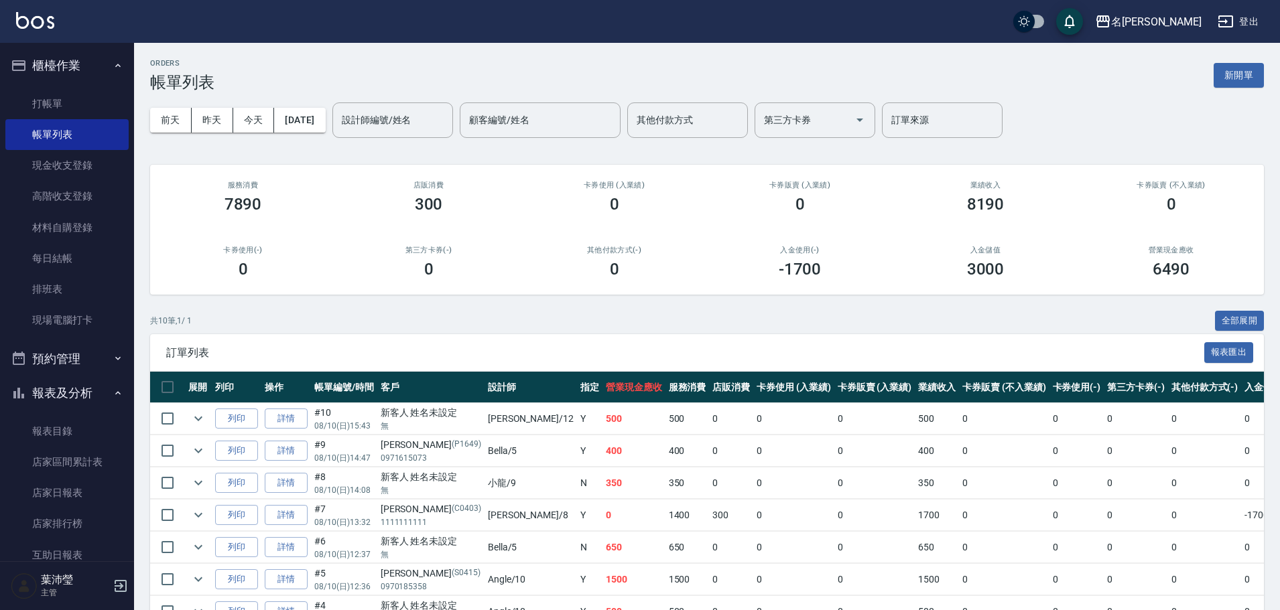
scroll to position [67, 0]
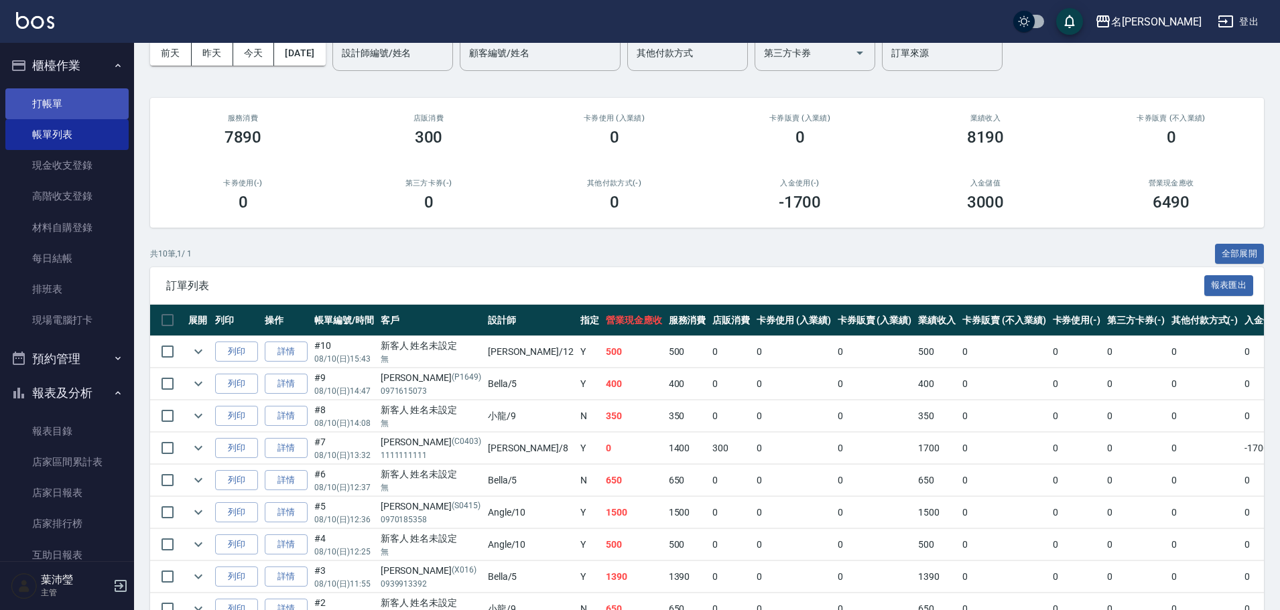
click at [76, 94] on link "打帳單" at bounding box center [66, 103] width 123 height 31
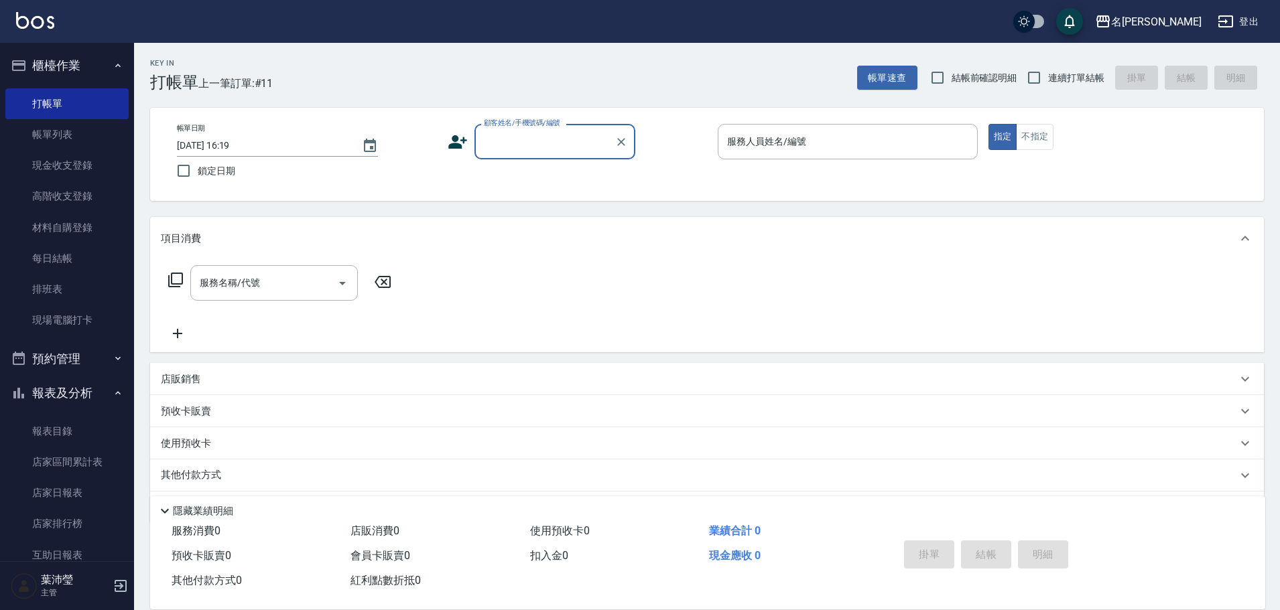
type input "9"
type input "[PERSON_NAME]/0927199002/H8069"
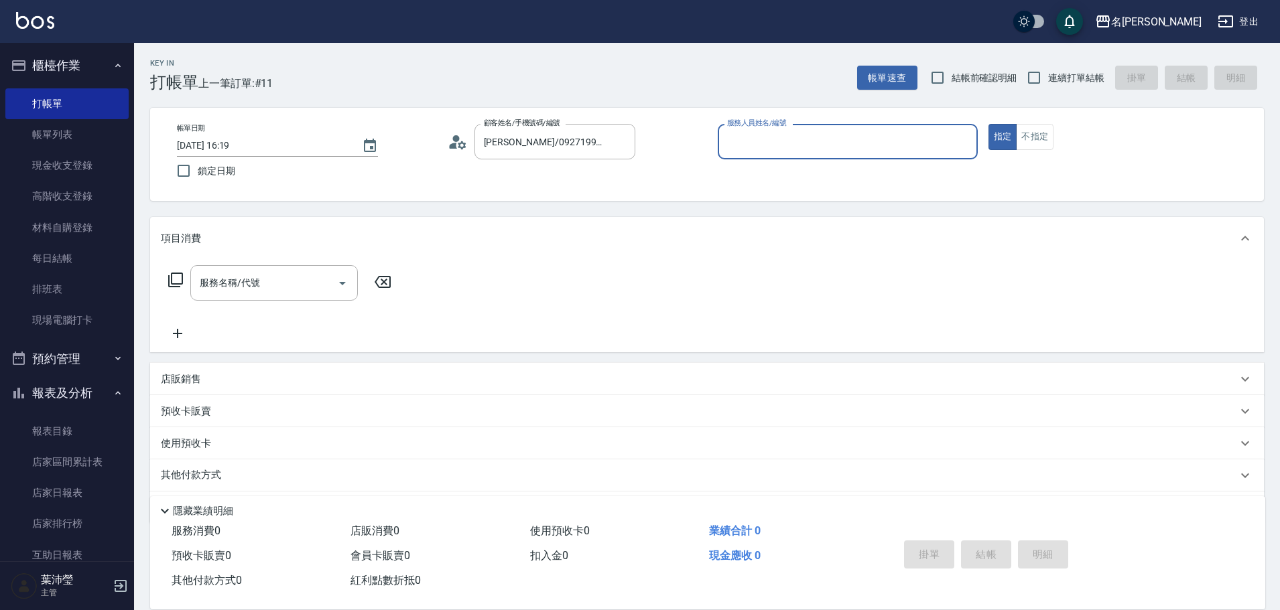
type input "Emma-8"
click at [988, 124] on button "指定" at bounding box center [1002, 137] width 29 height 26
type button "true"
click at [298, 281] on input "服務名稱/代號" at bounding box center [263, 282] width 135 height 23
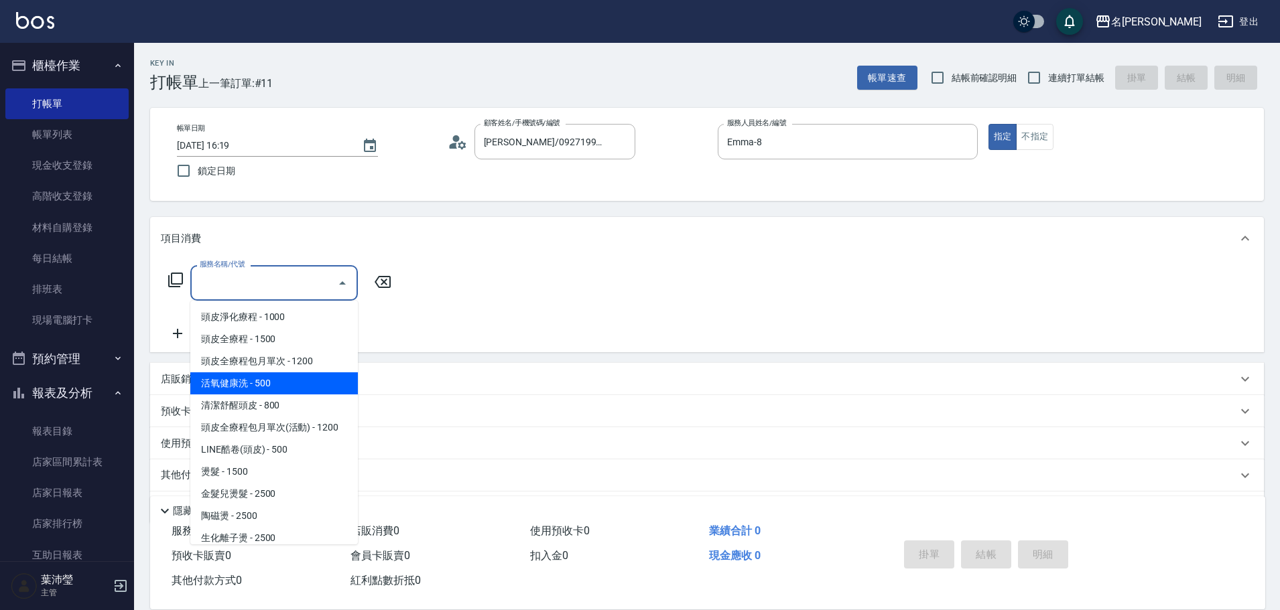
click at [251, 381] on span "活氧健康洗 - 500" at bounding box center [274, 384] width 168 height 22
type input "活氧健康洗(109)"
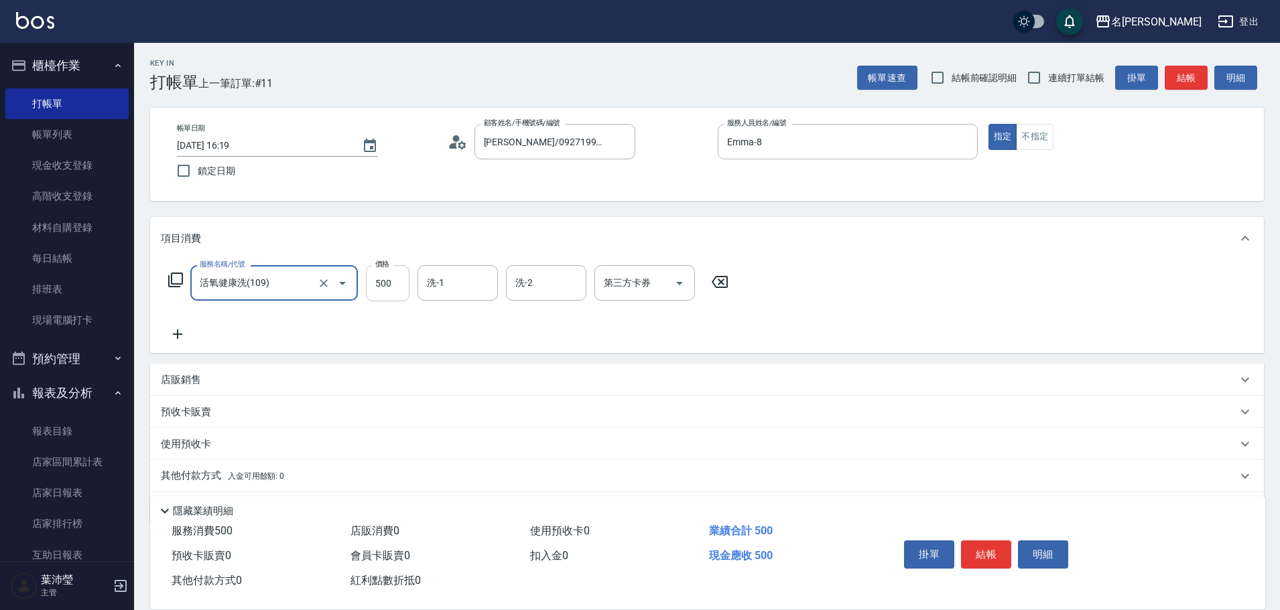
click at [397, 283] on input "500" at bounding box center [388, 283] width 44 height 36
type input "600"
type input "慈均-15"
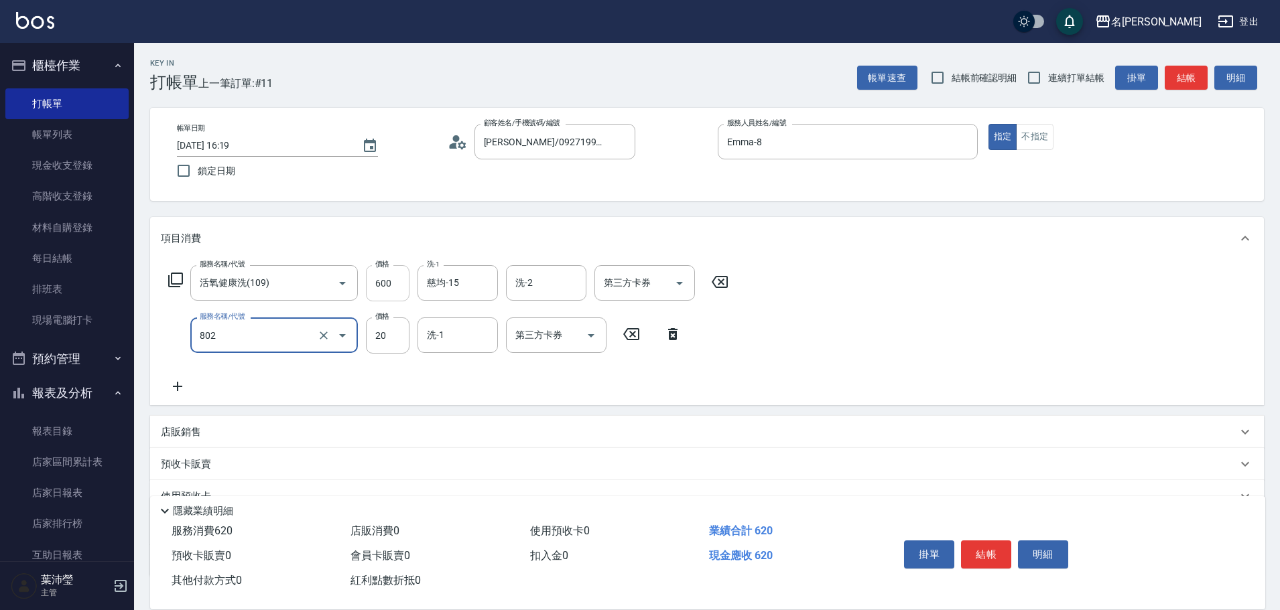
type input "潤絲(802)"
type input "慈均-15"
click at [1000, 553] on button "結帳" at bounding box center [986, 555] width 50 height 28
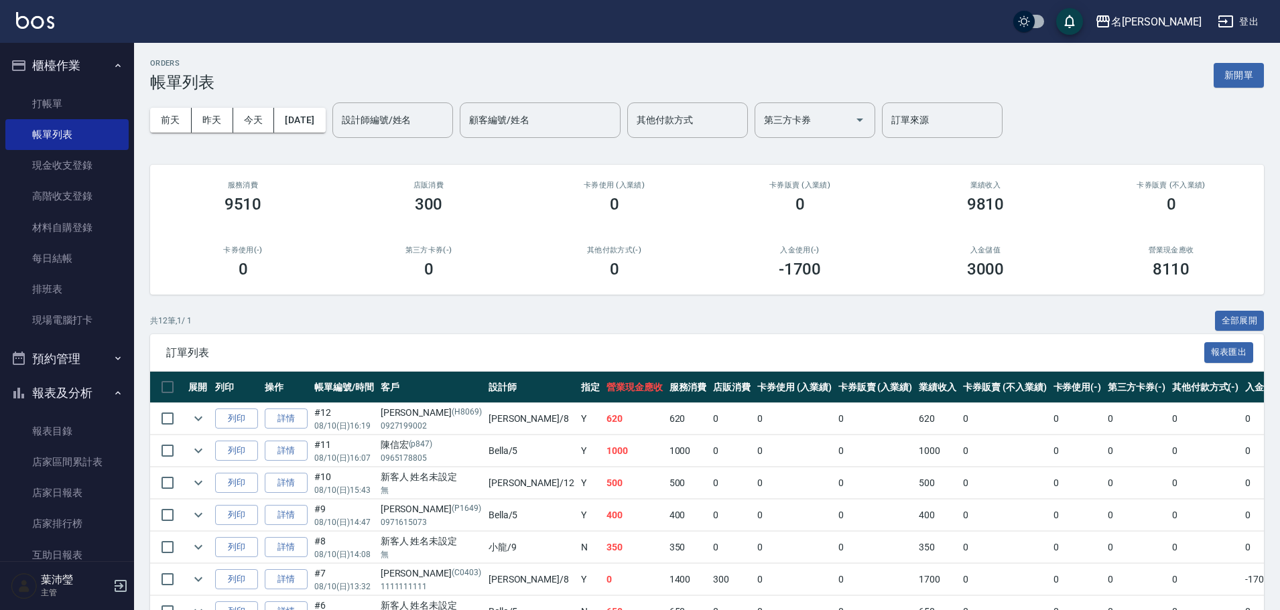
click at [762, 68] on div "ORDERS 帳單列表 新開單" at bounding box center [707, 75] width 1114 height 33
click at [428, 115] on input "設計師編號/姓名" at bounding box center [392, 120] width 109 height 23
click at [432, 149] on div "[PERSON_NAME] -12" at bounding box center [415, 154] width 121 height 22
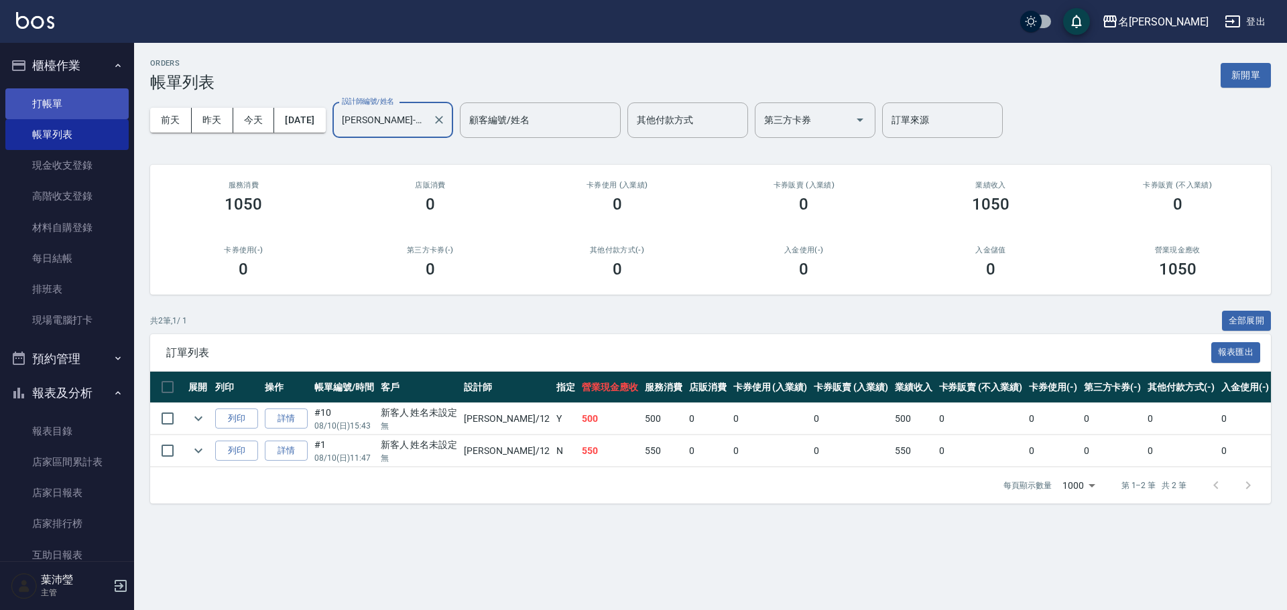
type input "[PERSON_NAME]-12"
click at [43, 107] on link "打帳單" at bounding box center [66, 103] width 123 height 31
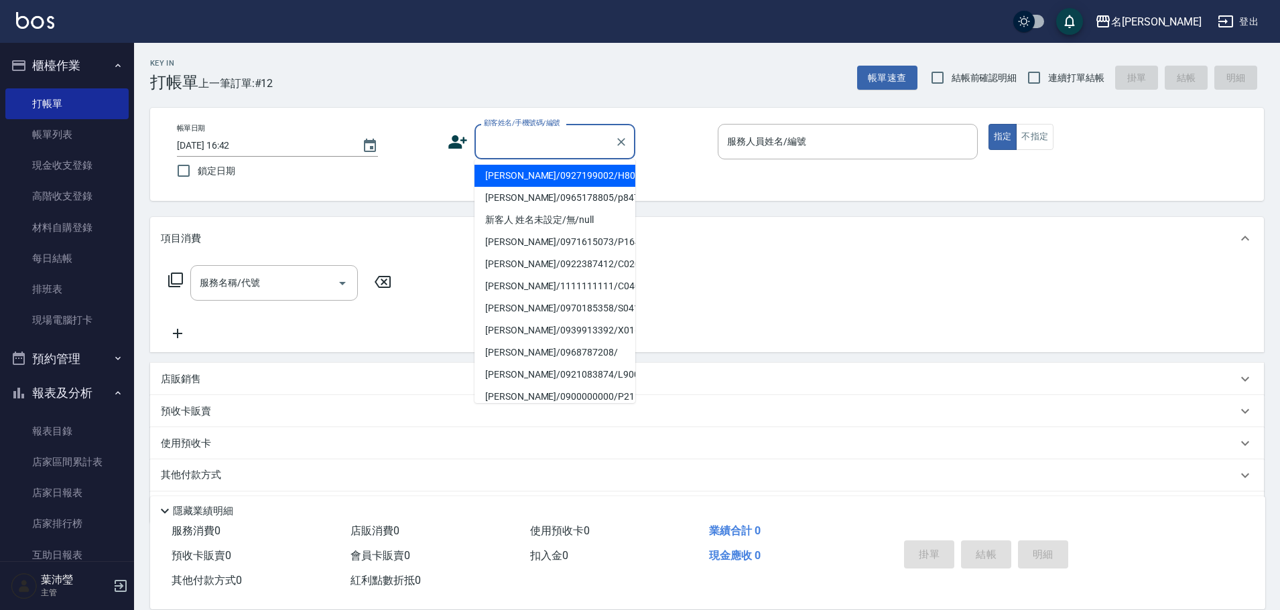
click at [500, 151] on input "顧客姓名/手機號碼/編號" at bounding box center [544, 141] width 129 height 23
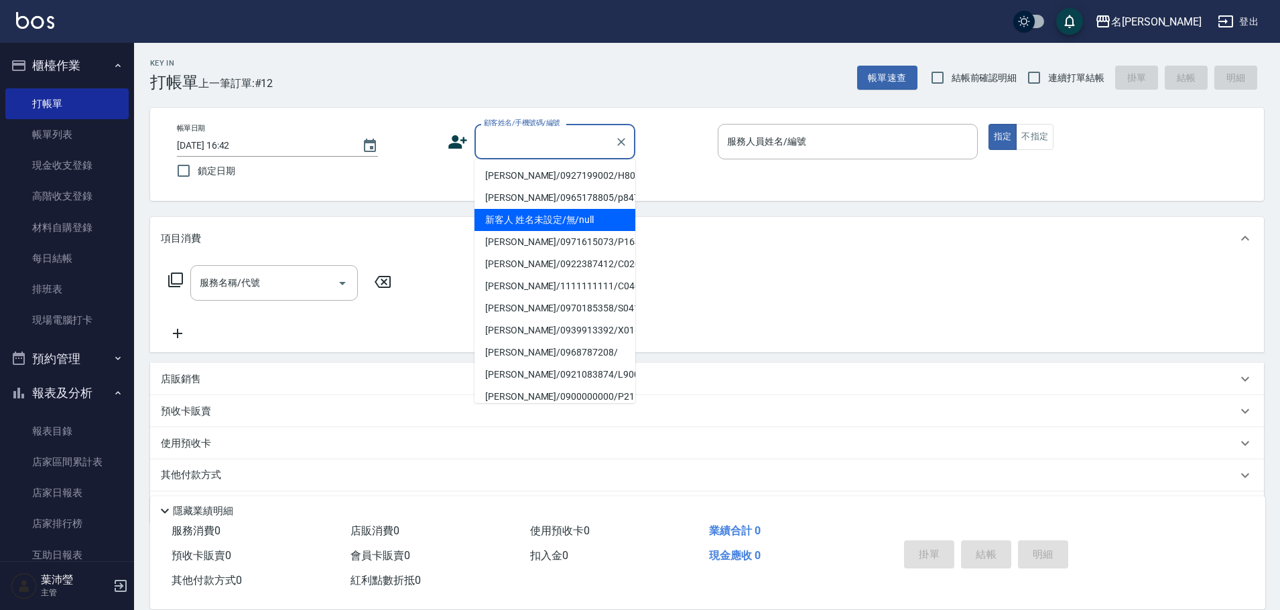
click at [535, 213] on li "新客人 姓名未設定/無/null" at bounding box center [554, 220] width 161 height 22
type input "新客人 姓名未設定/無/null"
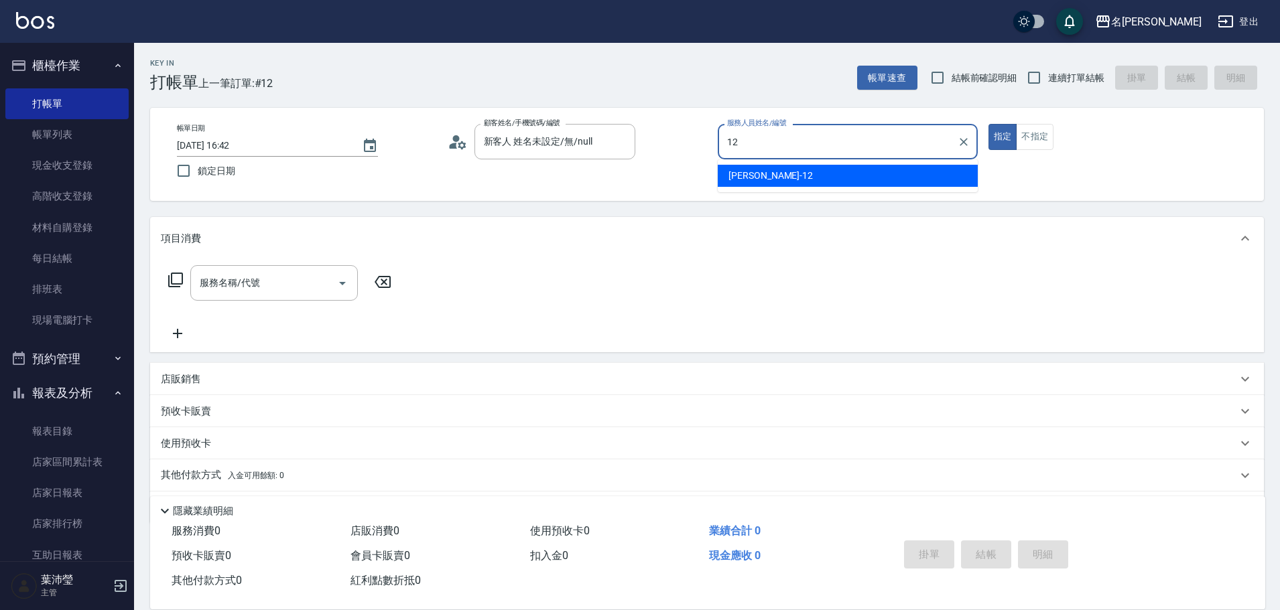
click at [834, 181] on div "[PERSON_NAME] -12" at bounding box center [848, 176] width 260 height 22
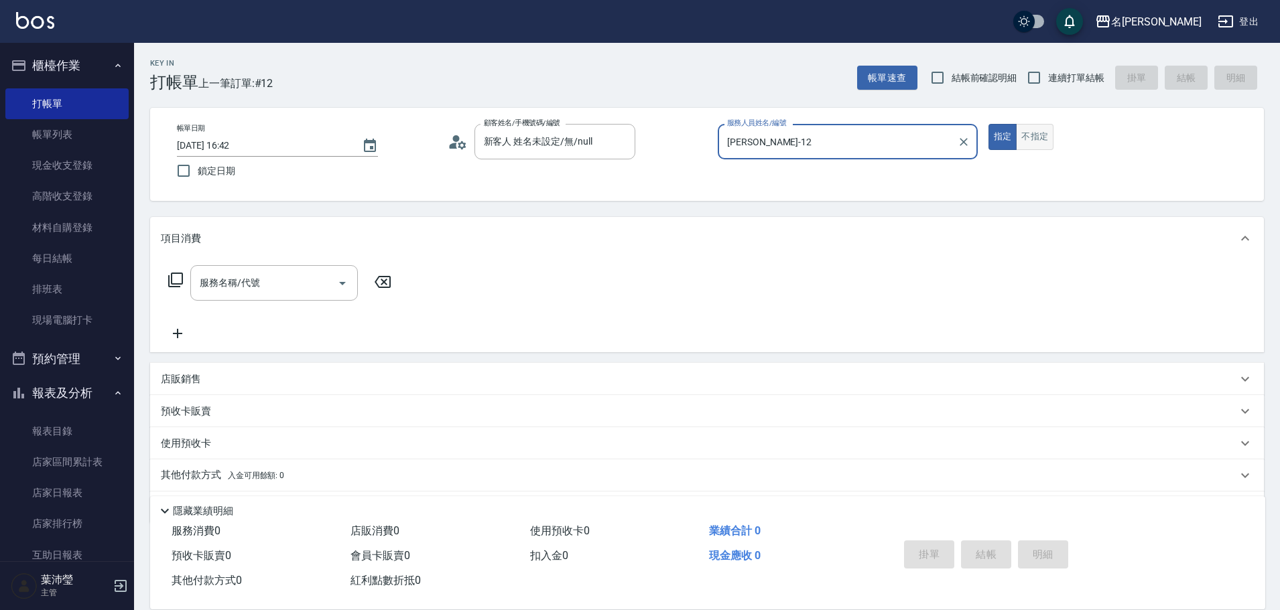
type input "[PERSON_NAME]-12"
click at [1038, 142] on button "不指定" at bounding box center [1035, 137] width 38 height 26
click at [177, 278] on icon at bounding box center [176, 280] width 16 height 16
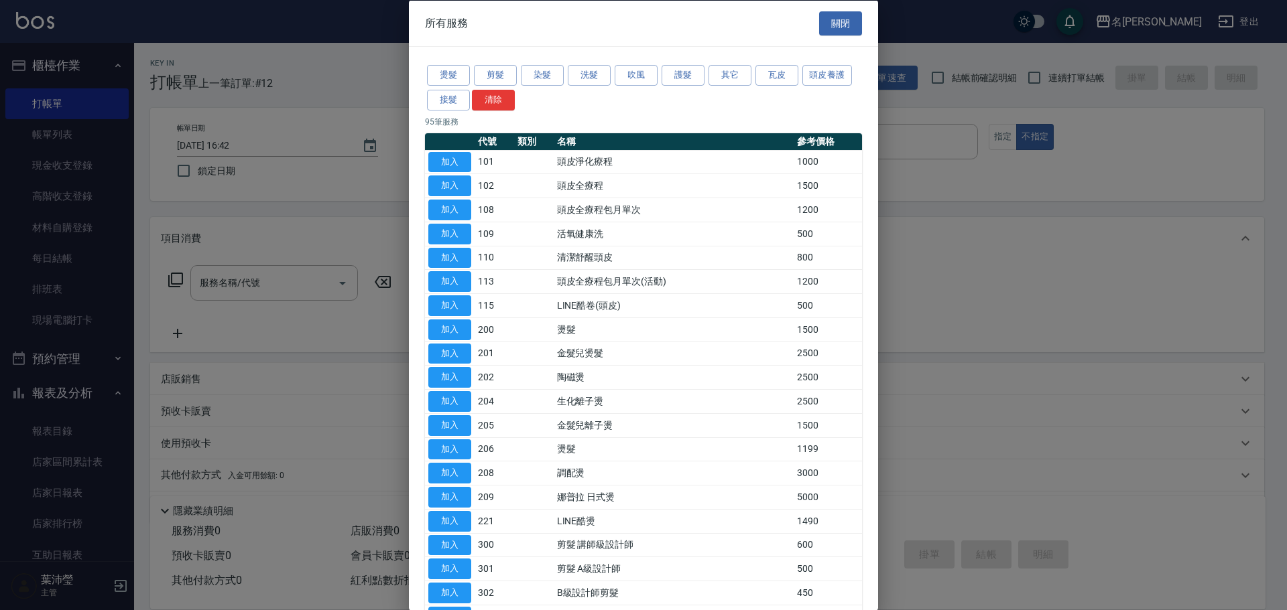
click at [994, 194] on div at bounding box center [643, 305] width 1287 height 610
click at [1004, 142] on div at bounding box center [643, 305] width 1287 height 610
click at [1004, 141] on div at bounding box center [643, 305] width 1287 height 610
click at [828, 31] on button "關閉" at bounding box center [840, 23] width 43 height 25
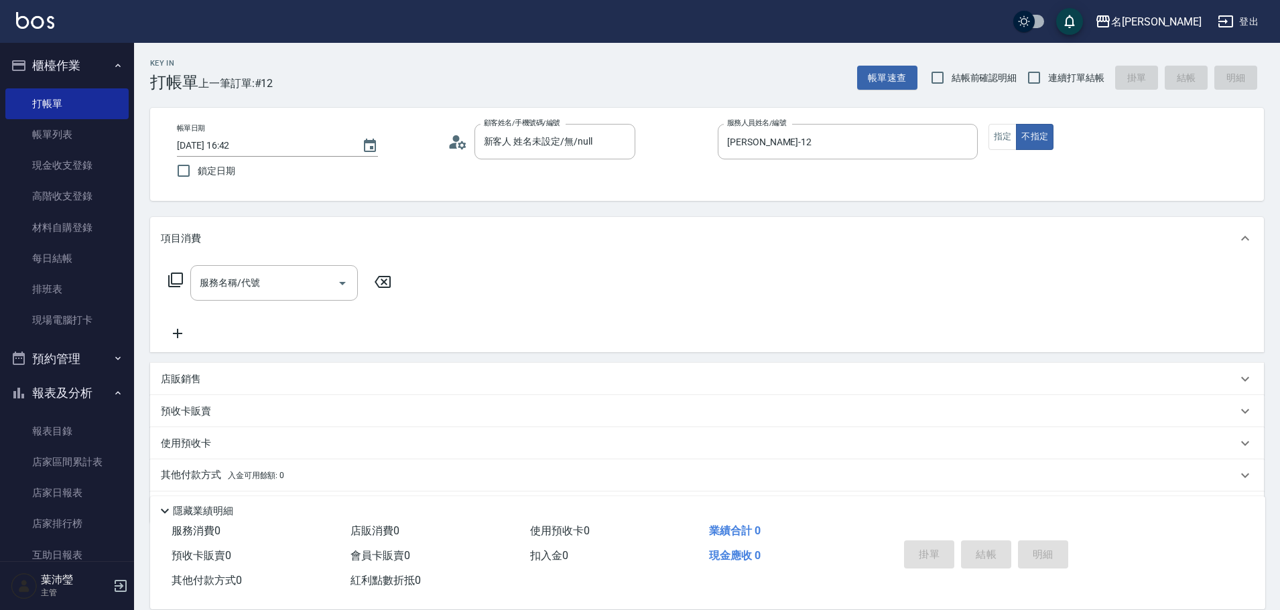
click at [1000, 152] on div "帳單日期 [DATE] 16:42 鎖定日期 顧客姓名/手機號碼/編號 新客人 姓名未設定/無/null 顧客姓名/手機號碼/編號 服務人員姓名/編號 [PE…" at bounding box center [706, 154] width 1081 height 61
click at [1001, 137] on button "指定" at bounding box center [1002, 137] width 29 height 26
click at [170, 286] on icon at bounding box center [175, 280] width 15 height 15
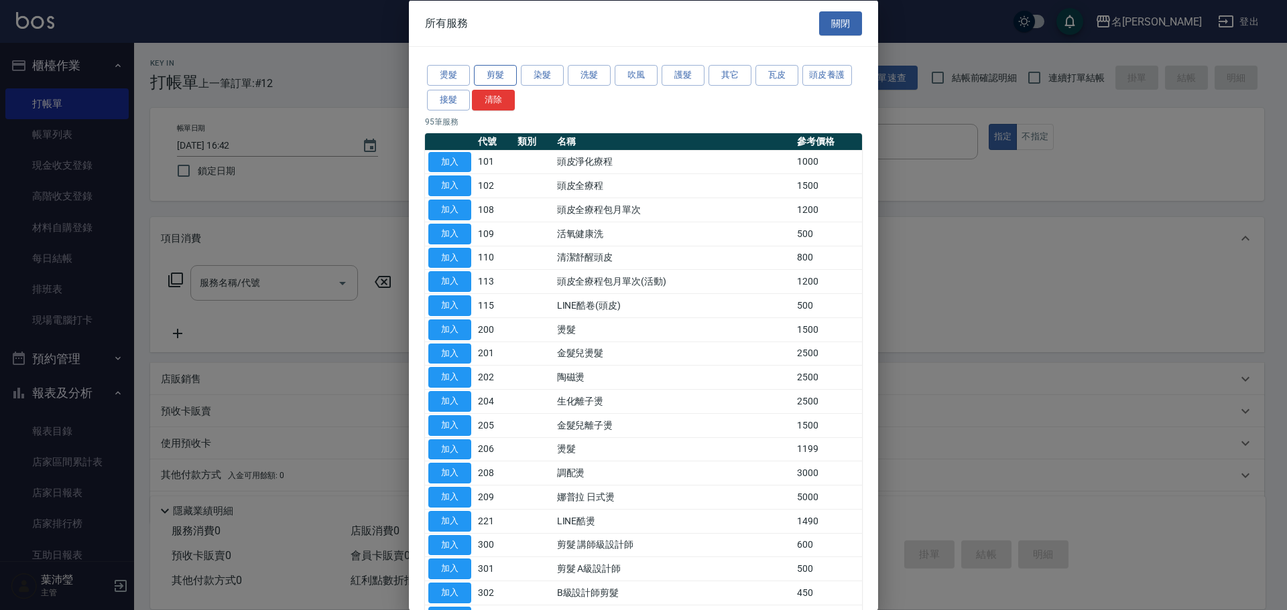
click at [498, 82] on button "剪髮" at bounding box center [495, 75] width 43 height 21
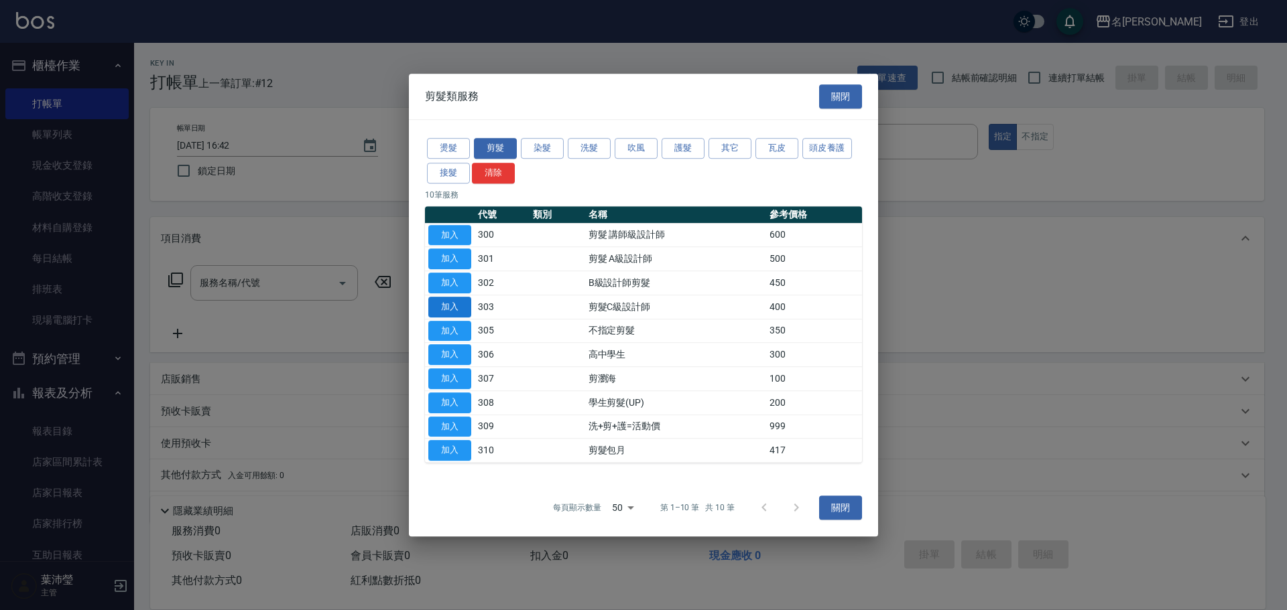
click at [460, 306] on button "加入" at bounding box center [449, 307] width 43 height 21
type input "剪髮C級設計師(303)"
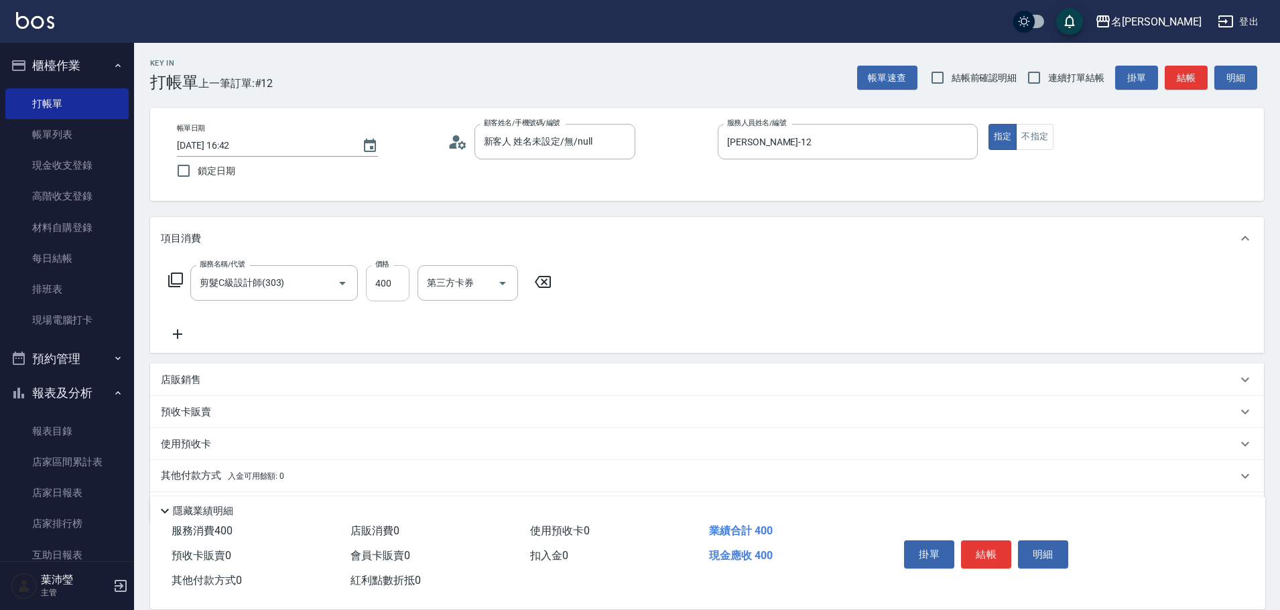
click at [402, 279] on input "400" at bounding box center [388, 283] width 44 height 36
type input "200"
click at [988, 542] on button "結帳" at bounding box center [986, 555] width 50 height 28
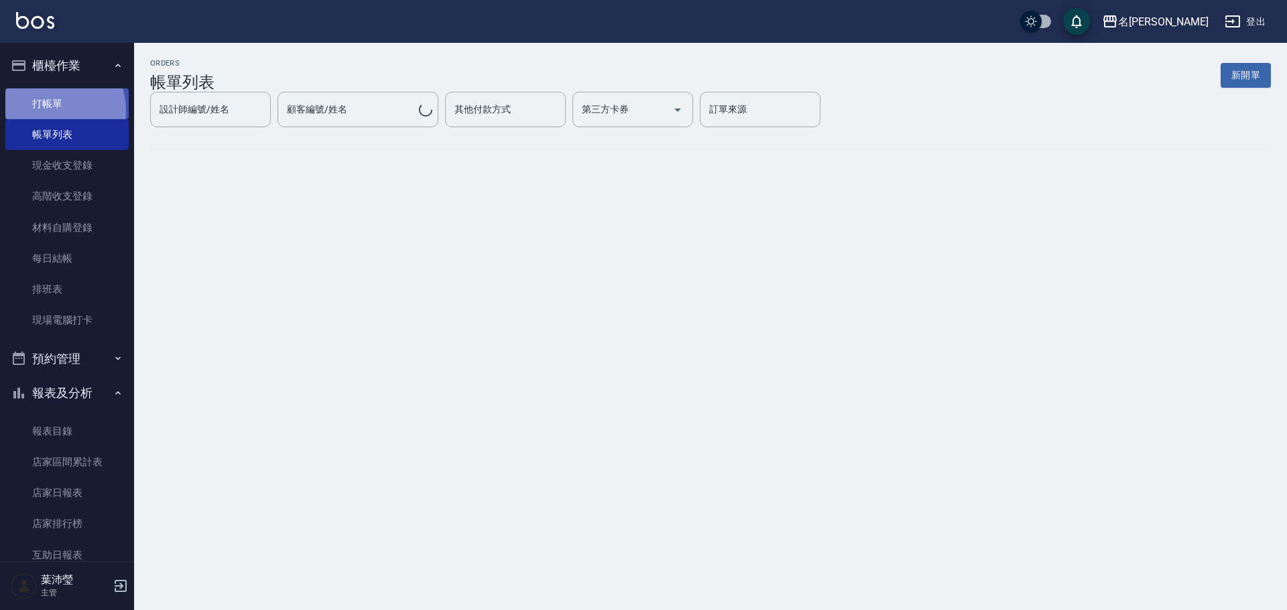
click at [49, 111] on link "打帳單" at bounding box center [66, 103] width 123 height 31
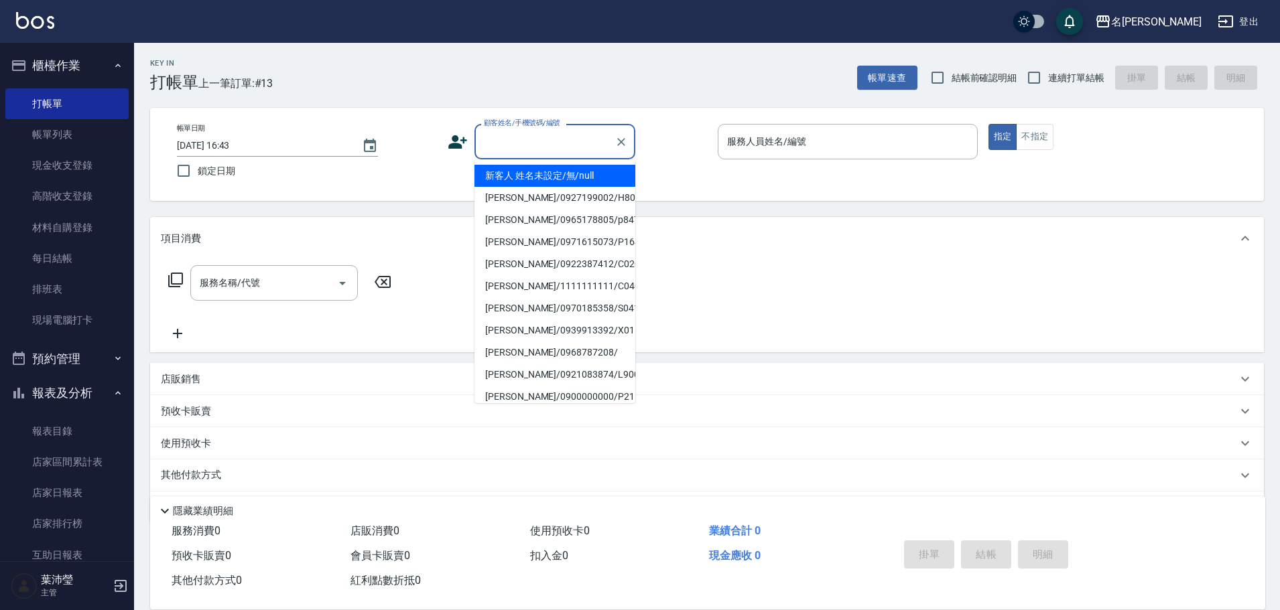
click at [581, 131] on input "顧客姓名/手機號碼/編號" at bounding box center [544, 141] width 129 height 23
click at [581, 176] on li "新客人 姓名未設定/無/null" at bounding box center [554, 176] width 161 height 22
type input "新客人 姓名未設定/無/null"
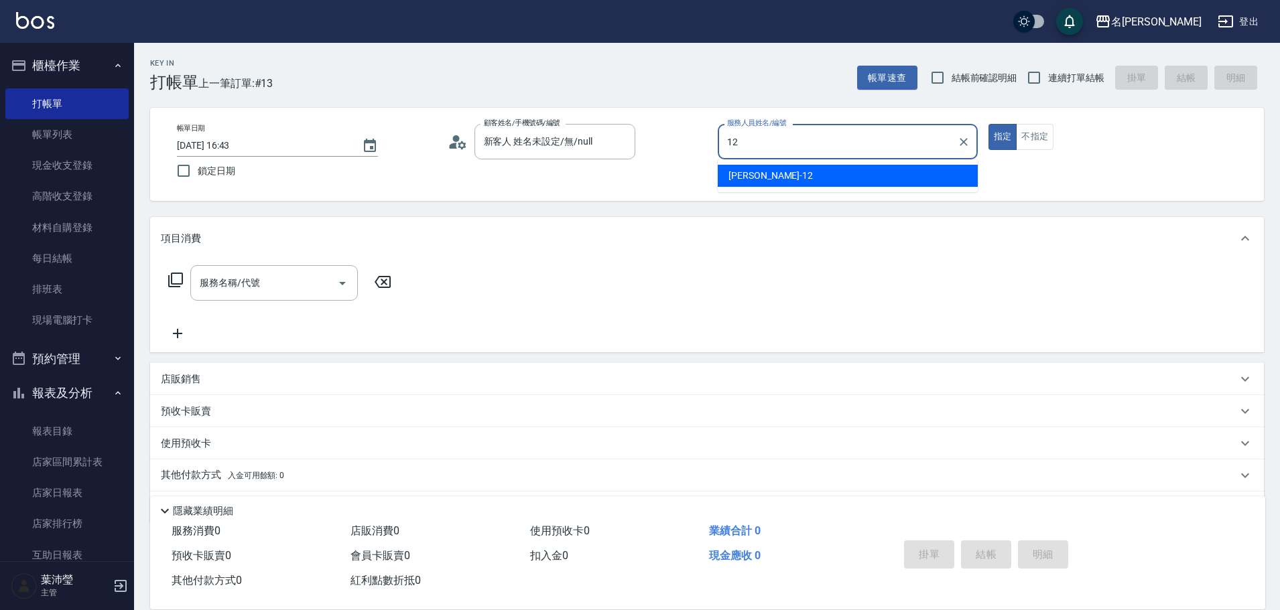
click at [777, 170] on div "[PERSON_NAME] -12" at bounding box center [848, 176] width 260 height 22
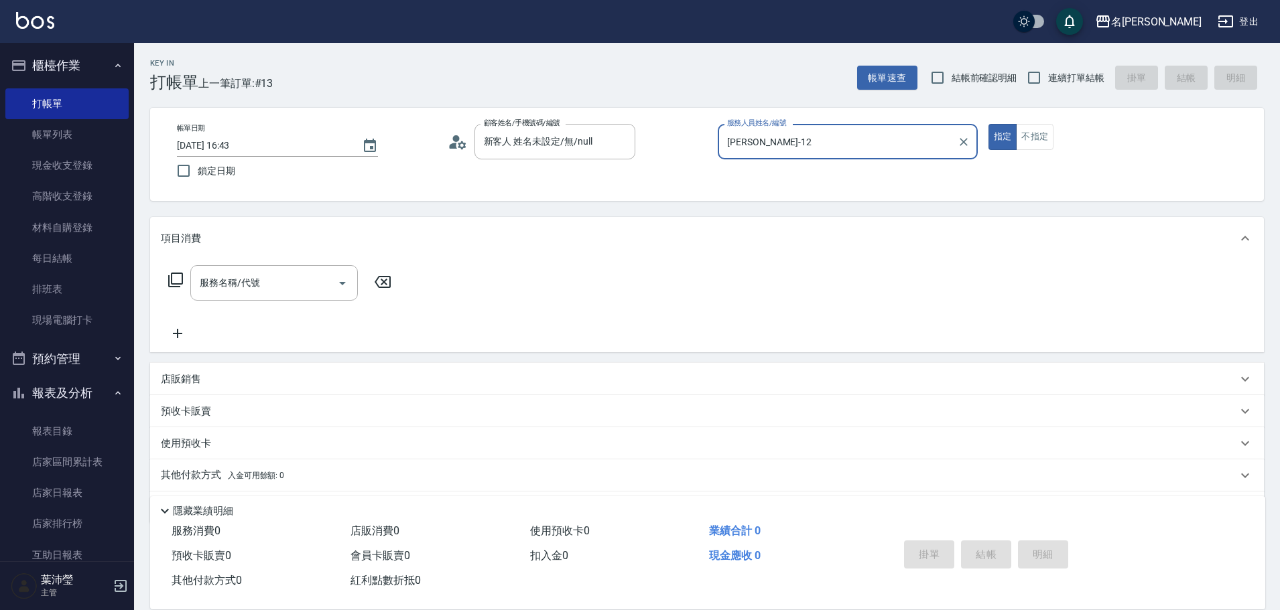
type input "[PERSON_NAME]-12"
click at [171, 280] on icon at bounding box center [175, 280] width 15 height 15
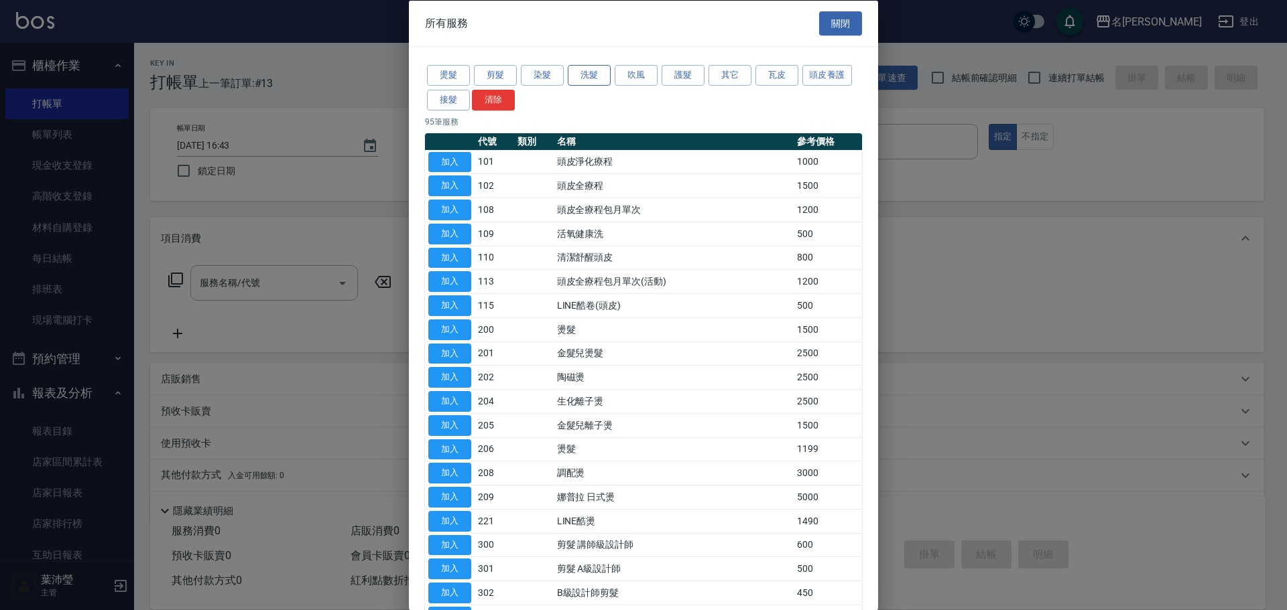
click at [594, 68] on button "洗髮" at bounding box center [589, 75] width 43 height 21
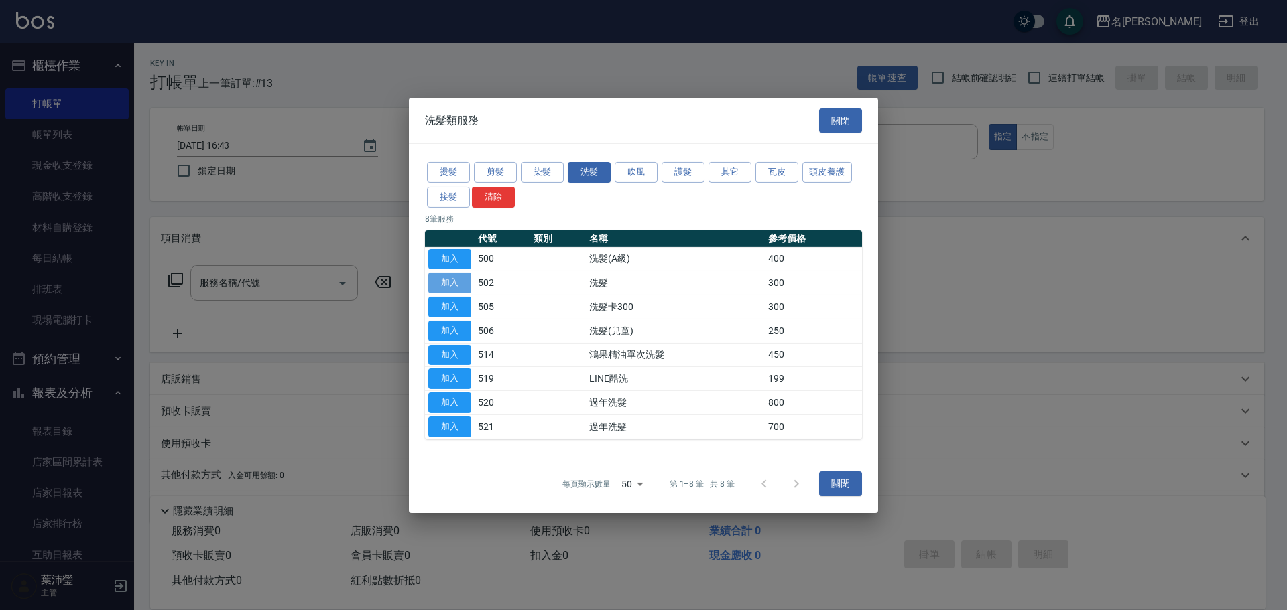
click at [432, 280] on button "加入" at bounding box center [449, 283] width 43 height 21
type input "洗髮(502)"
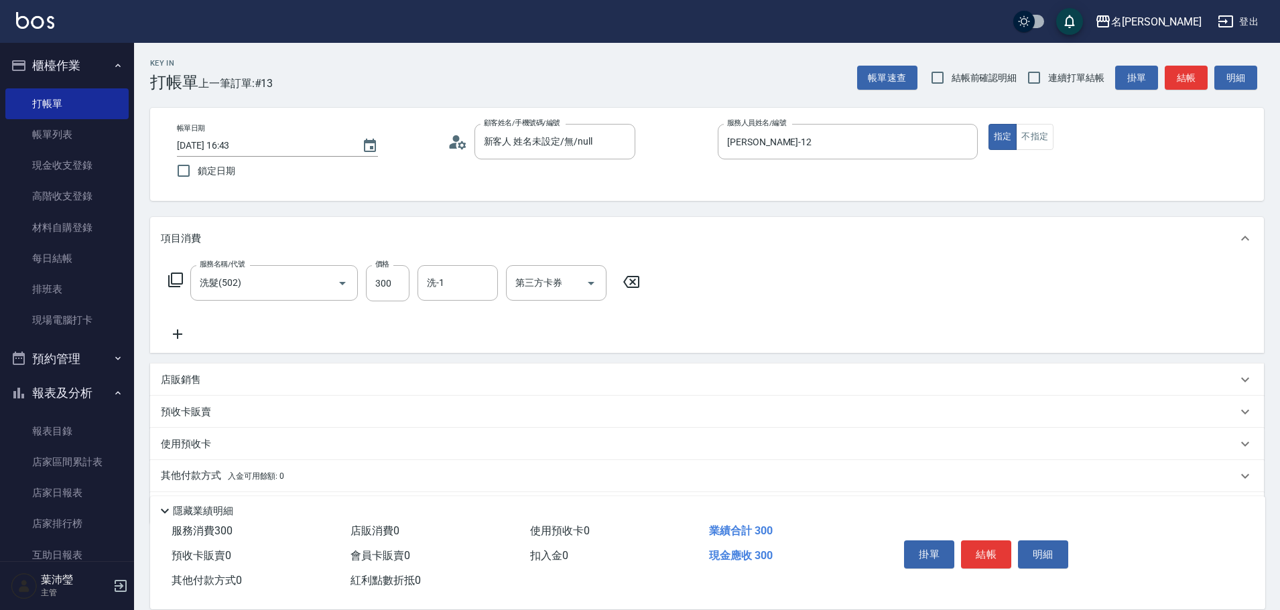
click at [172, 278] on icon at bounding box center [175, 280] width 15 height 15
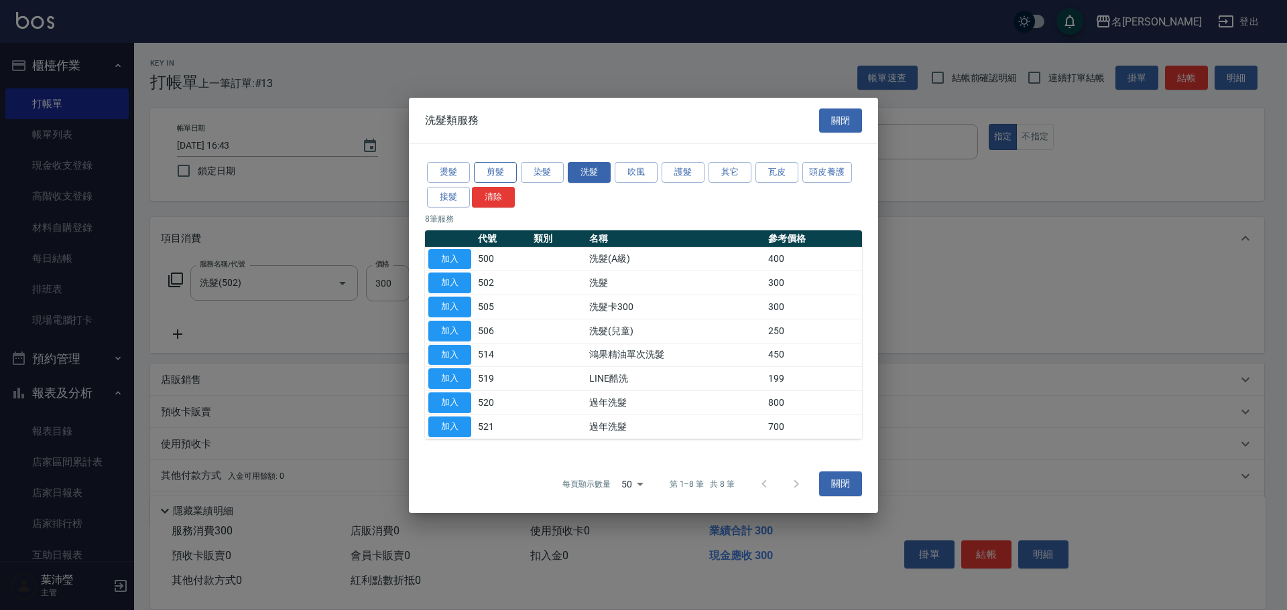
click at [493, 174] on button "剪髮" at bounding box center [495, 172] width 43 height 21
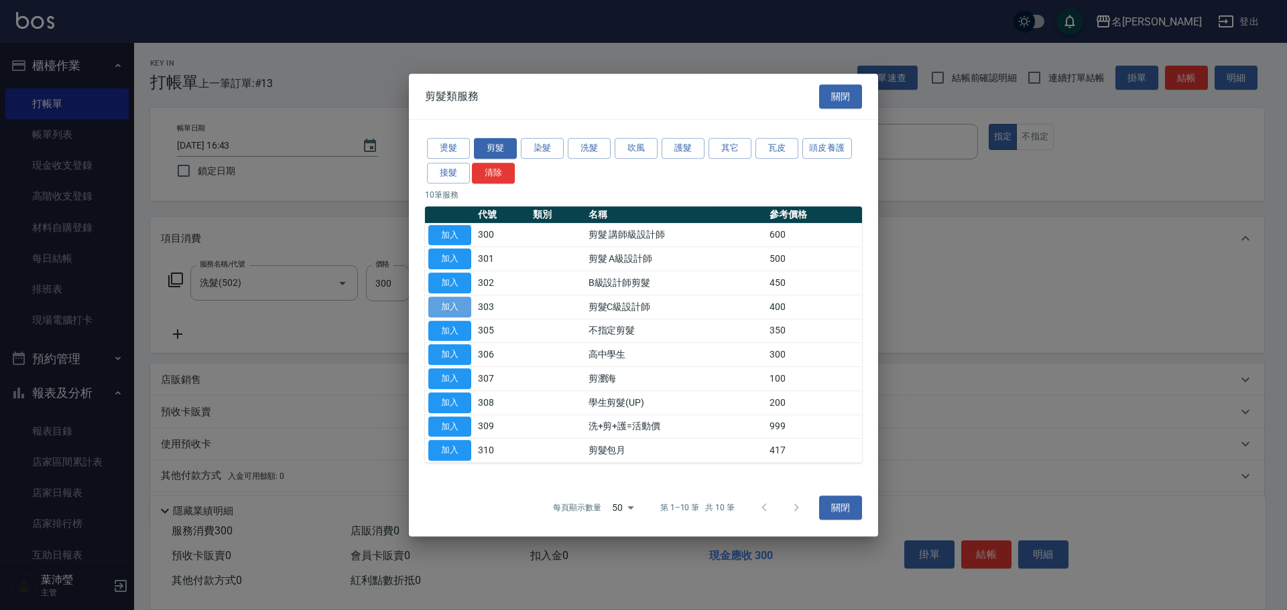
click at [448, 299] on button "加入" at bounding box center [449, 307] width 43 height 21
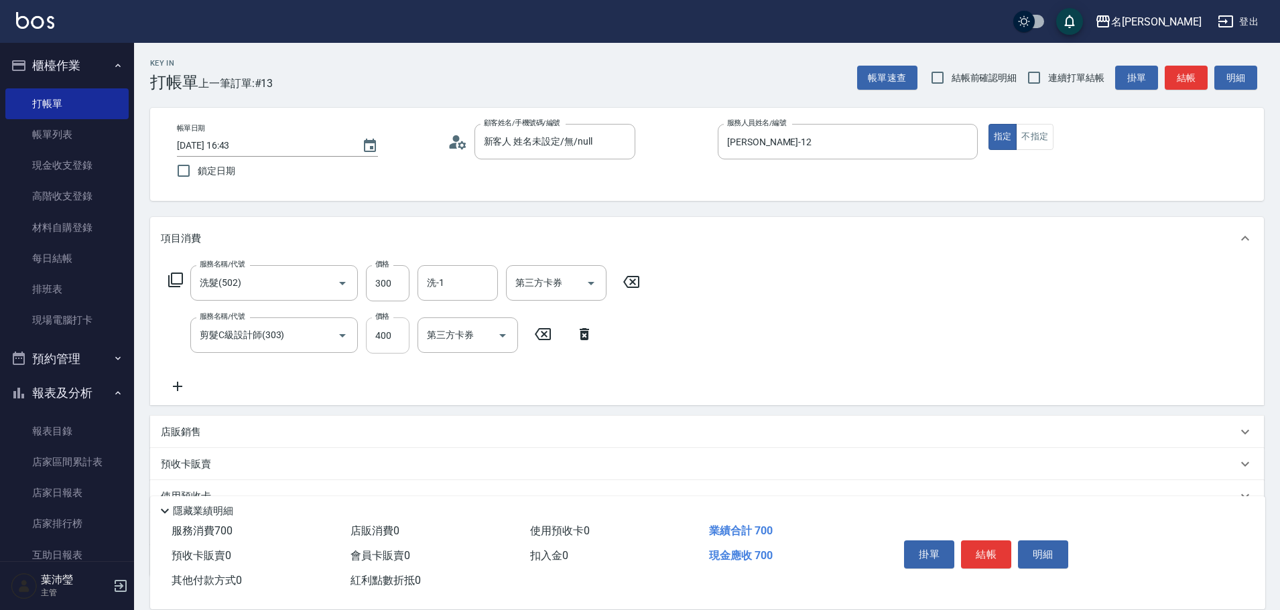
click at [403, 337] on input "400" at bounding box center [388, 336] width 44 height 36
type input "200"
click at [989, 542] on button "結帳" at bounding box center [986, 555] width 50 height 28
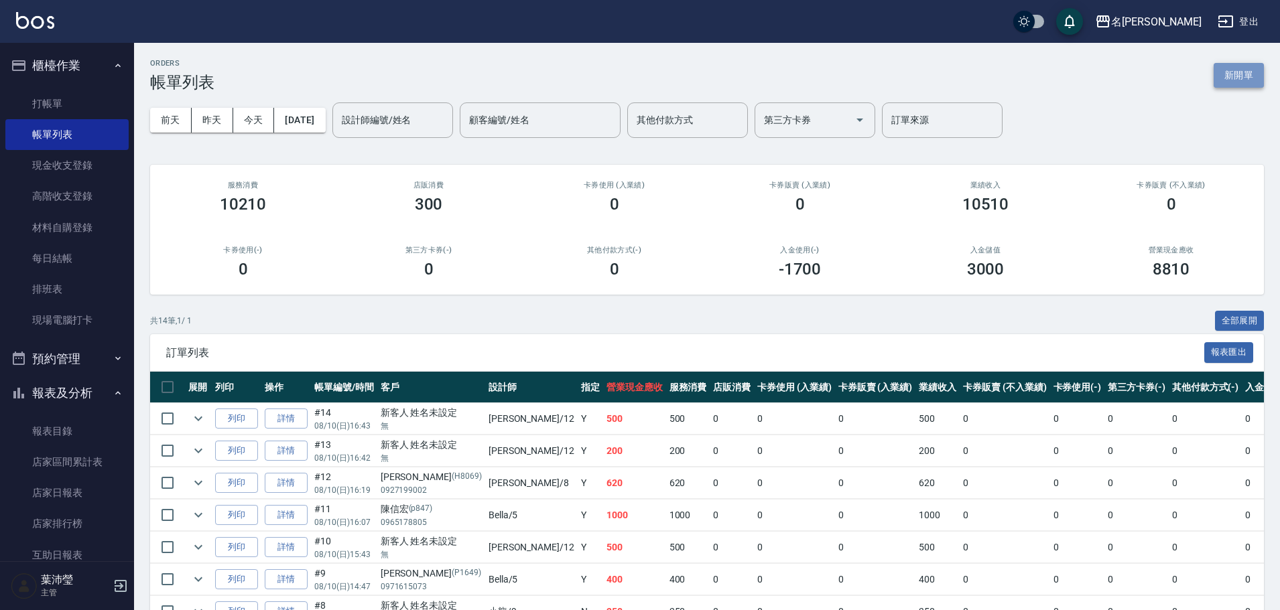
click at [1224, 76] on button "新開單" at bounding box center [1238, 75] width 50 height 25
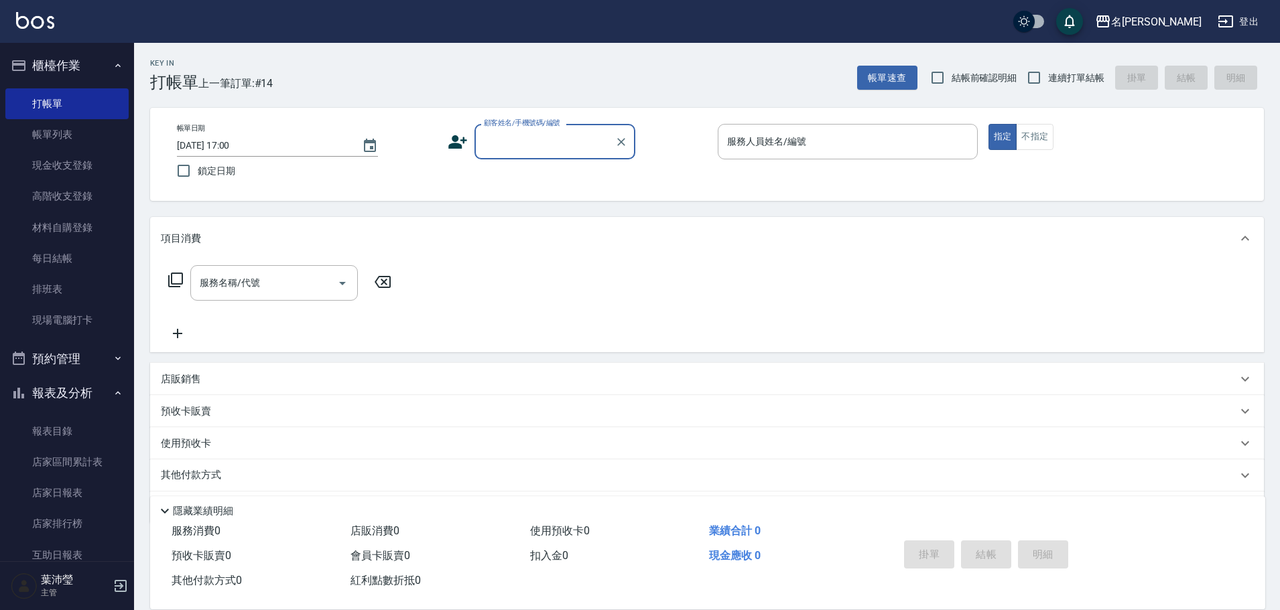
click at [505, 148] on input "顧客姓名/手機號碼/編號" at bounding box center [544, 141] width 129 height 23
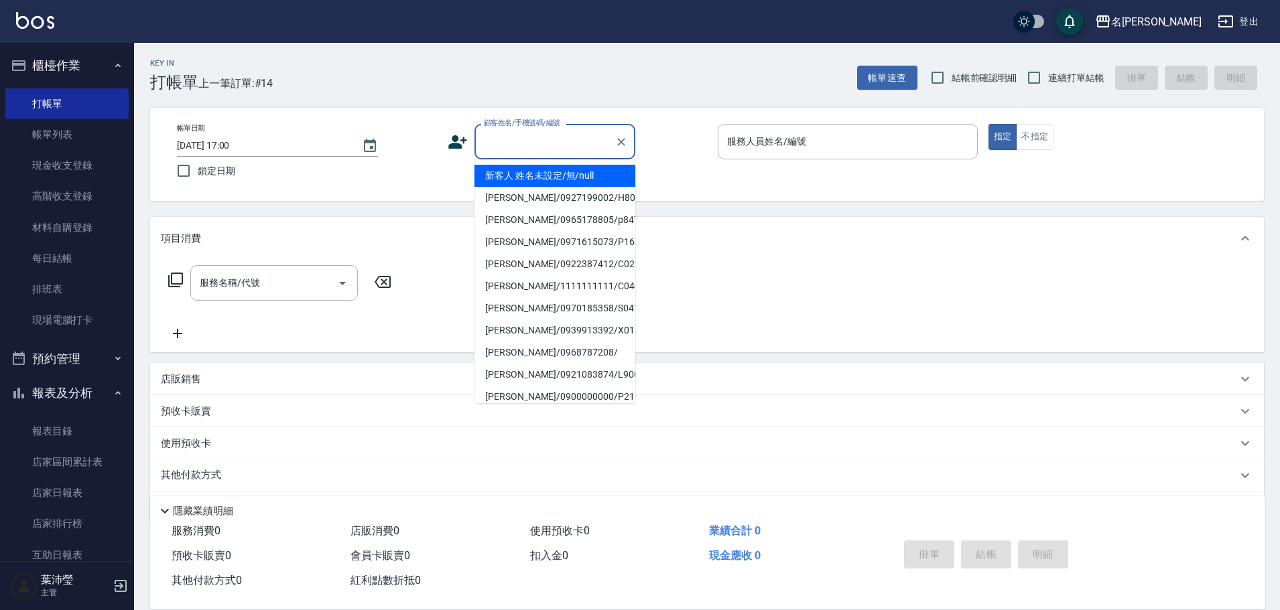
click at [511, 170] on li "新客人 姓名未設定/無/null" at bounding box center [554, 176] width 161 height 22
type input "新客人 姓名未設定/無/null"
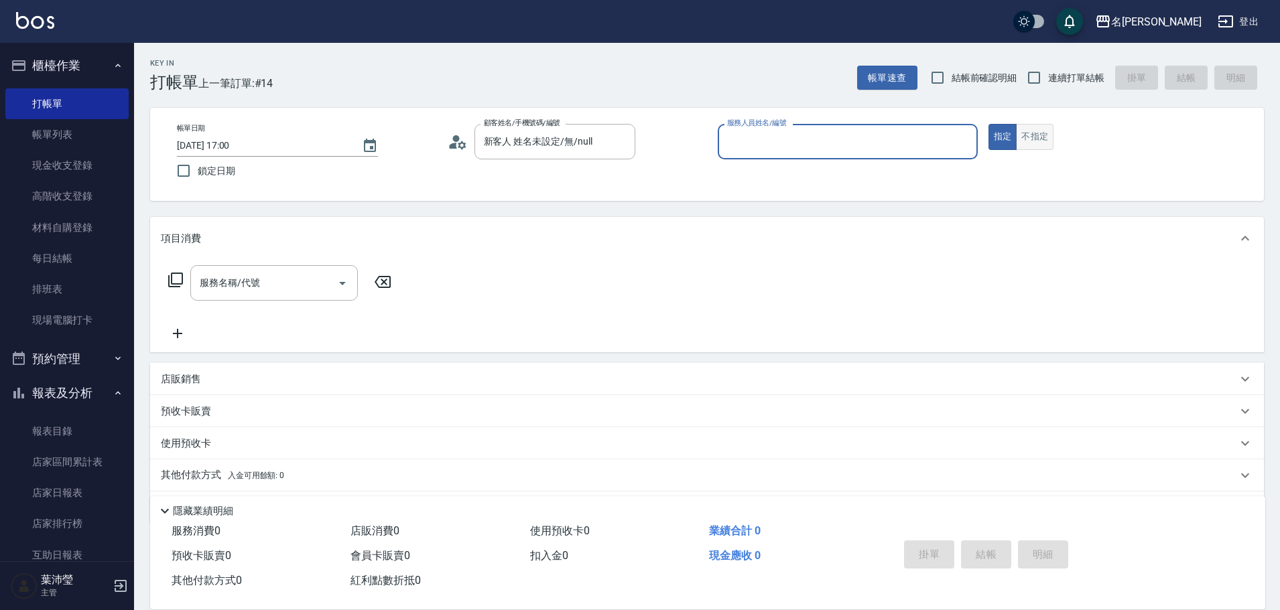
click at [1028, 129] on button "不指定" at bounding box center [1035, 137] width 38 height 26
drag, startPoint x: 935, startPoint y: 142, endPoint x: 929, endPoint y: 139, distance: 7.5
click at [935, 143] on input "服務人員姓名/編號" at bounding box center [848, 141] width 248 height 23
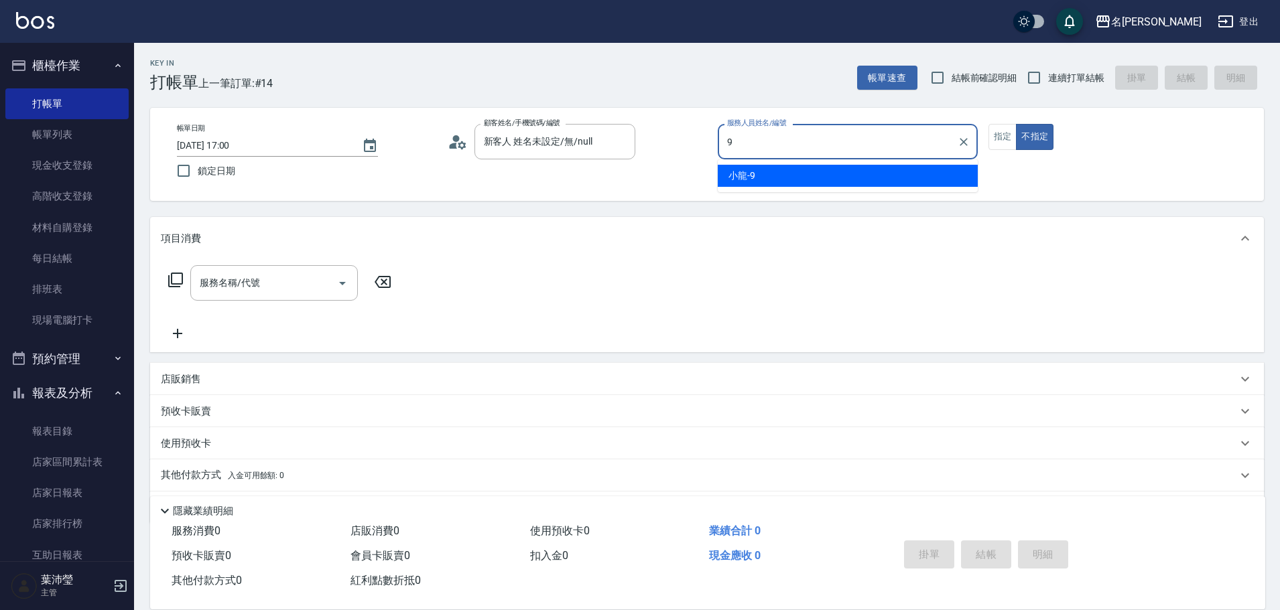
type input "小龍-9"
type button "false"
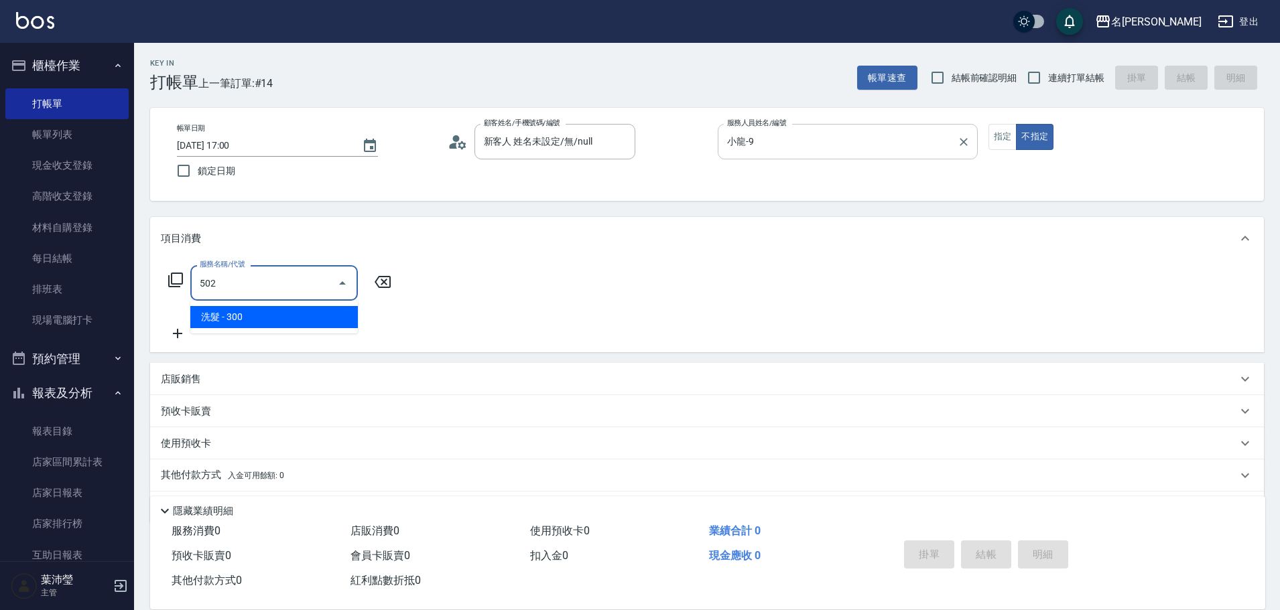
type input "洗髮(502)"
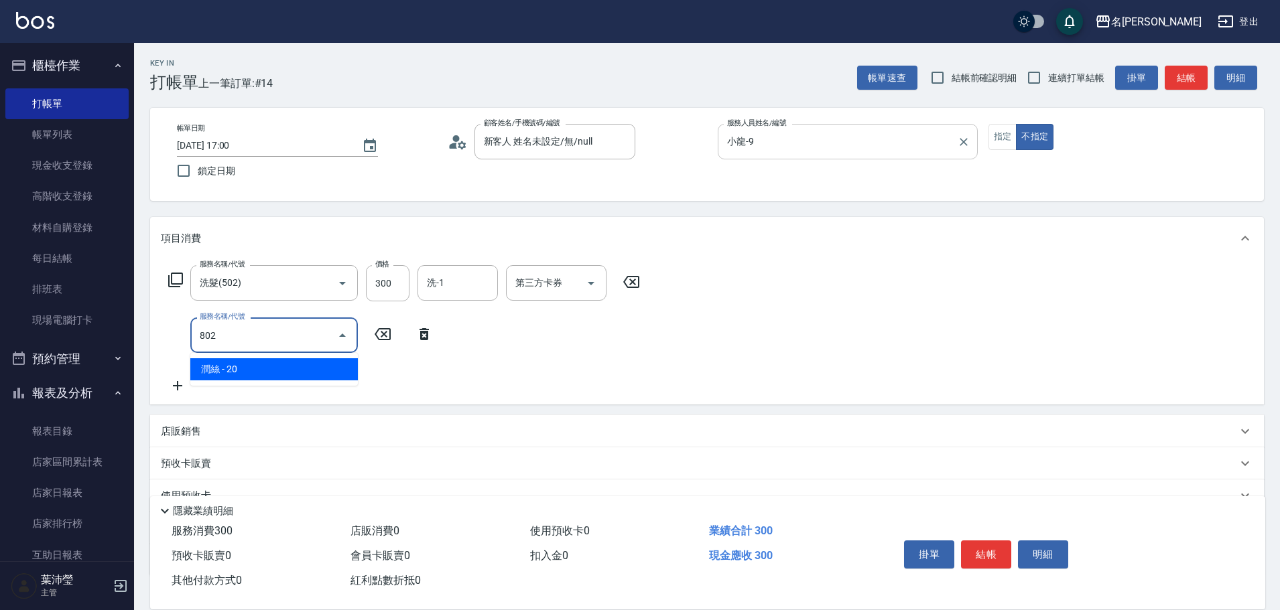
type input "潤絲(802)"
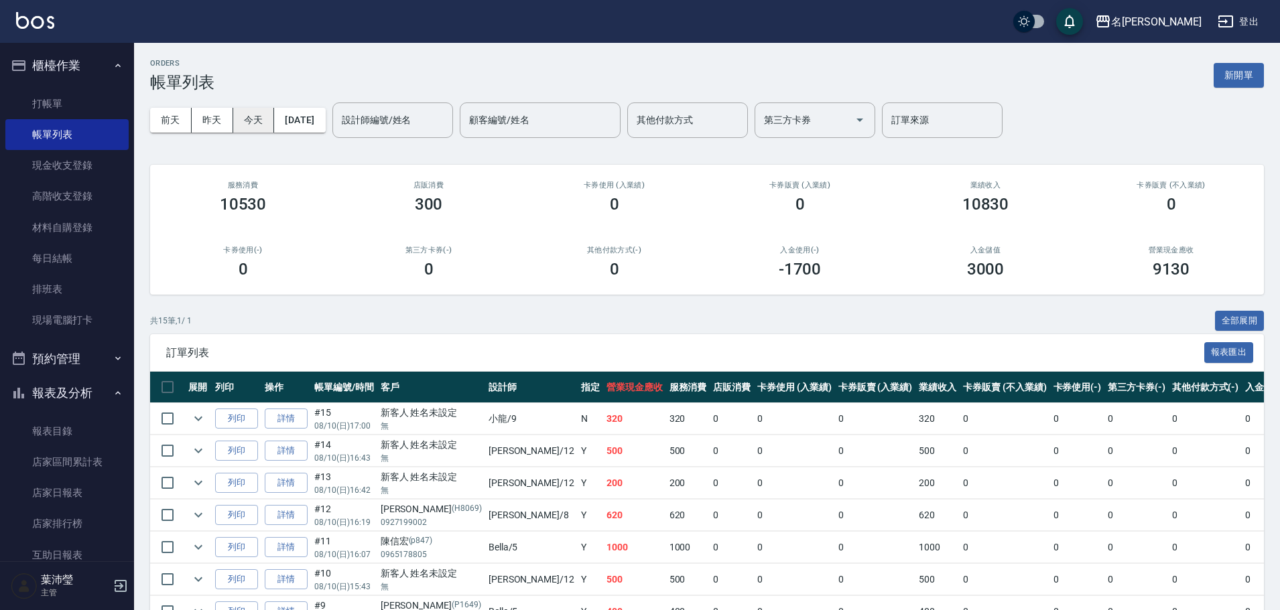
drag, startPoint x: 944, startPoint y: 131, endPoint x: 253, endPoint y: 115, distance: 691.7
click at [935, 132] on div "訂單來源" at bounding box center [942, 121] width 121 height 36
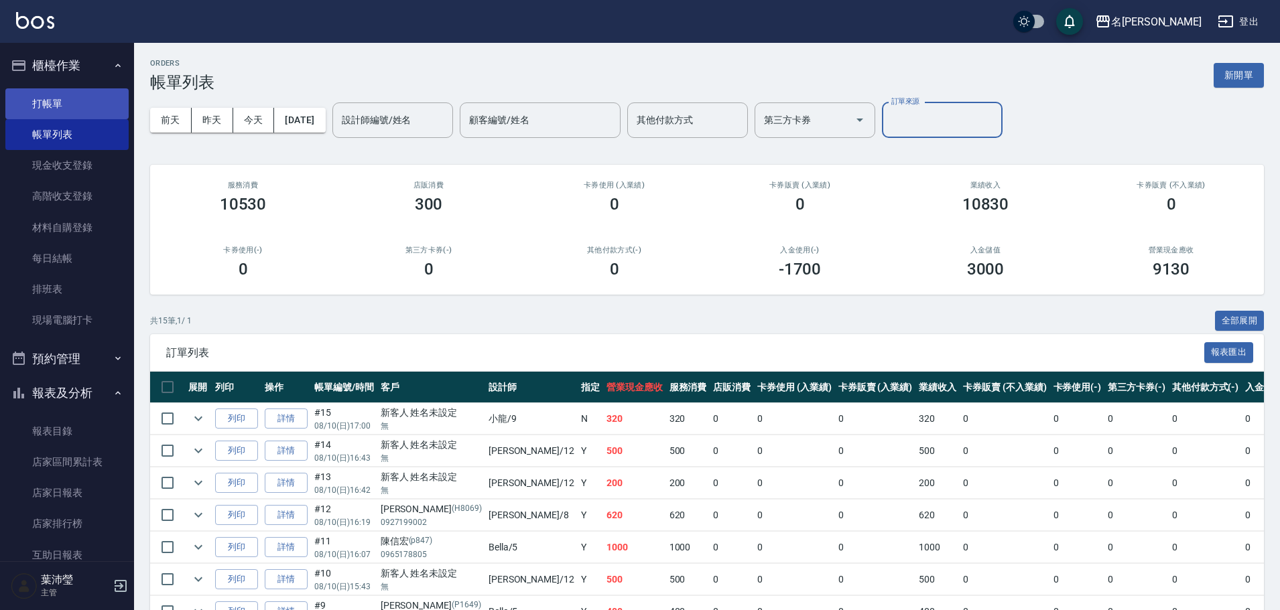
click at [58, 101] on link "打帳單" at bounding box center [66, 103] width 123 height 31
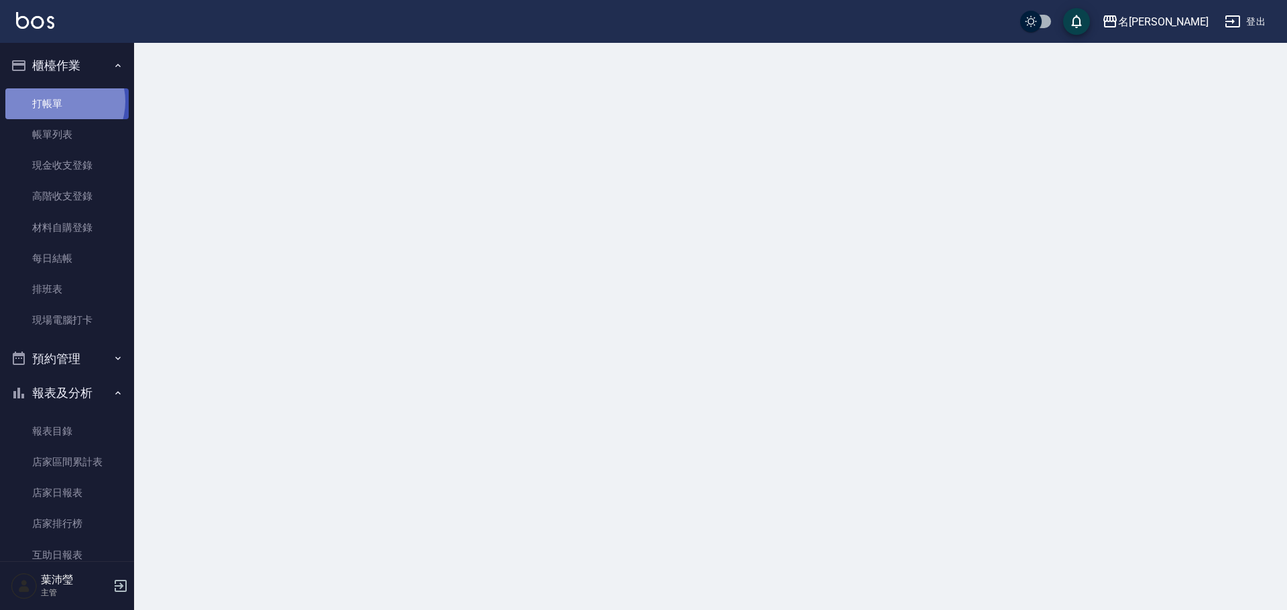
click at [58, 101] on link "打帳單" at bounding box center [66, 103] width 123 height 31
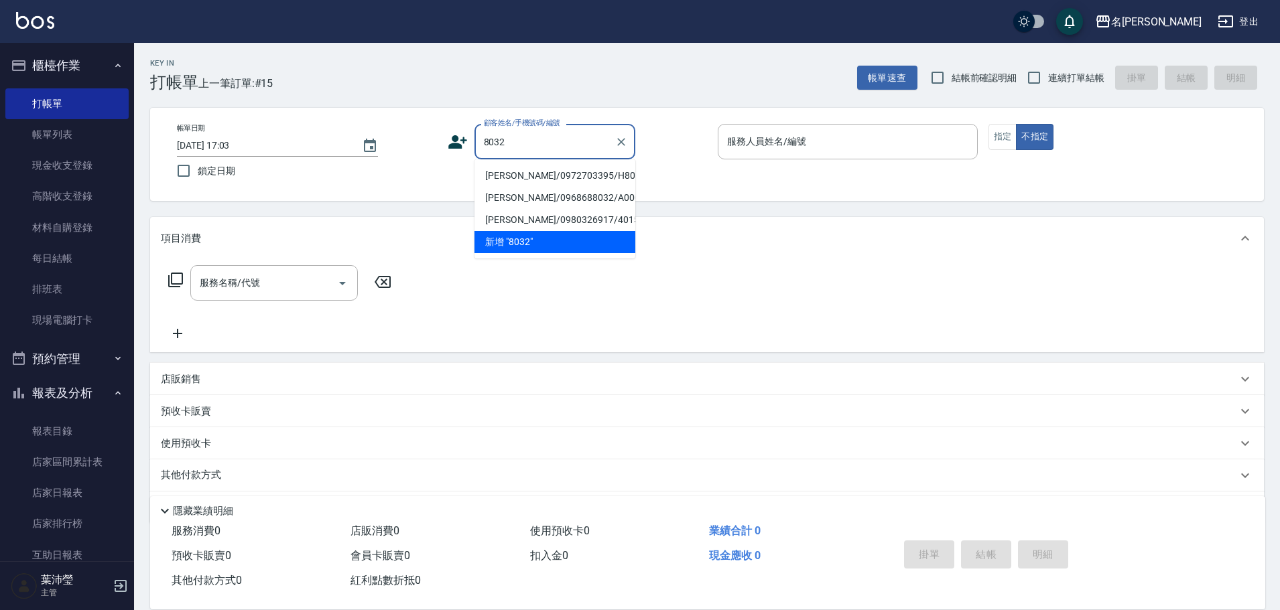
click at [555, 175] on li "[PERSON_NAME]/0972703395/H8032" at bounding box center [554, 176] width 161 height 22
type input "[PERSON_NAME]/0972703395/H8032"
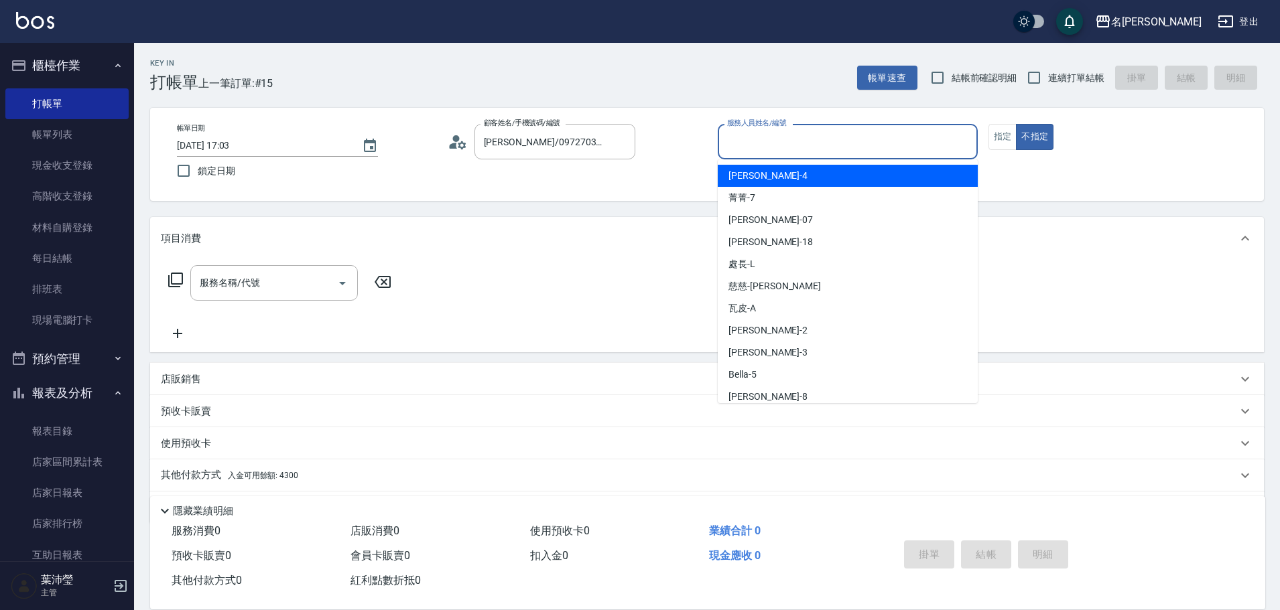
click at [848, 153] on input "服務人員姓名/編號" at bounding box center [848, 141] width 248 height 23
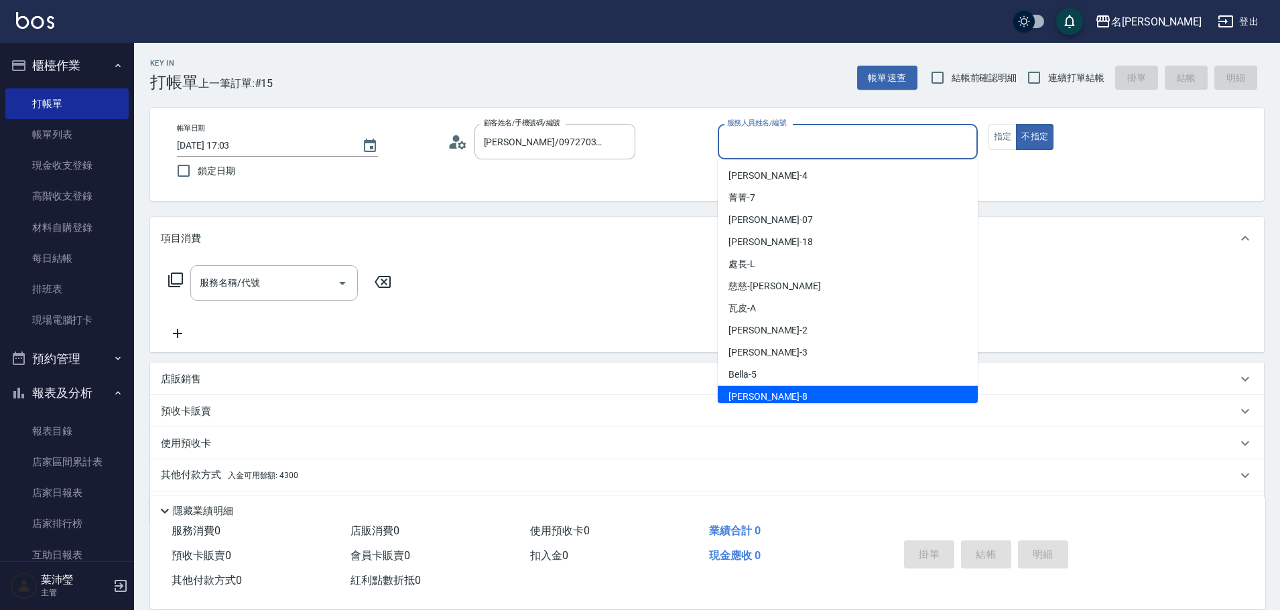
click at [750, 396] on span "Emma -8" at bounding box center [767, 397] width 79 height 14
type input "Emma-8"
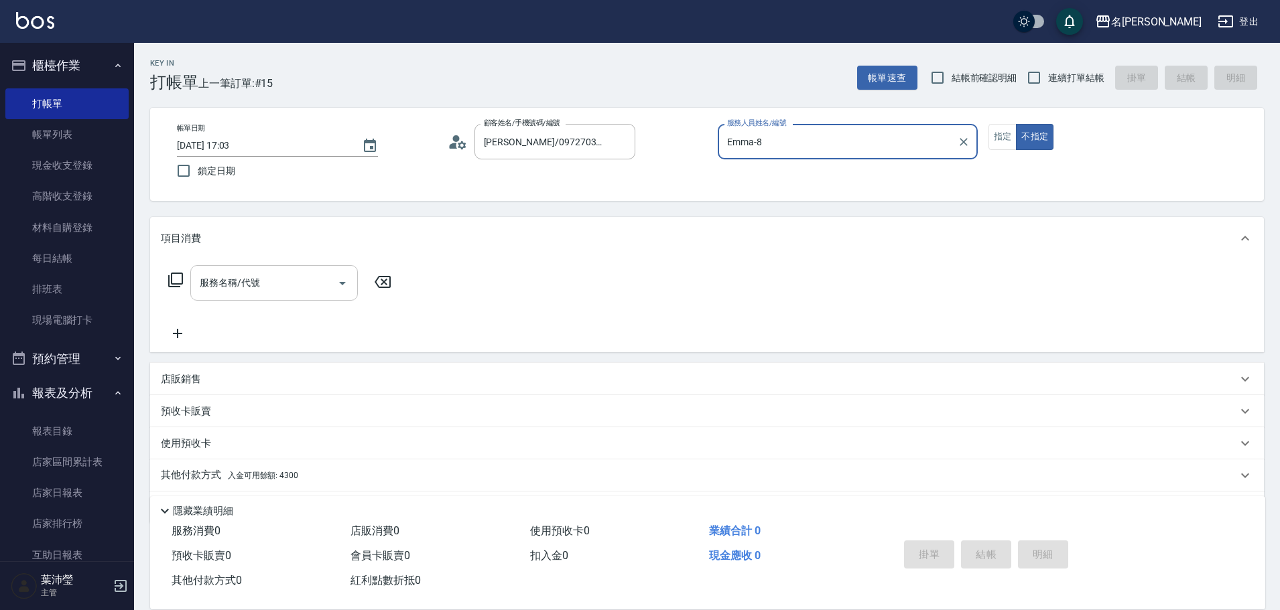
click at [279, 284] on input "服務名稱/代號" at bounding box center [263, 282] width 135 height 23
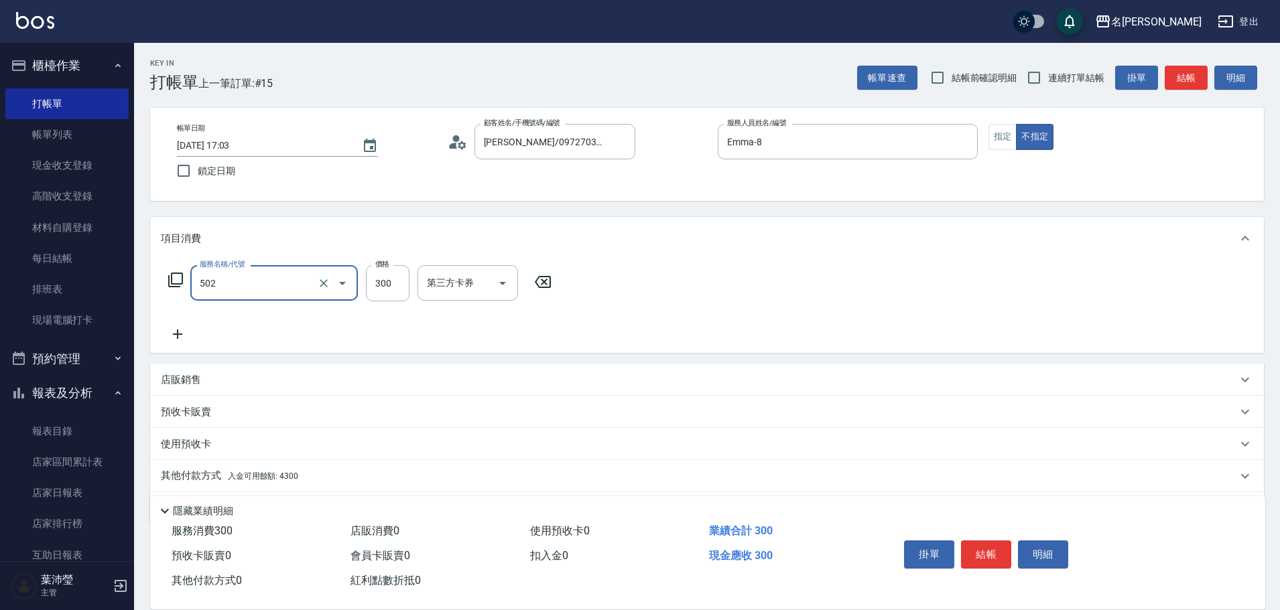
type input "洗髮(502)"
click at [994, 133] on button "指定" at bounding box center [1002, 137] width 29 height 26
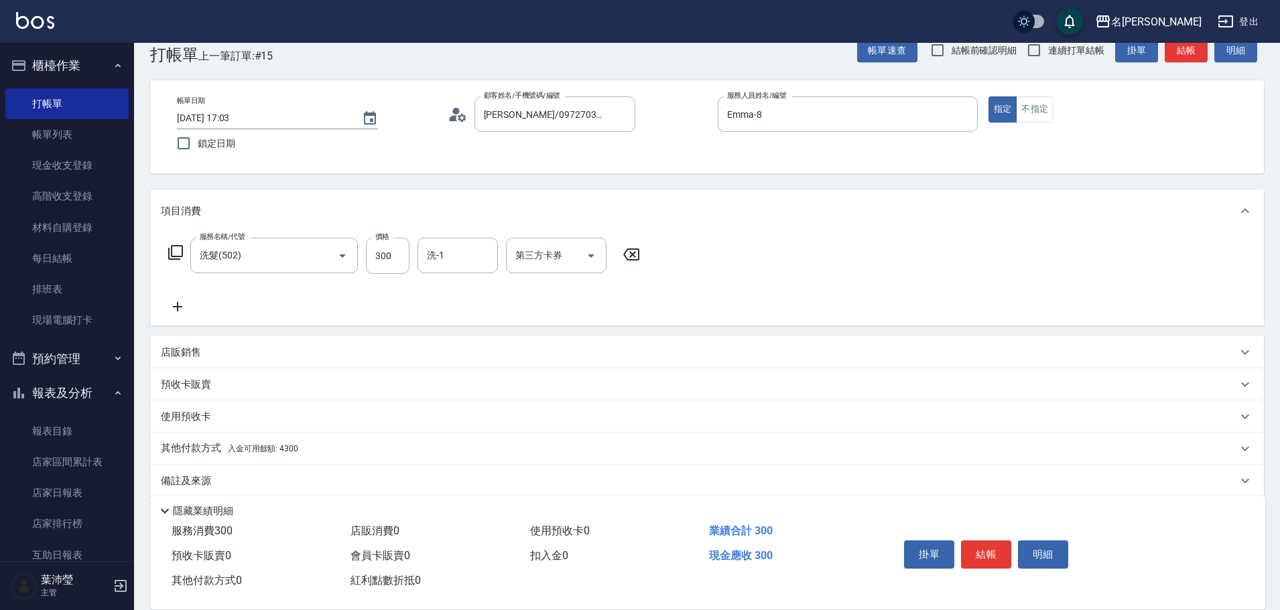
scroll to position [43, 0]
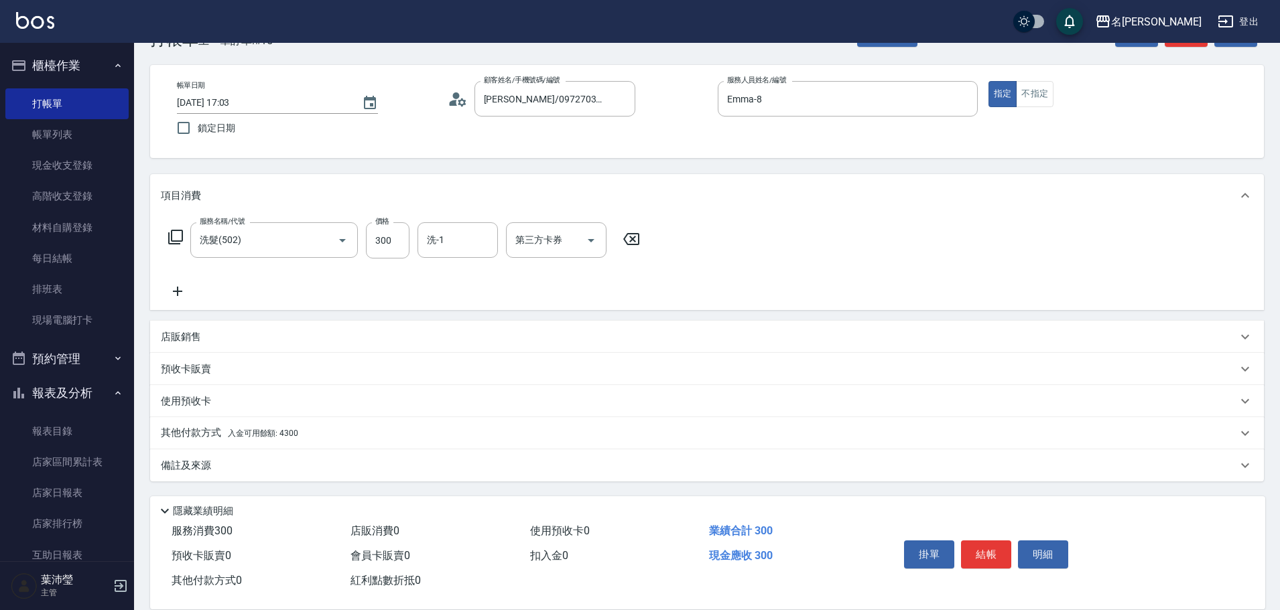
click at [407, 419] on div "其他付款方式 入金可用餘額: 4300" at bounding box center [707, 433] width 1114 height 32
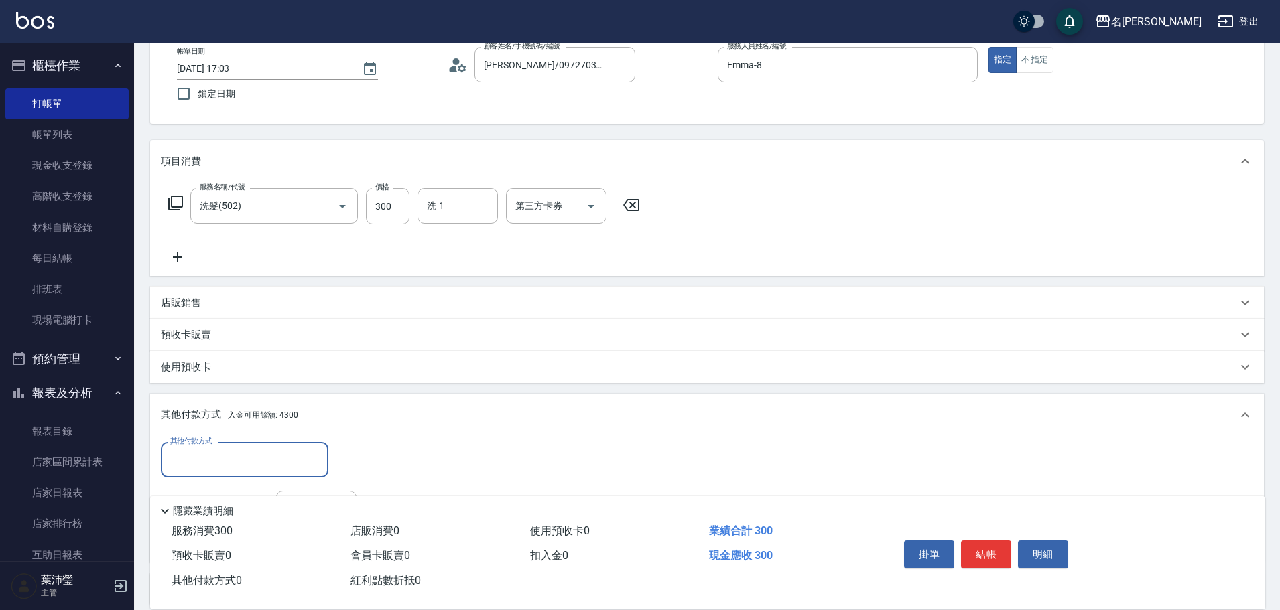
scroll to position [0, 0]
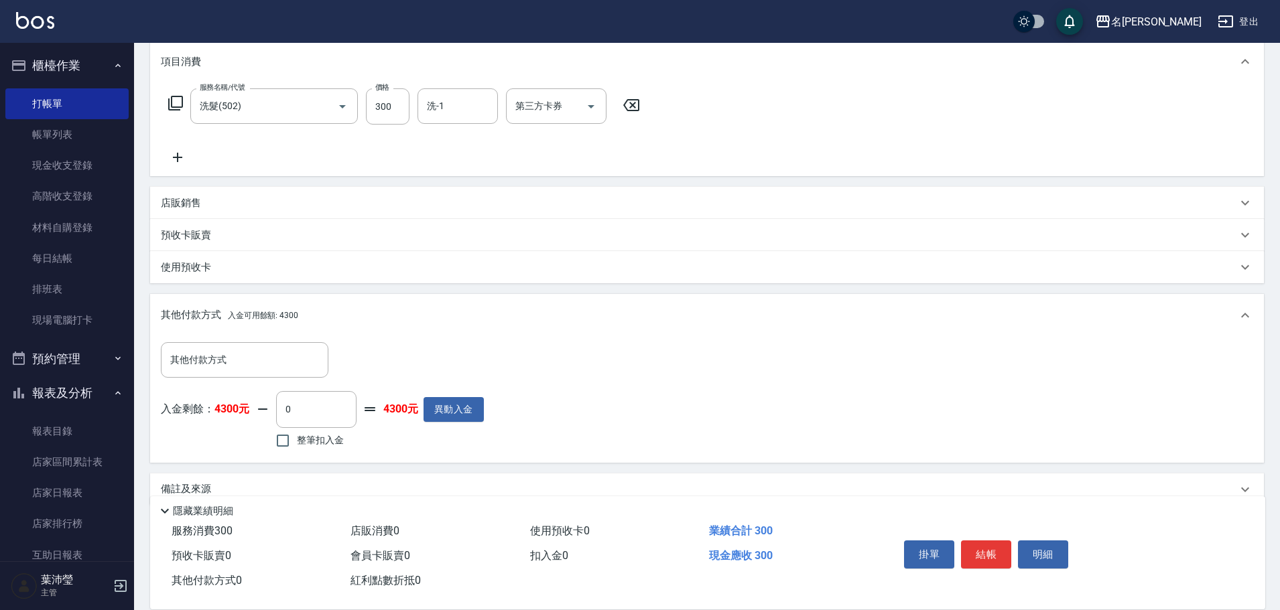
drag, startPoint x: 337, startPoint y: 438, endPoint x: 751, endPoint y: 393, distance: 416.5
click at [336, 438] on span "整筆扣入金" at bounding box center [320, 441] width 47 height 14
click at [297, 438] on input "整筆扣入金" at bounding box center [283, 441] width 28 height 28
checkbox input "true"
type input "300"
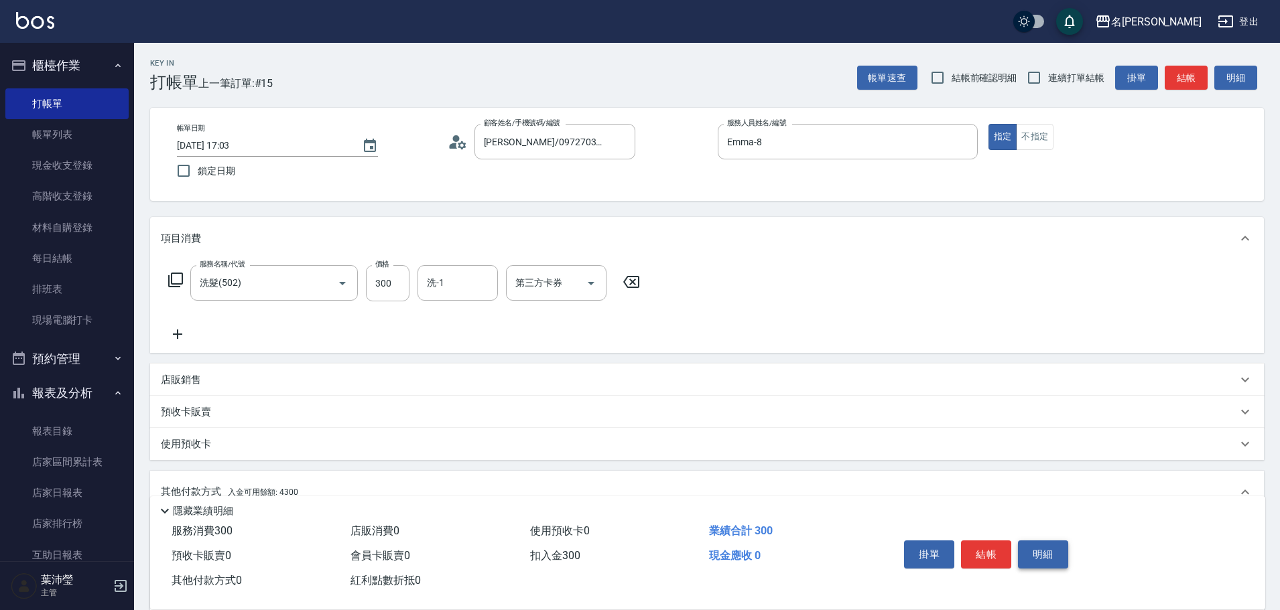
click at [1041, 545] on button "明細" at bounding box center [1043, 555] width 50 height 28
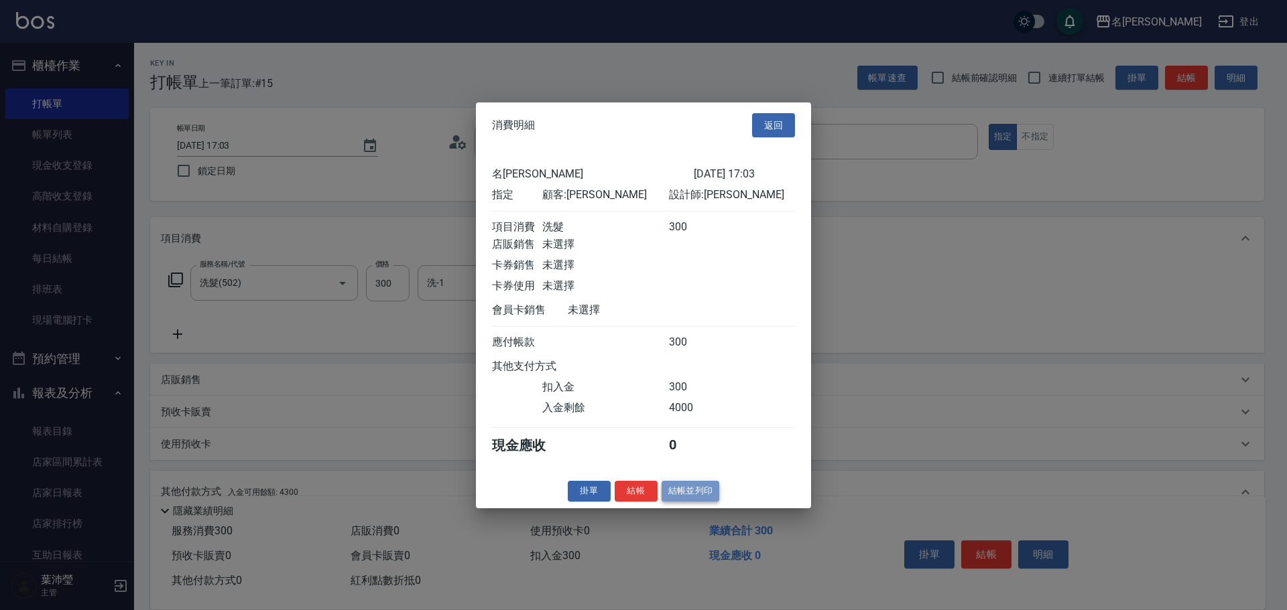
click at [715, 502] on button "結帳並列印" at bounding box center [690, 491] width 58 height 21
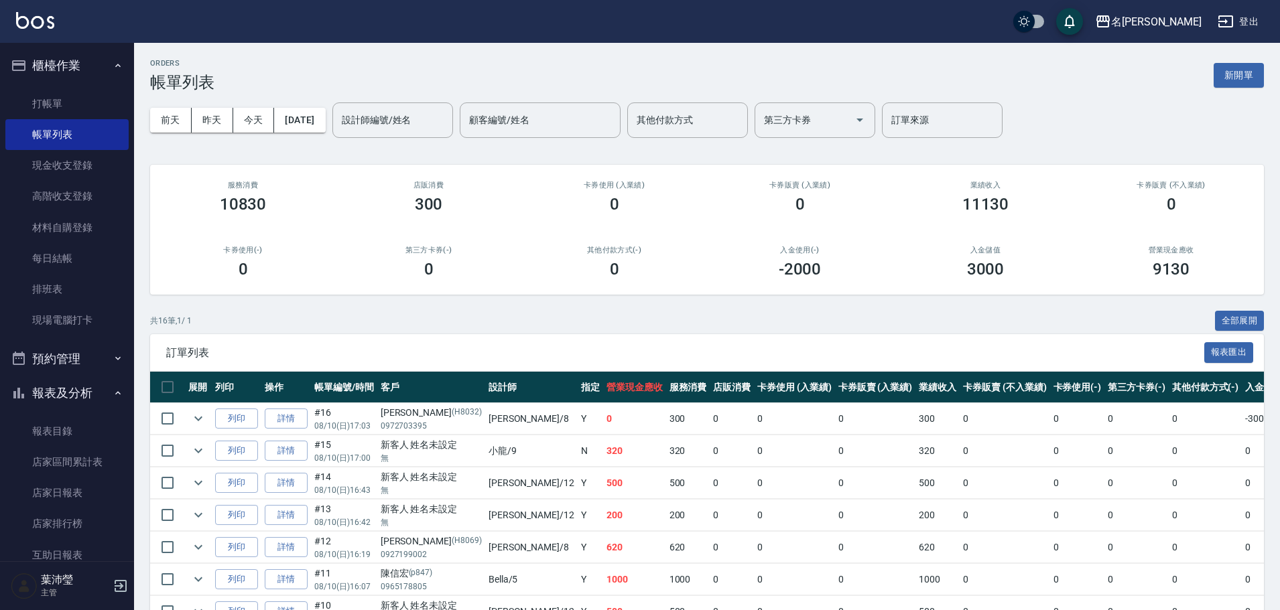
click at [1116, 113] on div "[DATE] [DATE] [DATE] [DATE] 設計師編號/姓名 設計師編號/姓名 顧客編號/姓名 顧客編號/姓名 其他付款方式 其他付款方式 第三方…" at bounding box center [707, 120] width 1114 height 57
drag, startPoint x: 109, startPoint y: 74, endPoint x: 102, endPoint y: 86, distance: 13.8
click at [103, 85] on li "櫃檯作業 打帳單 帳單列表 現金收支登錄 高階收支登錄 材料自購登錄 每日結帳 排班表 現場電腦打卡" at bounding box center [66, 194] width 123 height 293
click at [98, 93] on link "打帳單" at bounding box center [66, 103] width 123 height 31
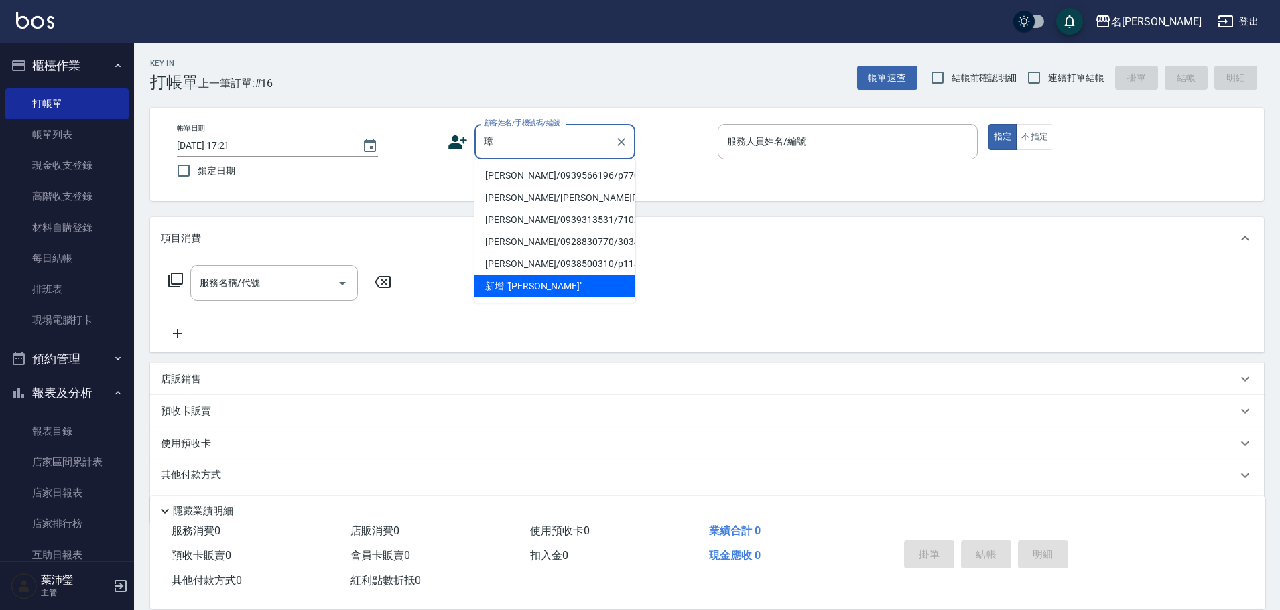
click at [501, 176] on li "[PERSON_NAME]/0939566196/p770" at bounding box center [554, 176] width 161 height 22
type input "[PERSON_NAME]/0939566196/p770"
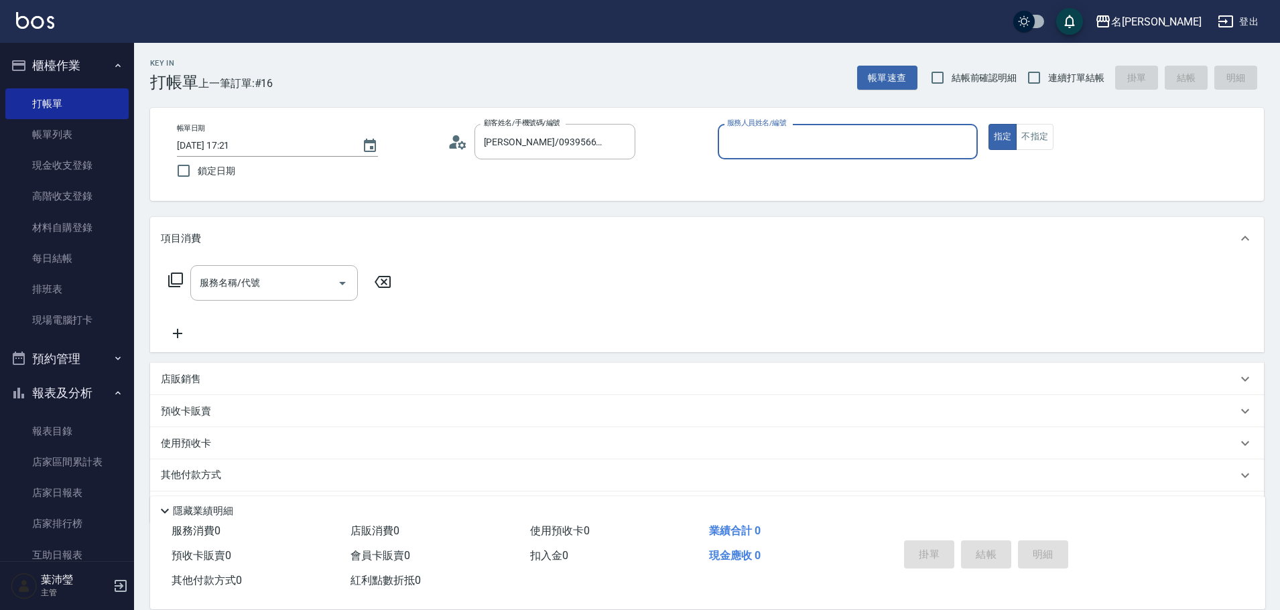
type input "Bella-5"
click at [279, 275] on input "服務名稱/代號" at bounding box center [263, 282] width 135 height 23
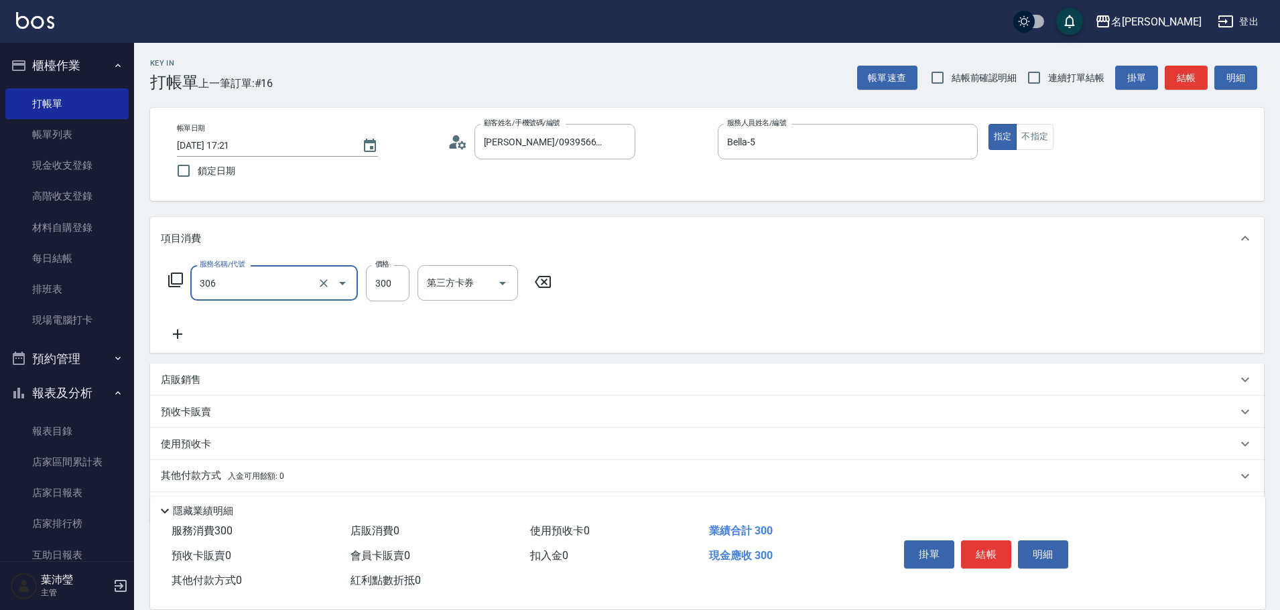
type input "高中學生(306)"
type input "400"
click at [1187, 70] on button "結帳" at bounding box center [1186, 78] width 43 height 25
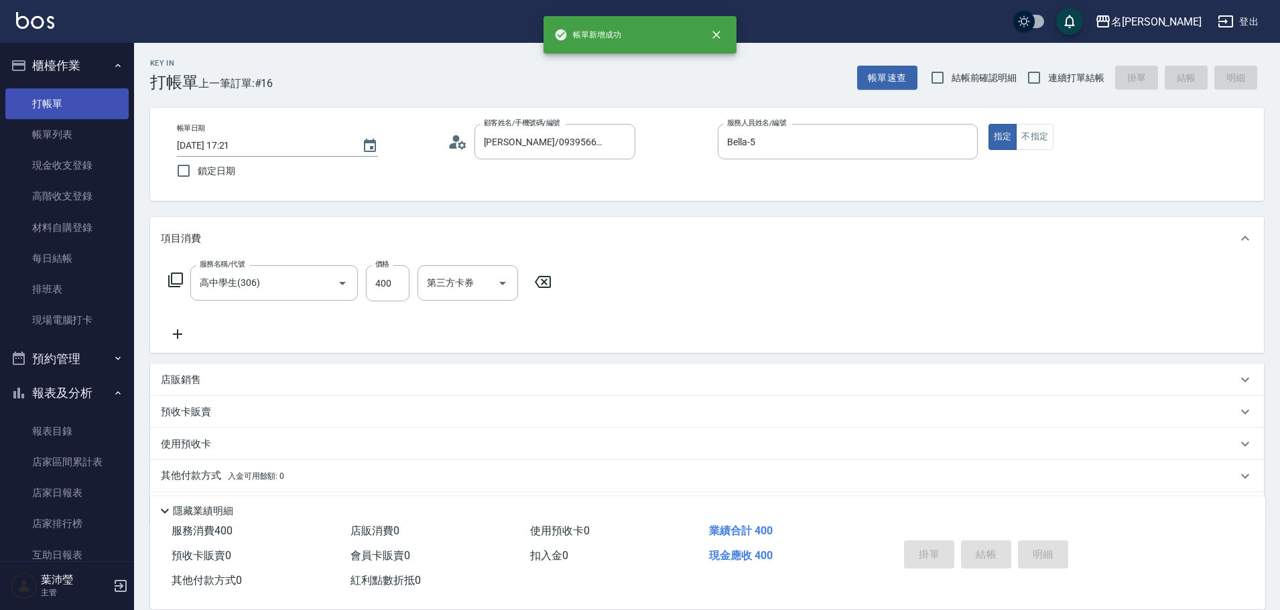
click at [106, 100] on link "打帳單" at bounding box center [66, 103] width 123 height 31
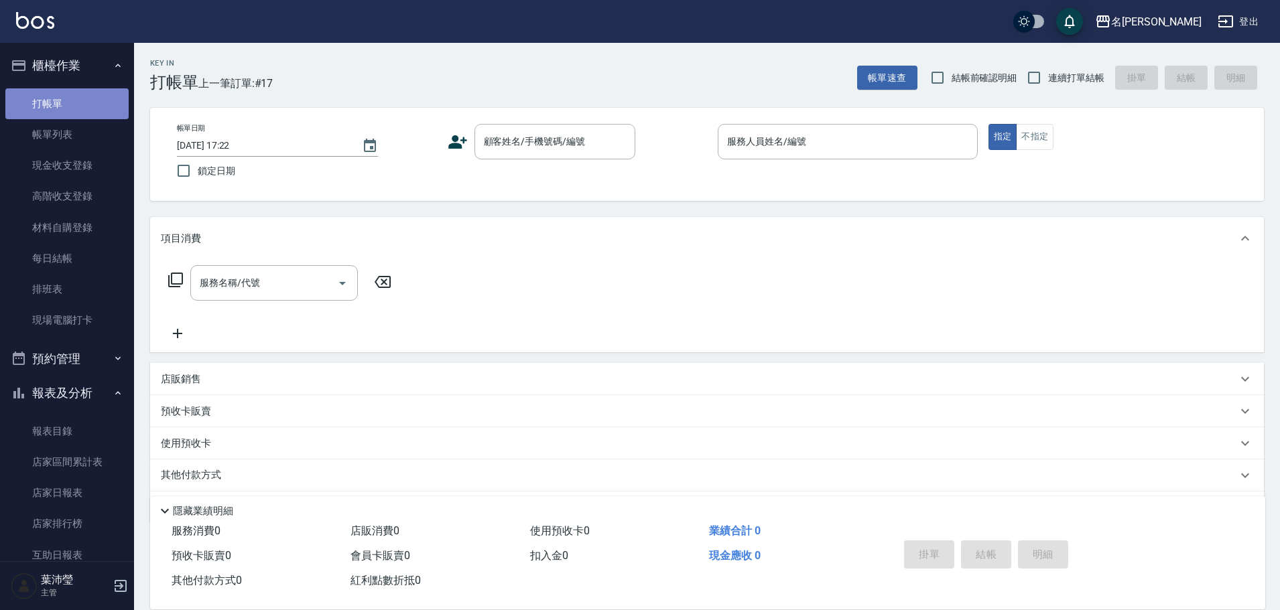
click at [106, 100] on link "打帳單" at bounding box center [66, 103] width 123 height 31
click at [474, 151] on div "顧客姓名/手機號碼/編號" at bounding box center [554, 142] width 161 height 36
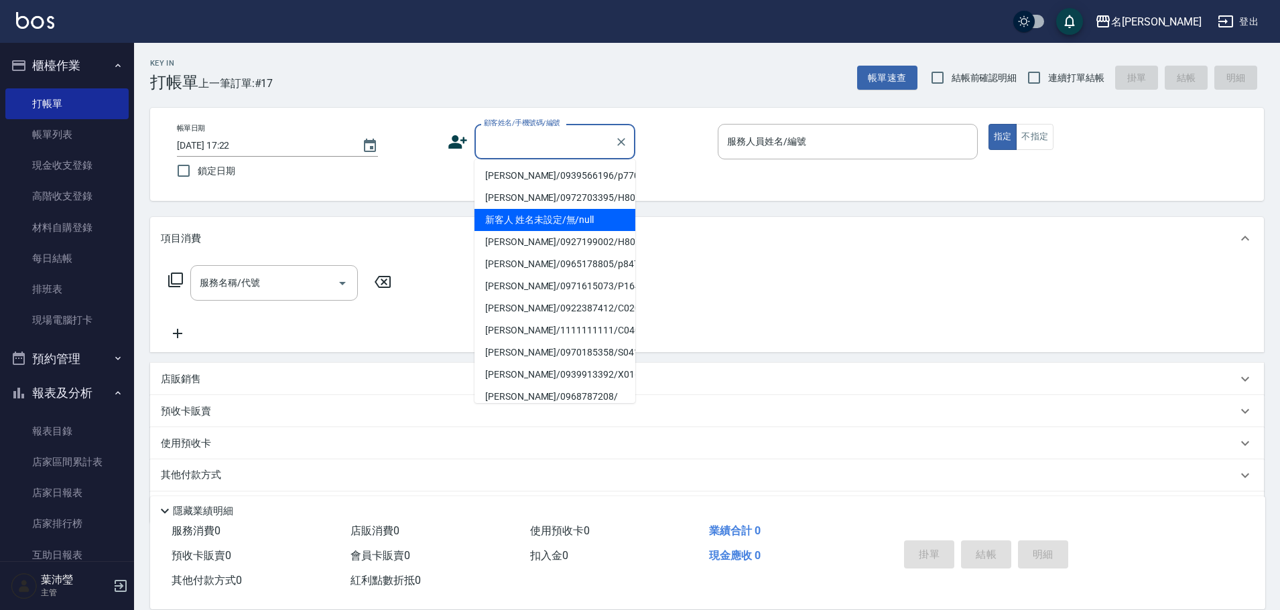
drag, startPoint x: 523, startPoint y: 212, endPoint x: 397, endPoint y: 260, distance: 135.5
click at [523, 212] on li "新客人 姓名未設定/無/null" at bounding box center [554, 220] width 161 height 22
type input "新客人 姓名未設定/無/null"
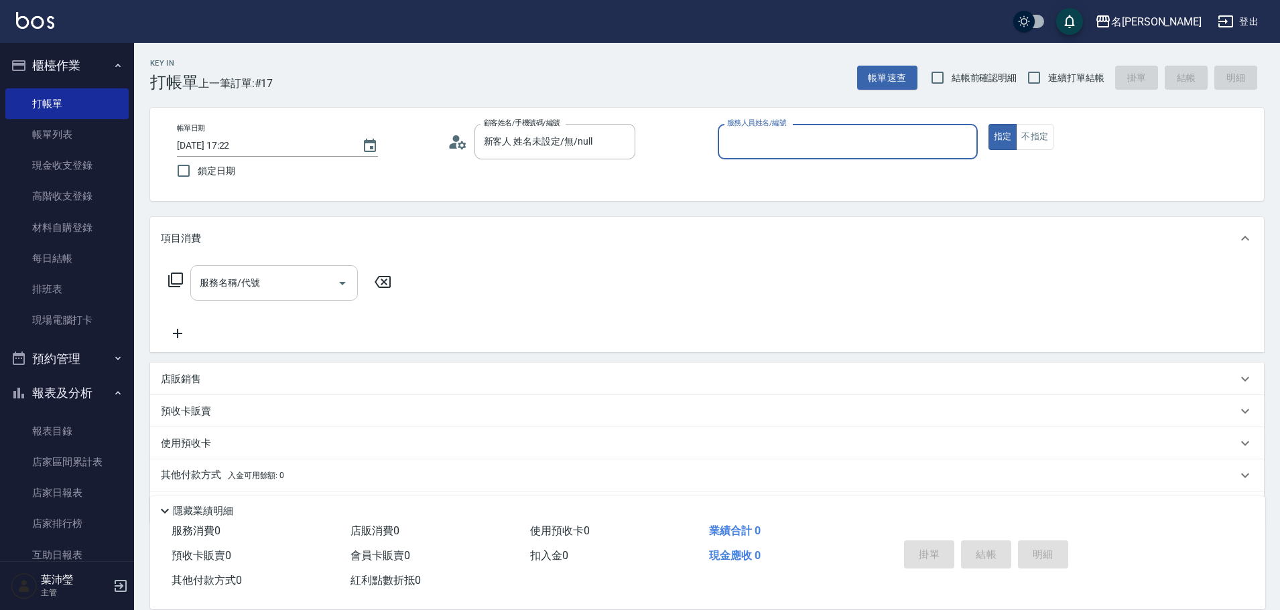
click at [280, 282] on input "服務名稱/代號" at bounding box center [263, 282] width 135 height 23
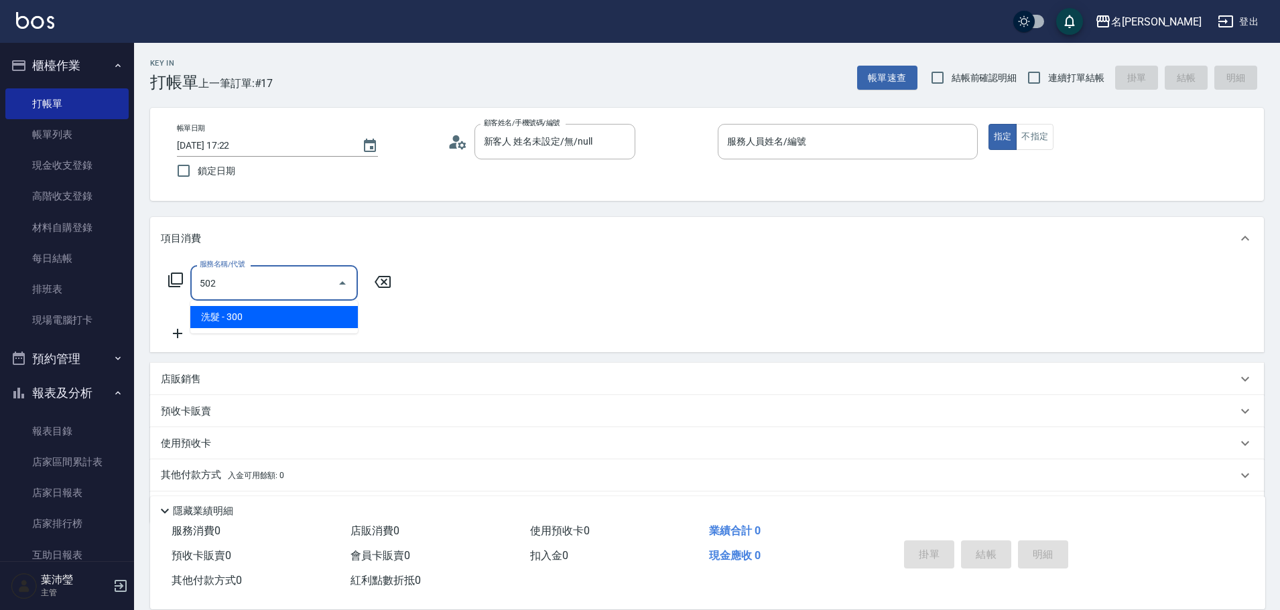
type input "洗髮(502)"
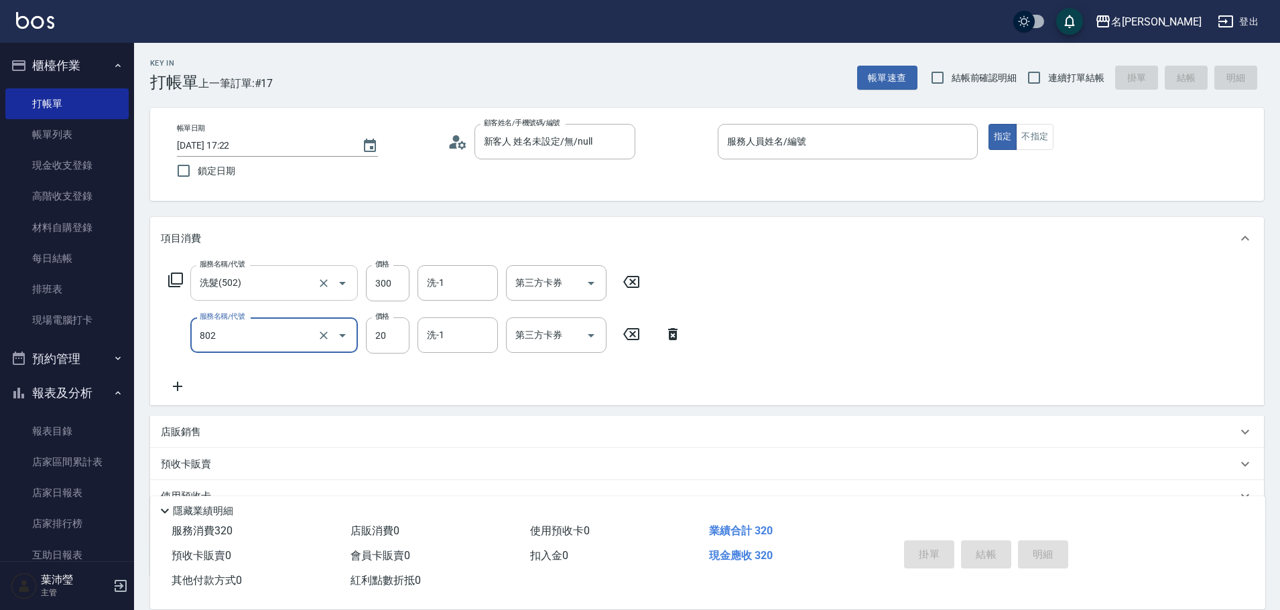
type input "潤絲(802)"
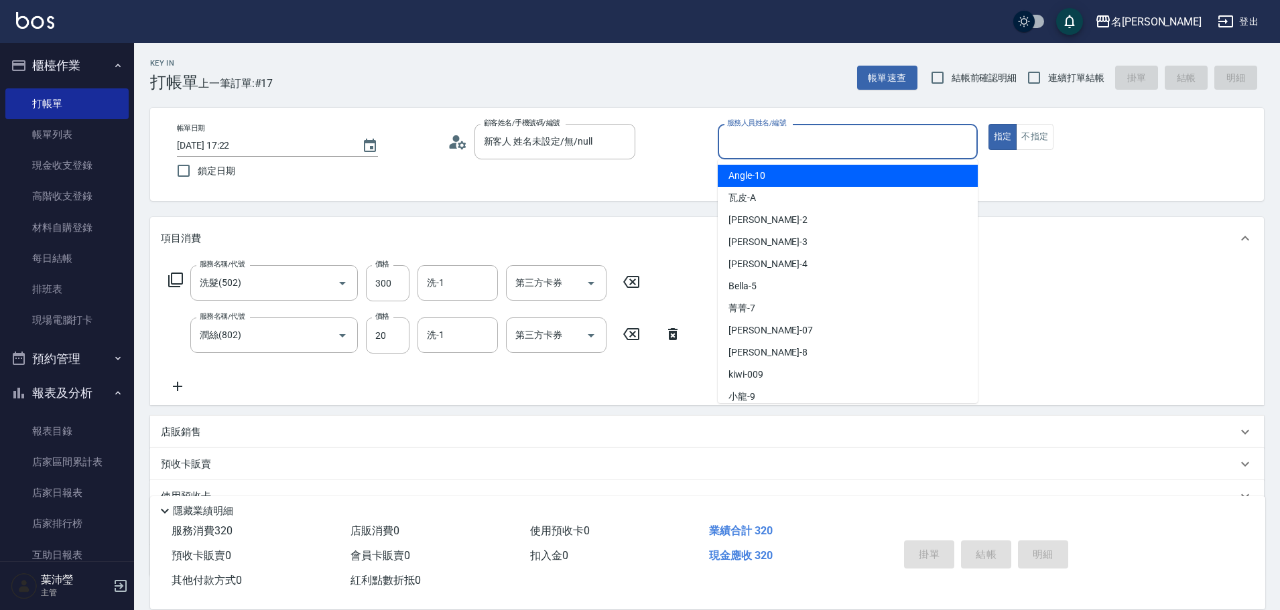
click at [779, 151] on input "服務人員姓名/編號" at bounding box center [848, 141] width 248 height 23
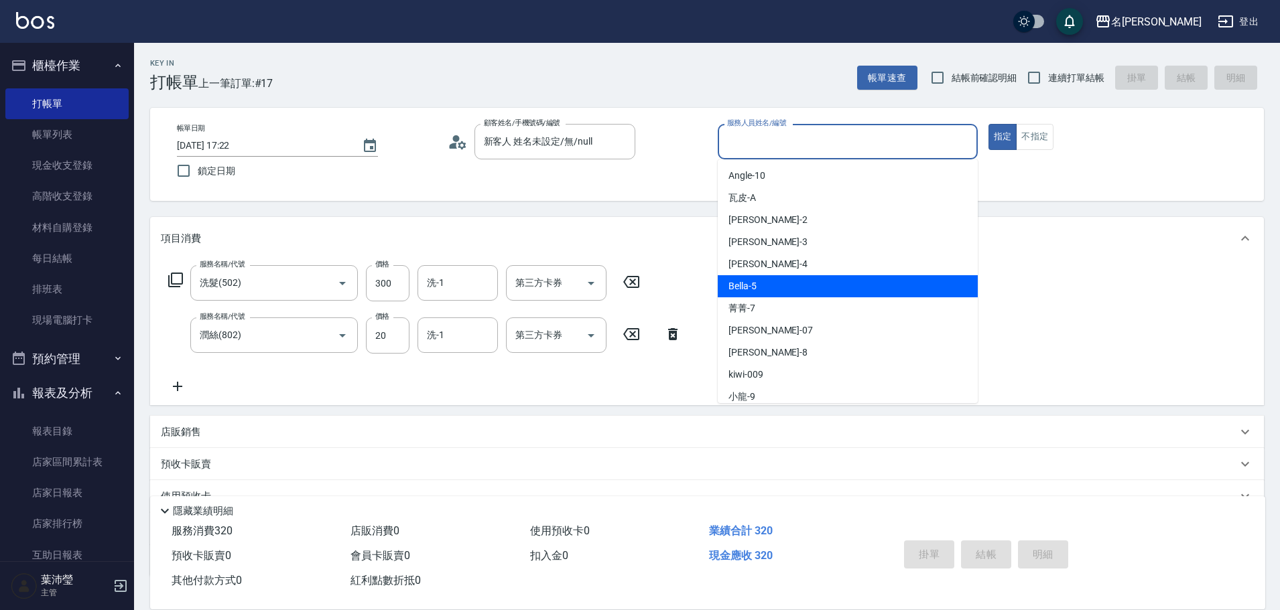
click at [803, 278] on div "Bella -5" at bounding box center [848, 286] width 260 height 22
type input "Bella-5"
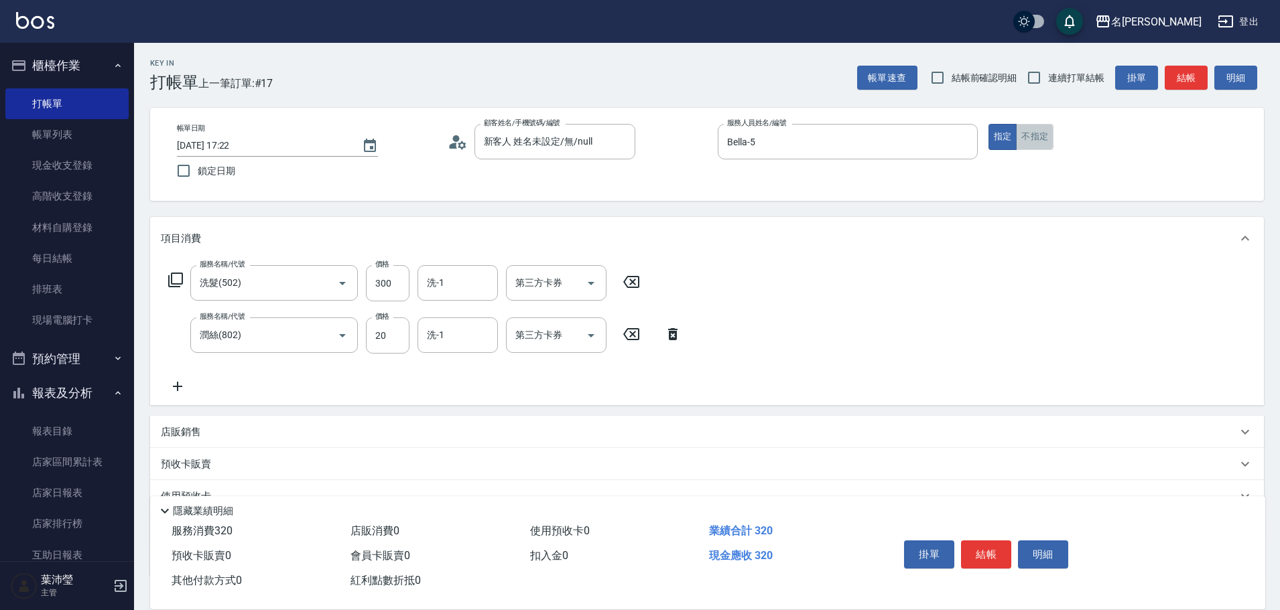
click at [1030, 139] on button "不指定" at bounding box center [1035, 137] width 38 height 26
click at [1179, 75] on button "結帳" at bounding box center [1186, 78] width 43 height 25
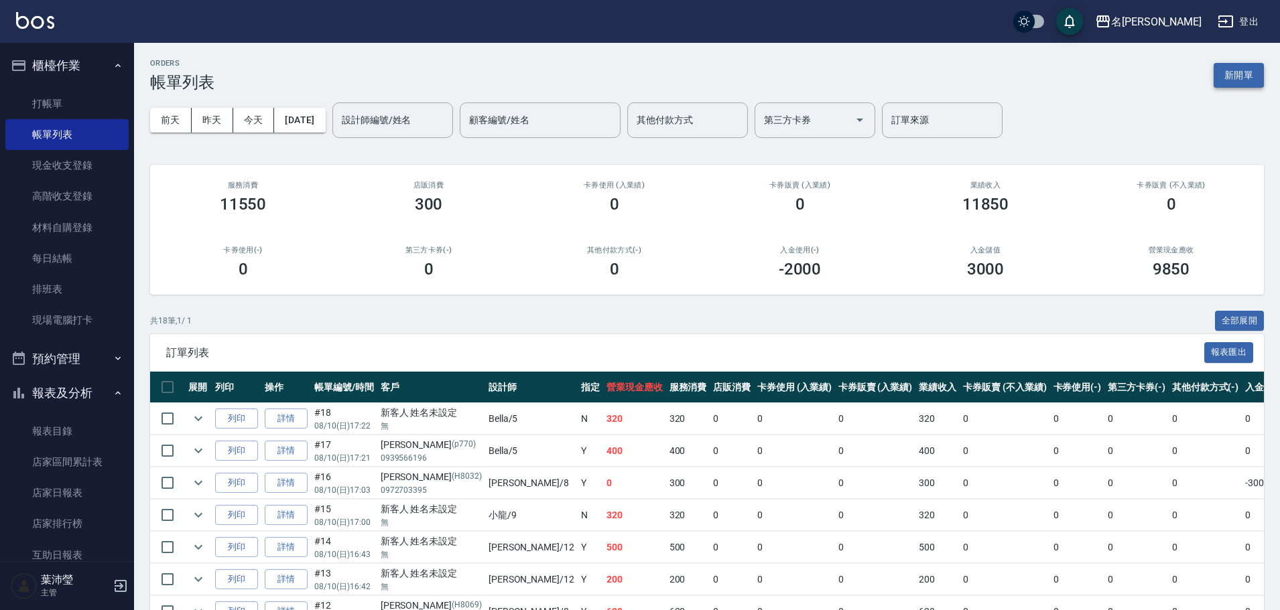
click at [1244, 80] on button "新開單" at bounding box center [1238, 75] width 50 height 25
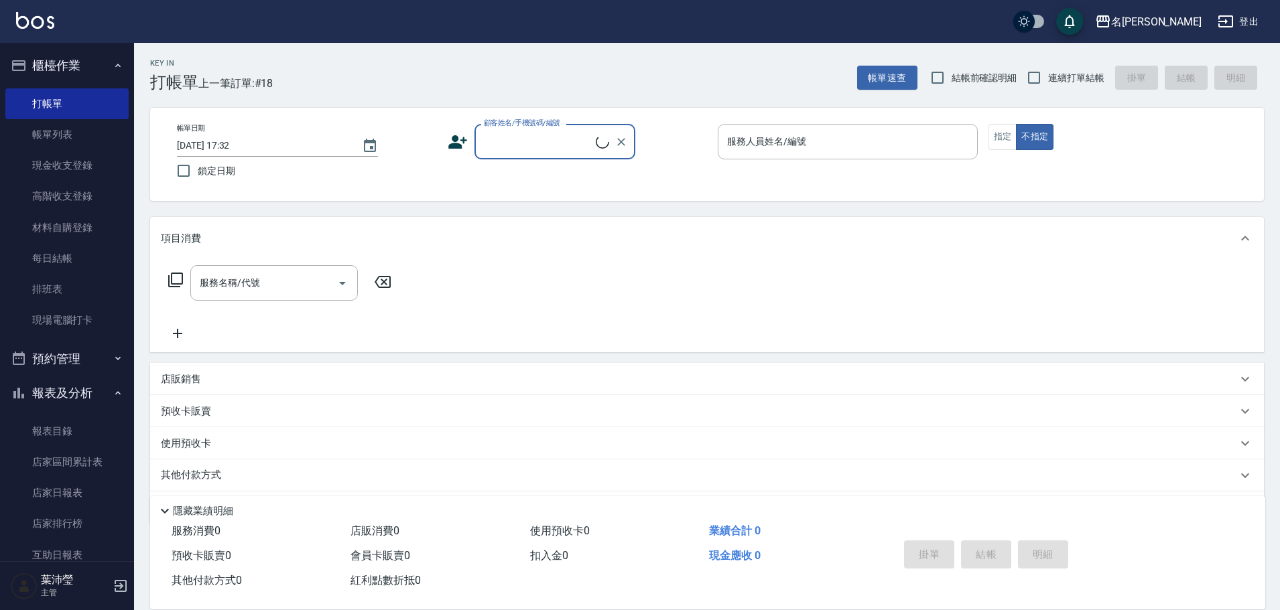
click at [496, 152] on input "顧客姓名/手機號碼/編號" at bounding box center [537, 141] width 115 height 23
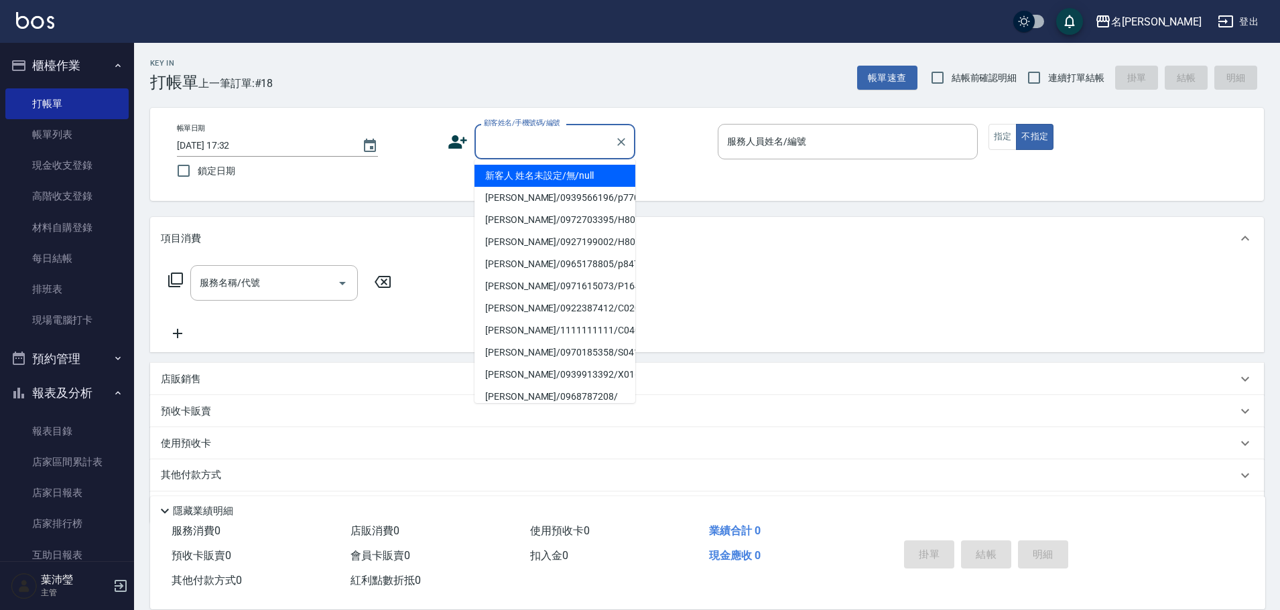
click at [564, 179] on li "新客人 姓名未設定/無/null" at bounding box center [554, 176] width 161 height 22
type input "新客人 姓名未設定/無/null"
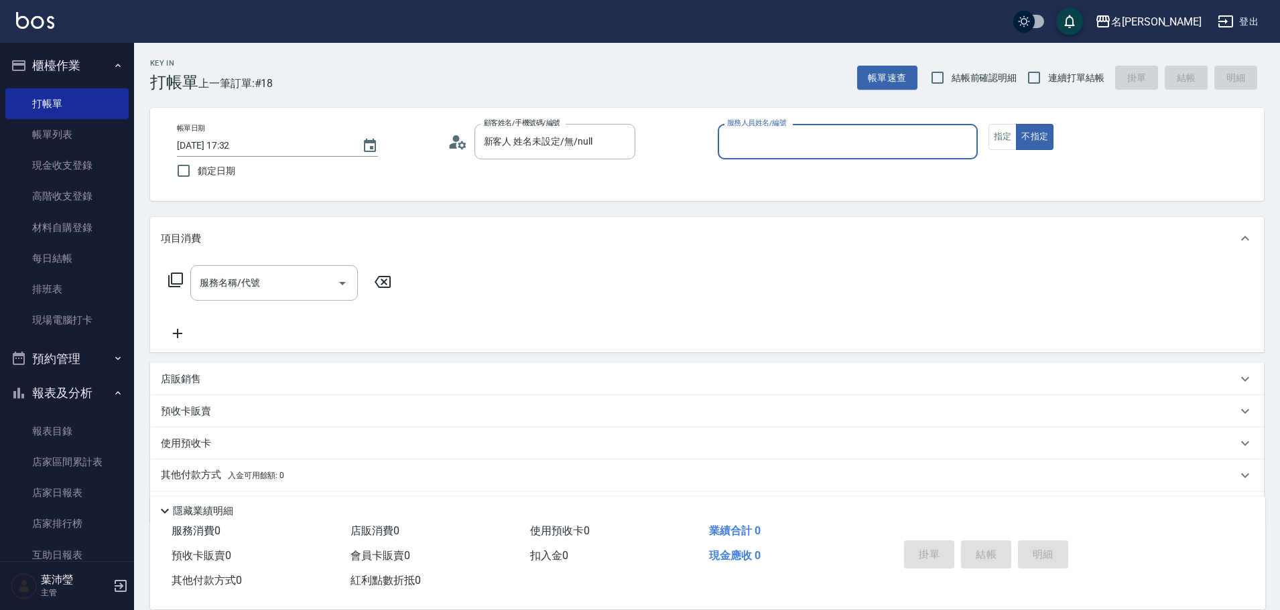
click at [859, 152] on input "服務人員姓名/編號" at bounding box center [848, 141] width 248 height 23
type input "小龍-9"
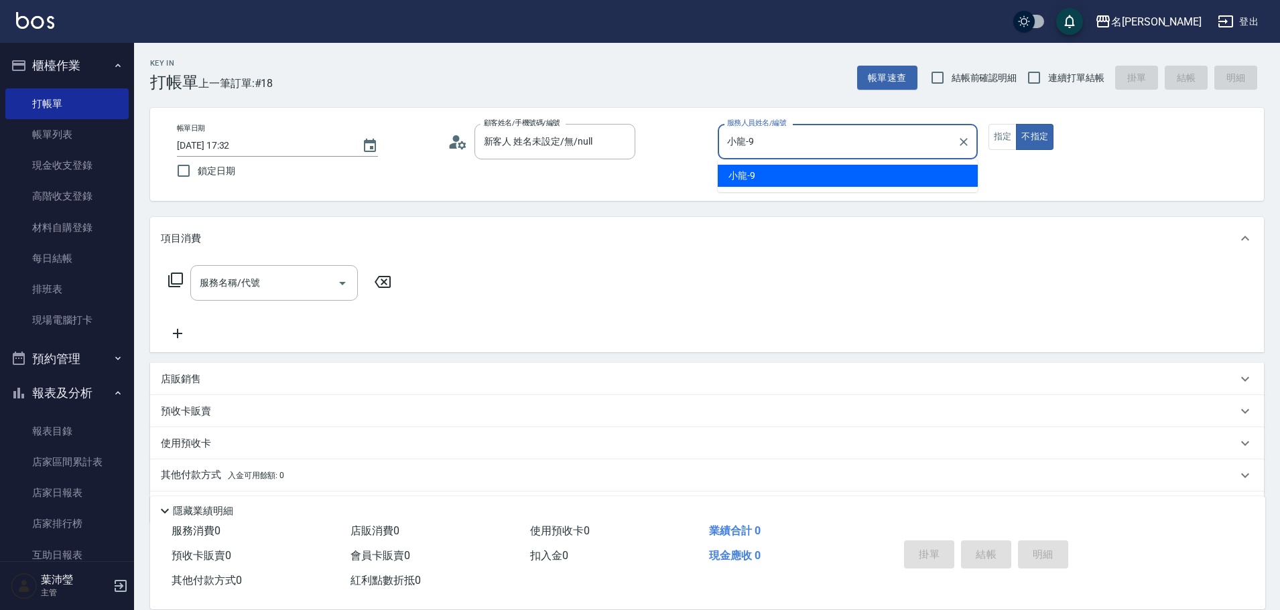
type button "false"
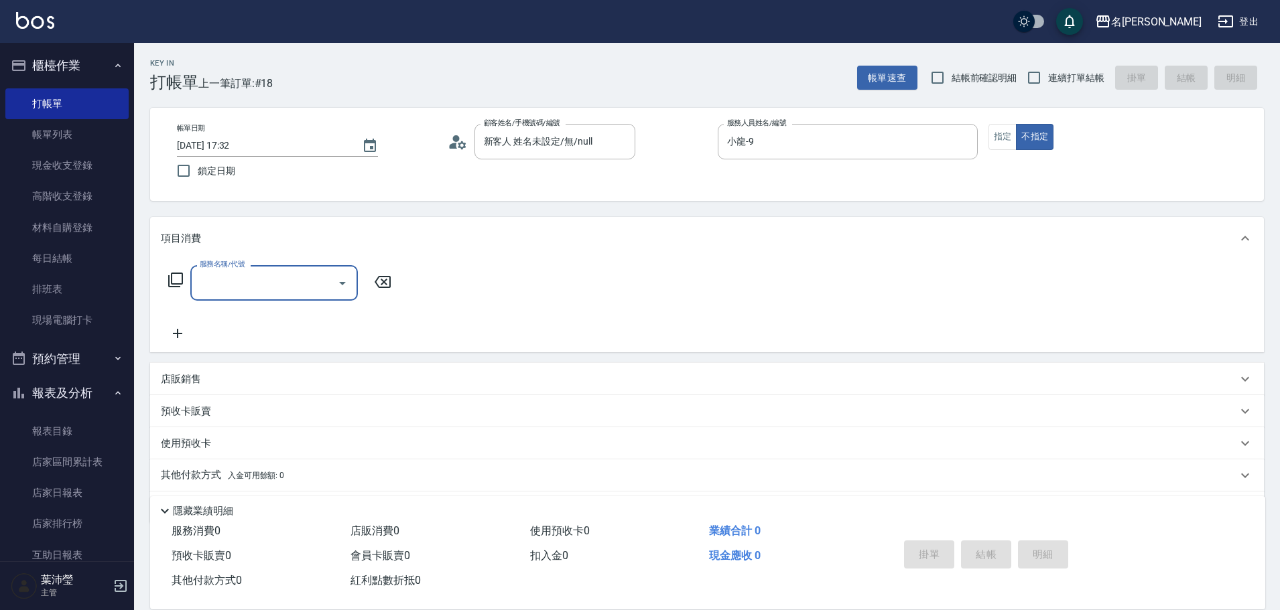
click at [174, 279] on icon at bounding box center [176, 280] width 16 height 16
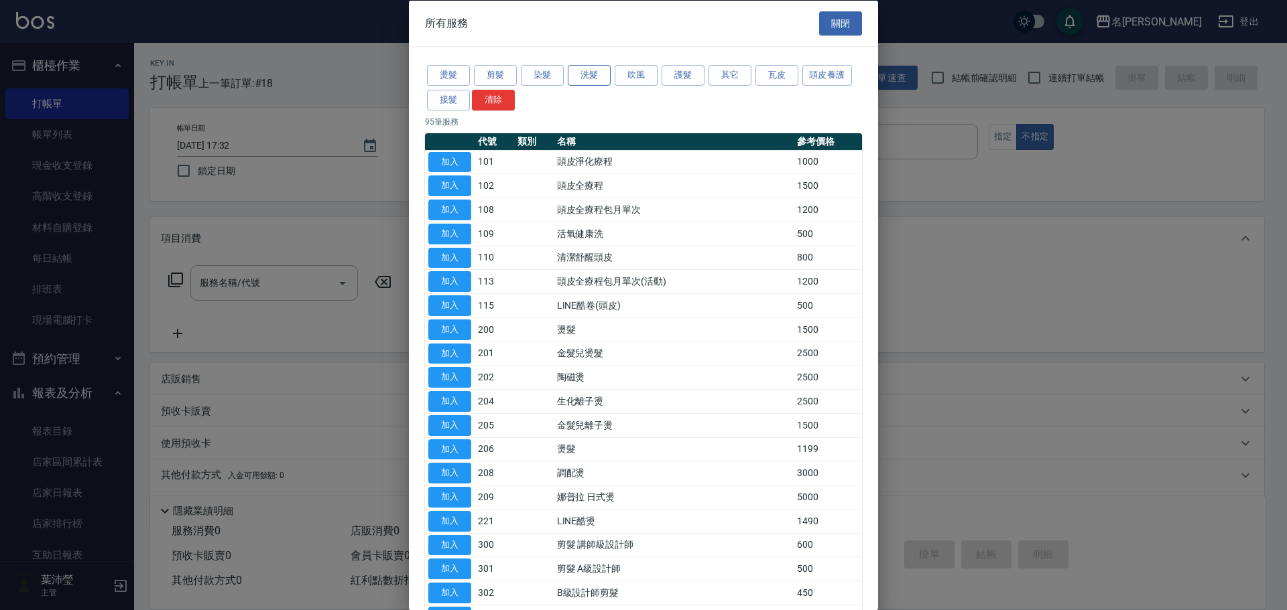
click at [585, 83] on button "洗髮" at bounding box center [589, 75] width 43 height 21
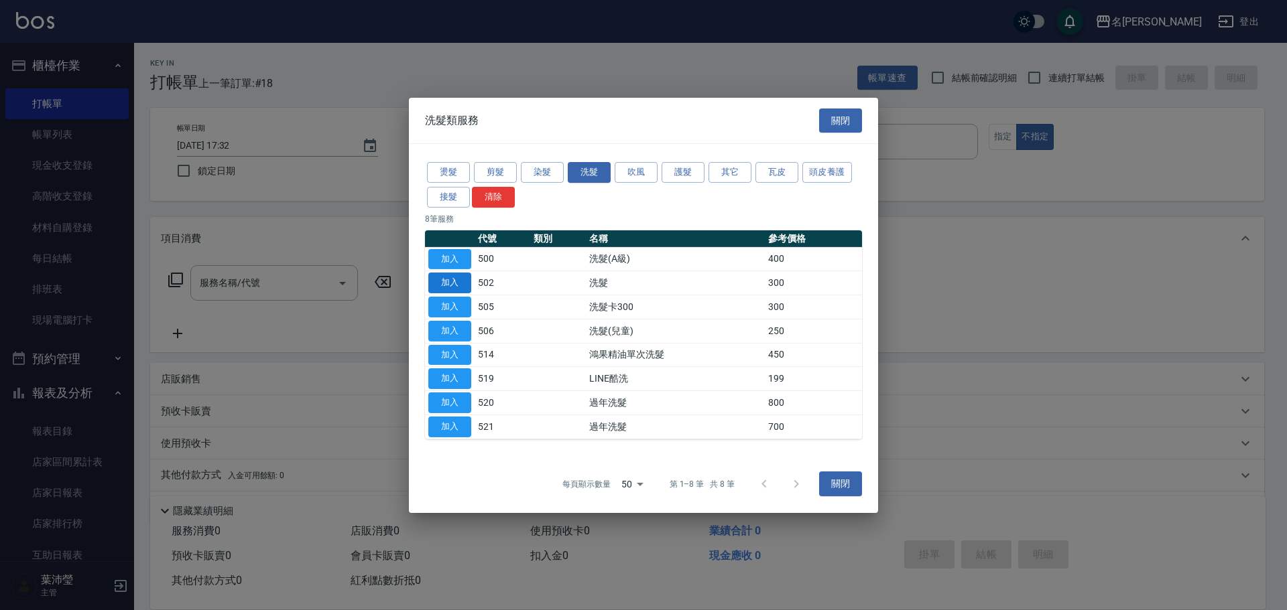
click at [445, 281] on button "加入" at bounding box center [449, 283] width 43 height 21
type input "洗髮(502)"
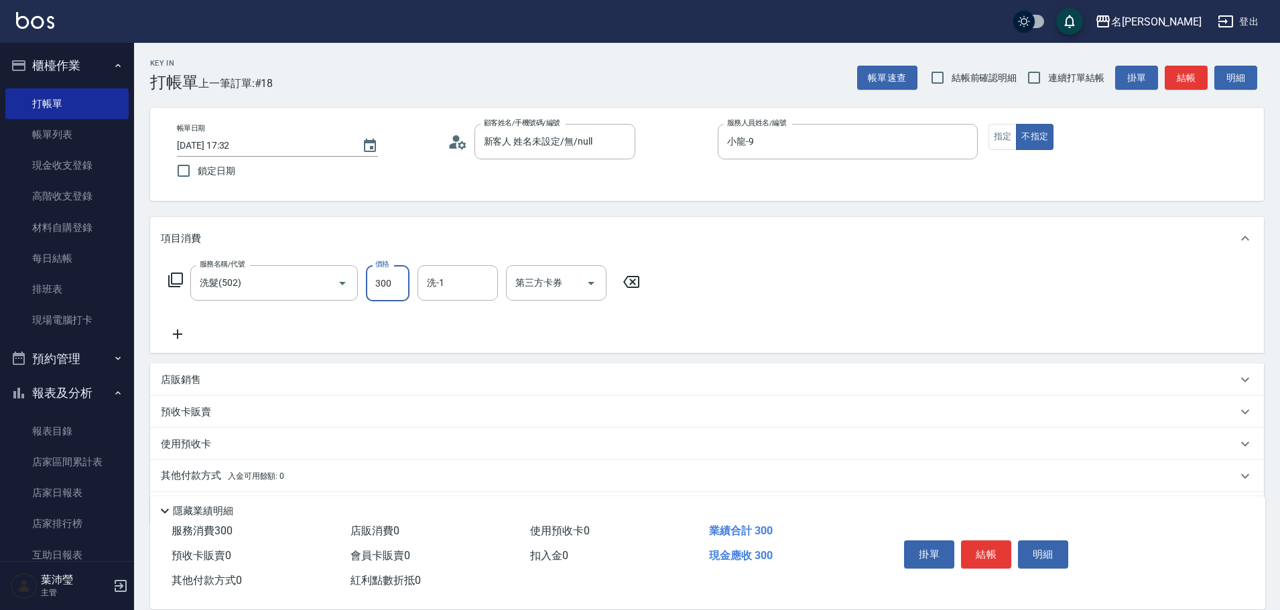
click at [375, 290] on input "300" at bounding box center [388, 283] width 44 height 36
type input "600"
click at [992, 558] on button "結帳" at bounding box center [986, 555] width 50 height 28
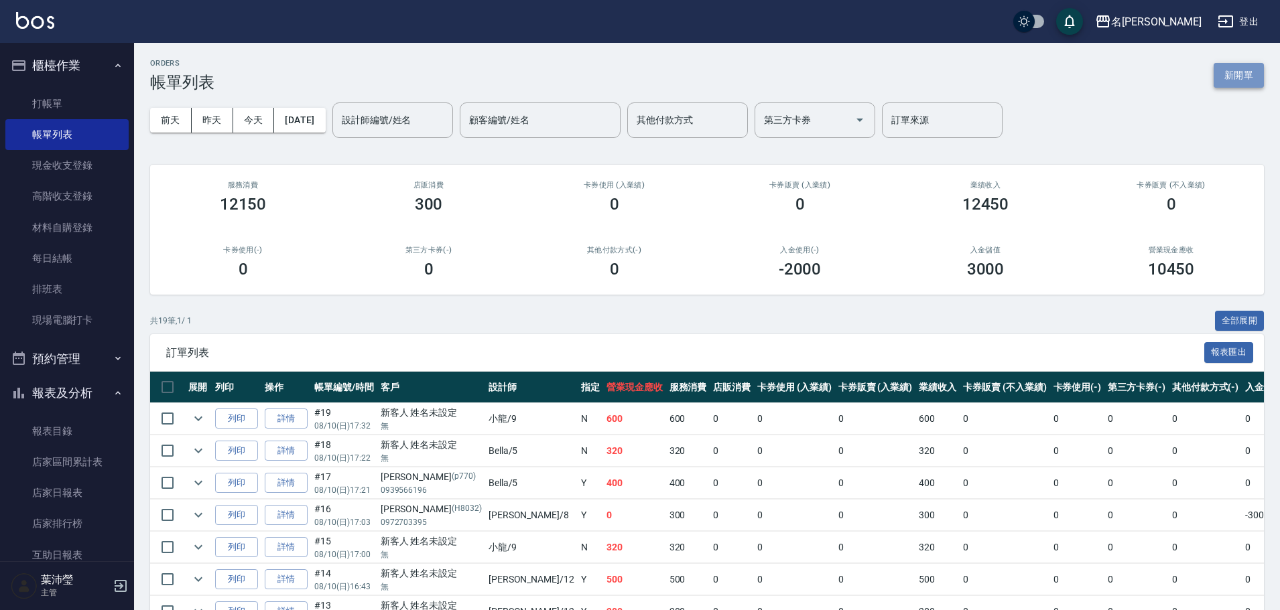
click at [1219, 74] on button "新開單" at bounding box center [1238, 75] width 50 height 25
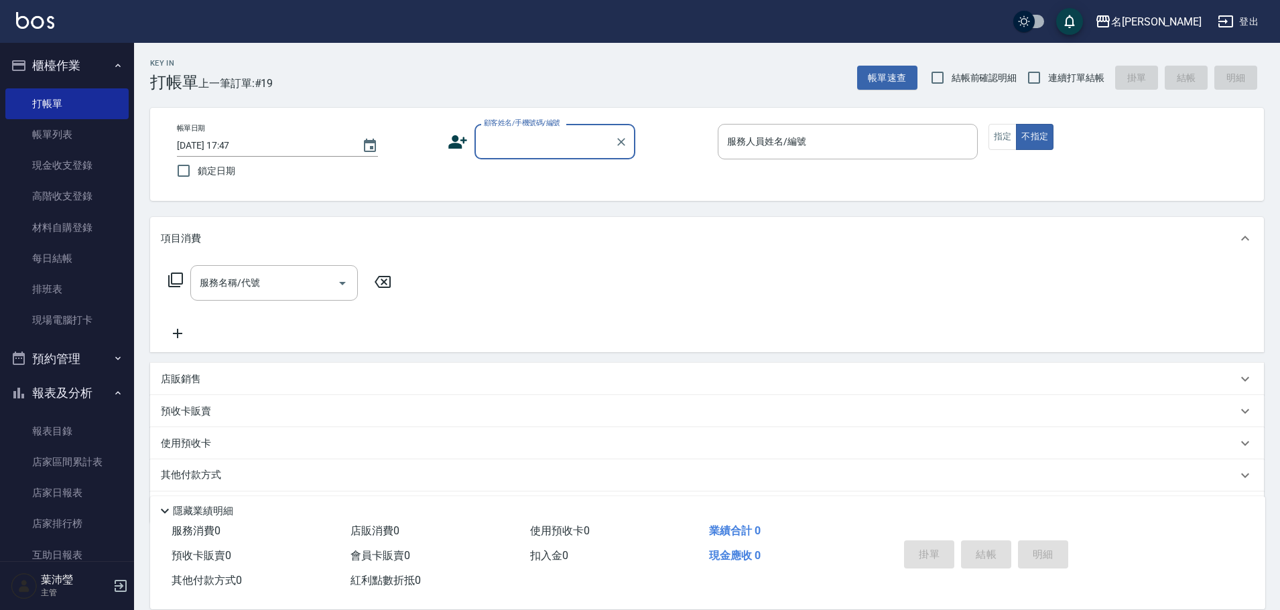
click at [571, 140] on input "顧客姓名/手機號碼/編號" at bounding box center [544, 141] width 129 height 23
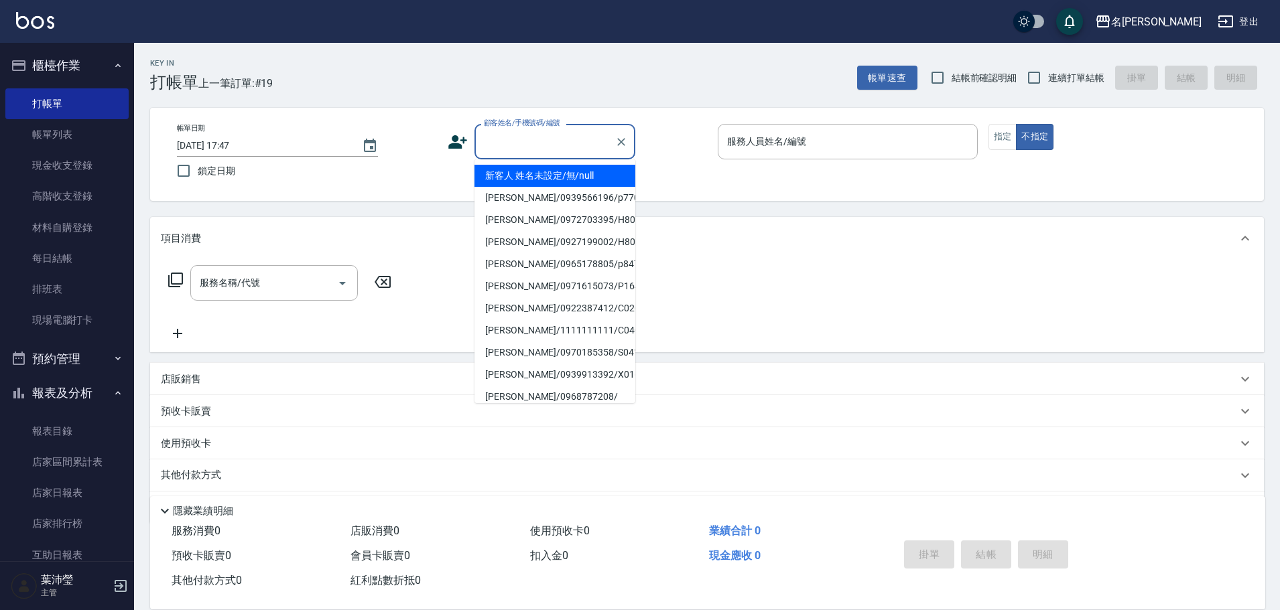
click at [551, 178] on li "新客人 姓名未設定/無/null" at bounding box center [554, 176] width 161 height 22
type input "新客人 姓名未設定/無/null"
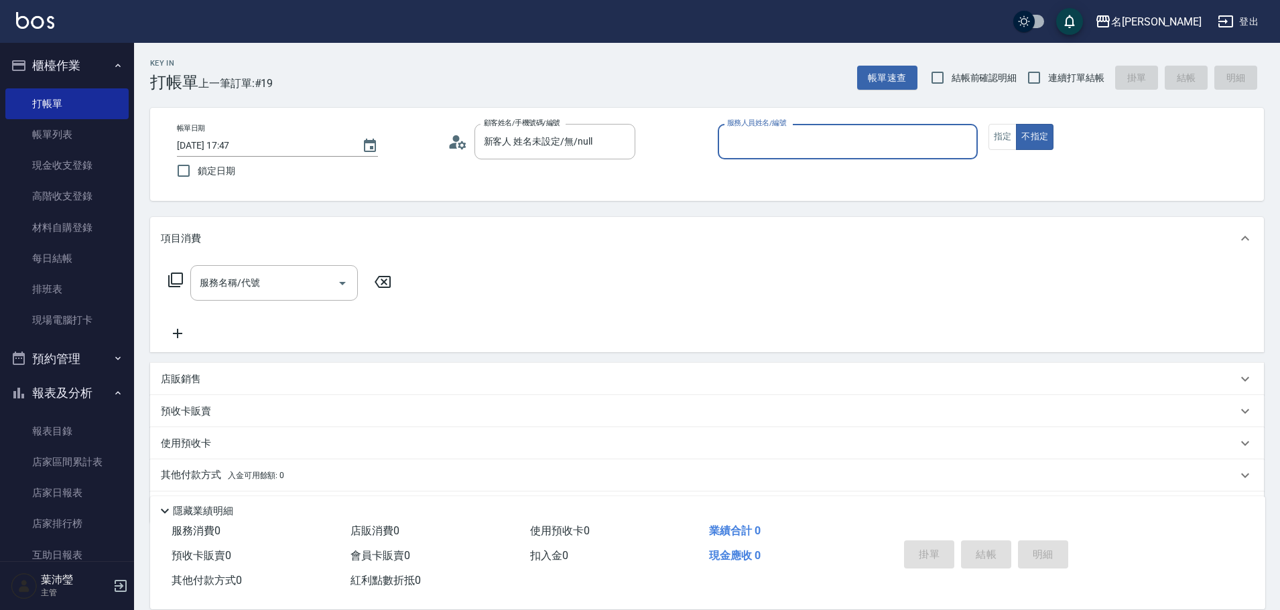
click at [933, 151] on input "服務人員姓名/編號" at bounding box center [848, 141] width 248 height 23
type input "小龍-9"
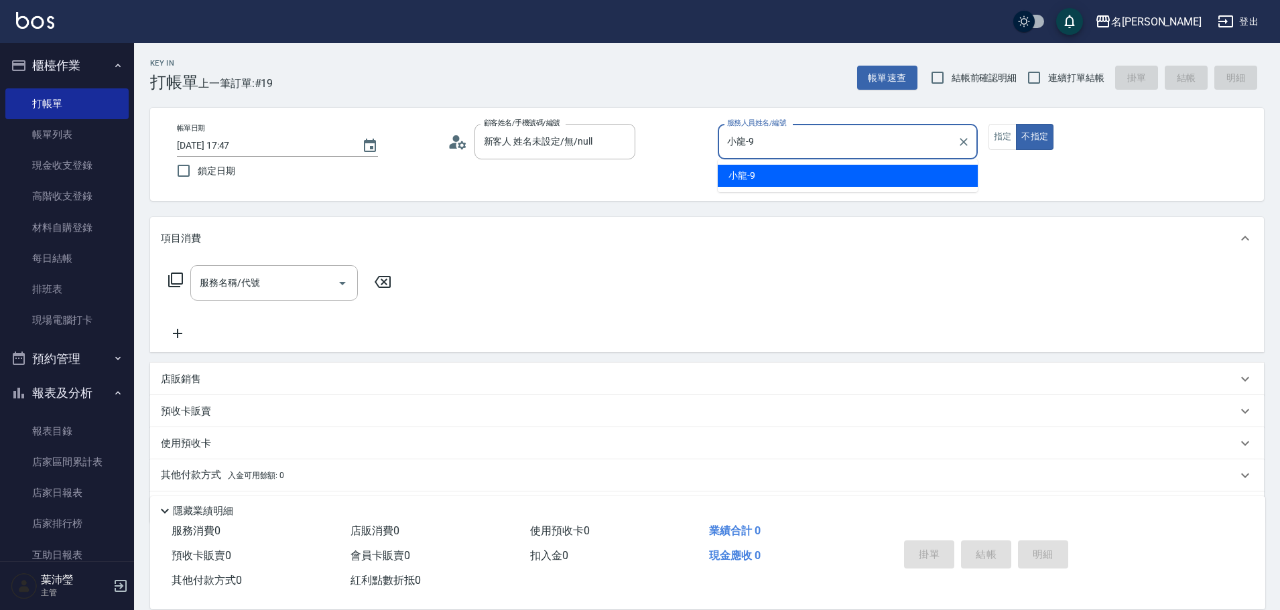
type button "false"
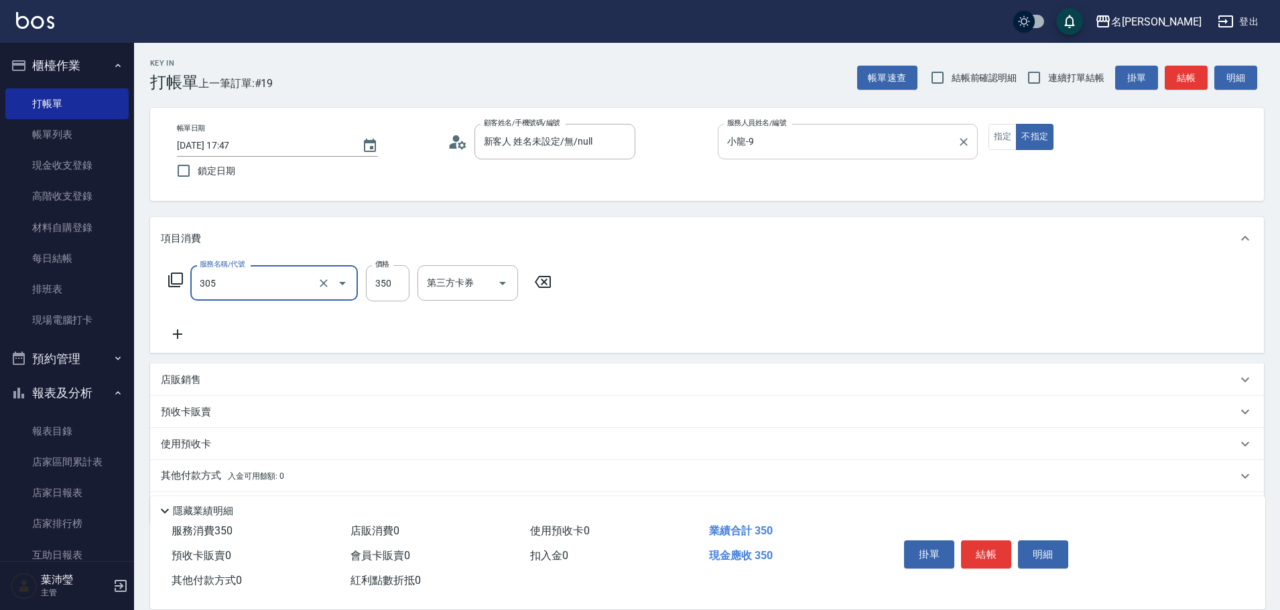
type input "不指定剪髮(305)"
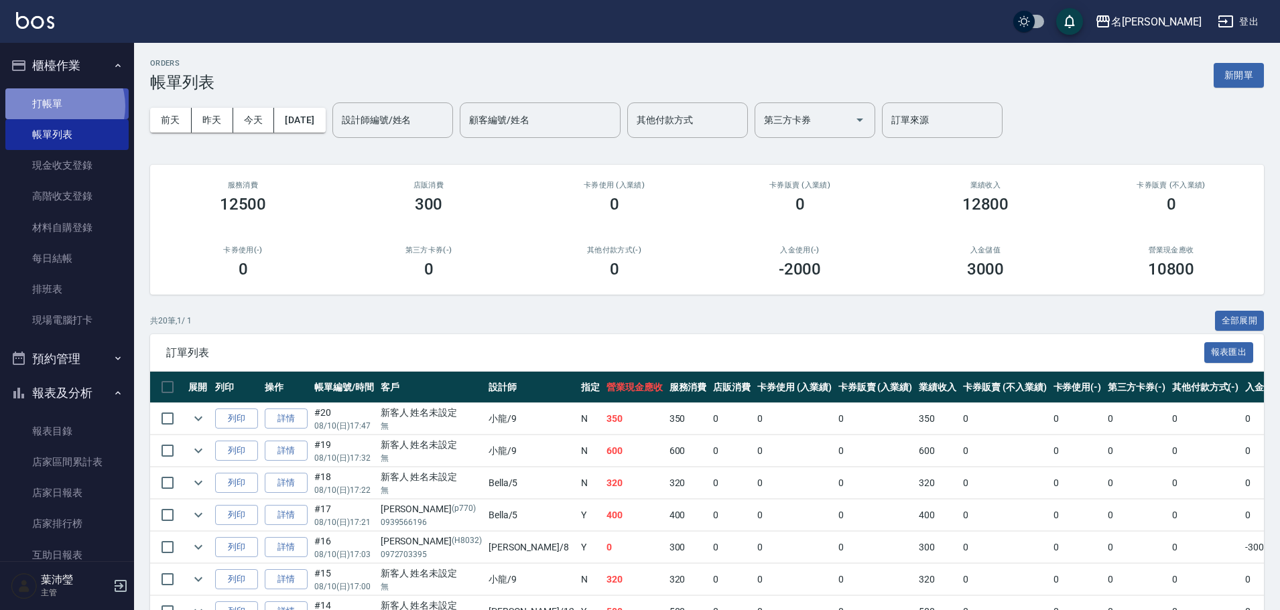
click at [56, 106] on link "打帳單" at bounding box center [66, 103] width 123 height 31
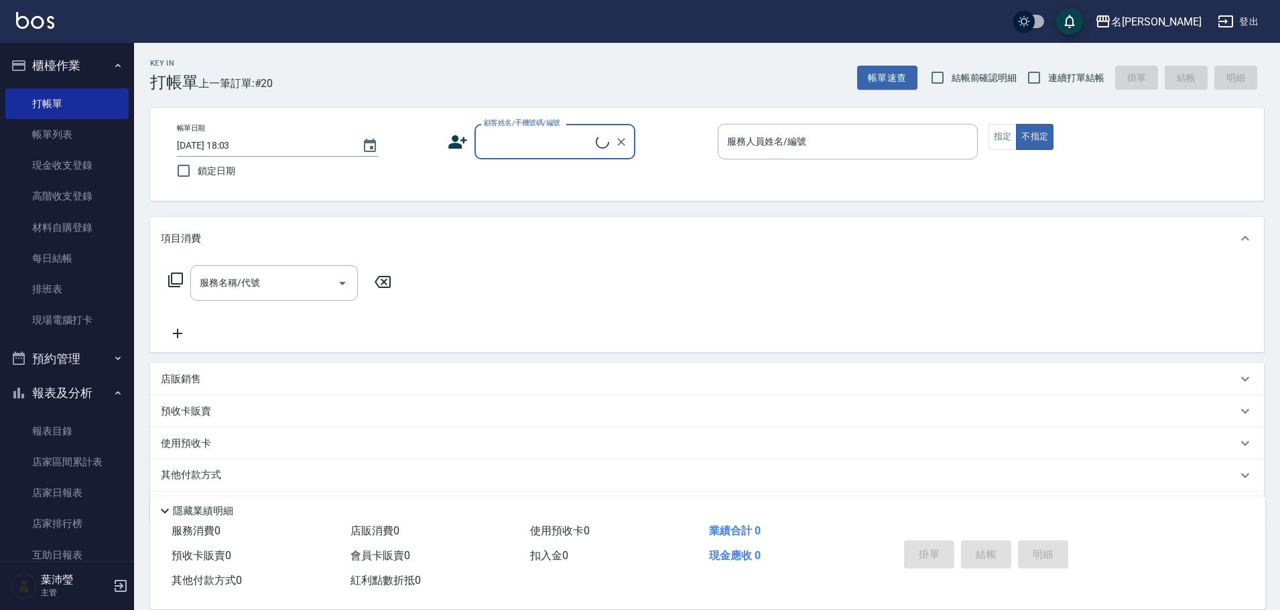
click at [497, 146] on input "顧客姓名/手機號碼/編號" at bounding box center [537, 141] width 115 height 23
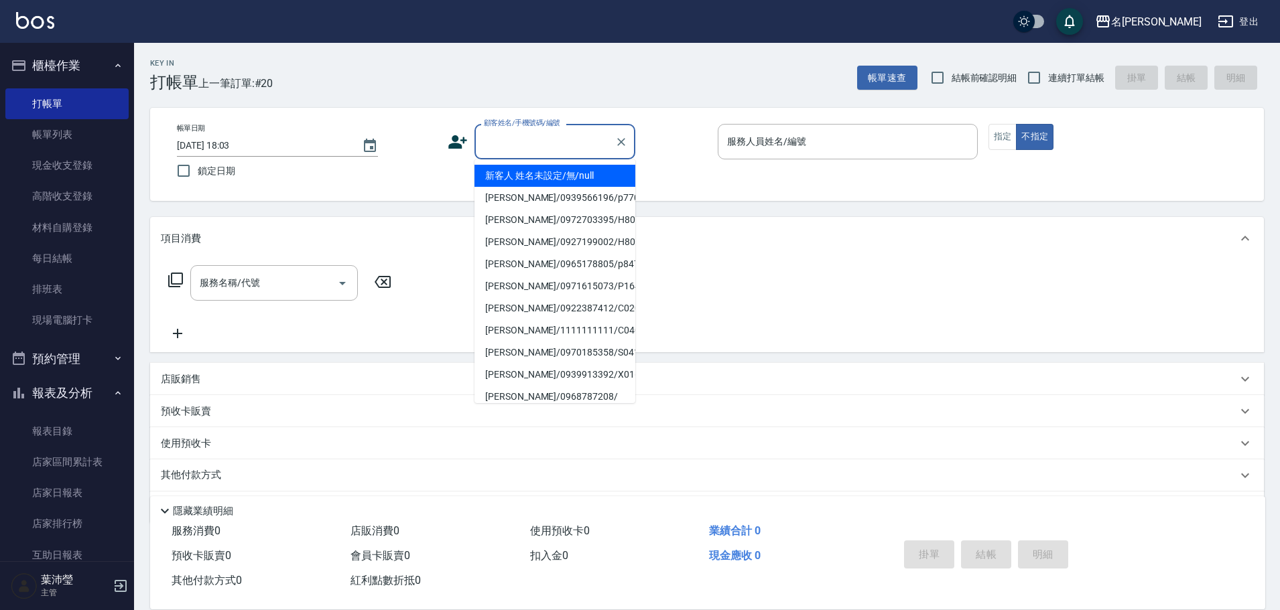
drag, startPoint x: 535, startPoint y: 168, endPoint x: 743, endPoint y: 172, distance: 207.8
click at [536, 169] on li "新客人 姓名未設定/無/null" at bounding box center [554, 176] width 161 height 22
type input "新客人 姓名未設定/無/null"
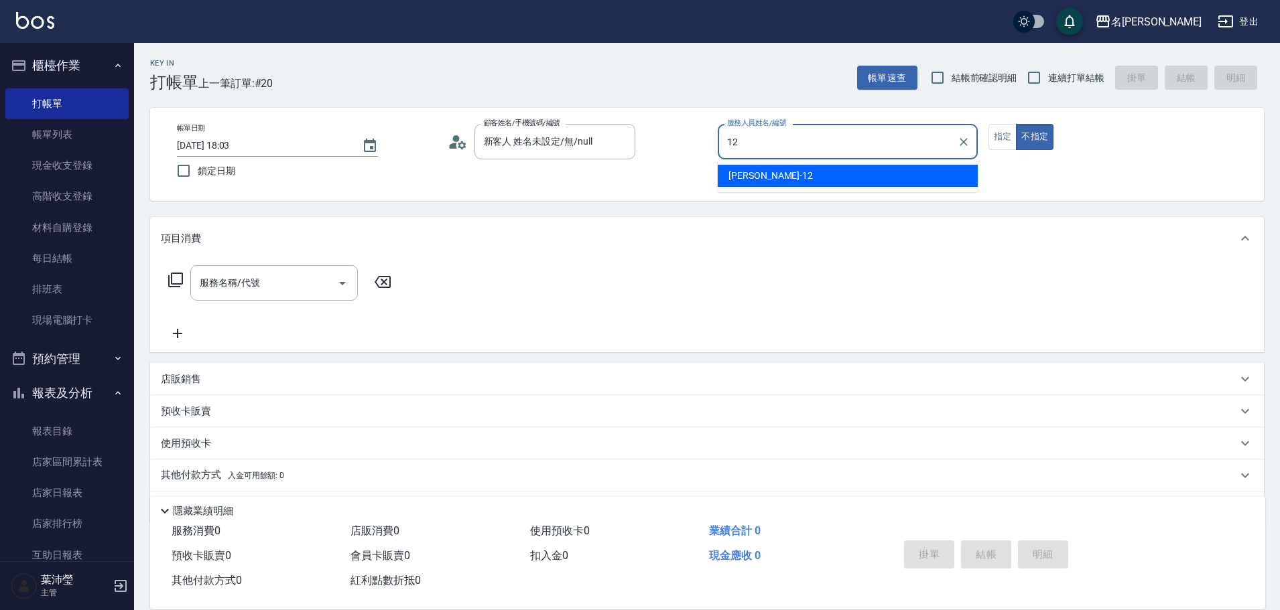
click at [790, 166] on div "[PERSON_NAME] -12" at bounding box center [848, 176] width 260 height 22
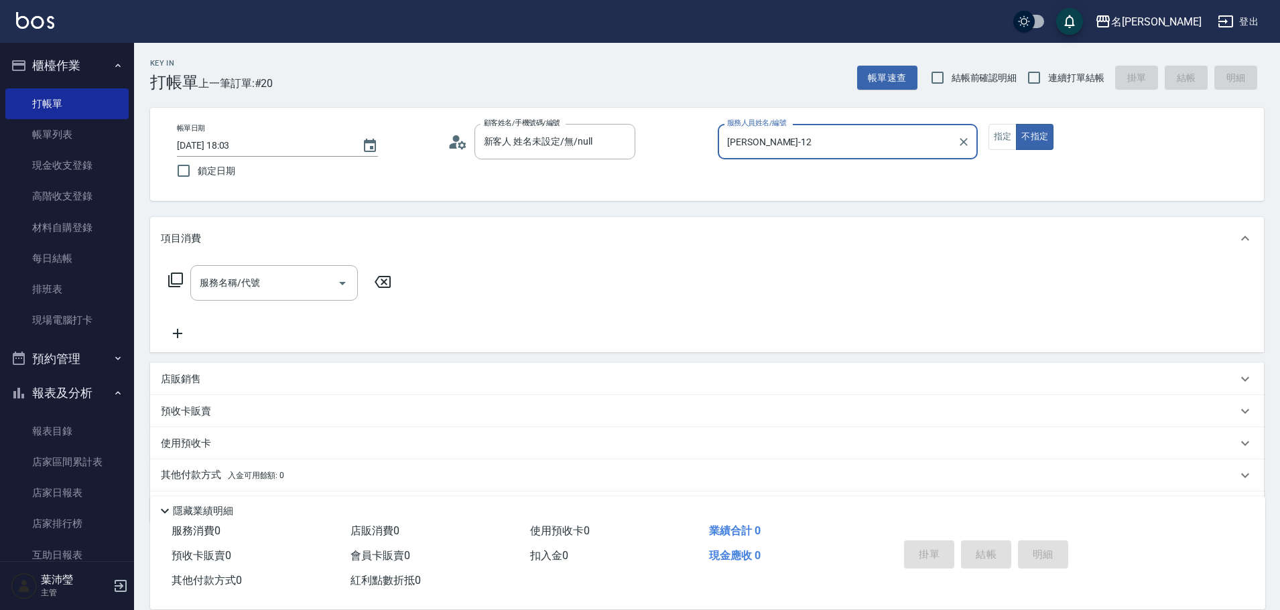
type input "[PERSON_NAME]-12"
click at [178, 287] on icon at bounding box center [175, 280] width 15 height 15
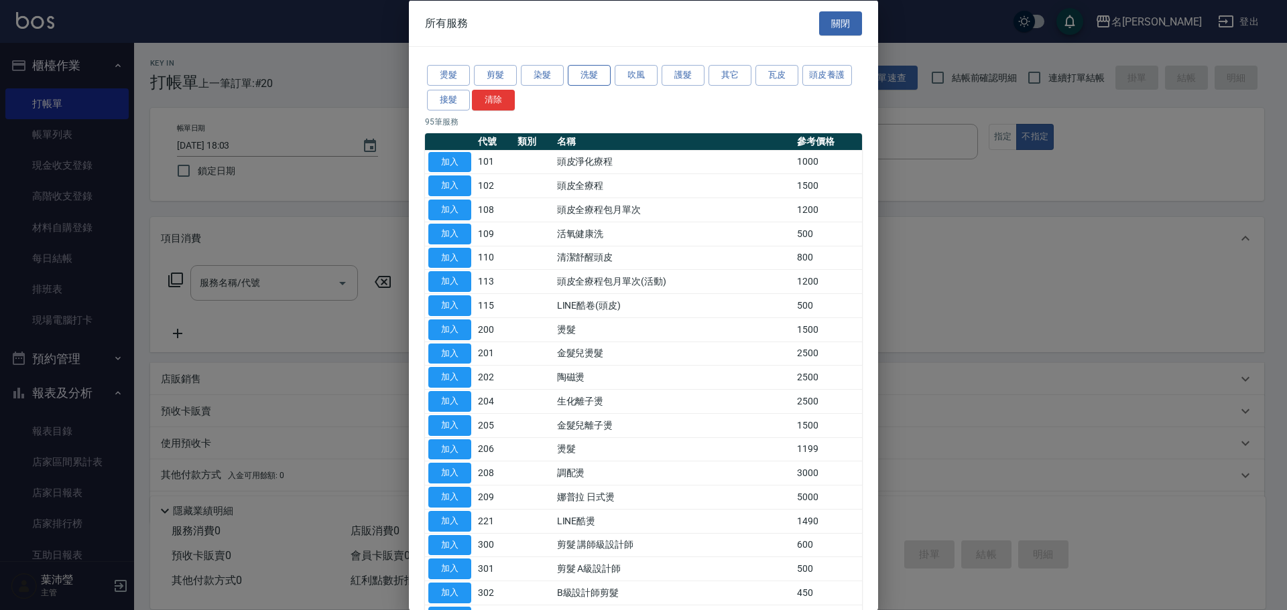
click at [585, 77] on button "洗髮" at bounding box center [589, 75] width 43 height 21
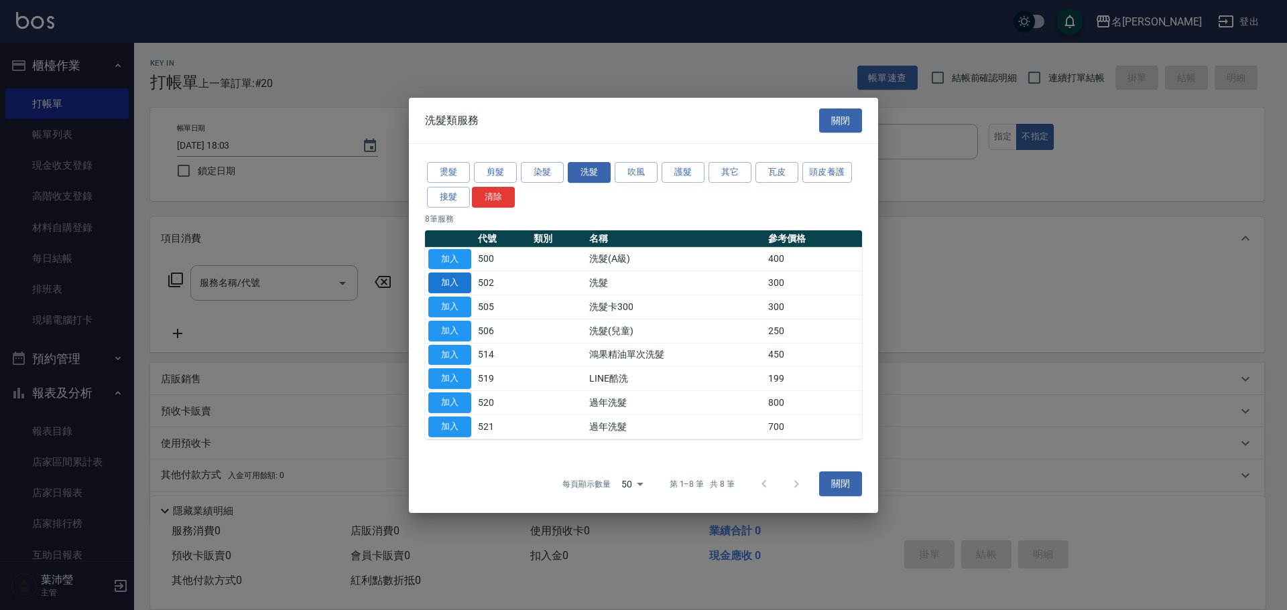
click at [459, 280] on button "加入" at bounding box center [449, 283] width 43 height 21
type input "洗髮(502)"
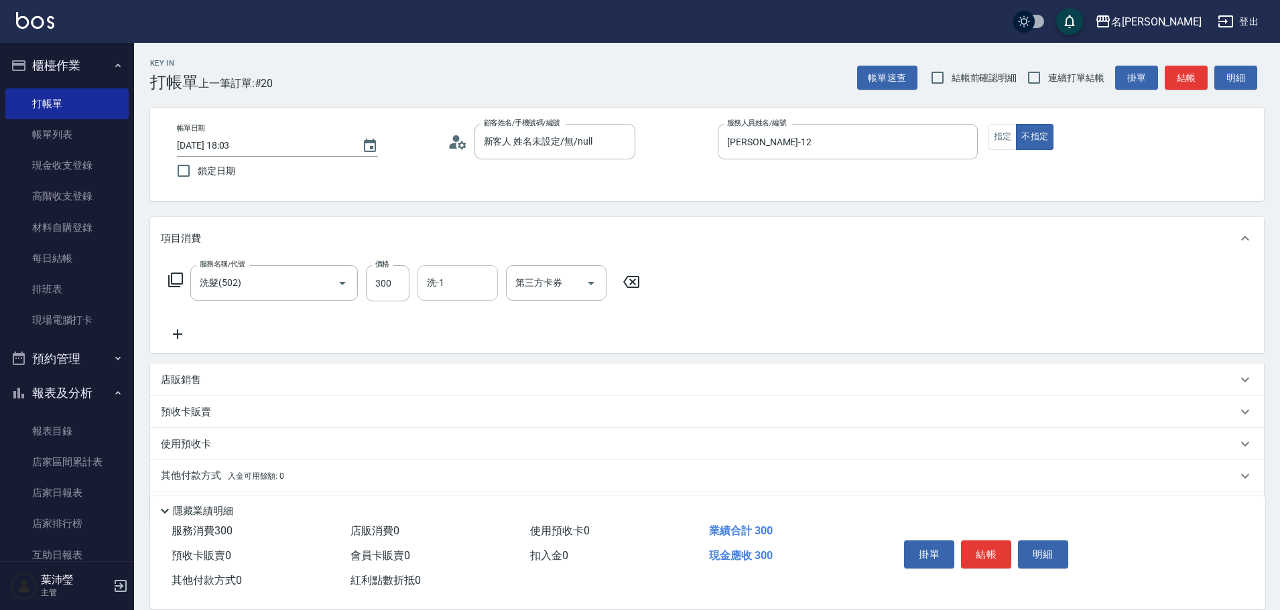
click at [449, 285] on input "洗-1" at bounding box center [457, 282] width 68 height 23
click at [454, 312] on span "慈均 -15" at bounding box center [470, 317] width 84 height 14
type input "慈均-15"
click at [985, 557] on button "結帳" at bounding box center [986, 555] width 50 height 28
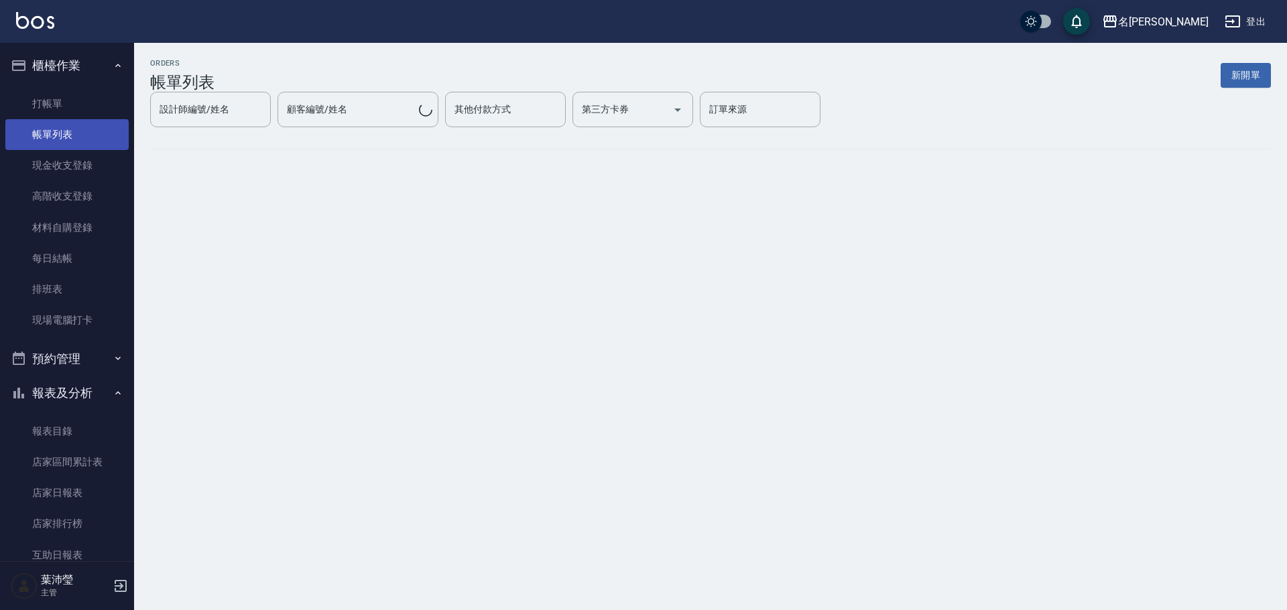
click at [82, 141] on link "帳單列表" at bounding box center [66, 134] width 123 height 31
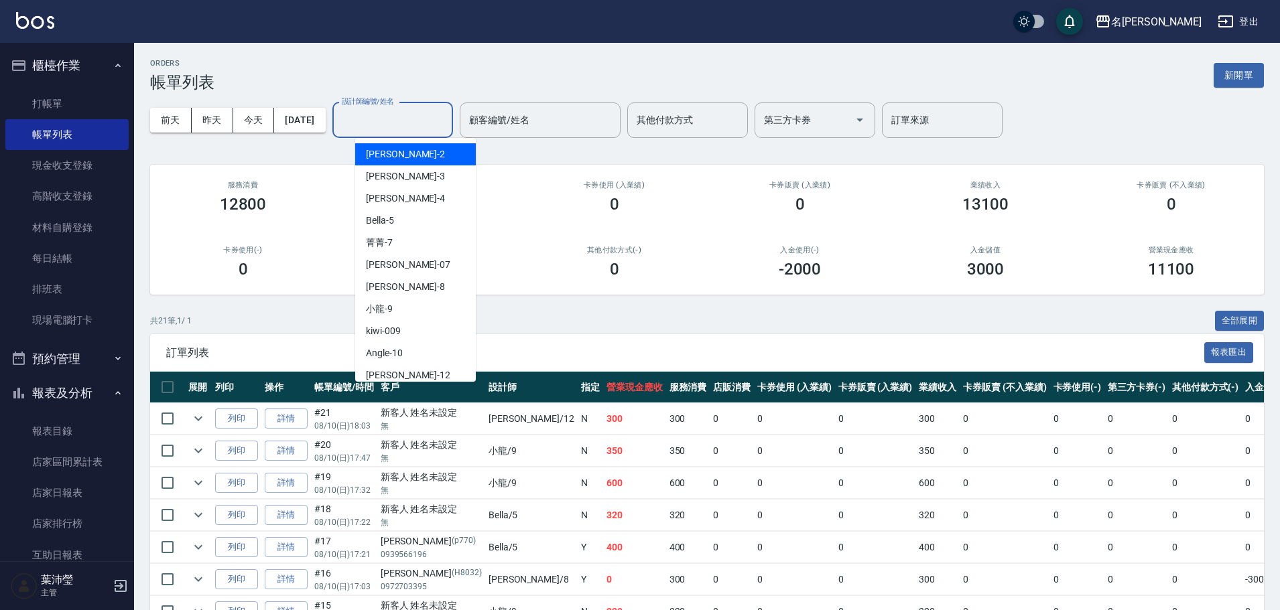
click at [398, 126] on input "設計師編號/姓名" at bounding box center [392, 120] width 109 height 23
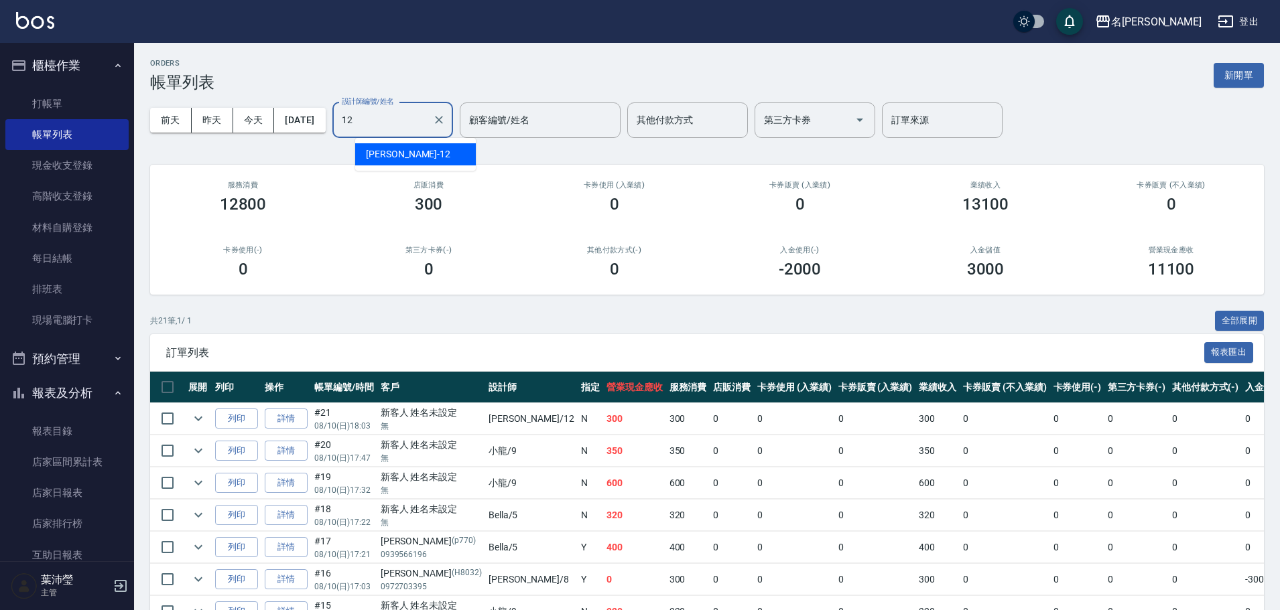
click at [406, 145] on div "[PERSON_NAME] -12" at bounding box center [415, 154] width 121 height 22
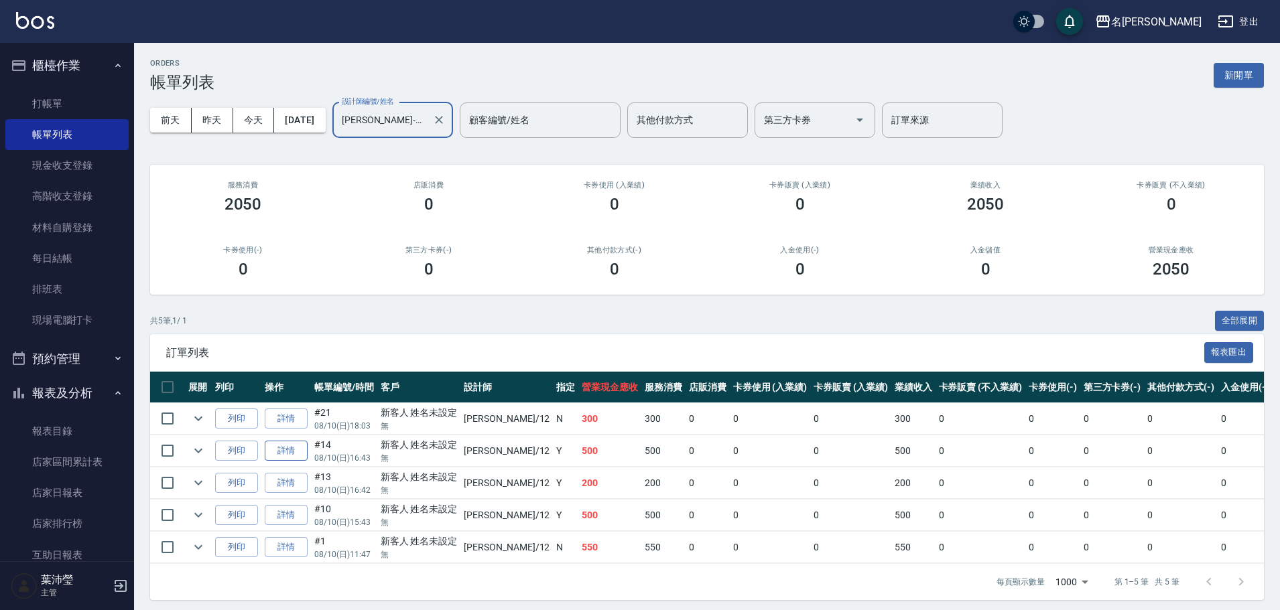
type input "[PERSON_NAME]-12"
click at [285, 451] on link "詳情" at bounding box center [286, 451] width 43 height 21
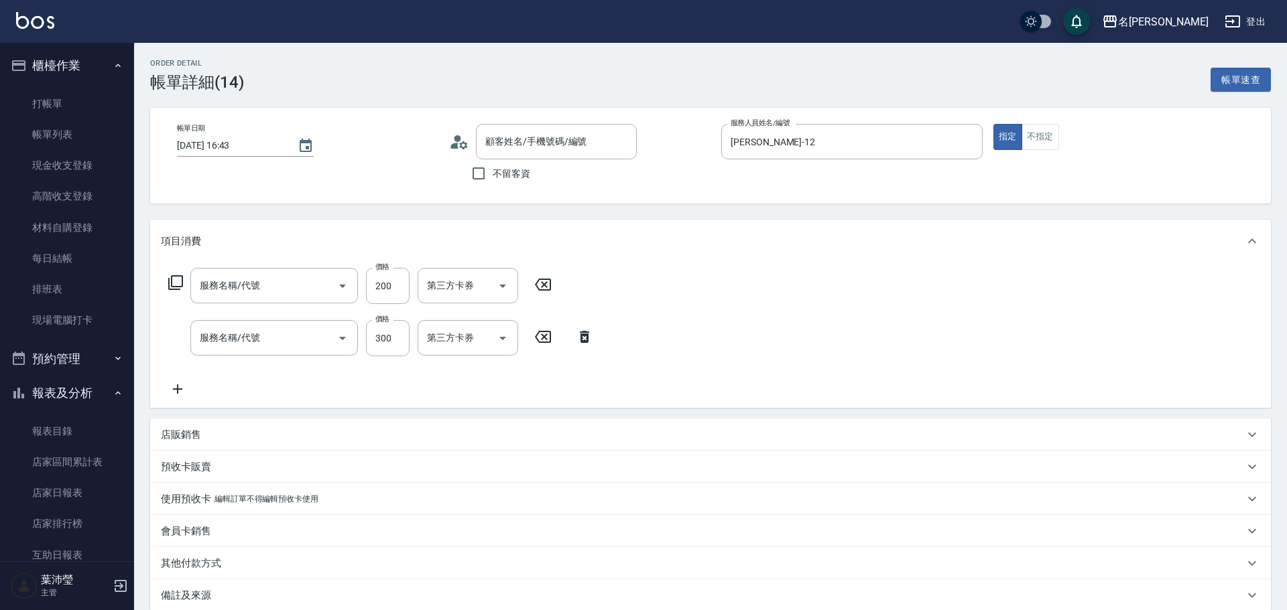
type input "[DATE] 16:43"
type input "[PERSON_NAME]-12"
type input "剪髮C級設計師(303)"
type input "洗髮(502)"
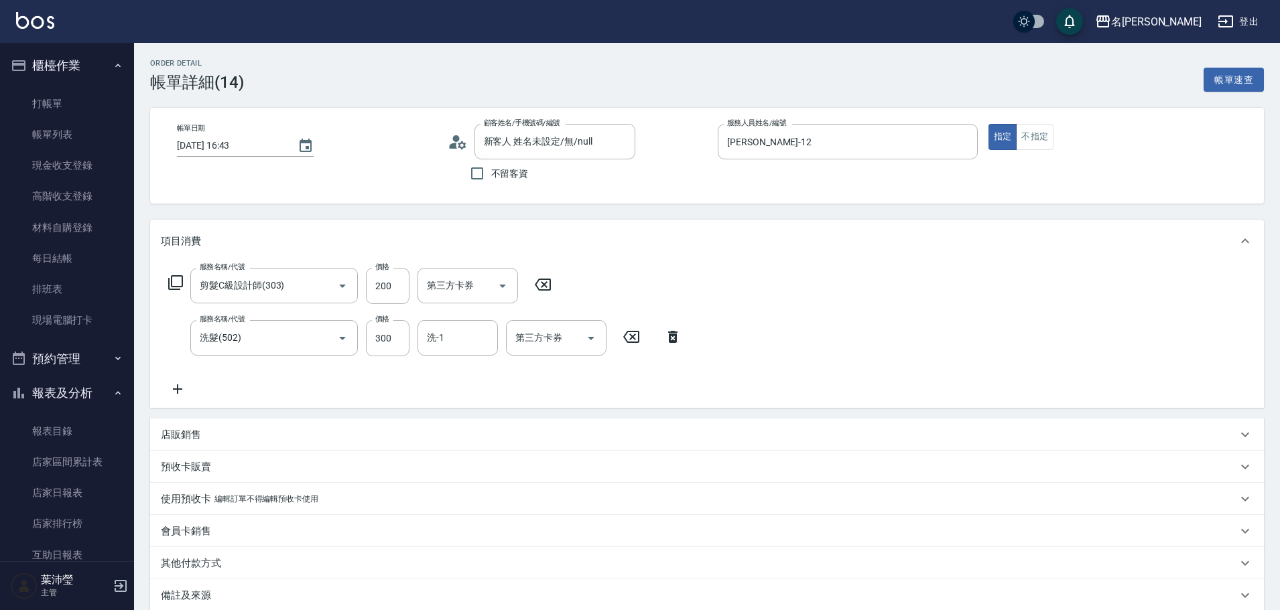
type input "新客人 姓名未設定/無/null"
click at [626, 339] on icon at bounding box center [631, 337] width 34 height 16
click at [174, 277] on icon at bounding box center [175, 282] width 15 height 15
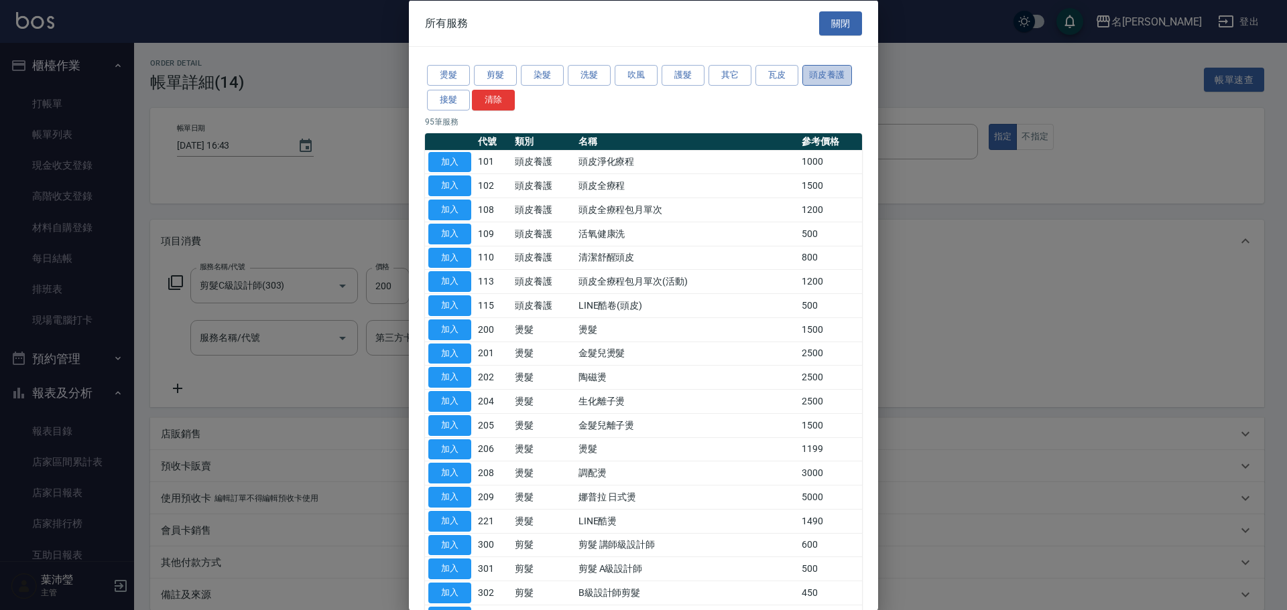
click at [819, 72] on button "頭皮養護" at bounding box center [827, 75] width 50 height 21
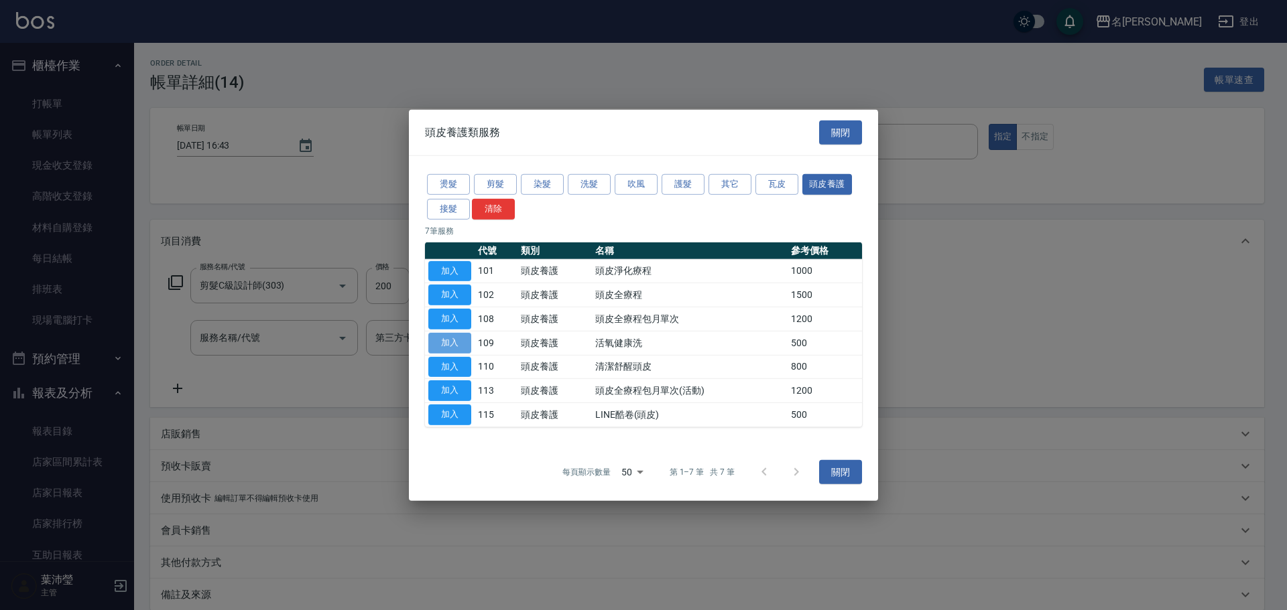
click at [454, 346] on button "加入" at bounding box center [449, 343] width 43 height 21
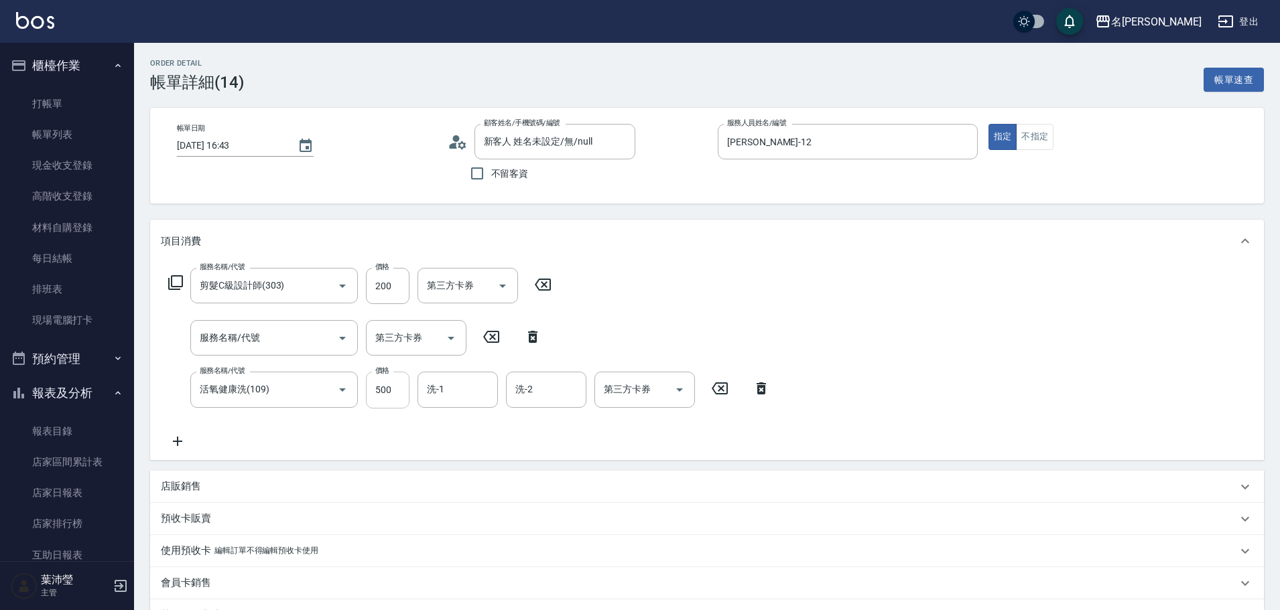
click at [395, 388] on input "500" at bounding box center [388, 390] width 44 height 36
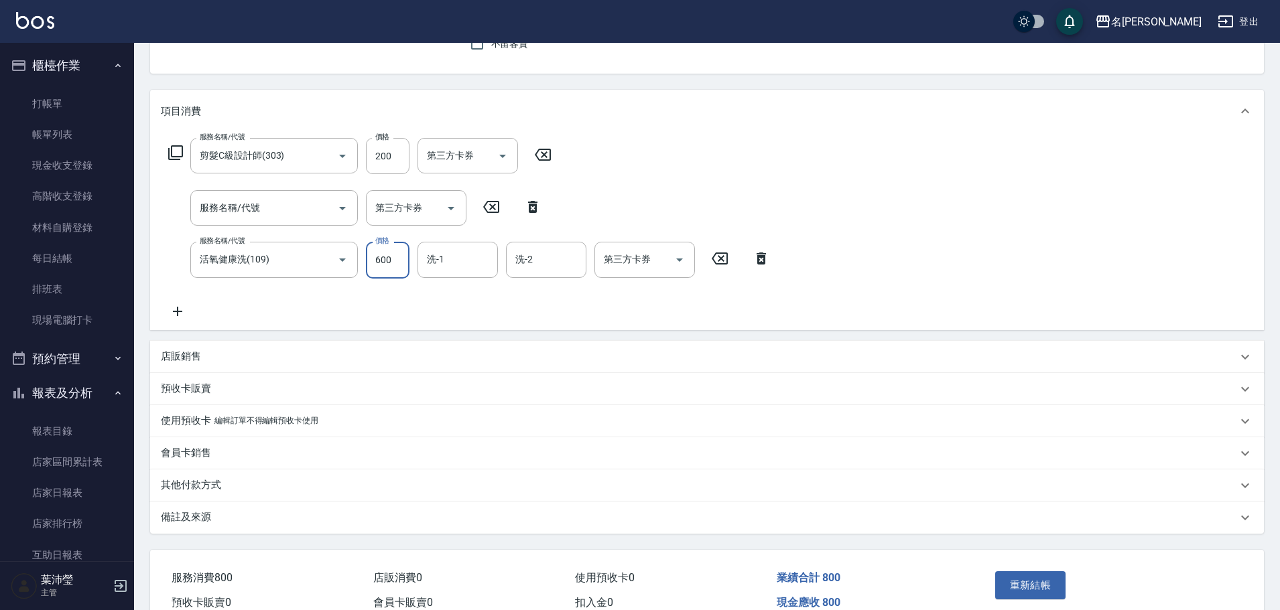
scroll to position [159, 0]
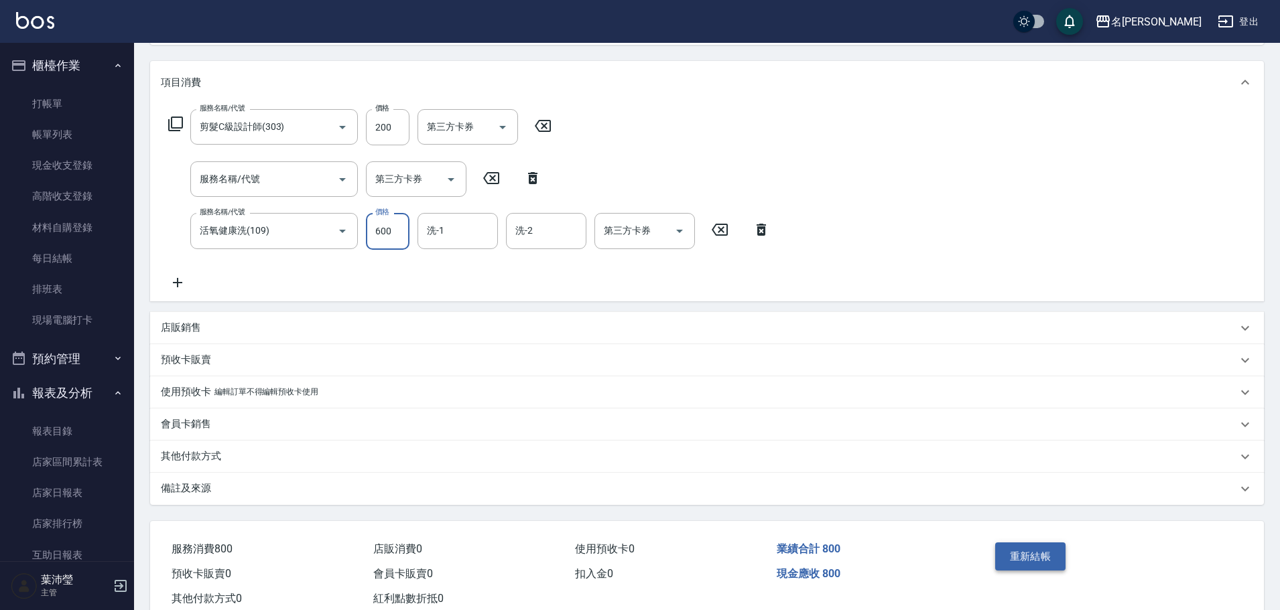
type input "600"
click at [1041, 553] on button "重新結帳" at bounding box center [1030, 557] width 71 height 28
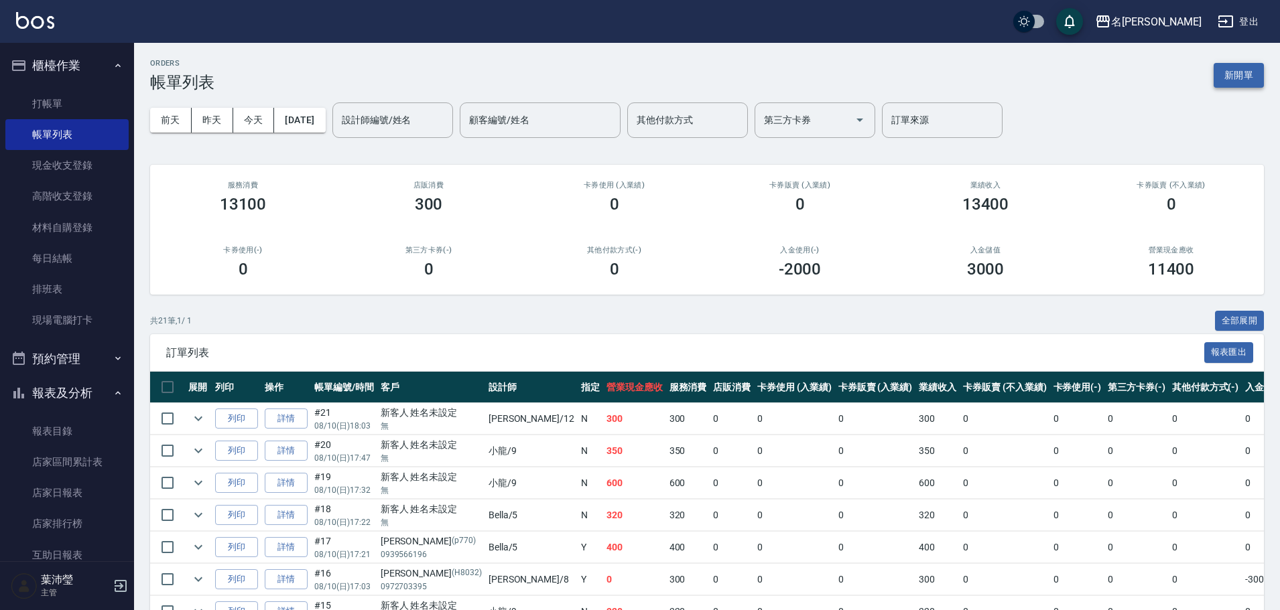
click at [1263, 72] on button "新開單" at bounding box center [1238, 75] width 50 height 25
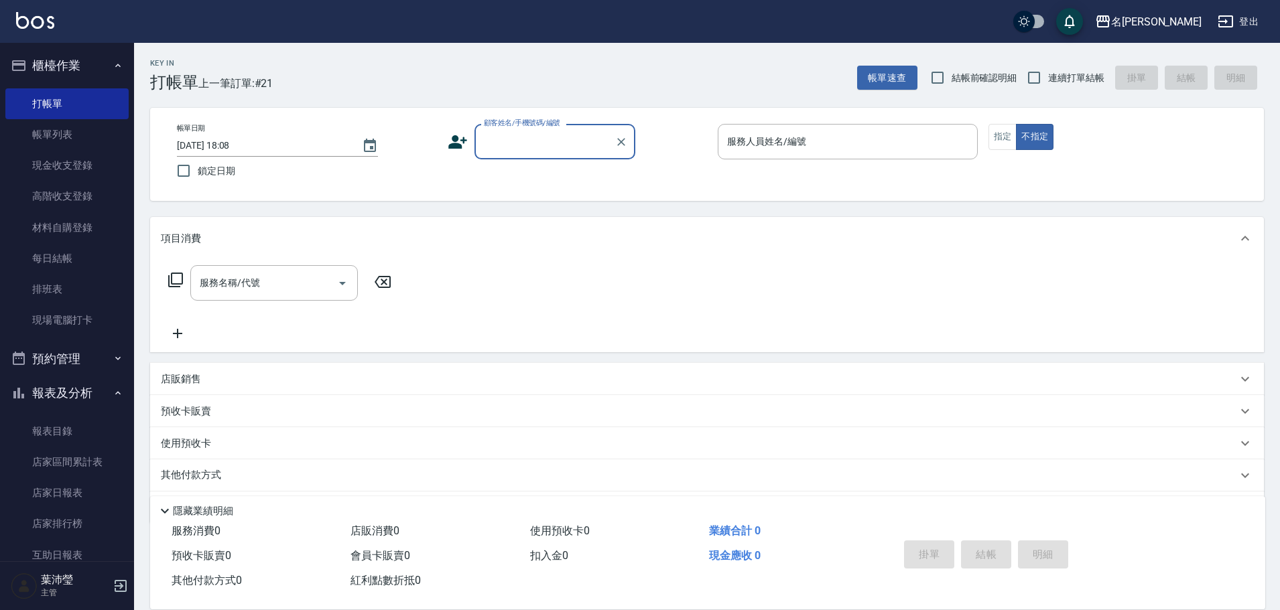
click at [483, 143] on input "顧客姓名/手機號碼/編號" at bounding box center [544, 141] width 129 height 23
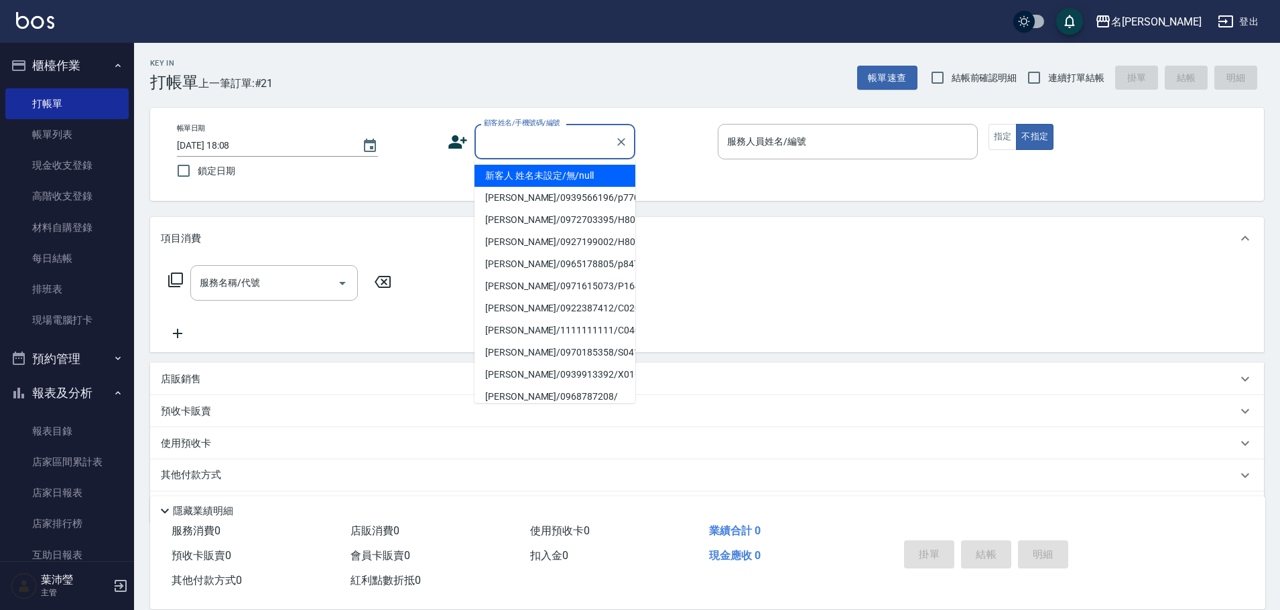
click at [503, 175] on li "新客人 姓名未設定/無/null" at bounding box center [554, 176] width 161 height 22
type input "新客人 姓名未設定/無/null"
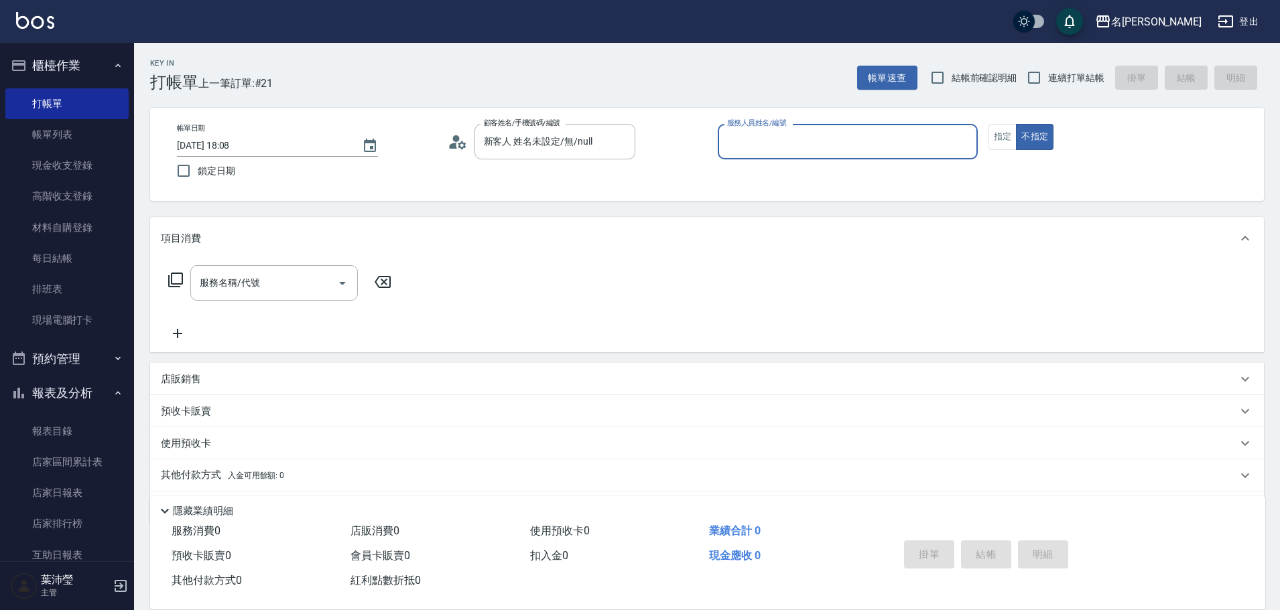
click at [921, 135] on input "服務人員姓名/編號" at bounding box center [848, 141] width 248 height 23
type input "小龍-9"
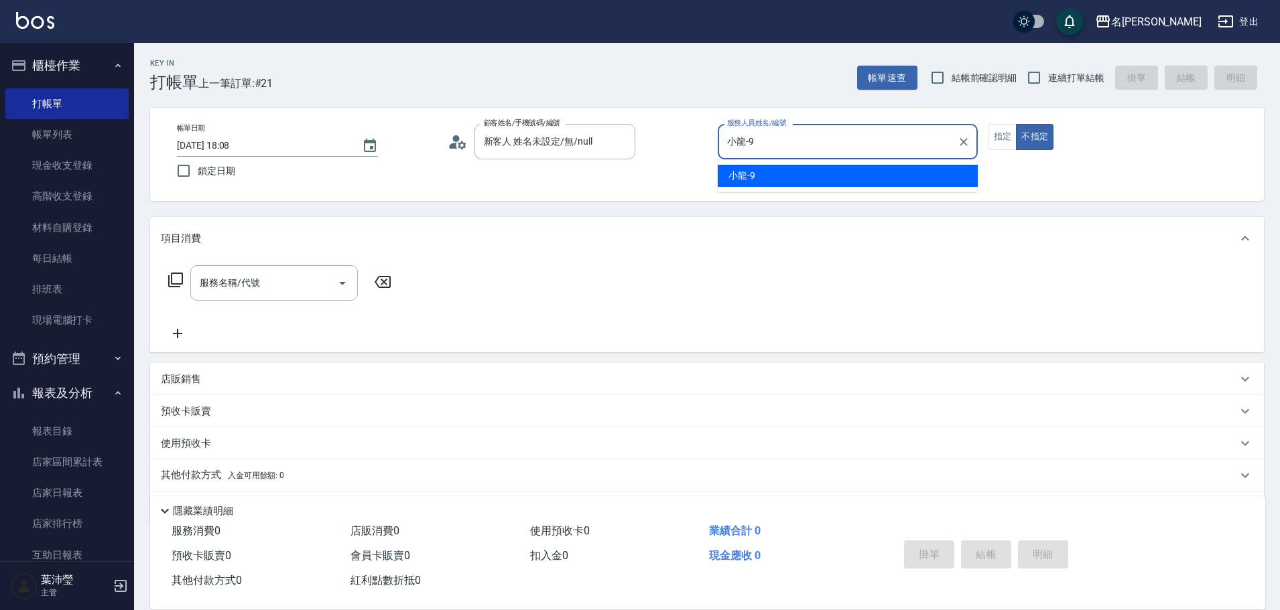
type button "false"
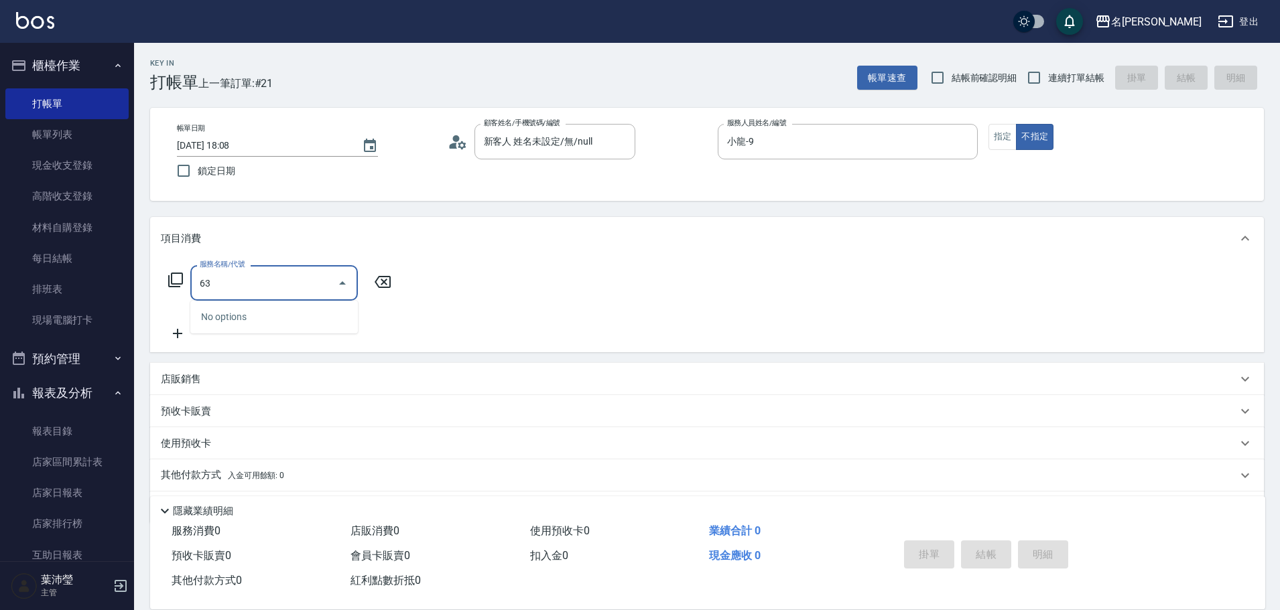
type input "6"
type input "305"
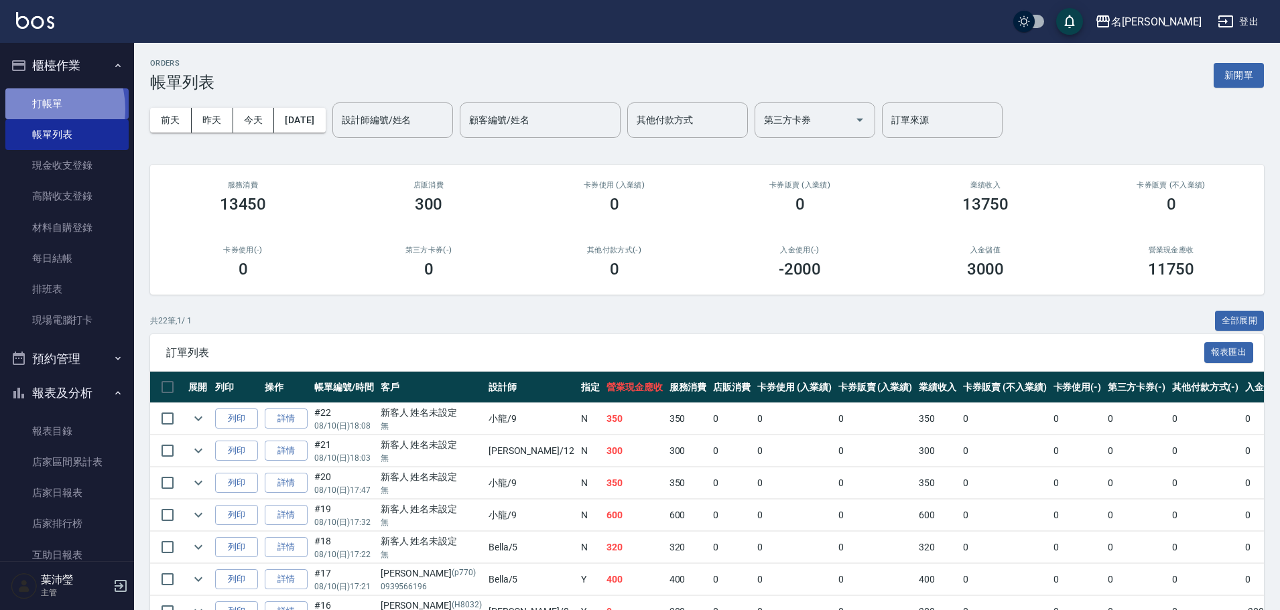
click at [31, 109] on link "打帳單" at bounding box center [66, 103] width 123 height 31
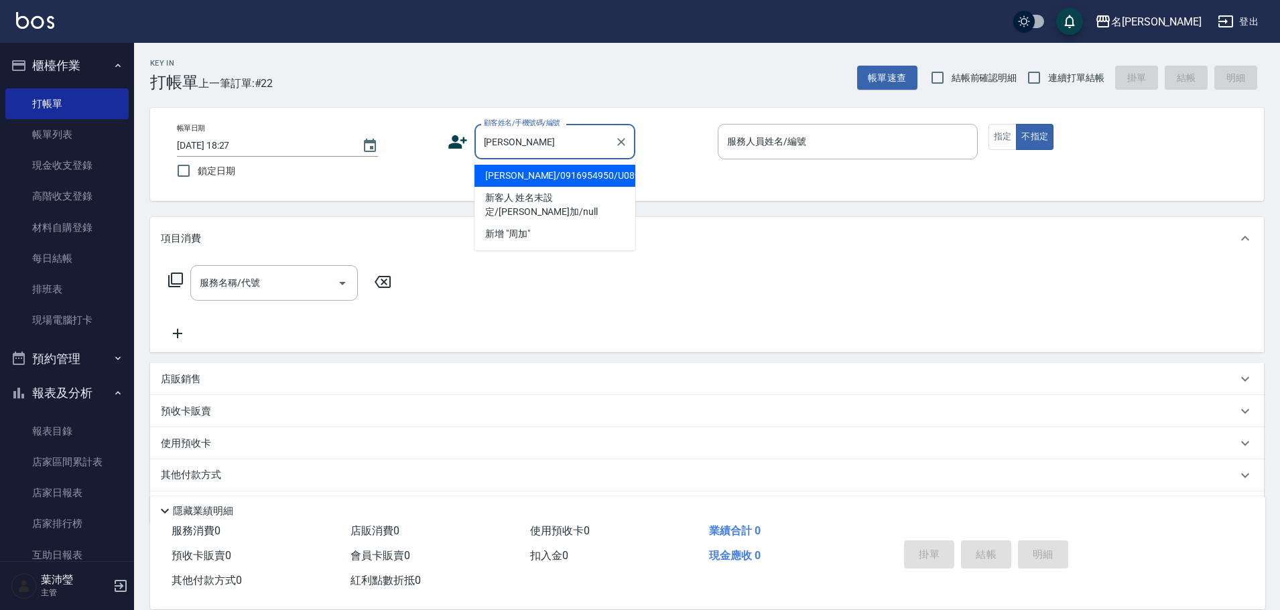
click at [540, 178] on li "[PERSON_NAME]/0916954950/U089" at bounding box center [554, 176] width 161 height 22
type input "[PERSON_NAME]/0916954950/U089"
type input "Bella-5"
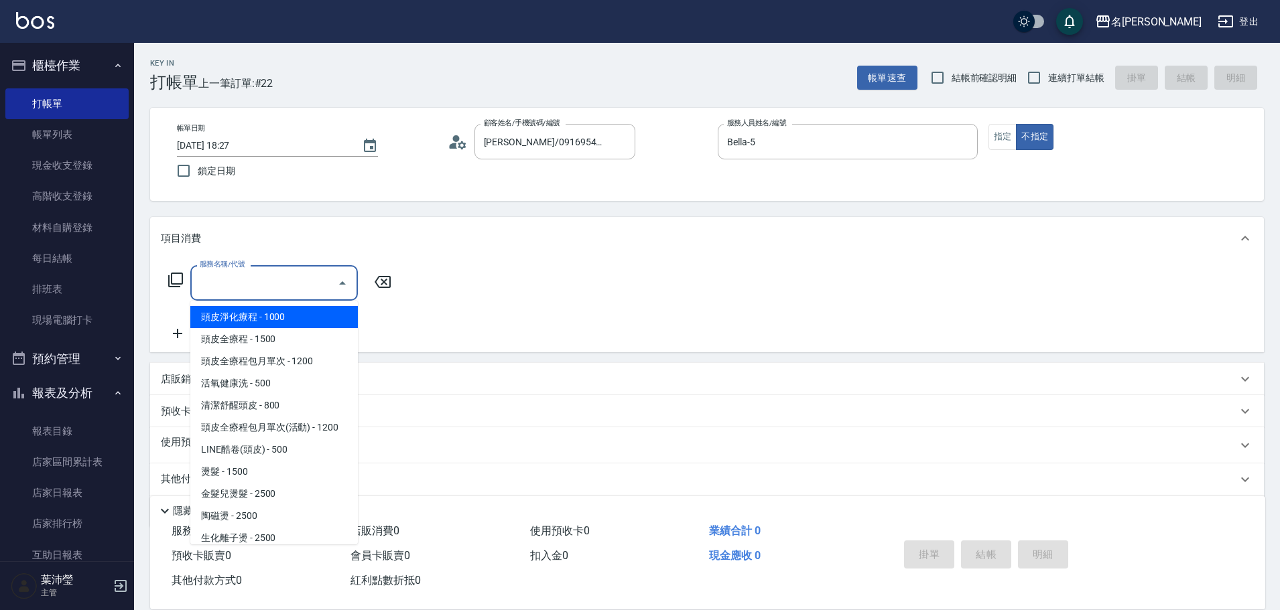
click at [314, 277] on input "服務名稱/代號" at bounding box center [263, 282] width 135 height 23
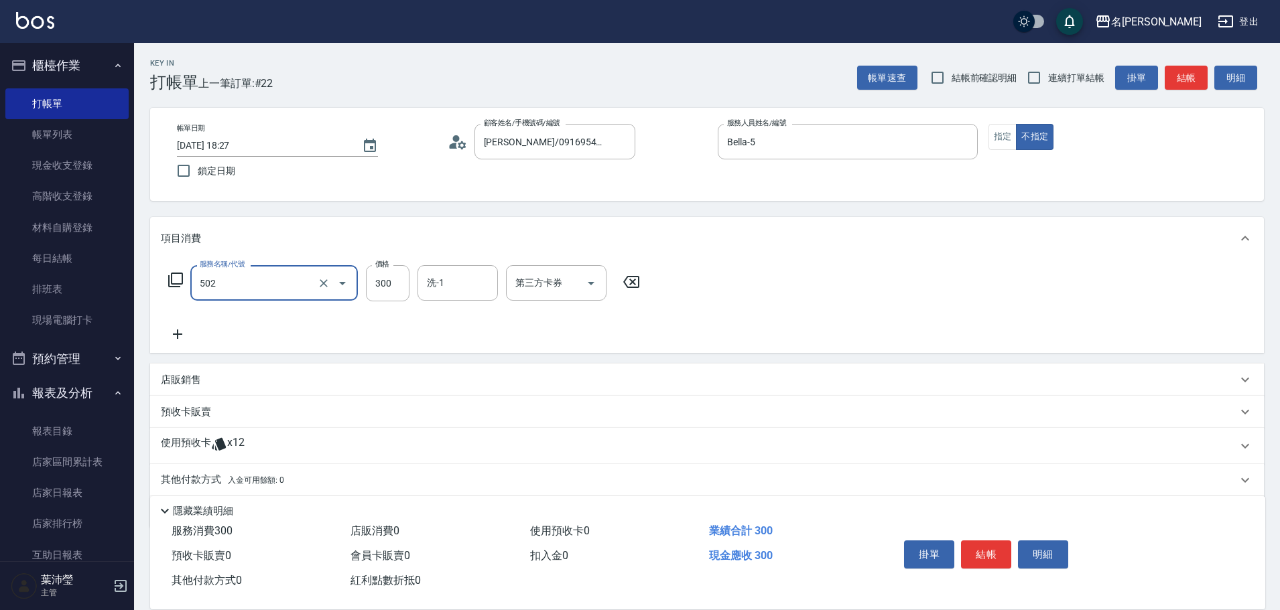
type input "洗髮(502)"
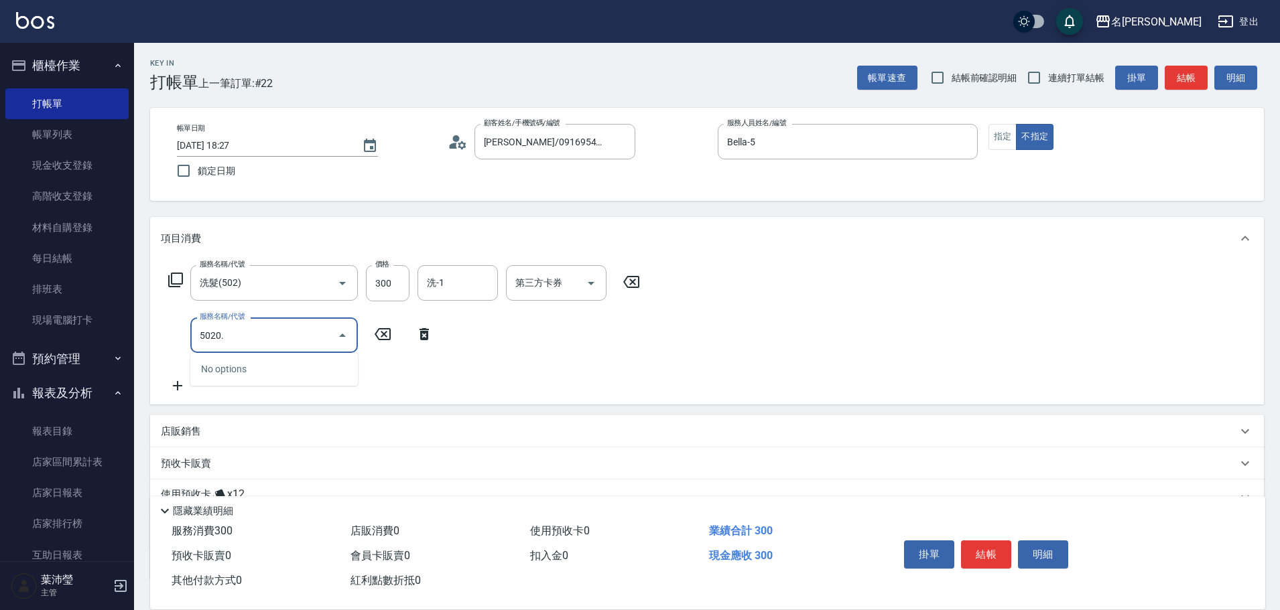
drag, startPoint x: 253, startPoint y: 340, endPoint x: 139, endPoint y: 328, distance: 113.9
click at [139, 328] on div "Key In 打帳單 上一筆訂單:#22 帳單速查 結帳前確認明細 連續打單結帳 掛單 結帳 明細 帳單日期 [DATE] 18:27 鎖定日期 顧客姓名/手…" at bounding box center [707, 376] width 1146 height 666
type input "洗髮(502)"
type input "250"
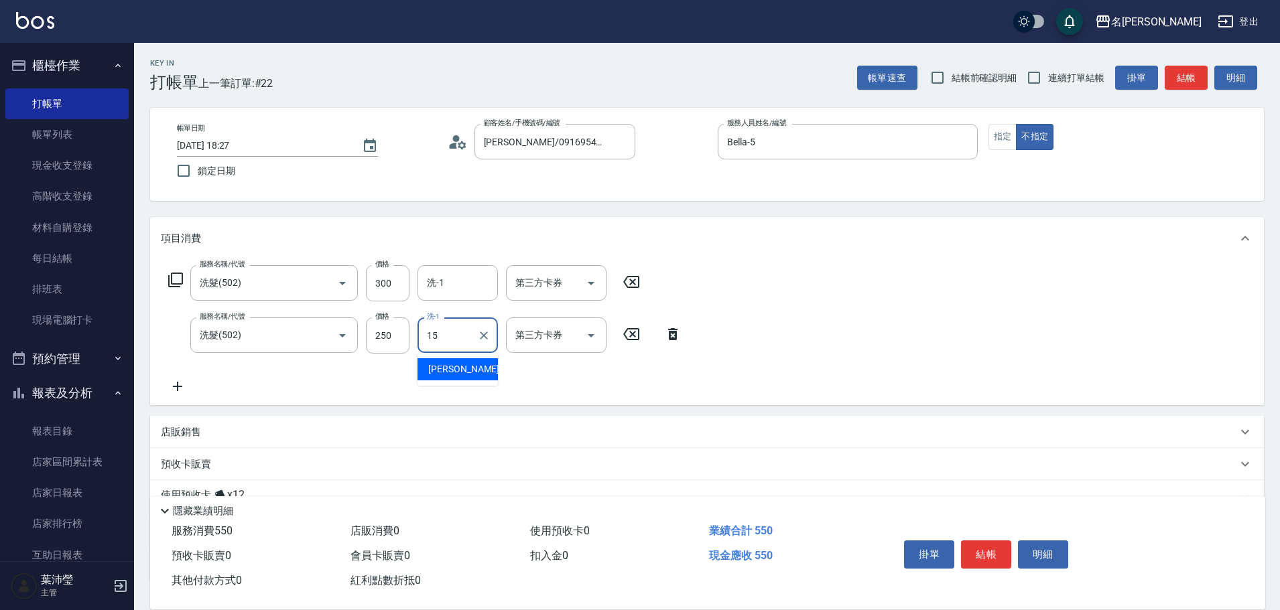
type input "慈均-15"
click at [990, 136] on button "指定" at bounding box center [1002, 137] width 29 height 26
click at [1185, 72] on button "結帳" at bounding box center [1186, 78] width 43 height 25
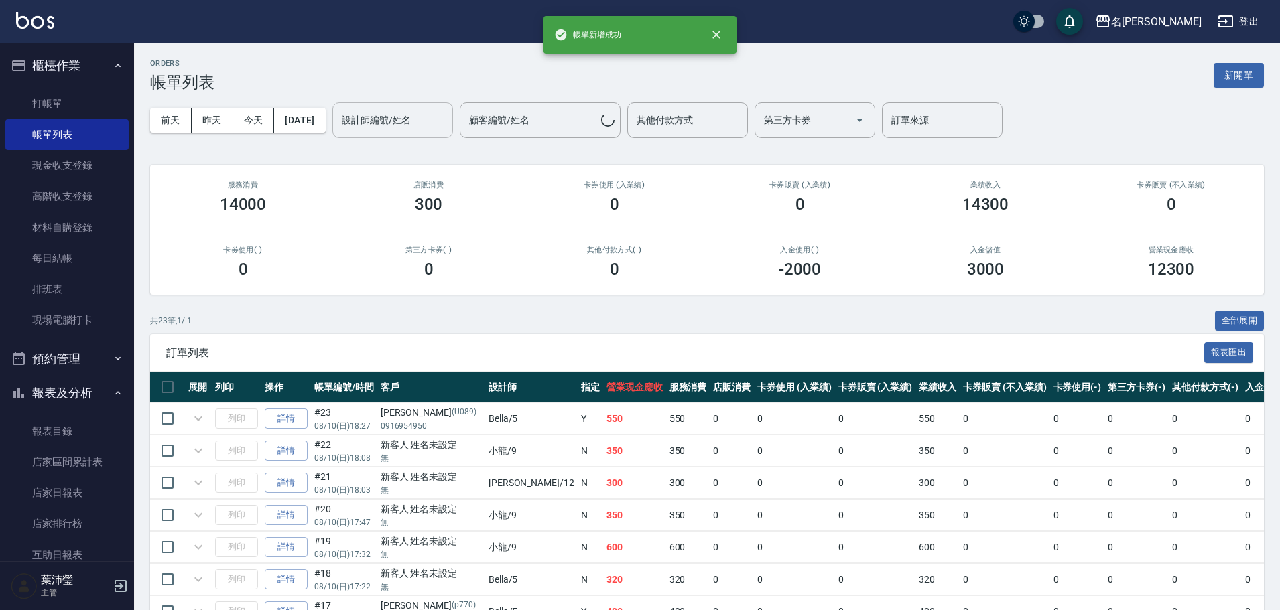
click at [423, 133] on div "設計師編號/姓名" at bounding box center [392, 121] width 121 height 36
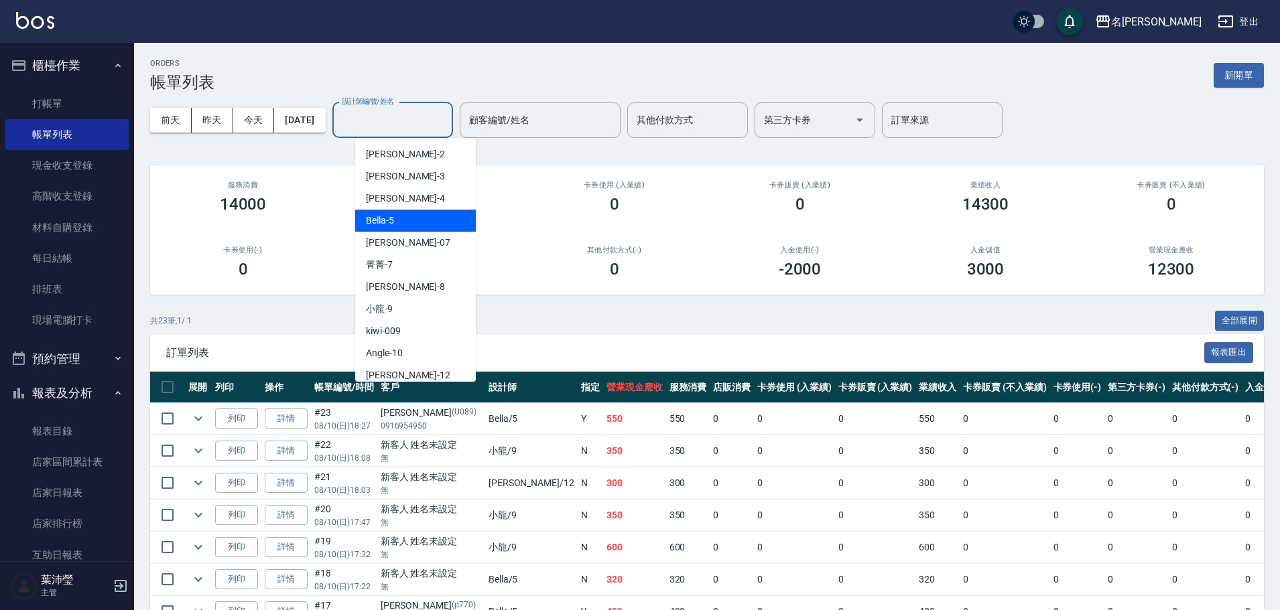
click at [427, 222] on div "Bella -5" at bounding box center [415, 221] width 121 height 22
type input "Bella-5"
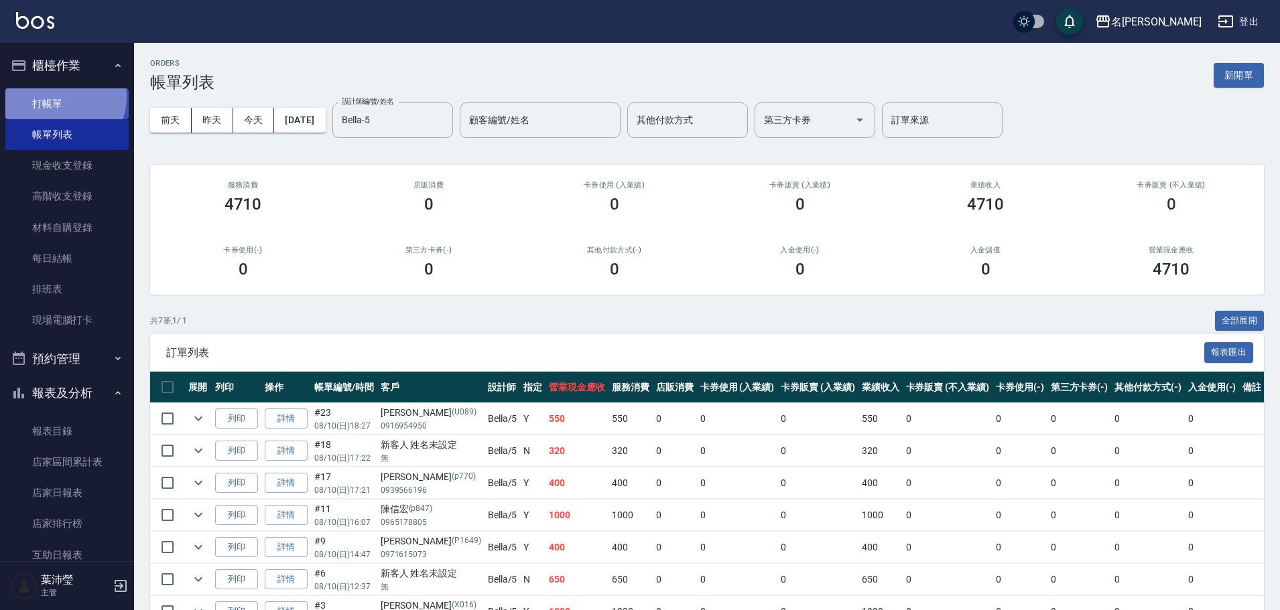
click at [58, 96] on link "打帳單" at bounding box center [66, 103] width 123 height 31
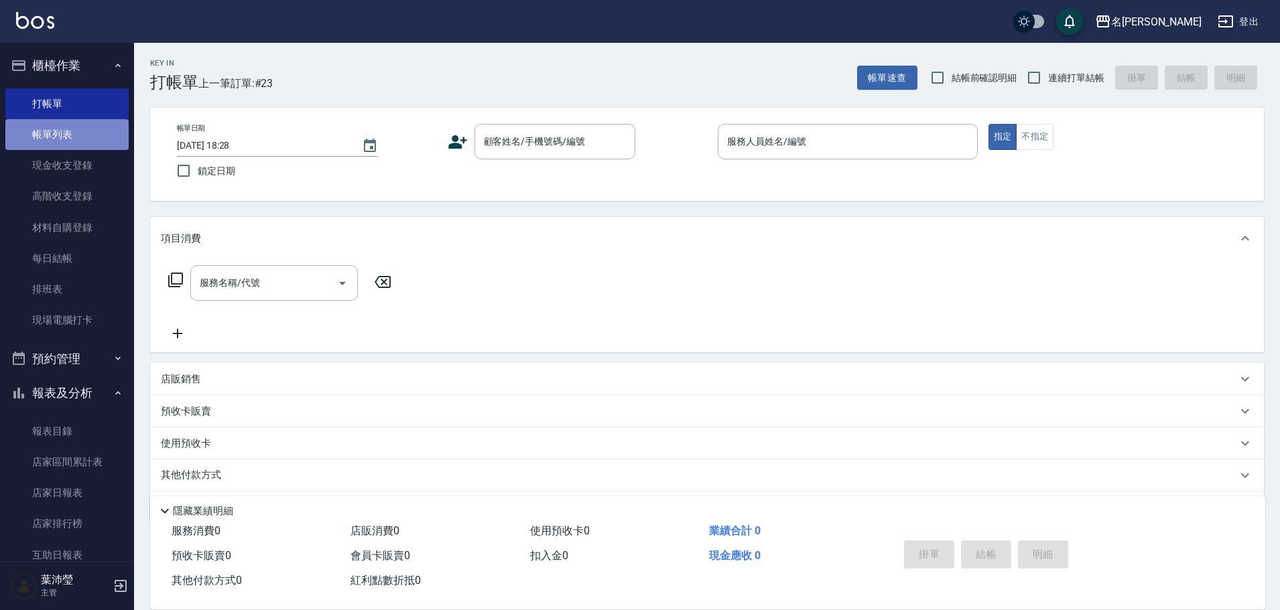
click at [74, 131] on link "帳單列表" at bounding box center [66, 134] width 123 height 31
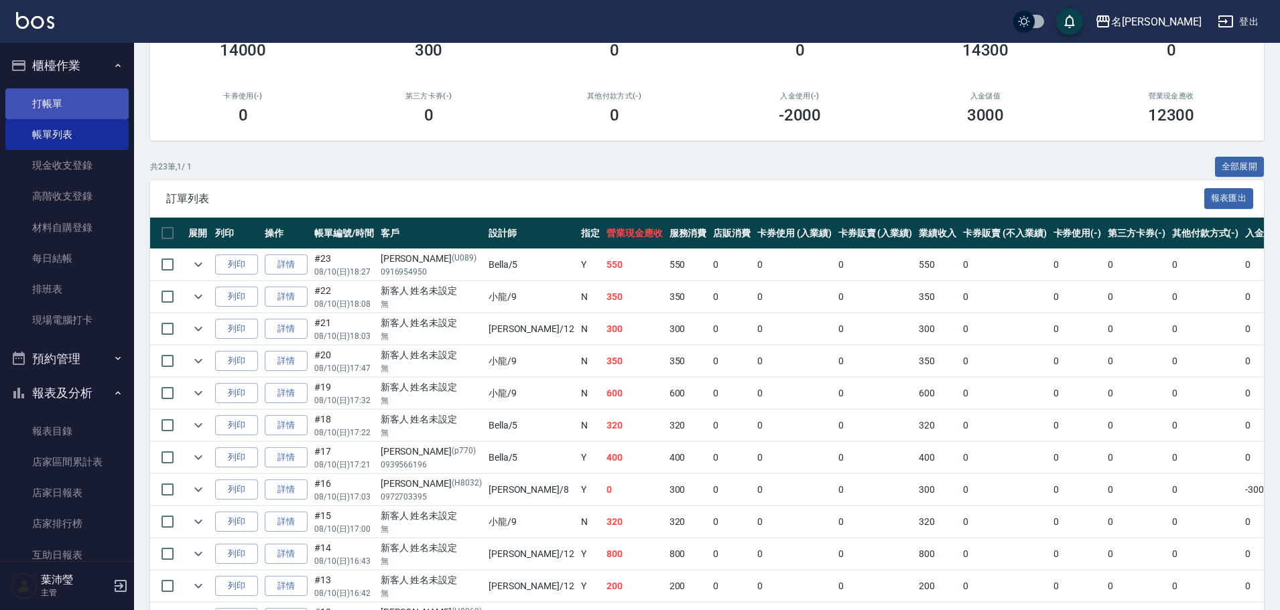
scroll to position [134, 0]
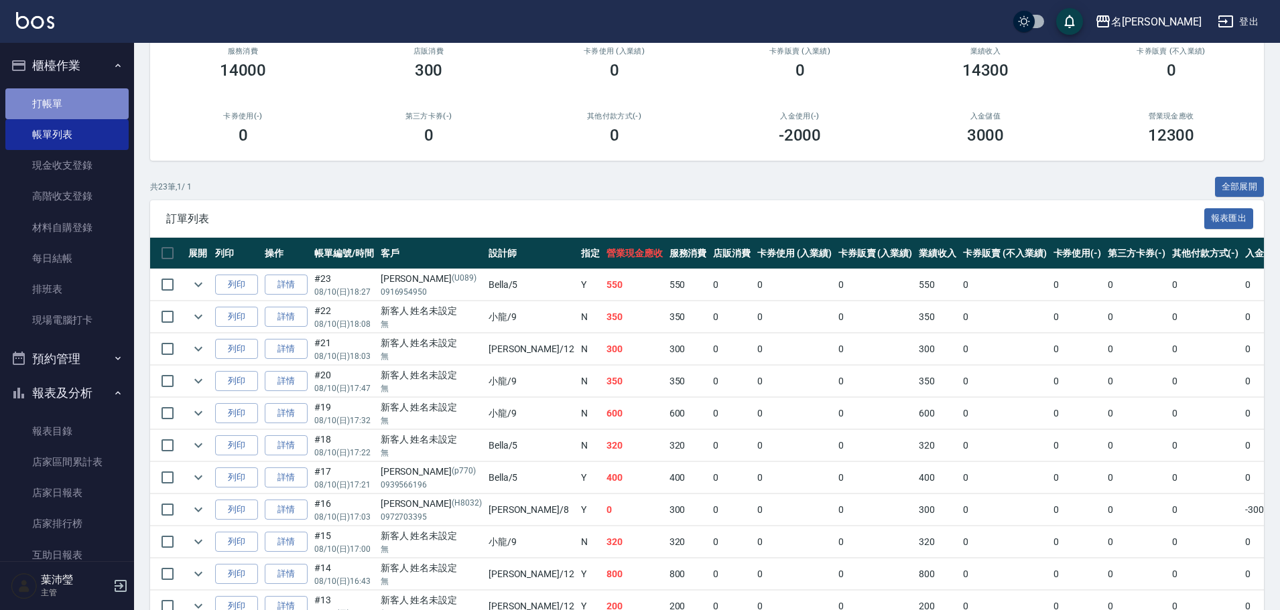
click at [75, 92] on link "打帳單" at bounding box center [66, 103] width 123 height 31
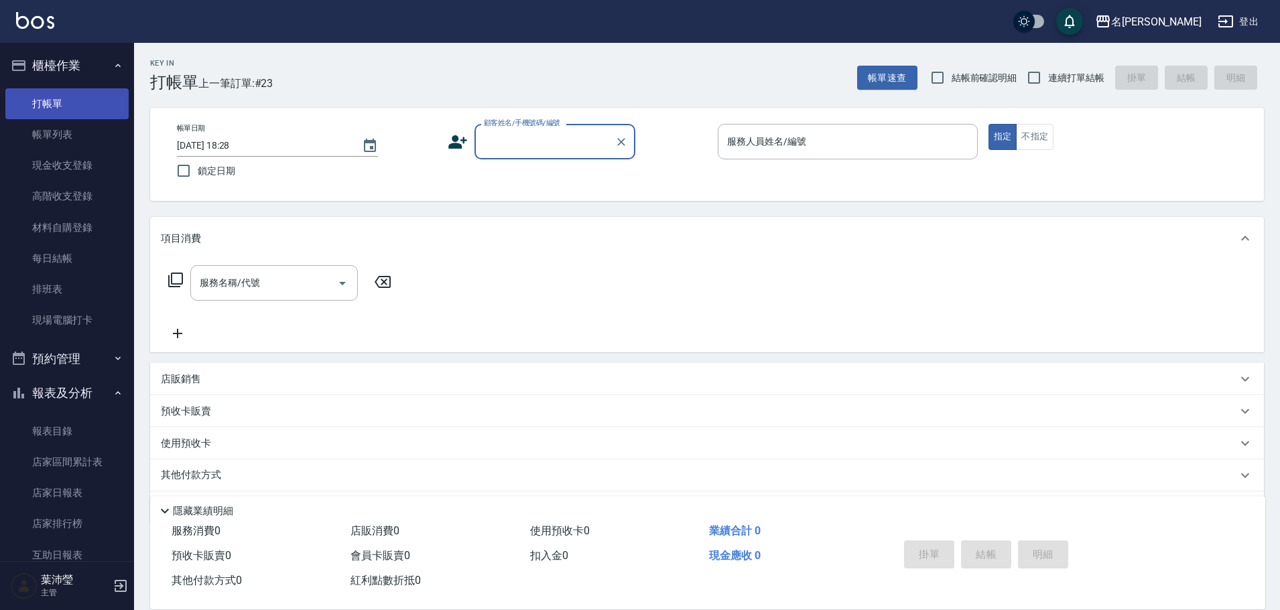
click at [75, 92] on link "打帳單" at bounding box center [66, 103] width 123 height 31
drag, startPoint x: 506, startPoint y: 129, endPoint x: 536, endPoint y: 158, distance: 42.2
click at [510, 136] on div "顧客姓名/手機號碼/編號" at bounding box center [554, 142] width 161 height 36
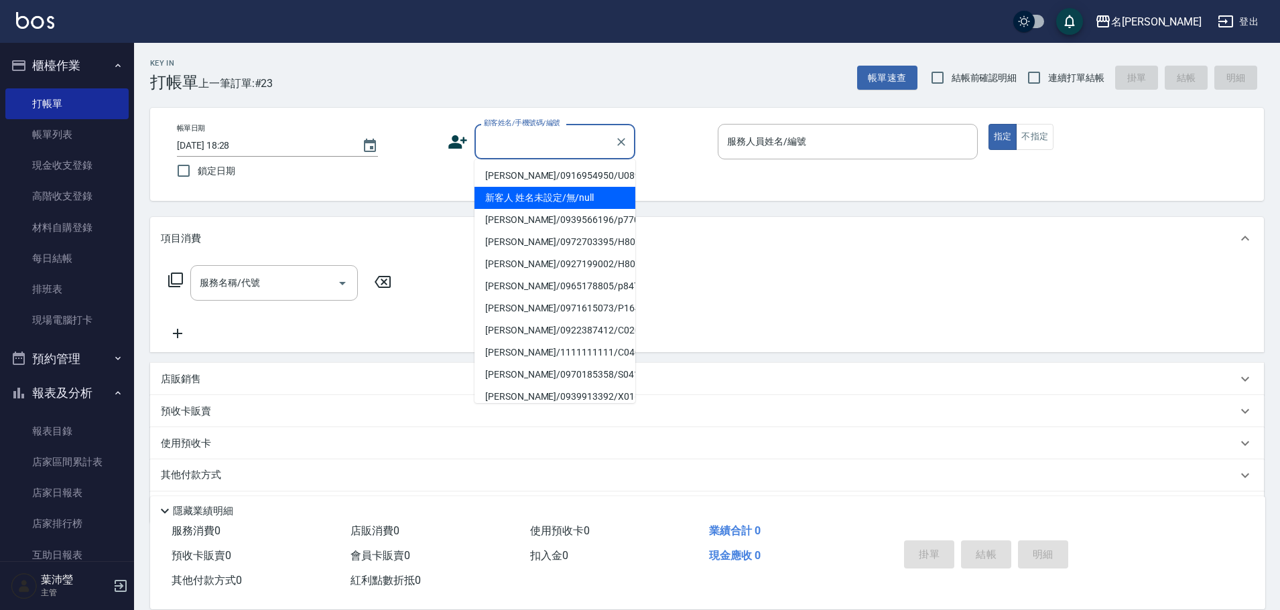
click at [544, 194] on li "新客人 姓名未設定/無/null" at bounding box center [554, 198] width 161 height 22
type input "新客人 姓名未設定/無/null"
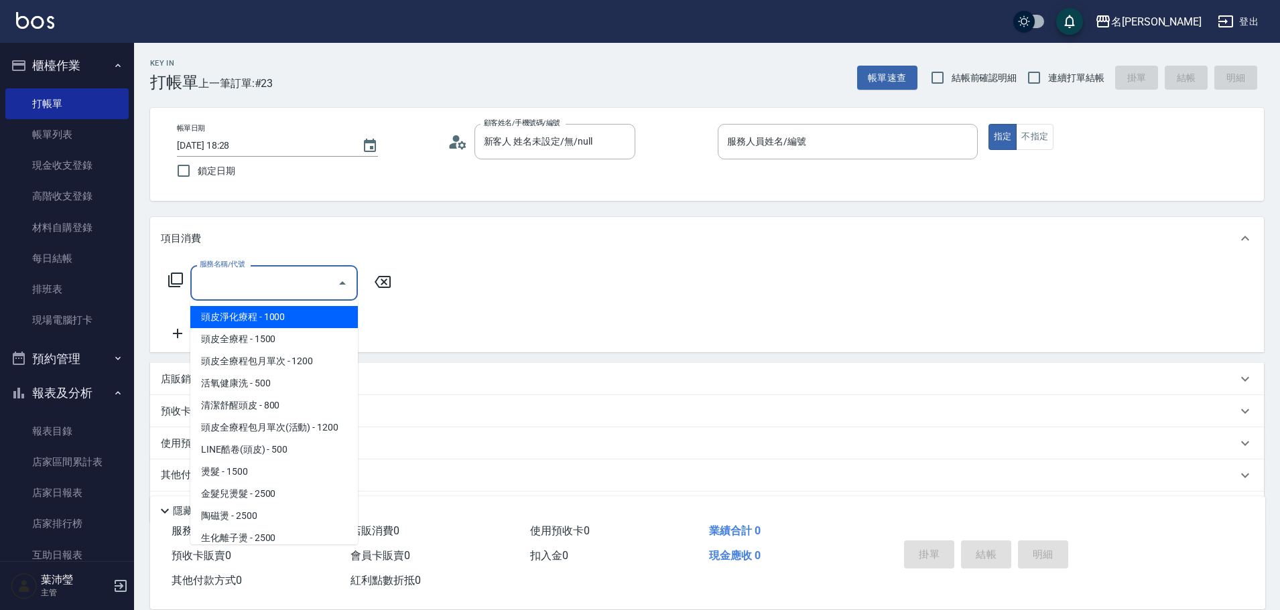
click at [303, 291] on input "服務名稱/代號" at bounding box center [263, 282] width 135 height 23
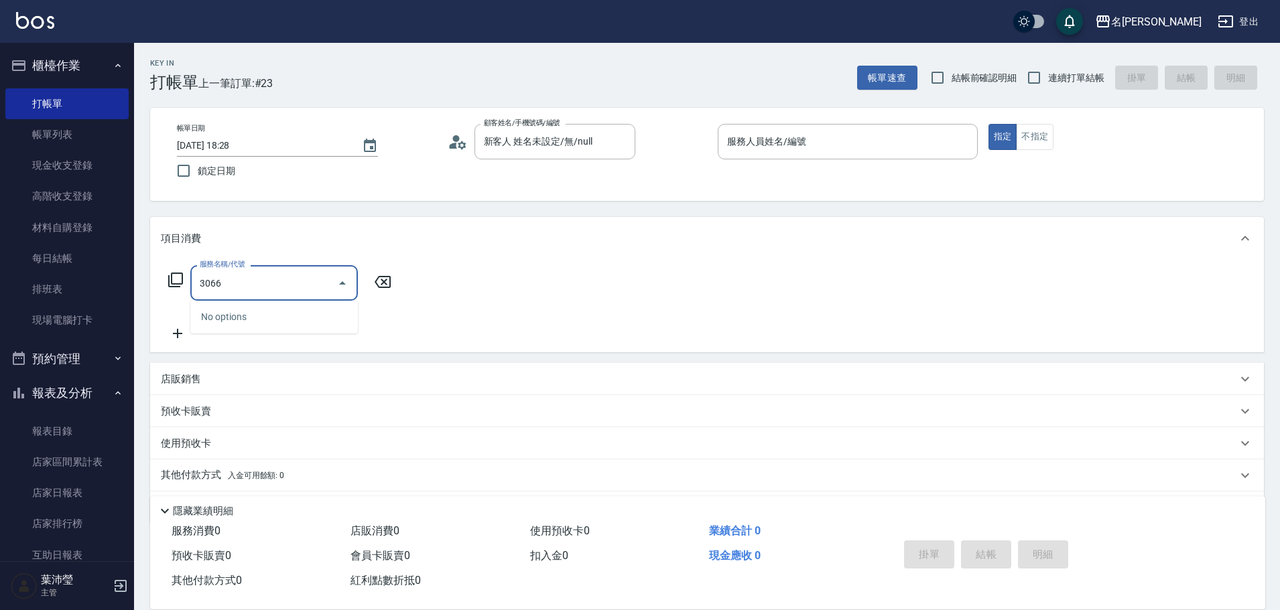
drag, startPoint x: 267, startPoint y: 277, endPoint x: 171, endPoint y: 295, distance: 97.5
click at [171, 295] on div "服務名稱/代號 3066 服務名稱/代號" at bounding box center [280, 283] width 239 height 36
type input "高中學生(306)"
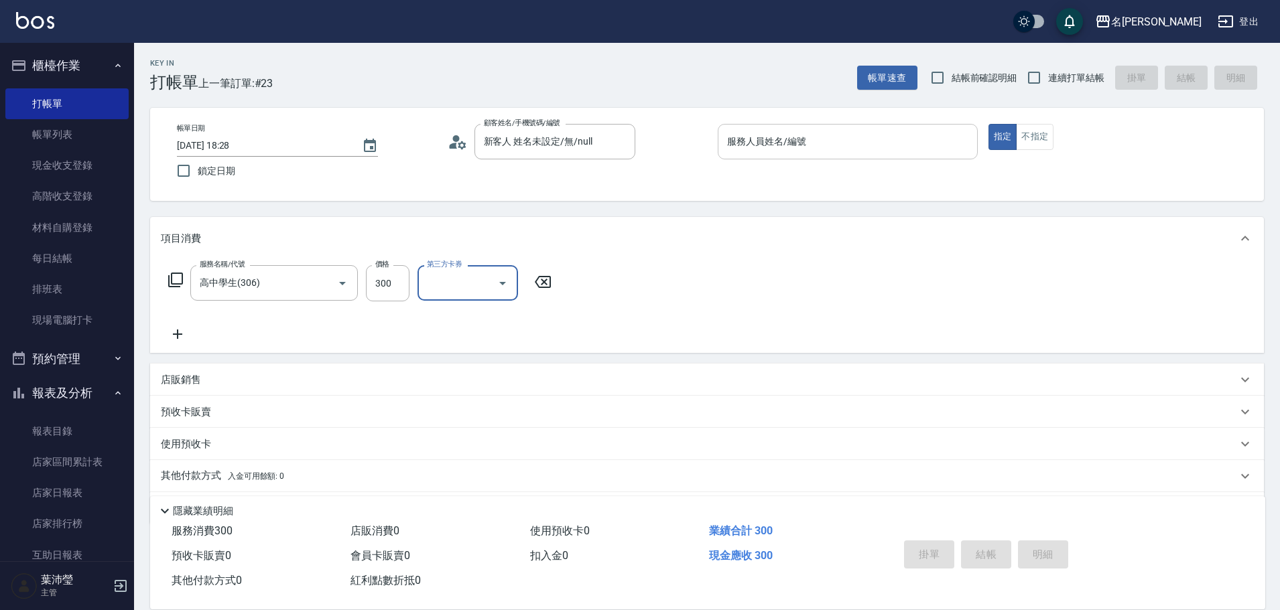
drag, startPoint x: 766, startPoint y: 141, endPoint x: 791, endPoint y: 135, distance: 25.4
click at [768, 140] on input "服務人員姓名/編號" at bounding box center [848, 141] width 248 height 23
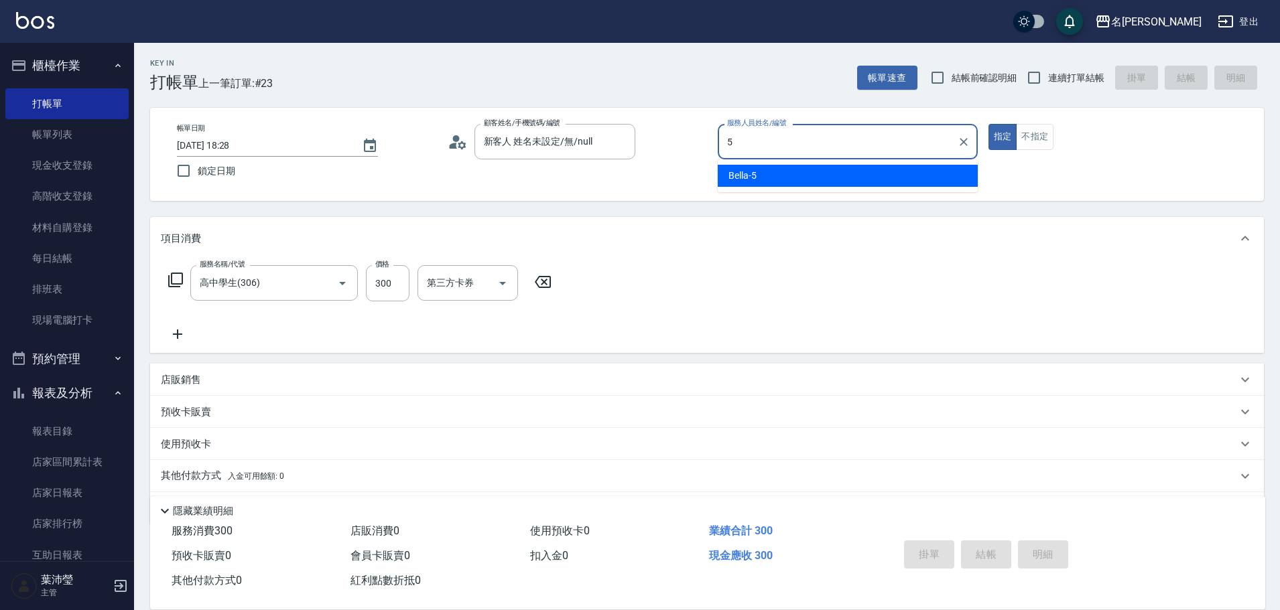
type input "Bella-5"
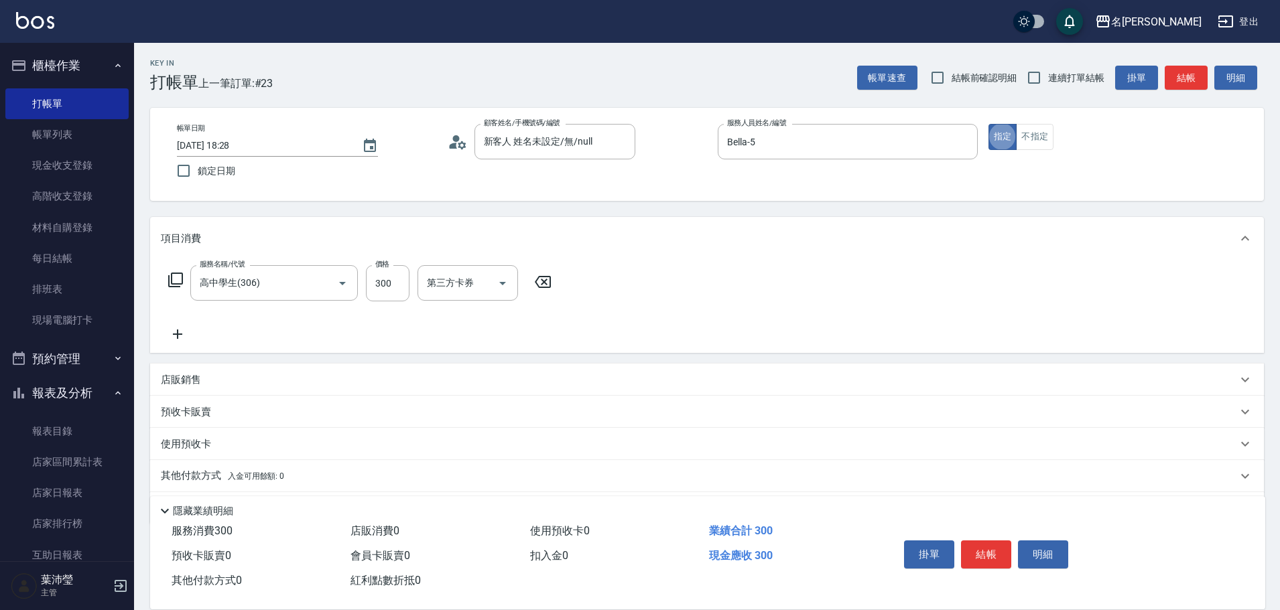
type button "true"
click at [1039, 138] on button "不指定" at bounding box center [1035, 137] width 38 height 26
click at [1178, 72] on button "結帳" at bounding box center [1186, 78] width 43 height 25
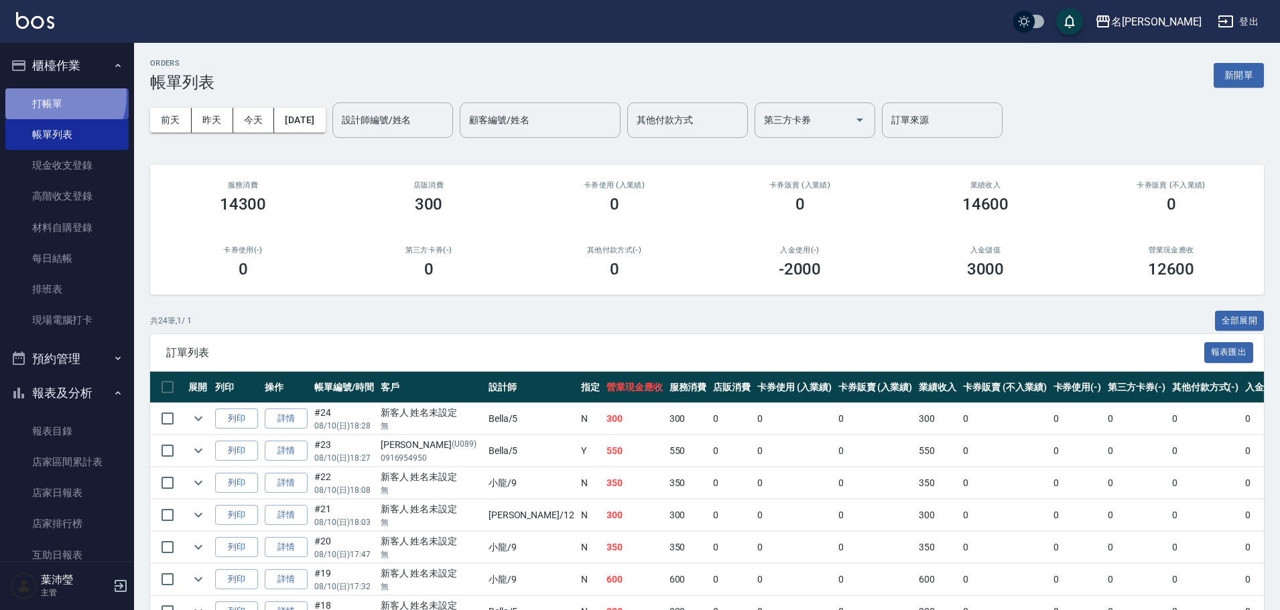
click at [54, 96] on link "打帳單" at bounding box center [66, 103] width 123 height 31
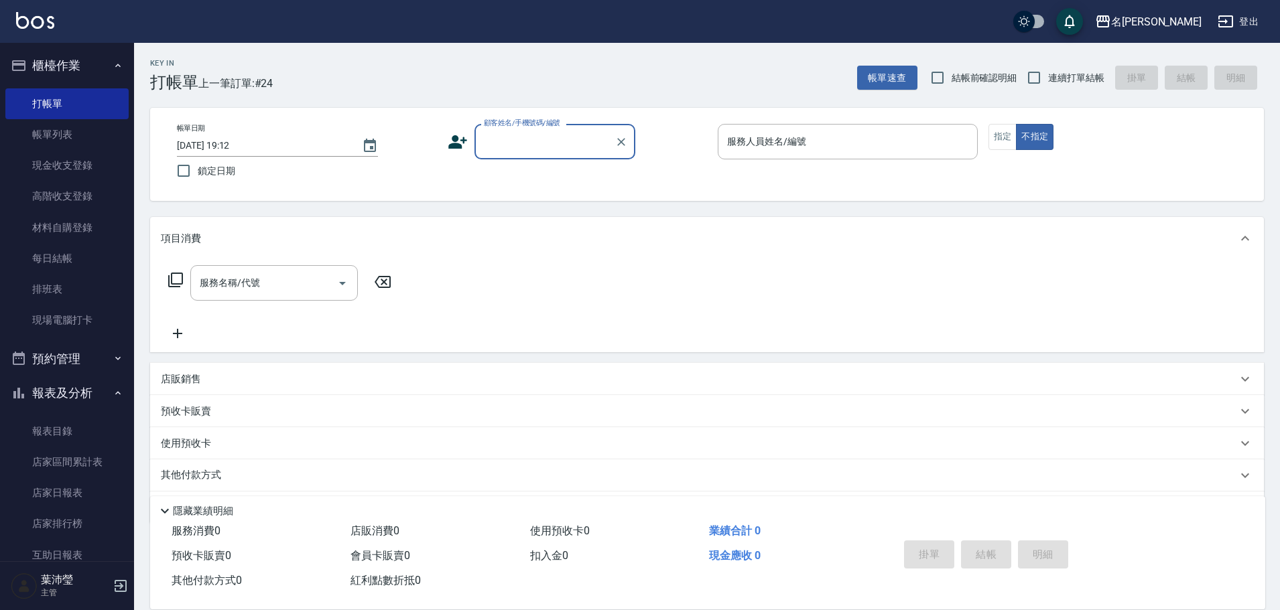
click at [523, 140] on input "顧客姓名/手機號碼/編號" at bounding box center [544, 141] width 129 height 23
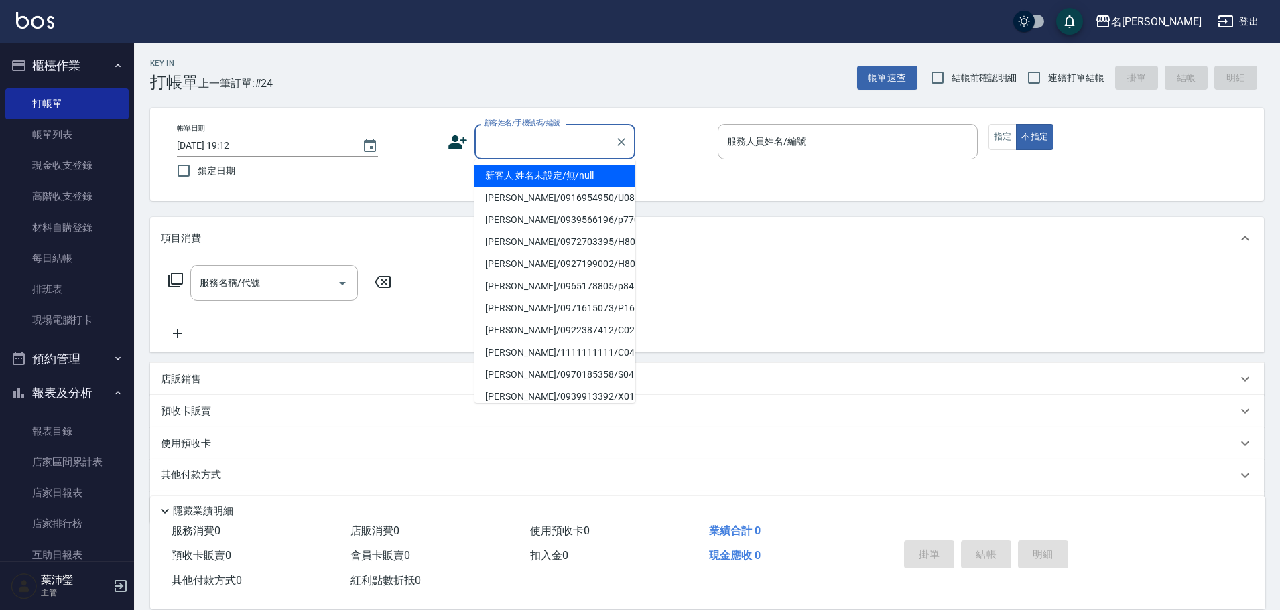
click at [579, 178] on li "新客人 姓名未設定/無/null" at bounding box center [554, 176] width 161 height 22
type input "新客人 姓名未設定/無/null"
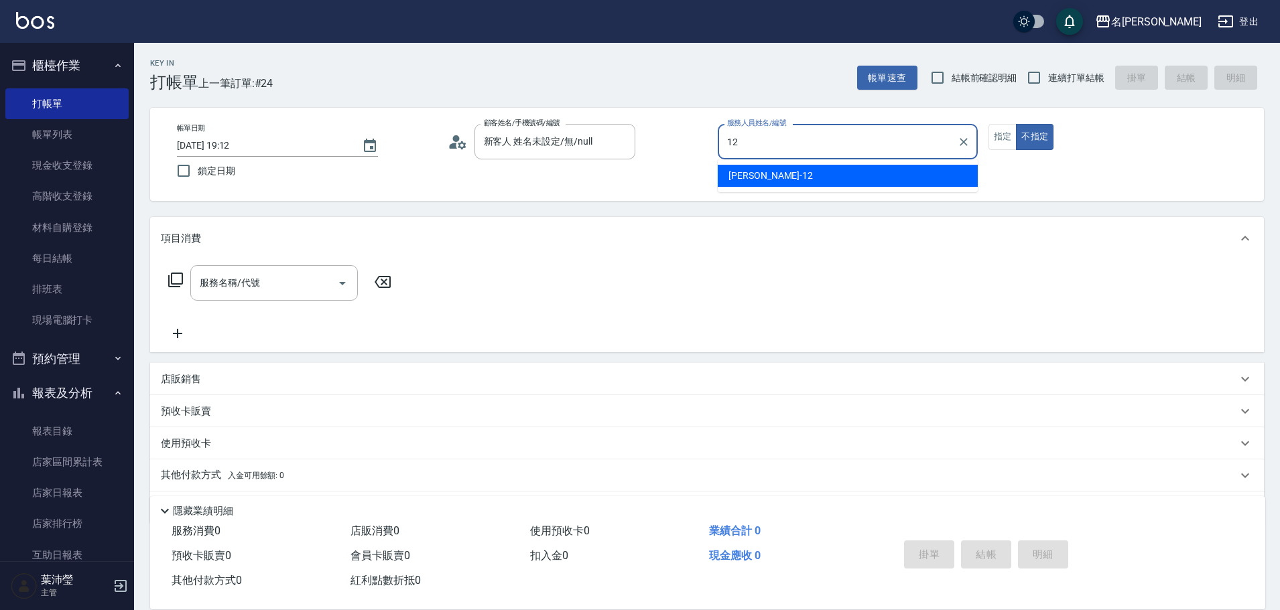
click at [817, 180] on div "[PERSON_NAME] -12" at bounding box center [848, 176] width 260 height 22
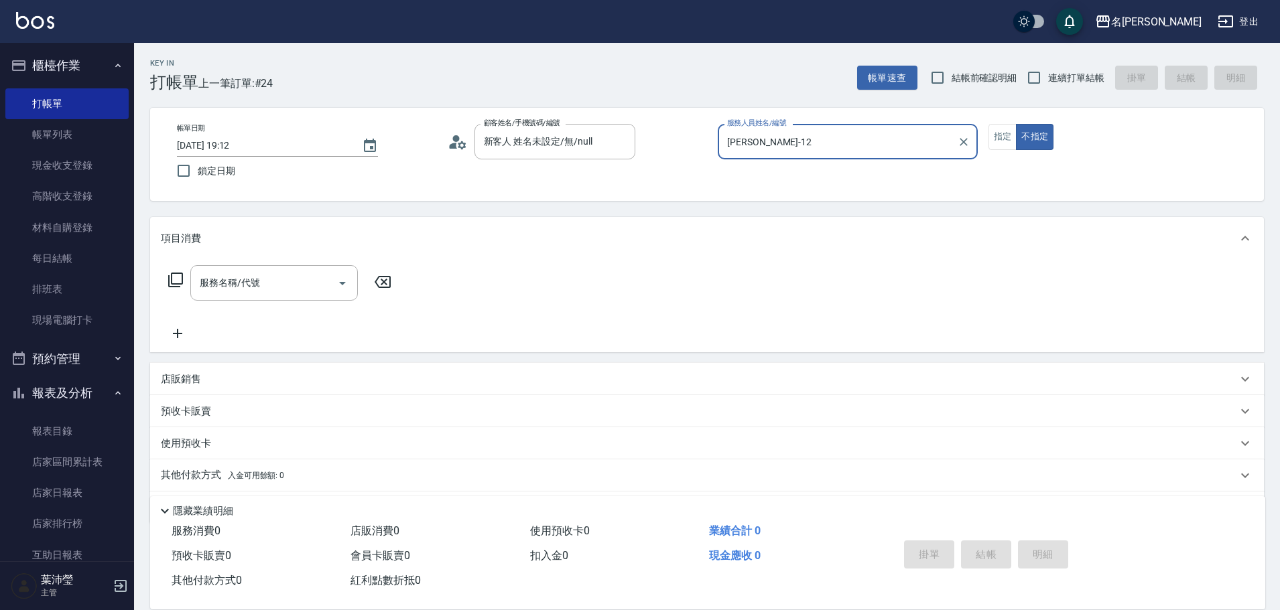
type input "[PERSON_NAME]-12"
click at [174, 277] on icon at bounding box center [176, 280] width 16 height 16
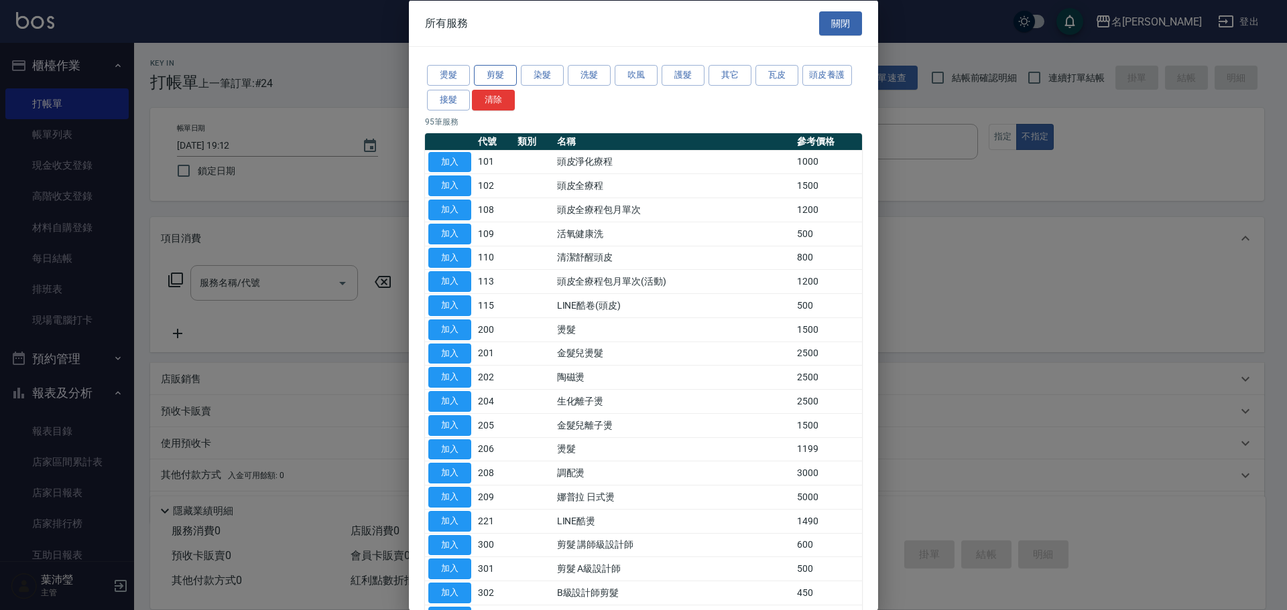
click at [496, 78] on button "剪髮" at bounding box center [495, 75] width 43 height 21
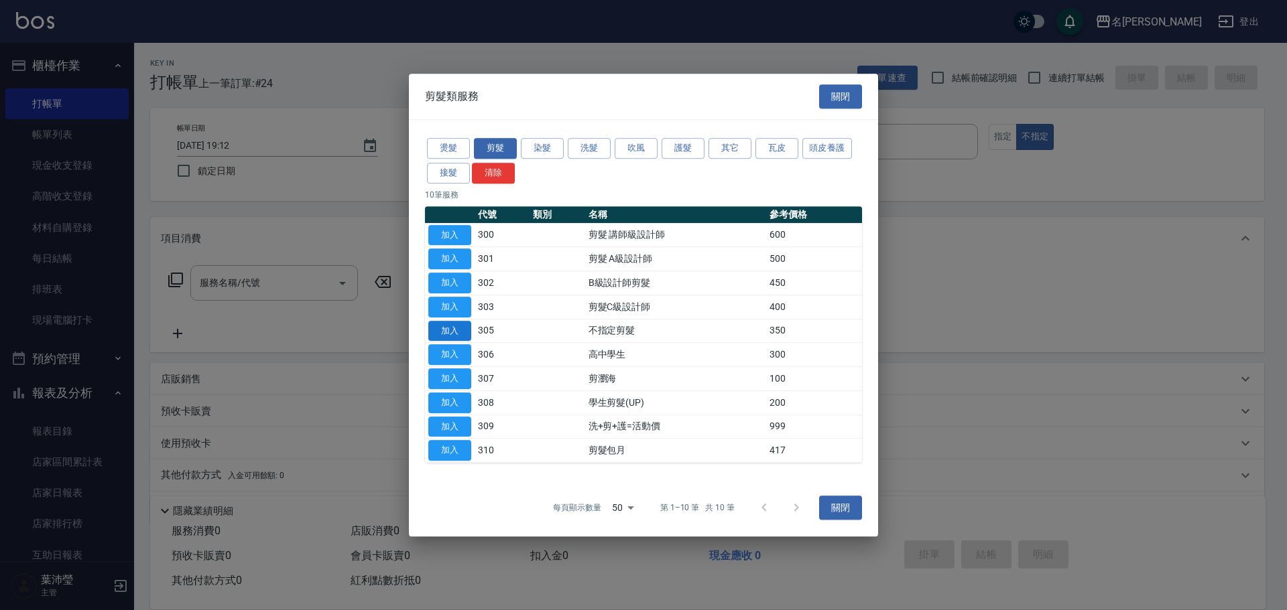
click at [452, 330] on button "加入" at bounding box center [449, 331] width 43 height 21
type input "不指定剪髮(305)"
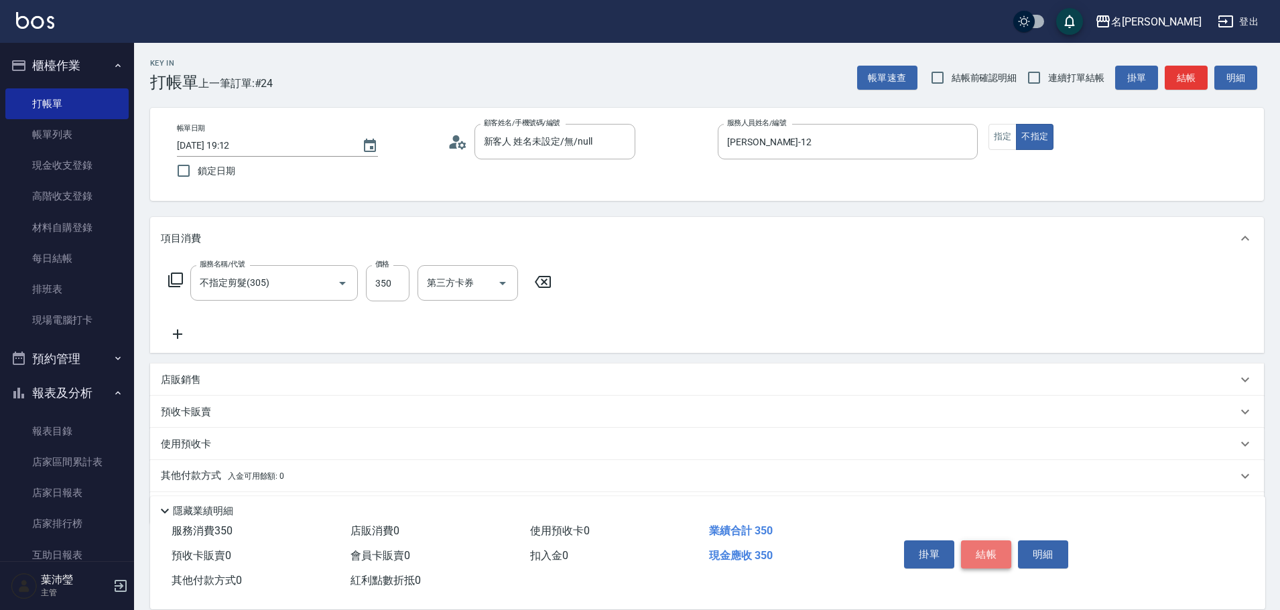
click at [989, 545] on button "結帳" at bounding box center [986, 555] width 50 height 28
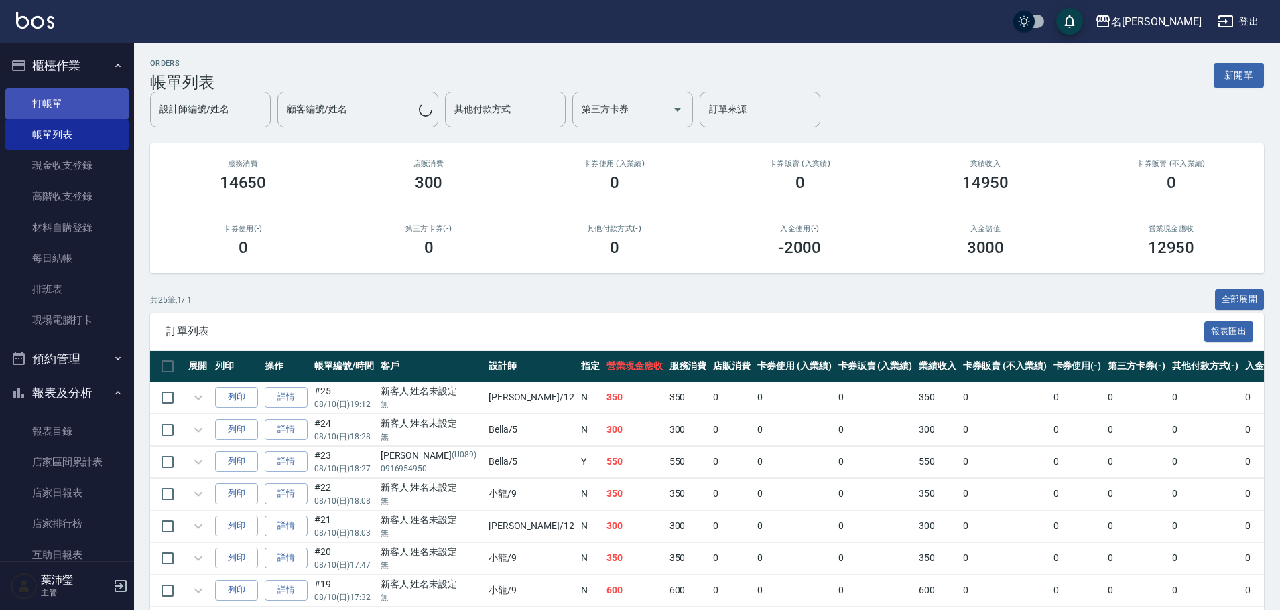
click at [66, 97] on link "打帳單" at bounding box center [66, 103] width 123 height 31
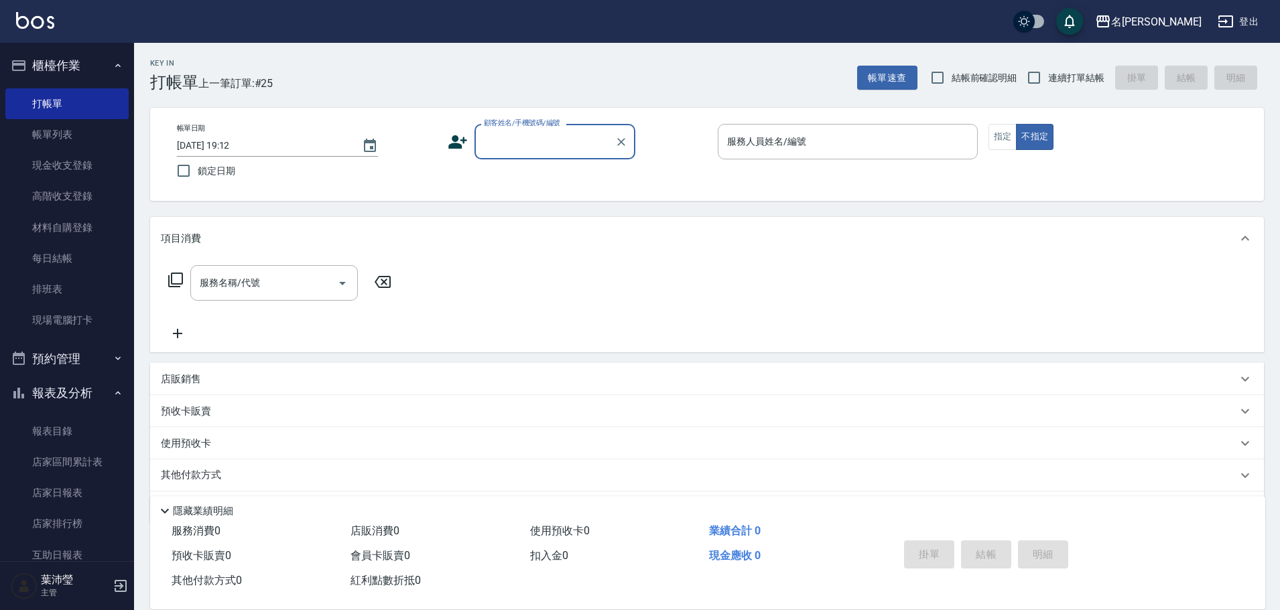
click at [547, 147] on input "顧客姓名/手機號碼/編號" at bounding box center [544, 141] width 129 height 23
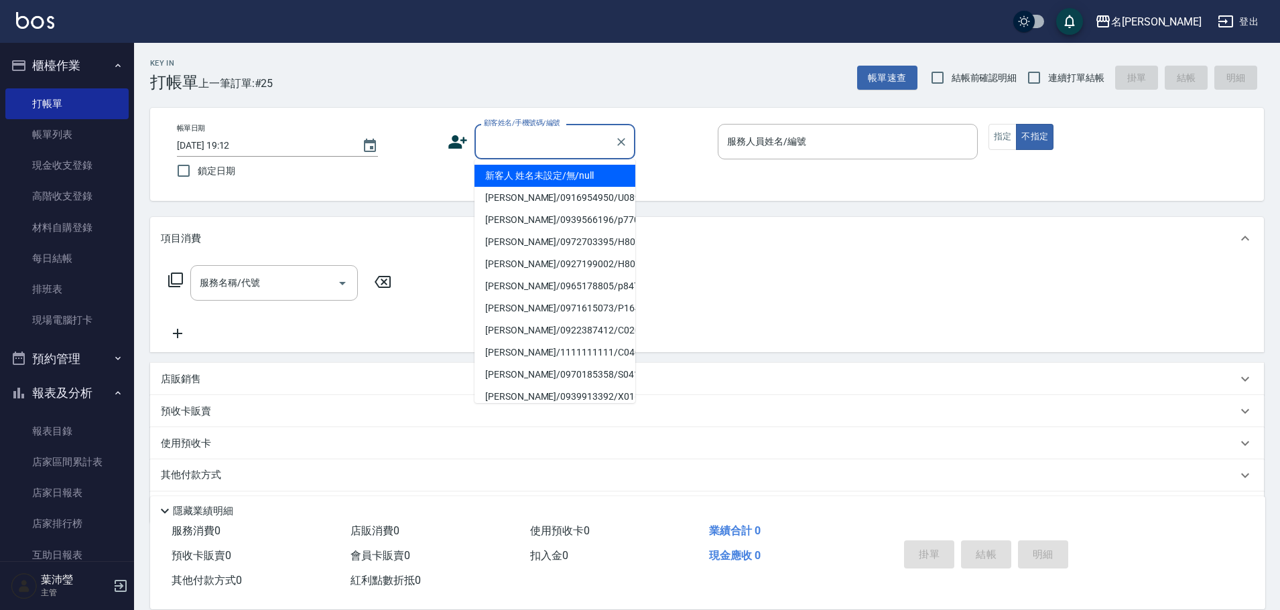
click at [558, 170] on li "新客人 姓名未設定/無/null" at bounding box center [554, 176] width 161 height 22
type input "新客人 姓名未設定/無/null"
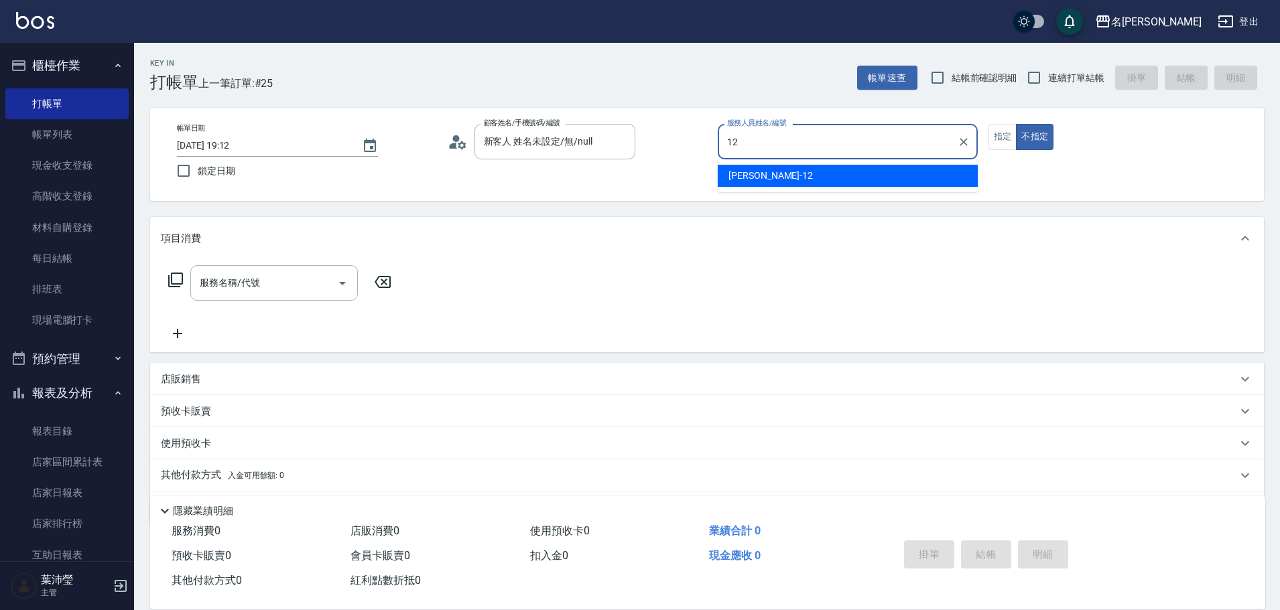
type input "12"
click at [828, 195] on div "帳單日期 [DATE] 19:12 鎖定日期 顧客姓名/手機號碼/編號 新客人 姓名未設定/無/null 顧客姓名/手機號碼/編號 服務人員姓名/編號 服務人…" at bounding box center [707, 154] width 1114 height 93
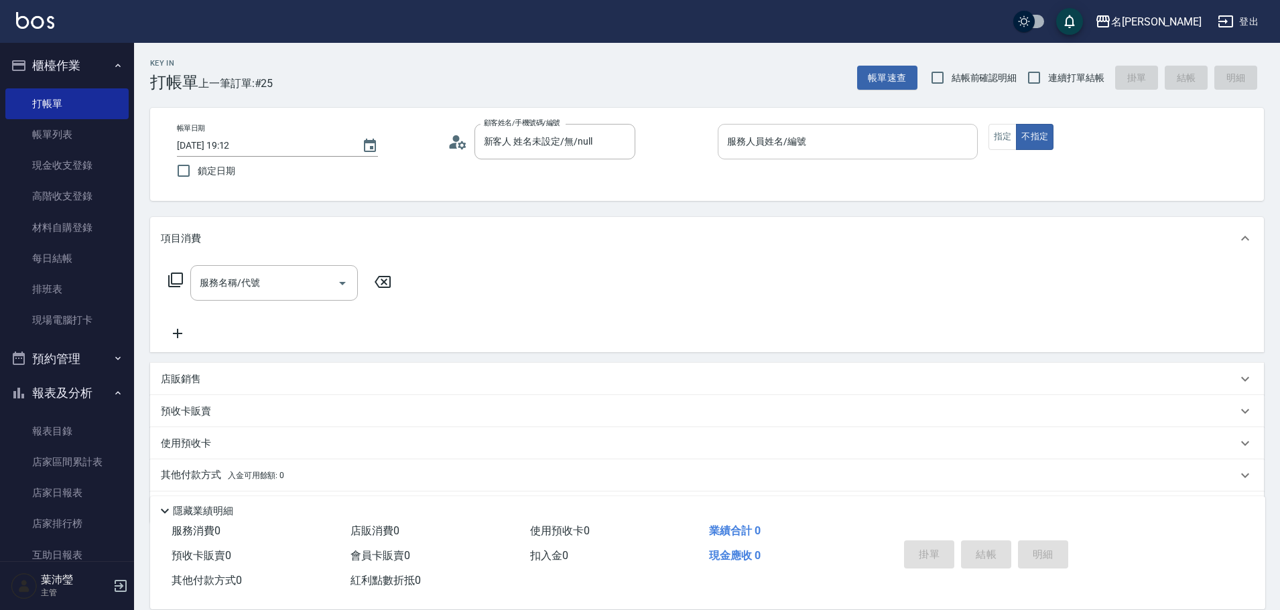
click at [819, 150] on input "服務人員姓名/編號" at bounding box center [848, 141] width 248 height 23
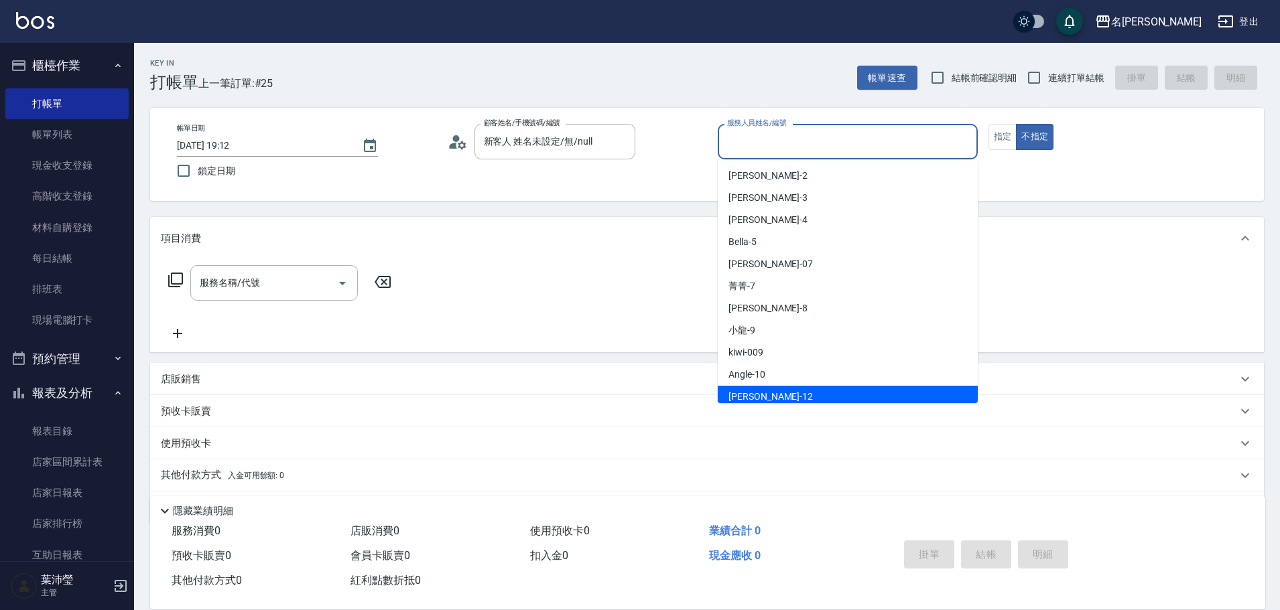
click at [834, 398] on div "[PERSON_NAME] -12" at bounding box center [848, 397] width 260 height 22
type input "[PERSON_NAME]-12"
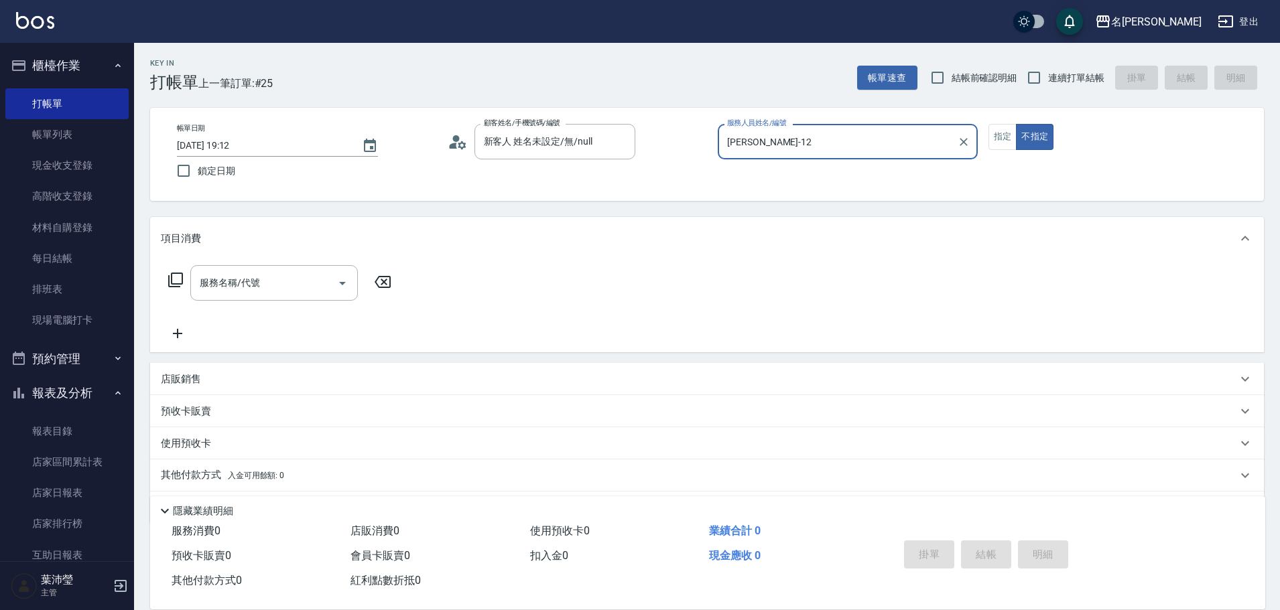
click at [172, 280] on icon at bounding box center [175, 280] width 15 height 15
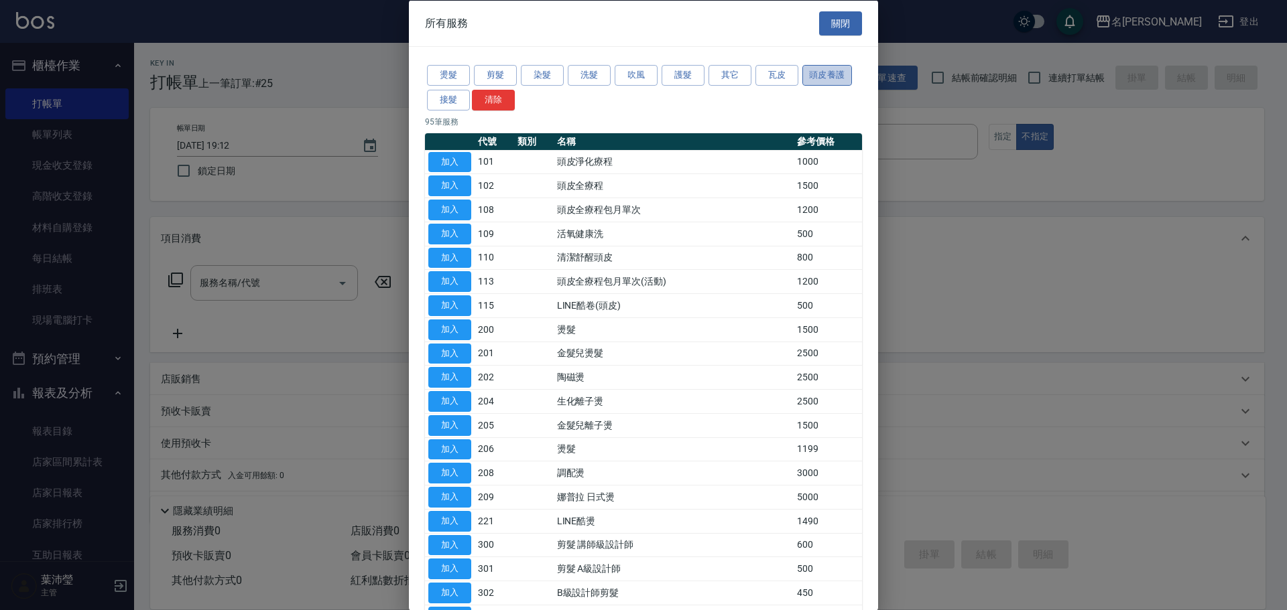
click at [820, 69] on button "頭皮養護" at bounding box center [827, 75] width 50 height 21
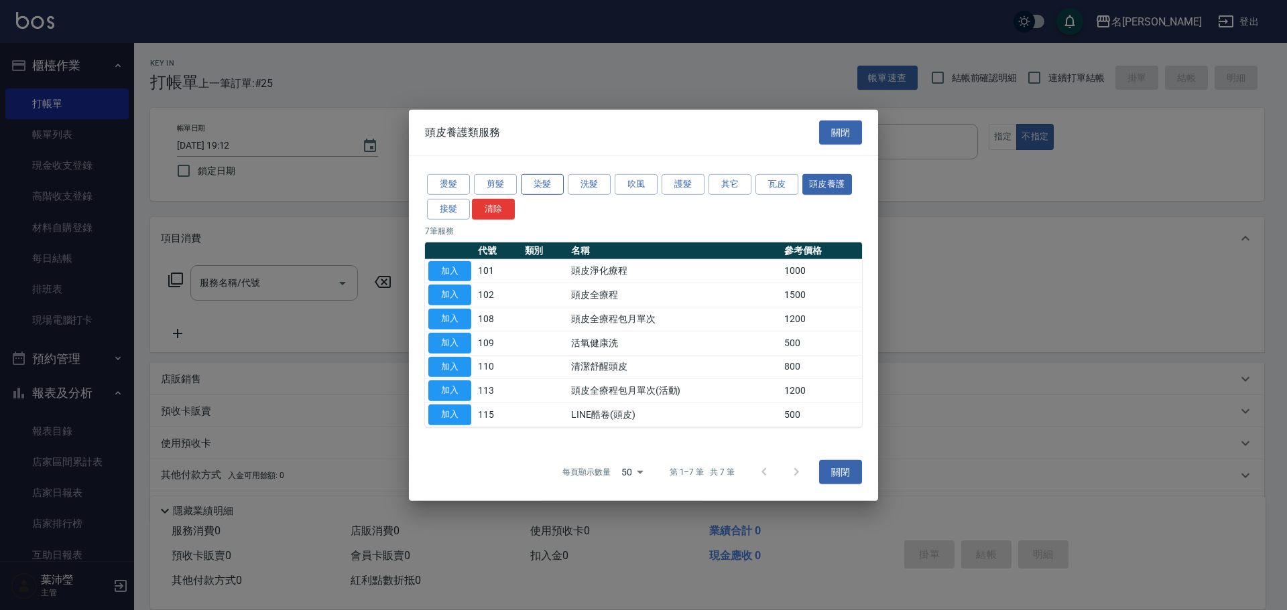
click at [545, 177] on button "染髮" at bounding box center [542, 184] width 43 height 21
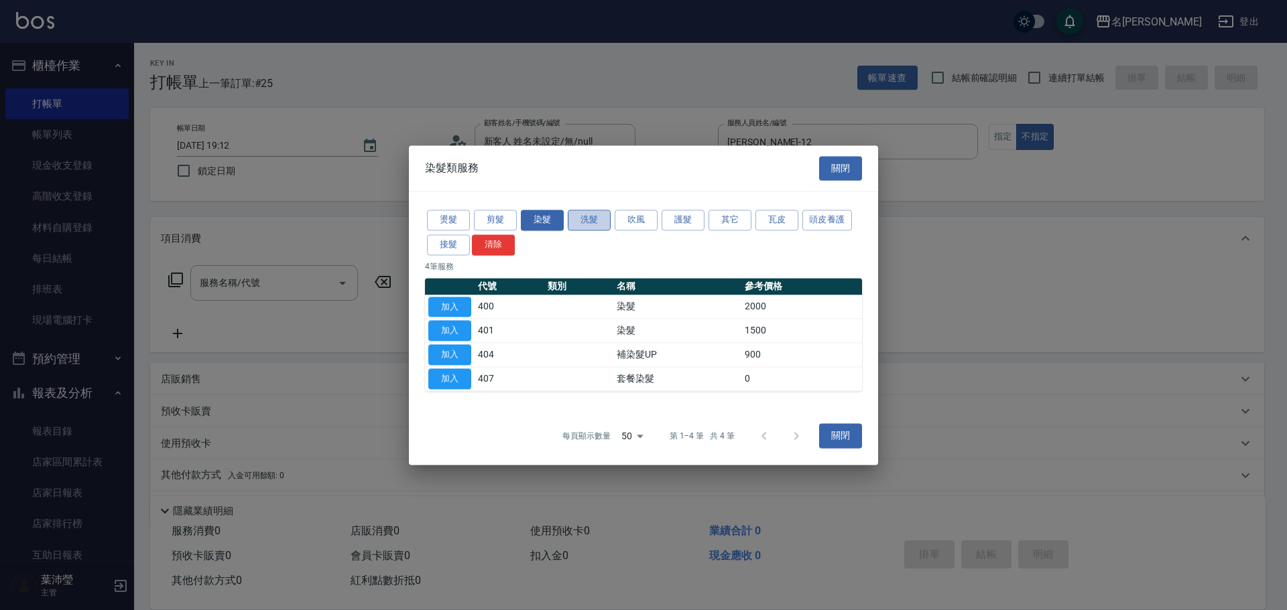
click at [587, 229] on button "洗髮" at bounding box center [589, 220] width 43 height 21
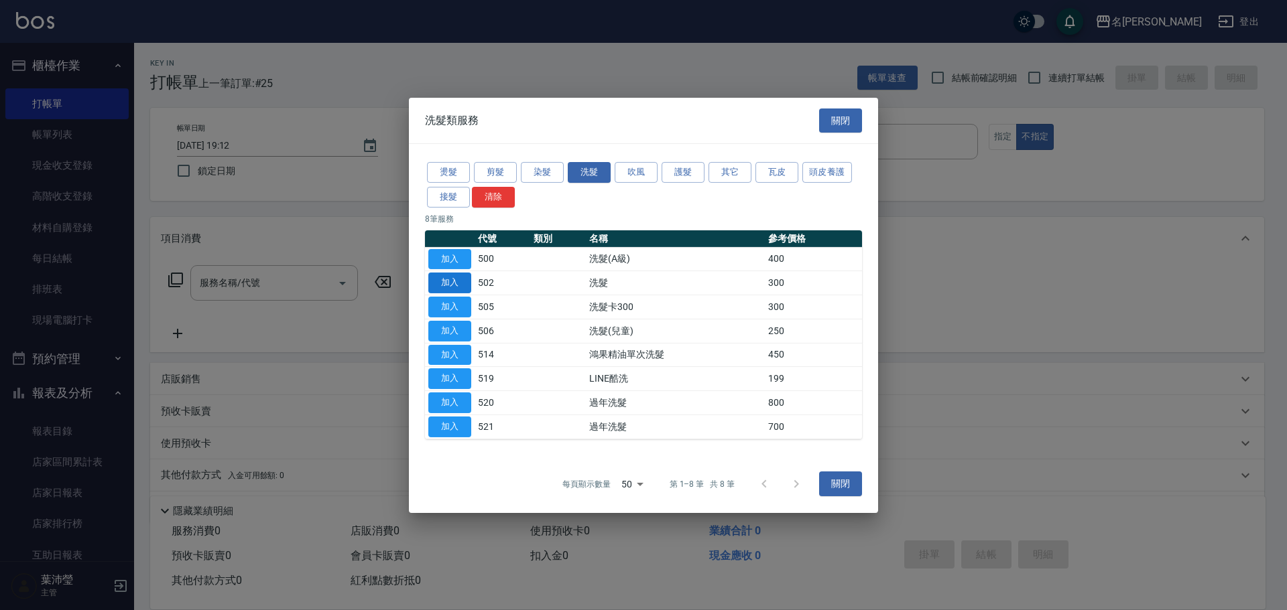
click at [458, 280] on button "加入" at bounding box center [449, 283] width 43 height 21
type input "洗髮(502)"
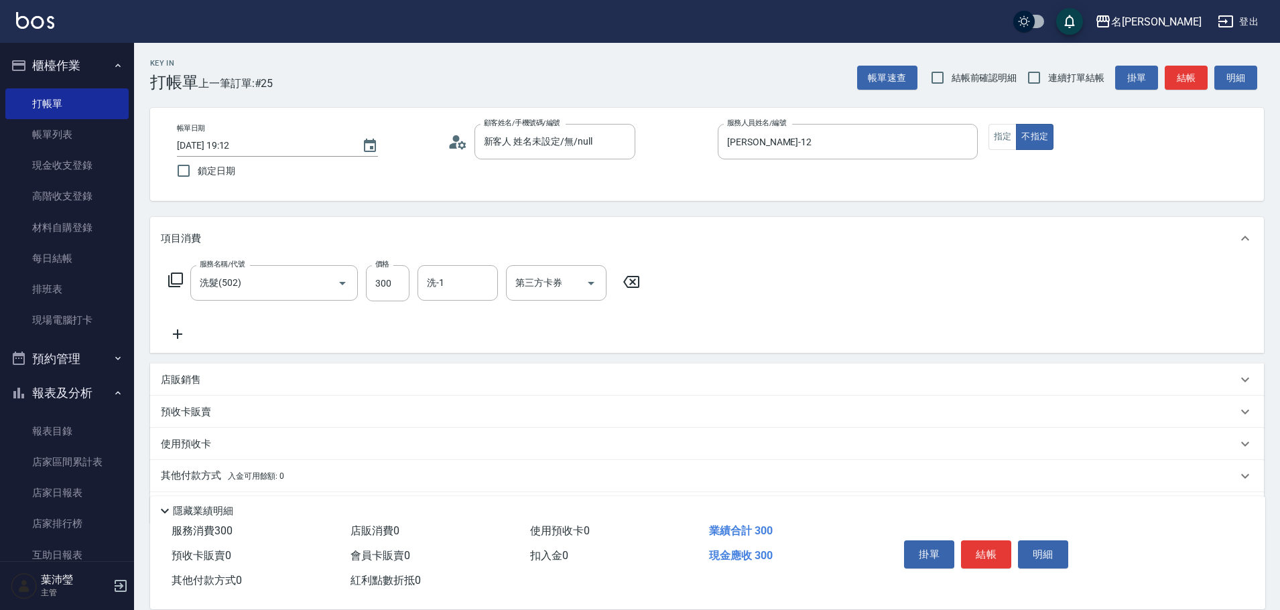
click at [182, 280] on icon at bounding box center [175, 280] width 15 height 15
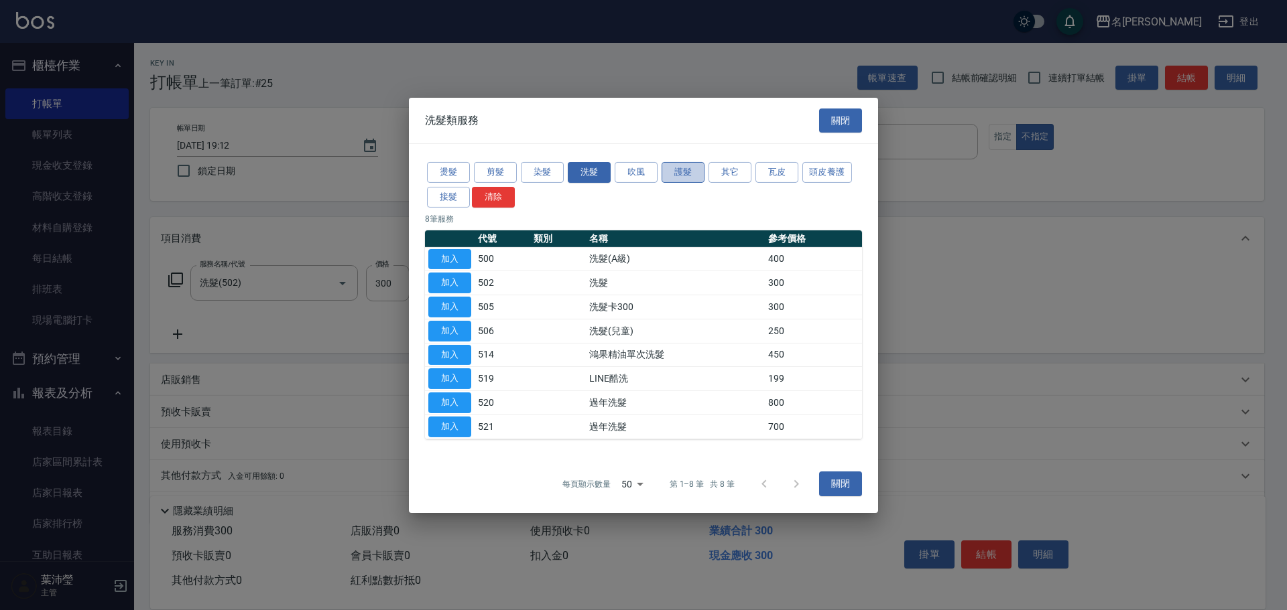
click at [692, 170] on button "護髮" at bounding box center [682, 172] width 43 height 21
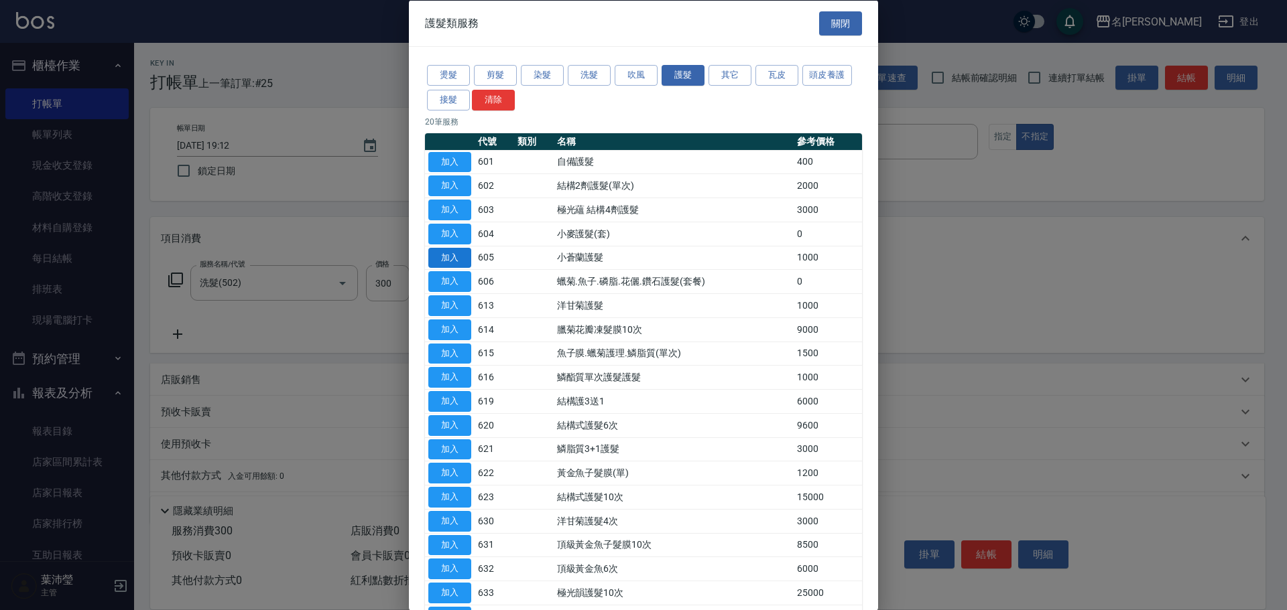
click at [454, 255] on button "加入" at bounding box center [449, 257] width 43 height 21
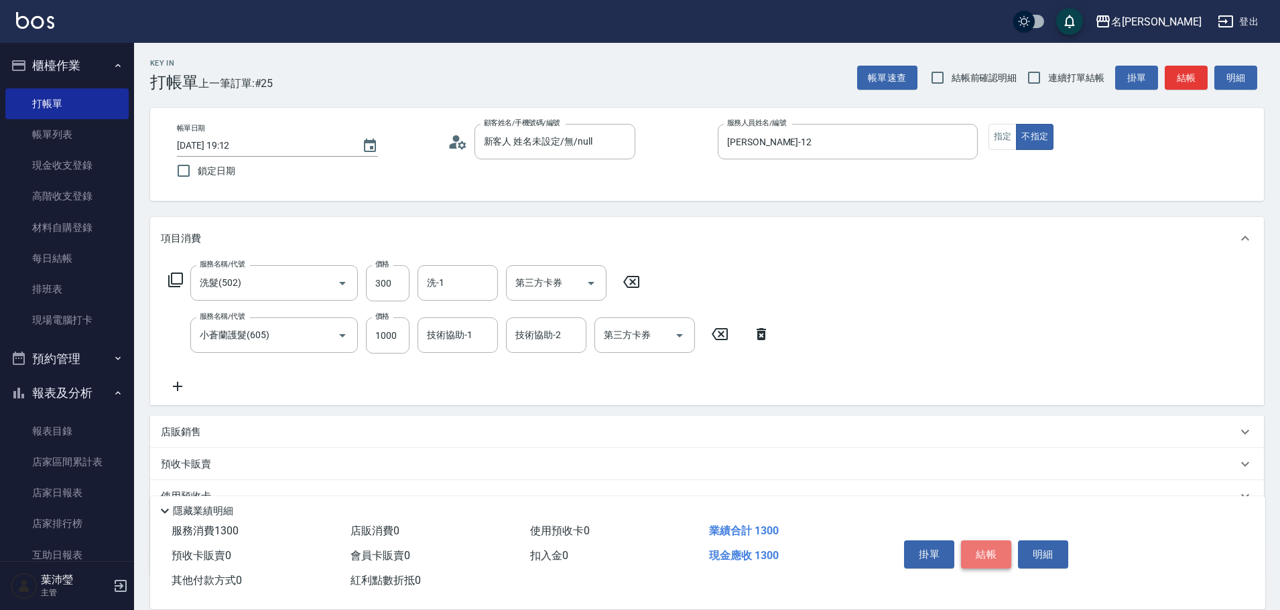
click at [980, 549] on button "結帳" at bounding box center [986, 555] width 50 height 28
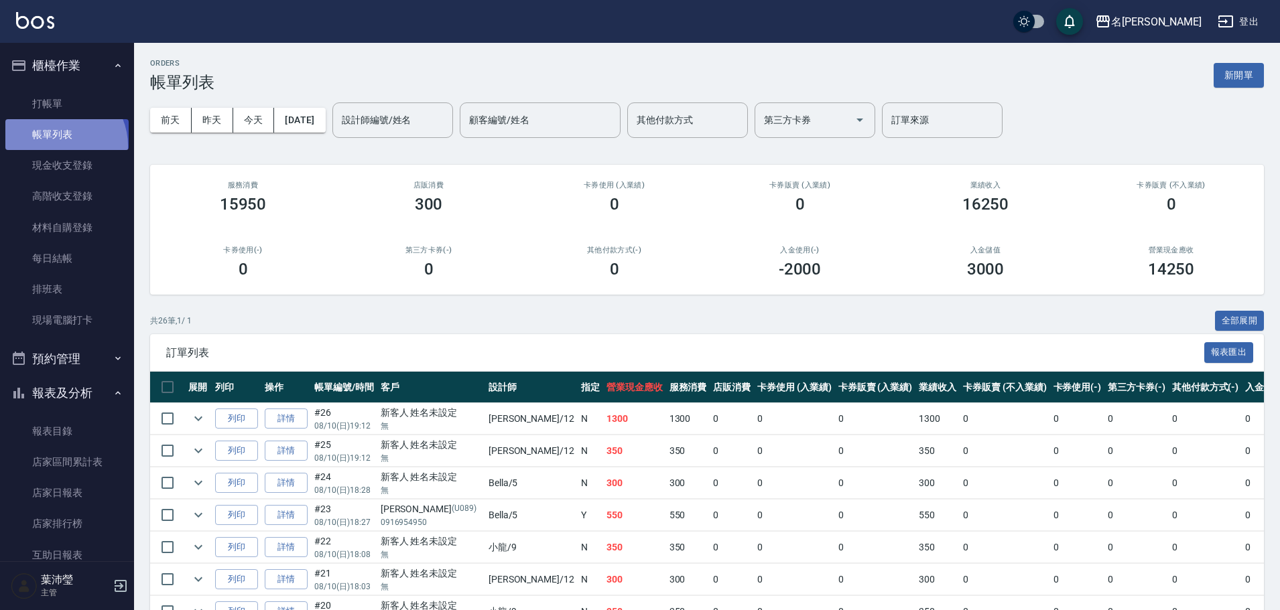
click at [59, 145] on link "帳單列表" at bounding box center [66, 134] width 123 height 31
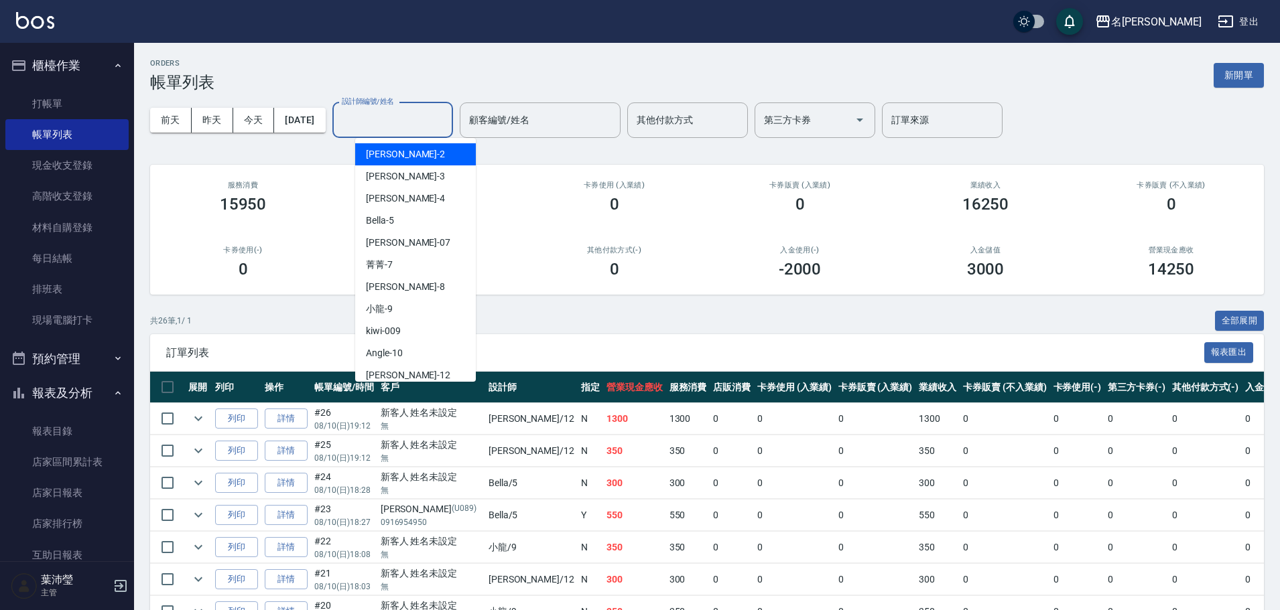
click at [381, 123] on input "設計師編號/姓名" at bounding box center [392, 120] width 109 height 23
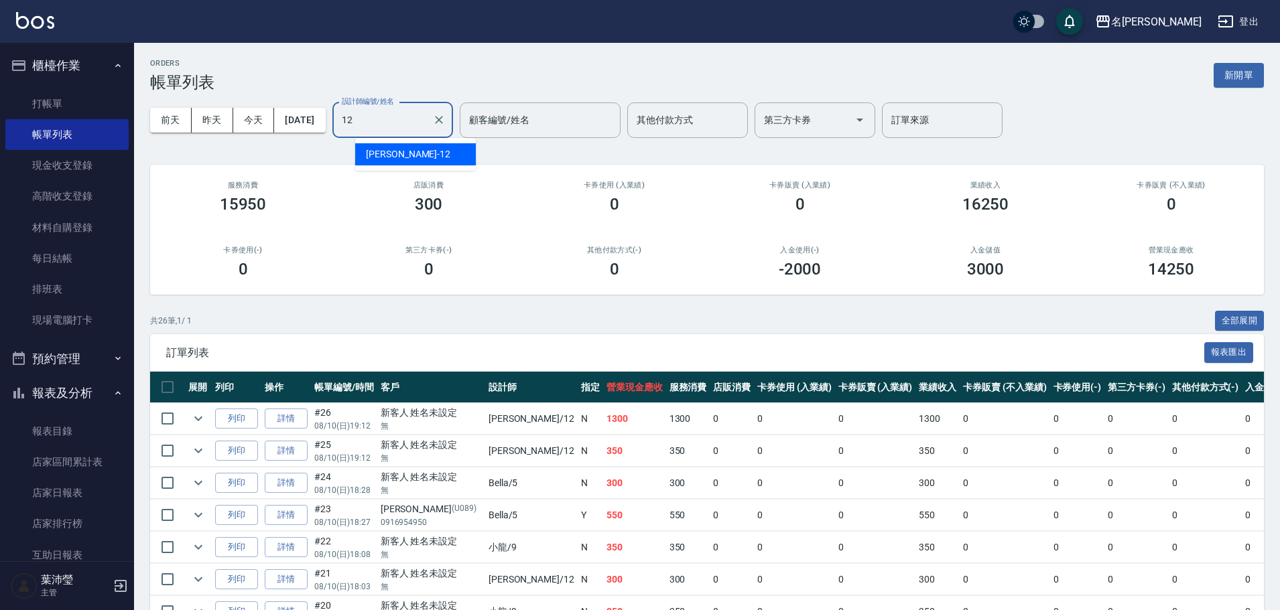
click at [435, 156] on div "[PERSON_NAME] -12" at bounding box center [415, 154] width 121 height 22
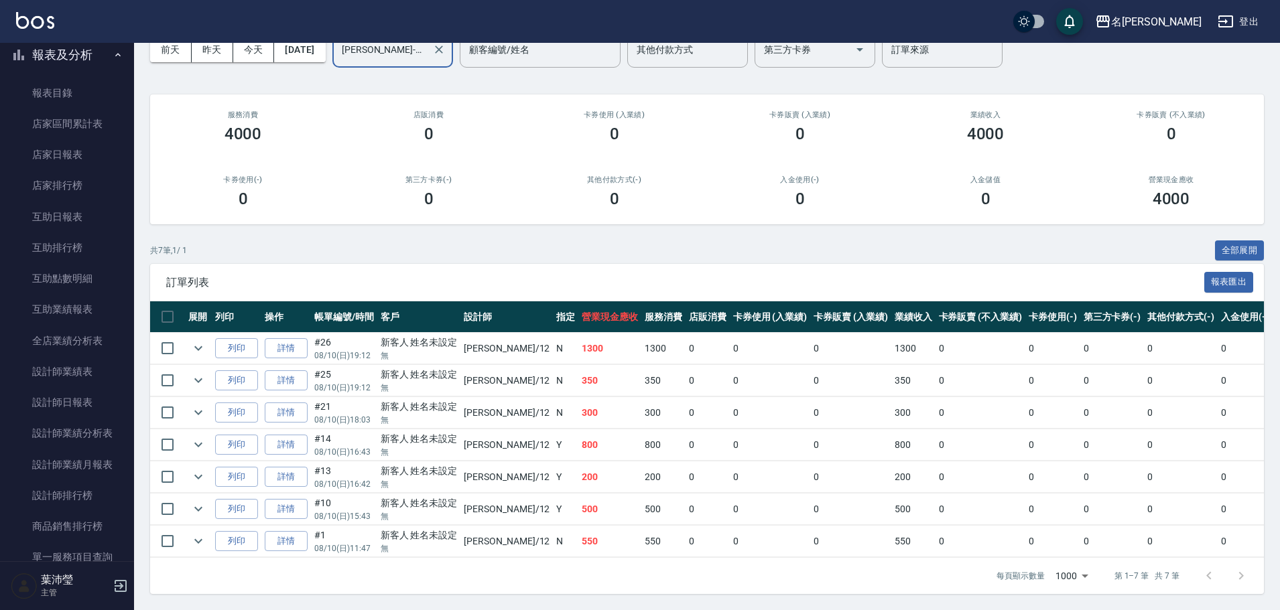
scroll to position [362, 0]
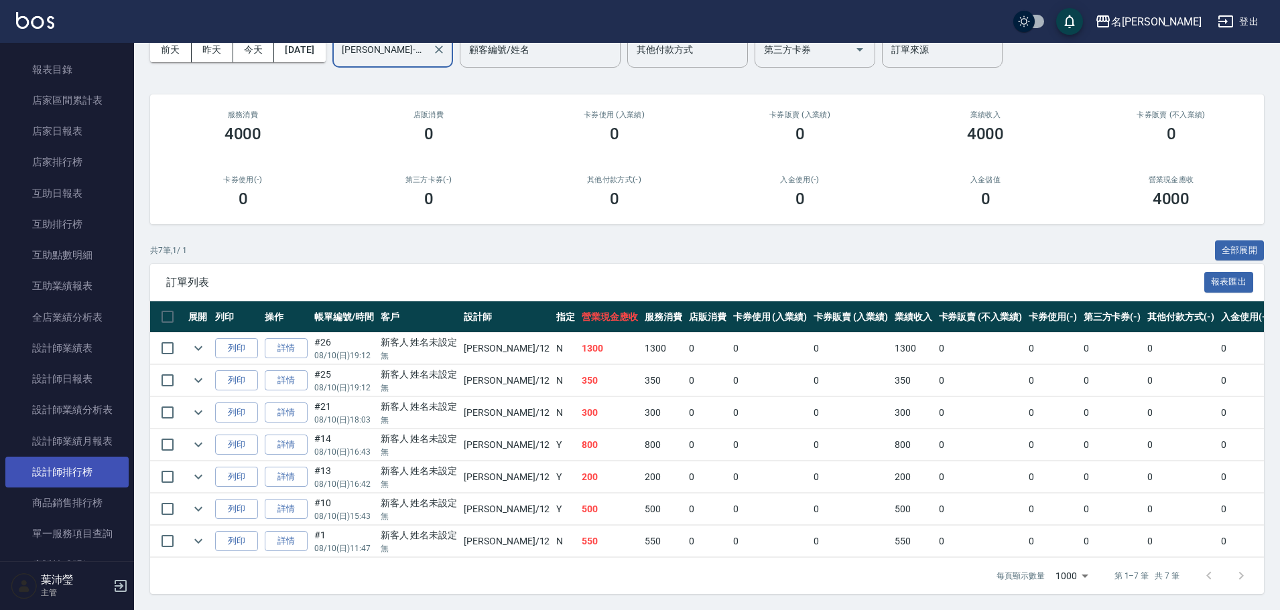
type input "[PERSON_NAME]-12"
click at [76, 475] on link "設計師排行榜" at bounding box center [66, 472] width 123 height 31
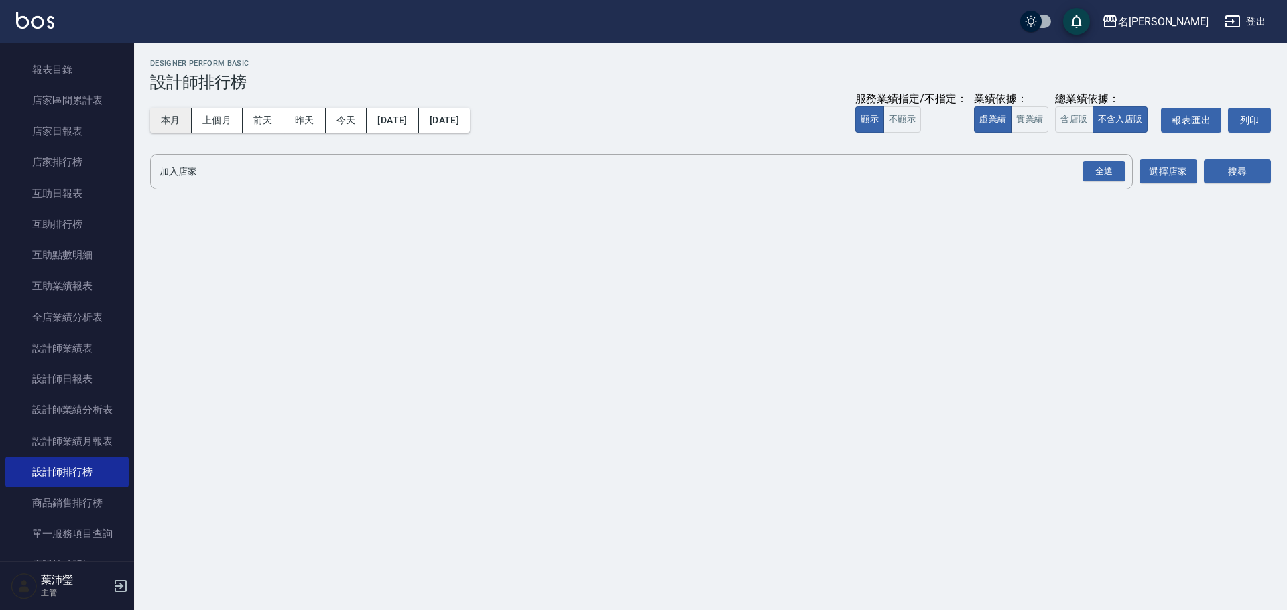
click at [184, 125] on button "本月" at bounding box center [171, 120] width 42 height 25
drag, startPoint x: 1101, startPoint y: 170, endPoint x: 1184, endPoint y: 176, distance: 83.3
click at [1101, 172] on div "全選" at bounding box center [1103, 171] width 43 height 21
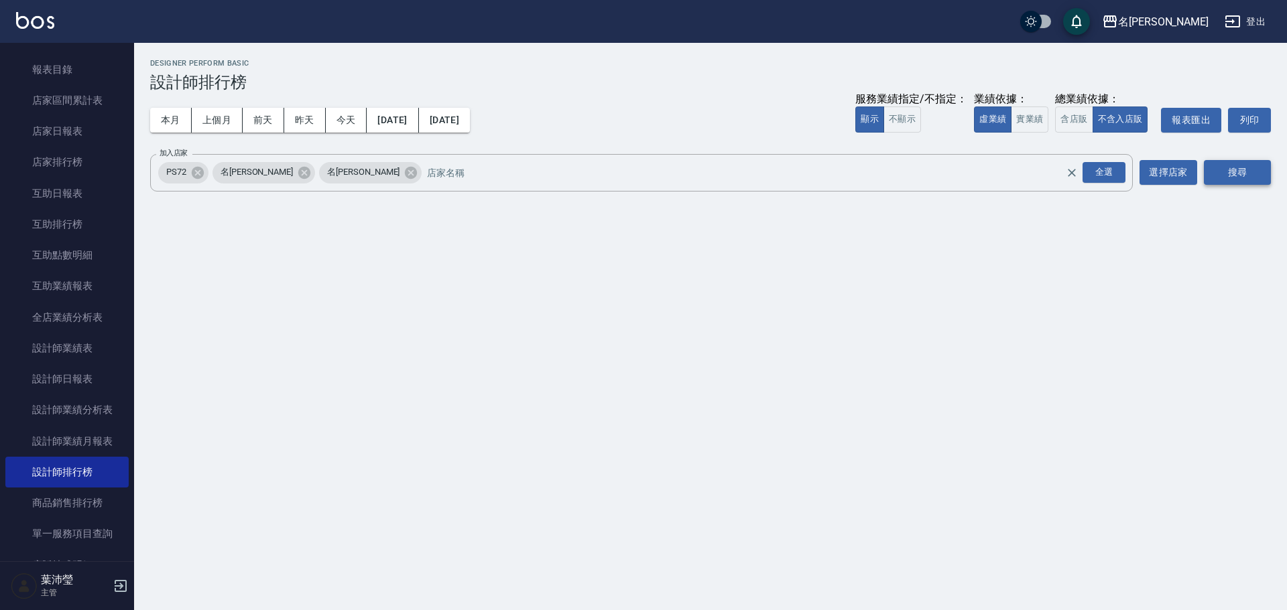
click at [1214, 169] on button "搜尋" at bounding box center [1236, 172] width 67 height 25
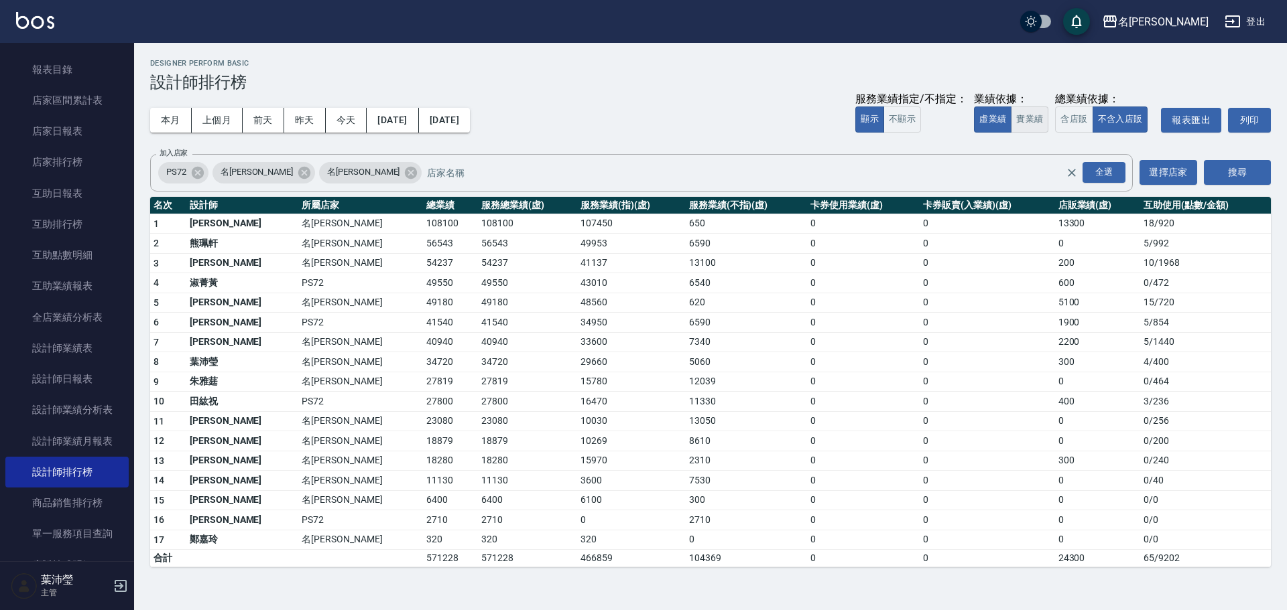
click at [1033, 113] on button "實業績" at bounding box center [1029, 120] width 38 height 26
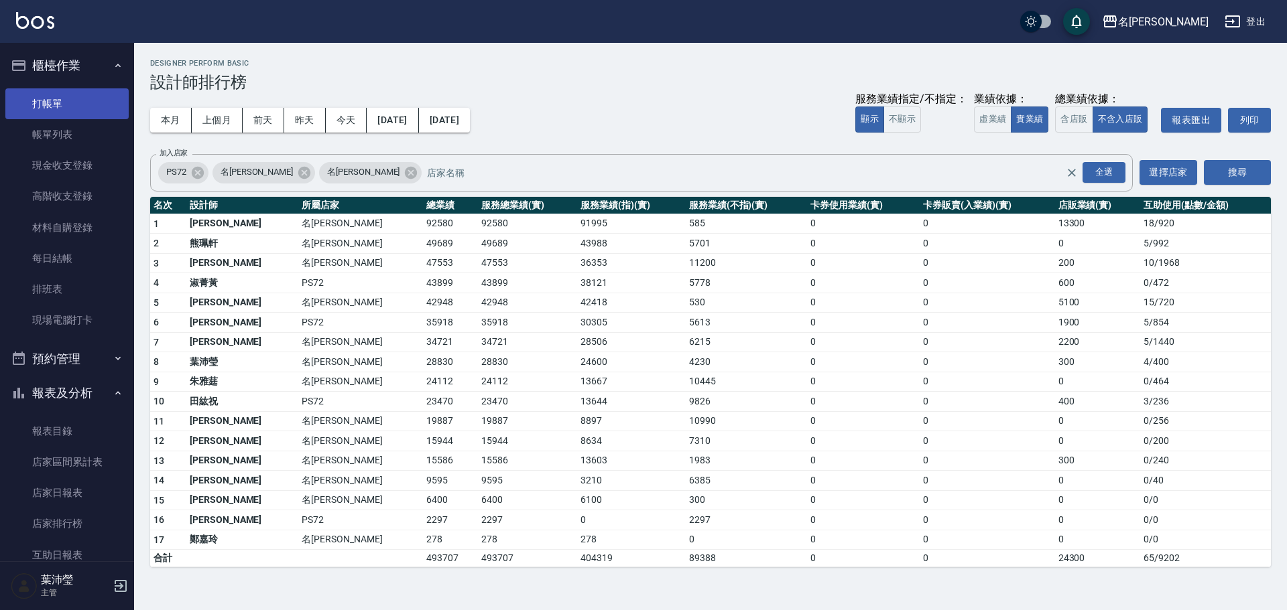
click at [51, 111] on link "打帳單" at bounding box center [66, 103] width 123 height 31
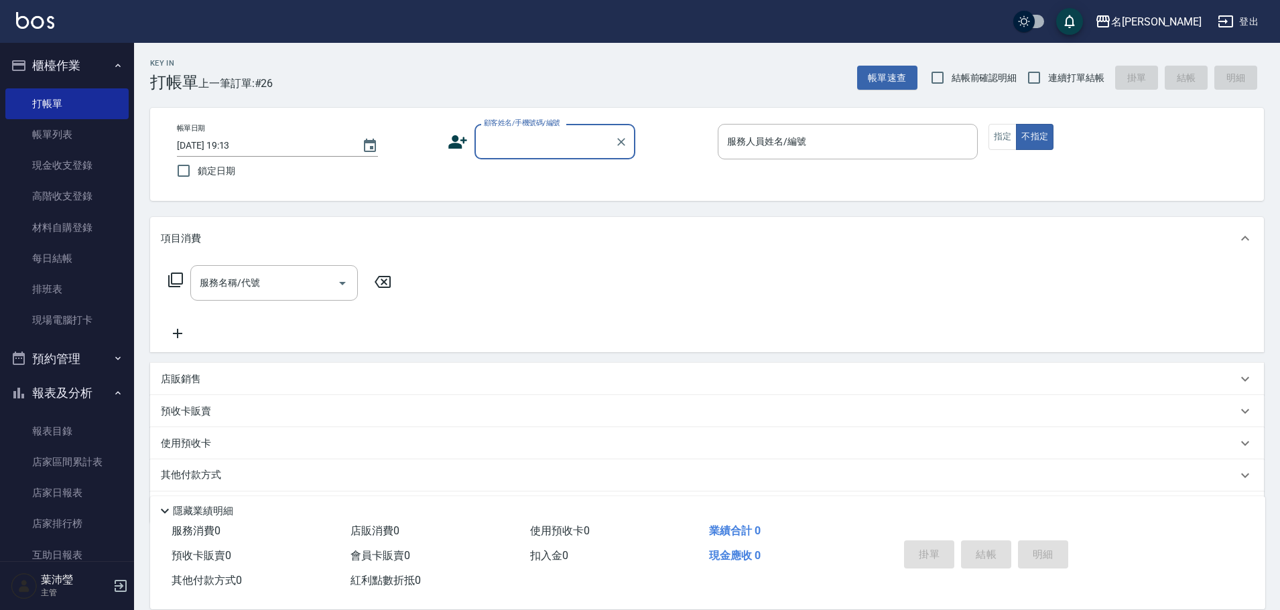
click at [505, 163] on div "帳單日期 [DATE] 19:13 鎖定日期 顧客姓名/手機號碼/編號 顧客姓名/手機號碼/編號 服務人員姓名/編號 服務人員姓名/編號 指定 不指定" at bounding box center [706, 154] width 1081 height 61
click at [511, 147] on input "顧客姓名/手機號碼/編號" at bounding box center [544, 141] width 129 height 23
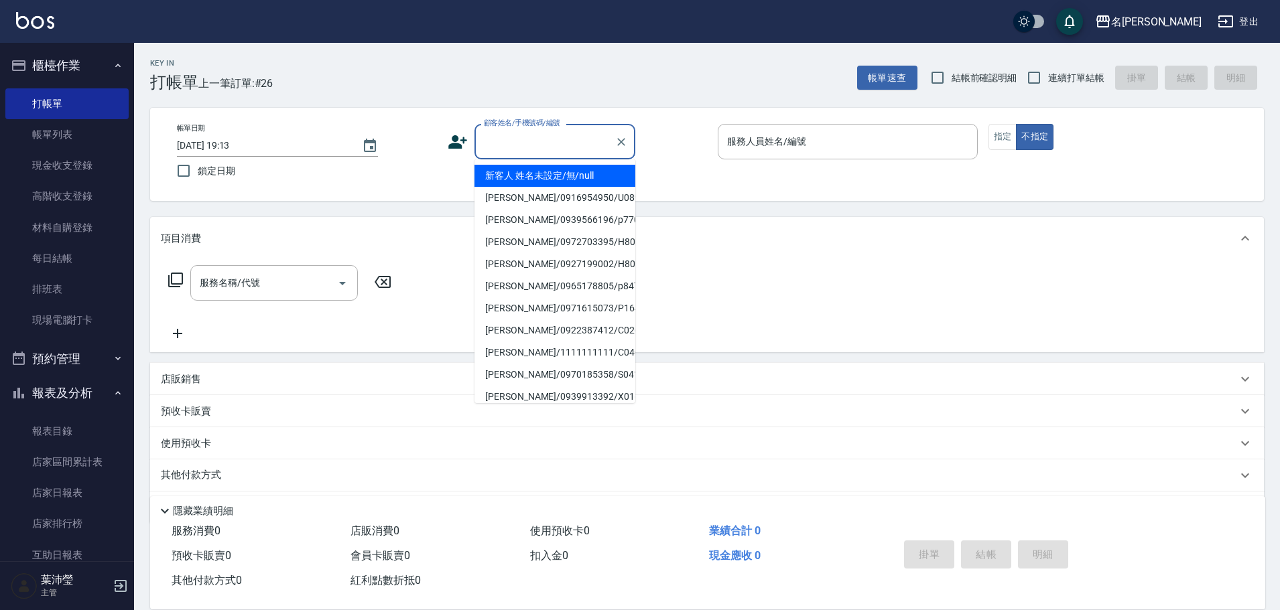
click at [564, 180] on li "新客人 姓名未設定/無/null" at bounding box center [554, 176] width 161 height 22
type input "新客人 姓名未設定/無/null"
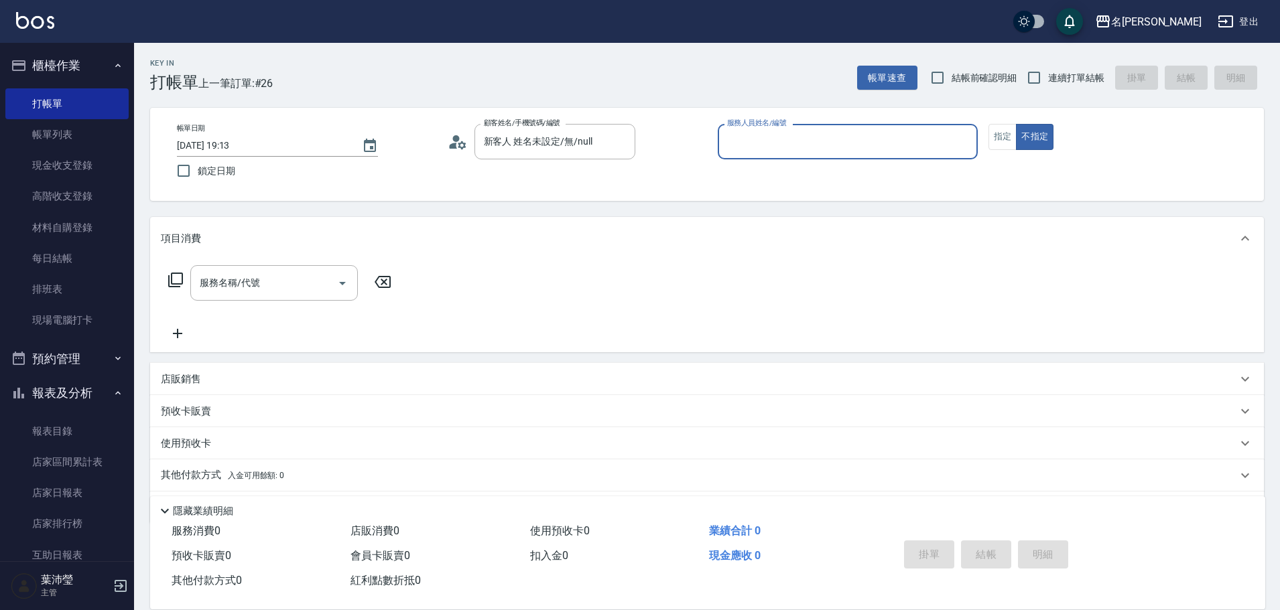
click at [742, 154] on div "服務人員姓名/編號" at bounding box center [848, 142] width 260 height 36
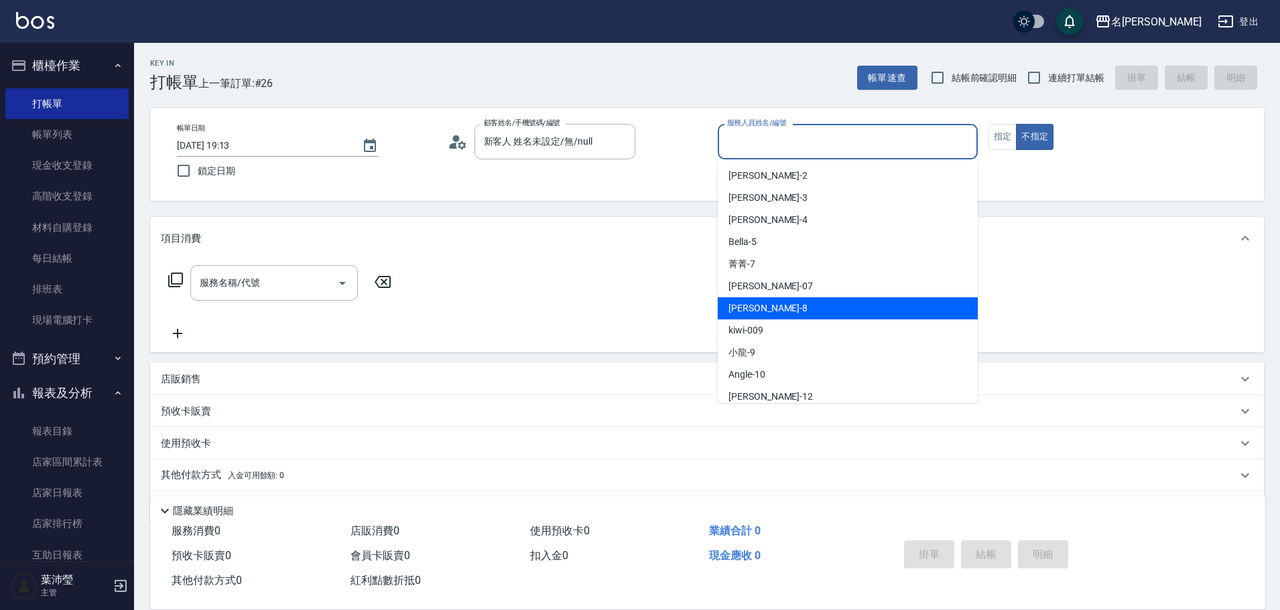
click at [765, 315] on div "Emma -8" at bounding box center [848, 309] width 260 height 22
type input "Emma-8"
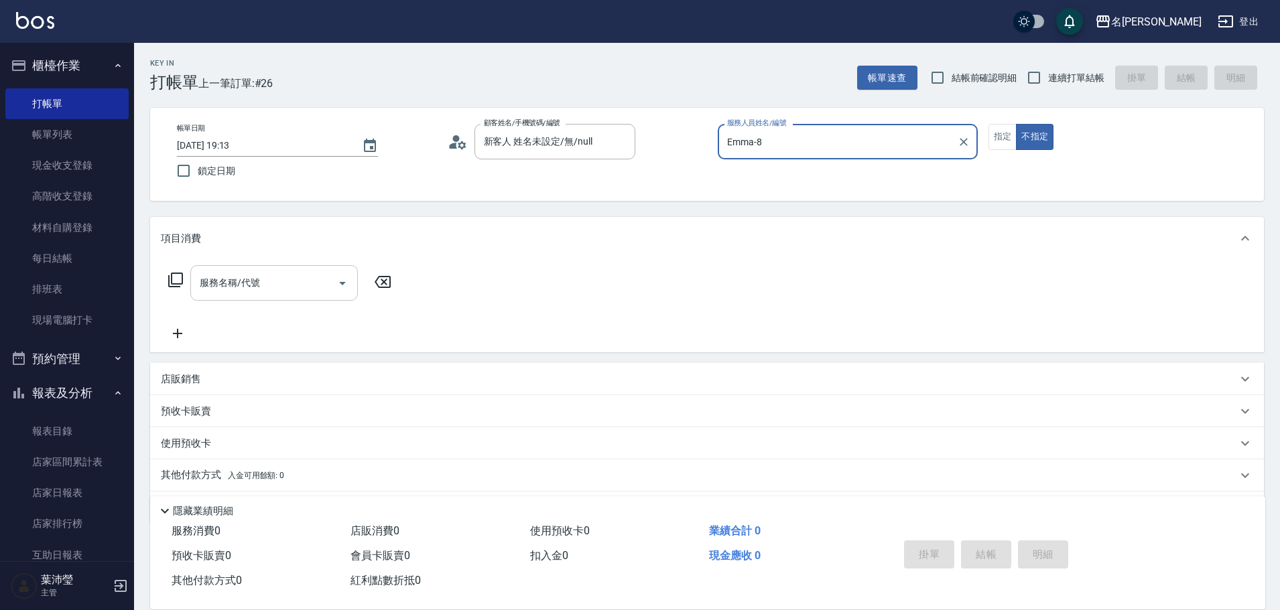
click at [318, 294] on input "服務名稱/代號" at bounding box center [263, 282] width 135 height 23
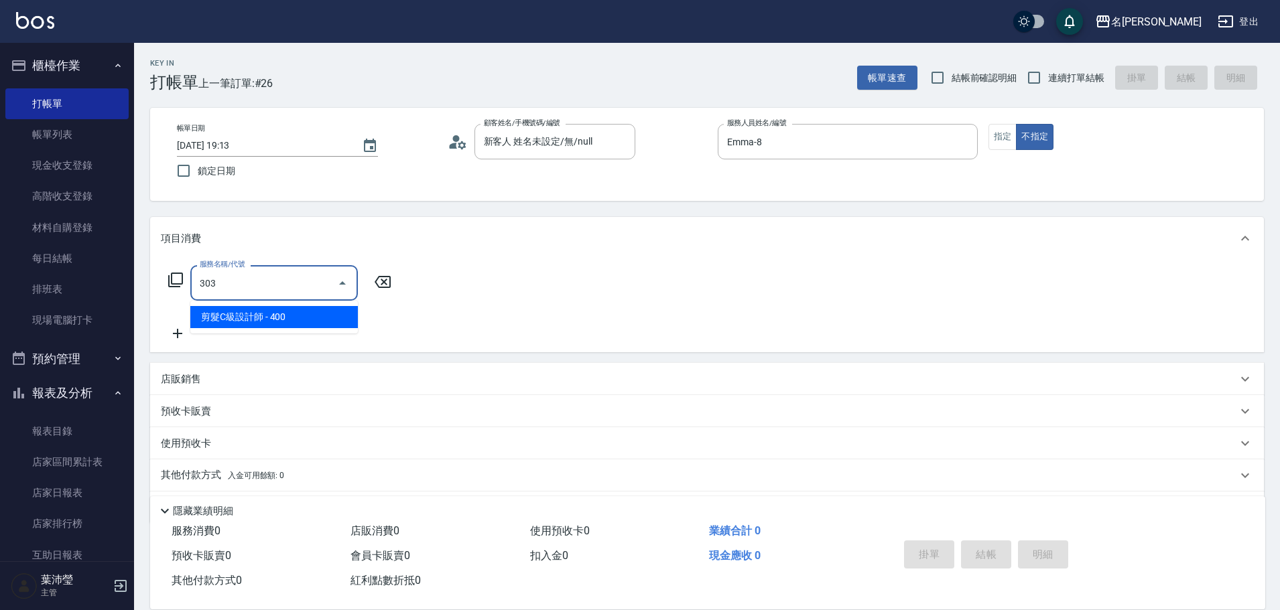
type input "剪髮C級設計師(303)"
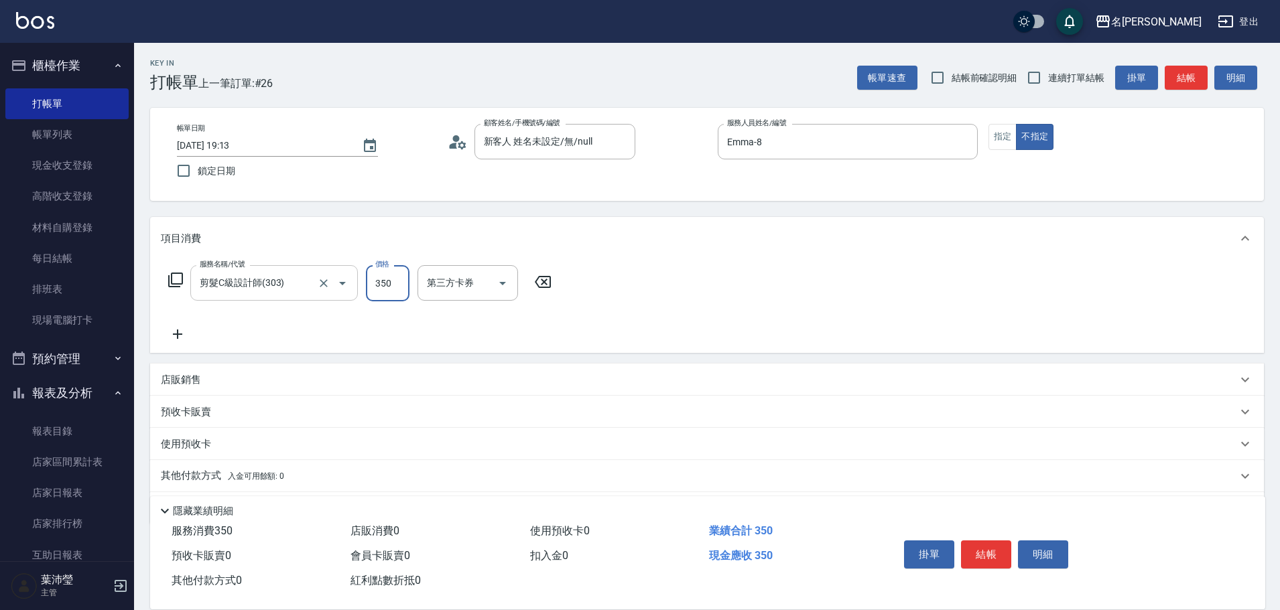
type input "350"
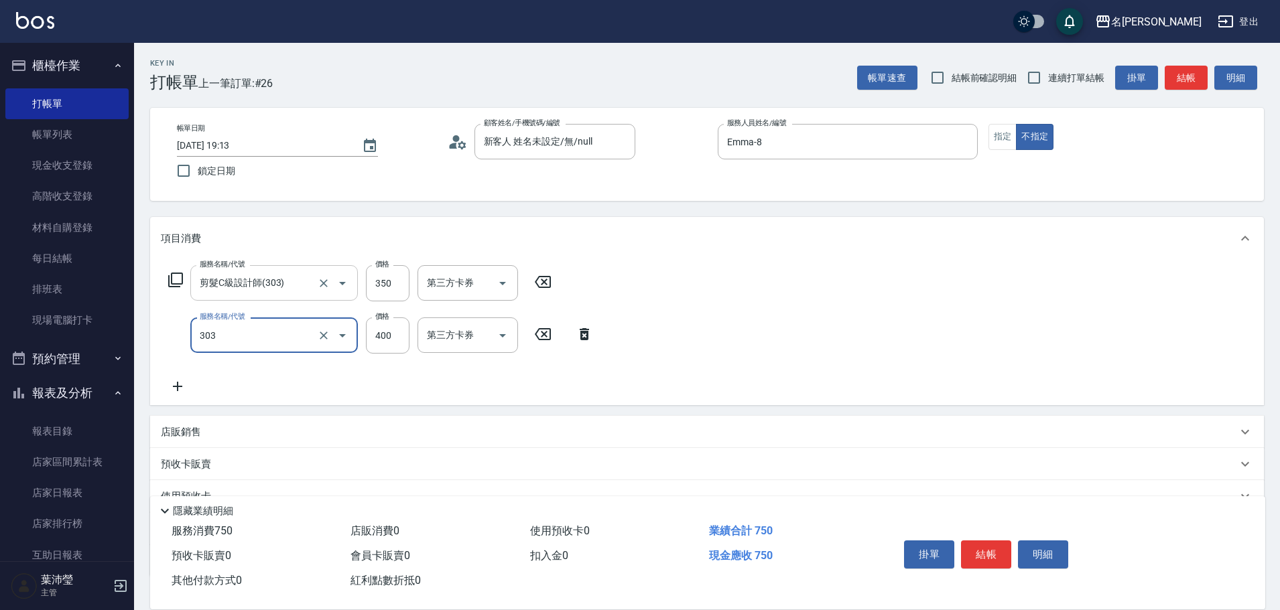
type input "剪髮C級設計師(303)"
click at [383, 334] on input "3560" at bounding box center [388, 336] width 44 height 36
click at [383, 334] on input "305" at bounding box center [388, 336] width 44 height 36
type input "350"
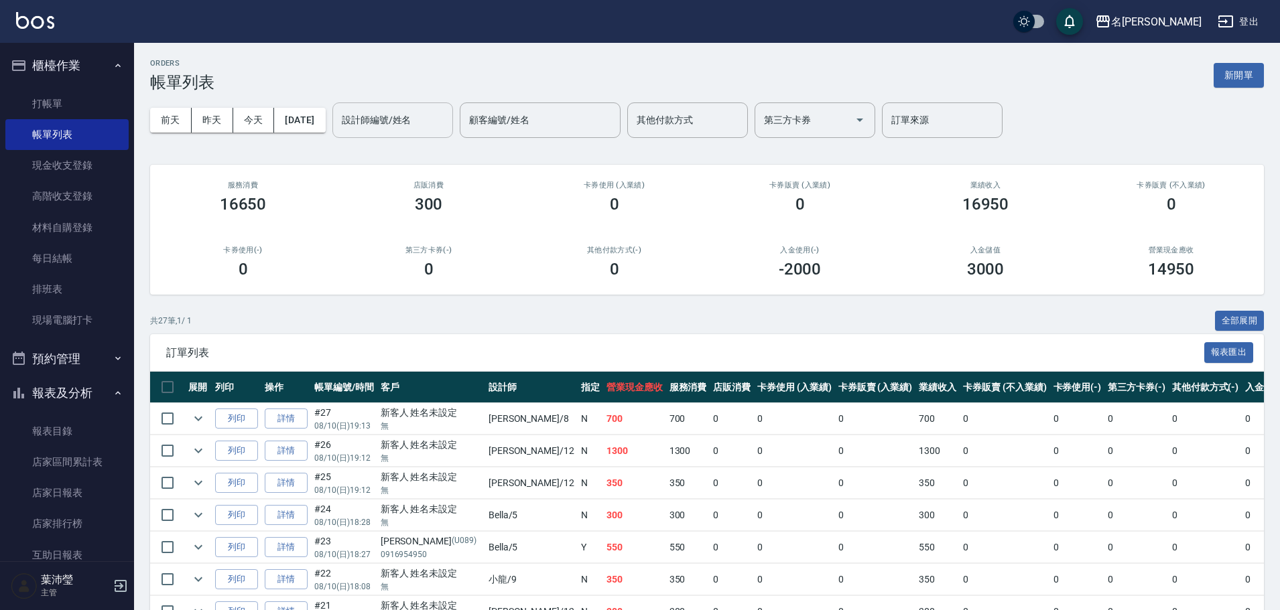
click at [388, 114] on input "設計師編號/姓名" at bounding box center [392, 120] width 109 height 23
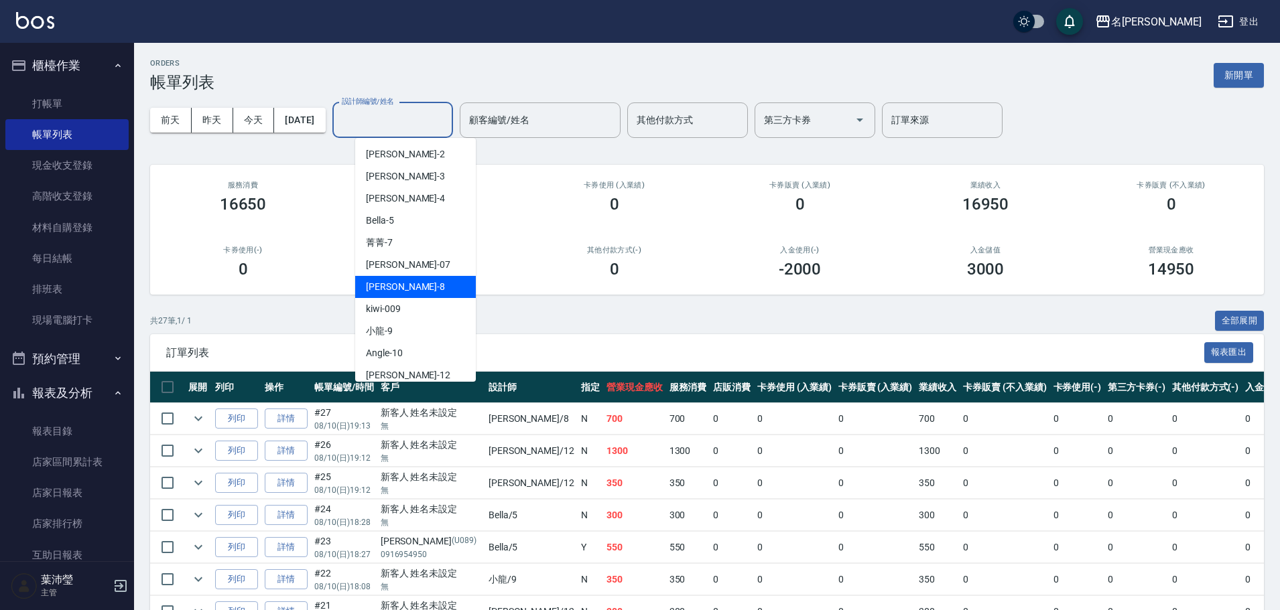
click at [407, 291] on div "Emma -8" at bounding box center [415, 287] width 121 height 22
type input "Emma-8"
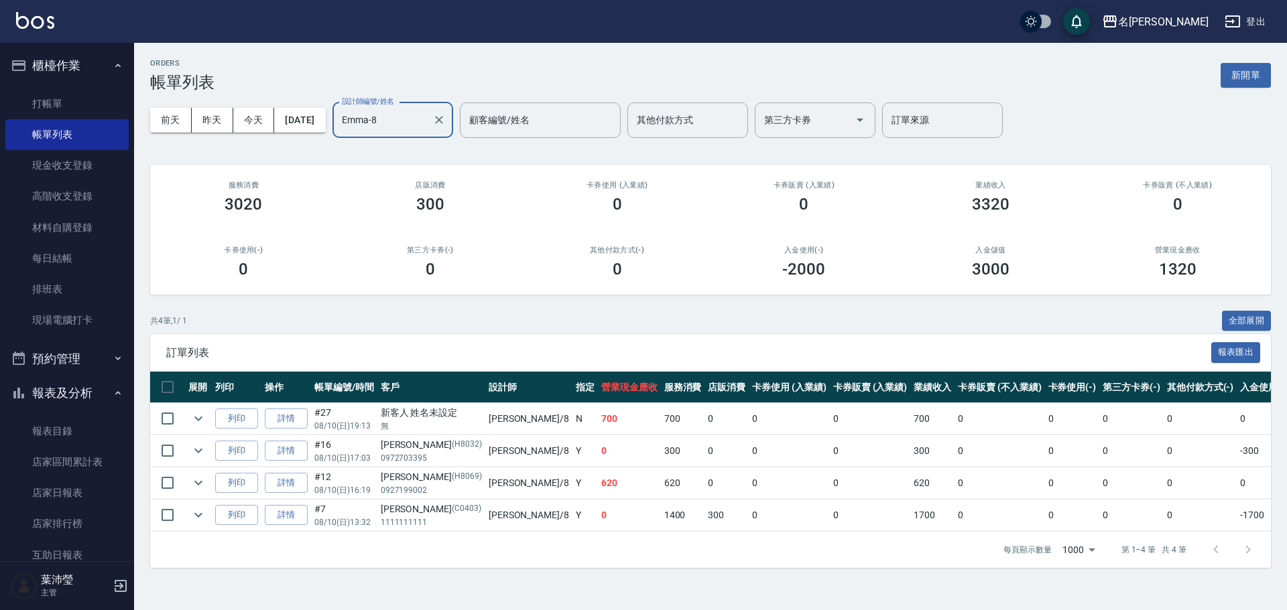
click at [1244, 80] on button "新開單" at bounding box center [1245, 75] width 50 height 25
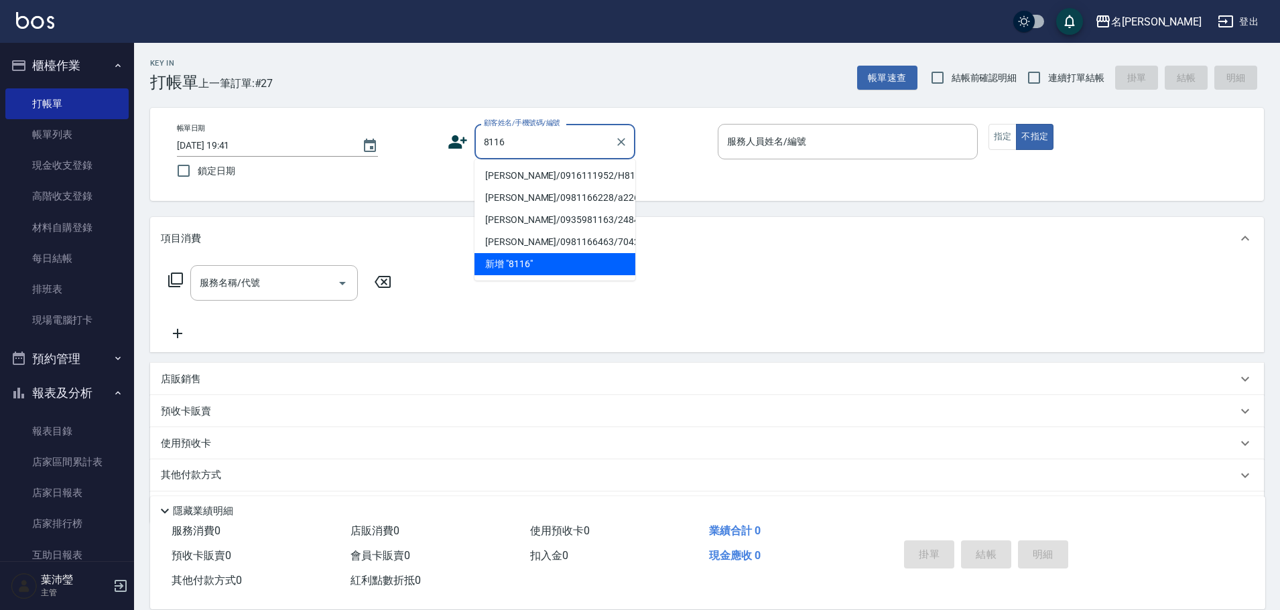
click at [480, 180] on li "[PERSON_NAME]/0916111952/H8116" at bounding box center [554, 176] width 161 height 22
type input "[PERSON_NAME]/0916111952/H8116"
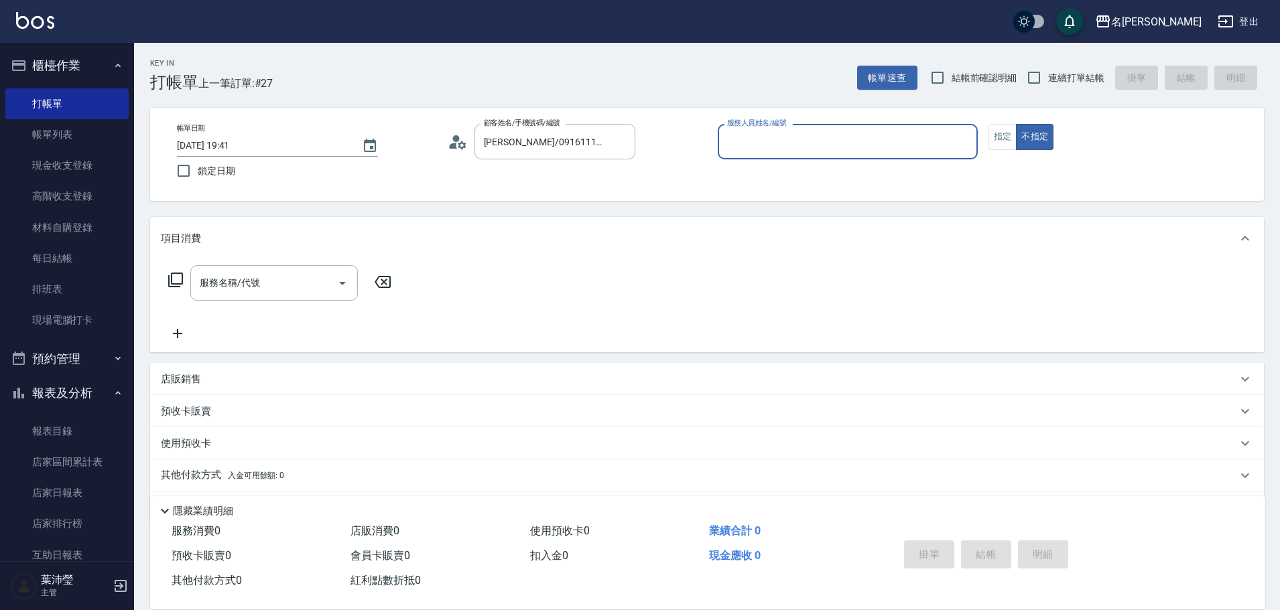
click at [773, 149] on input "服務人員姓名/編號" at bounding box center [848, 141] width 248 height 23
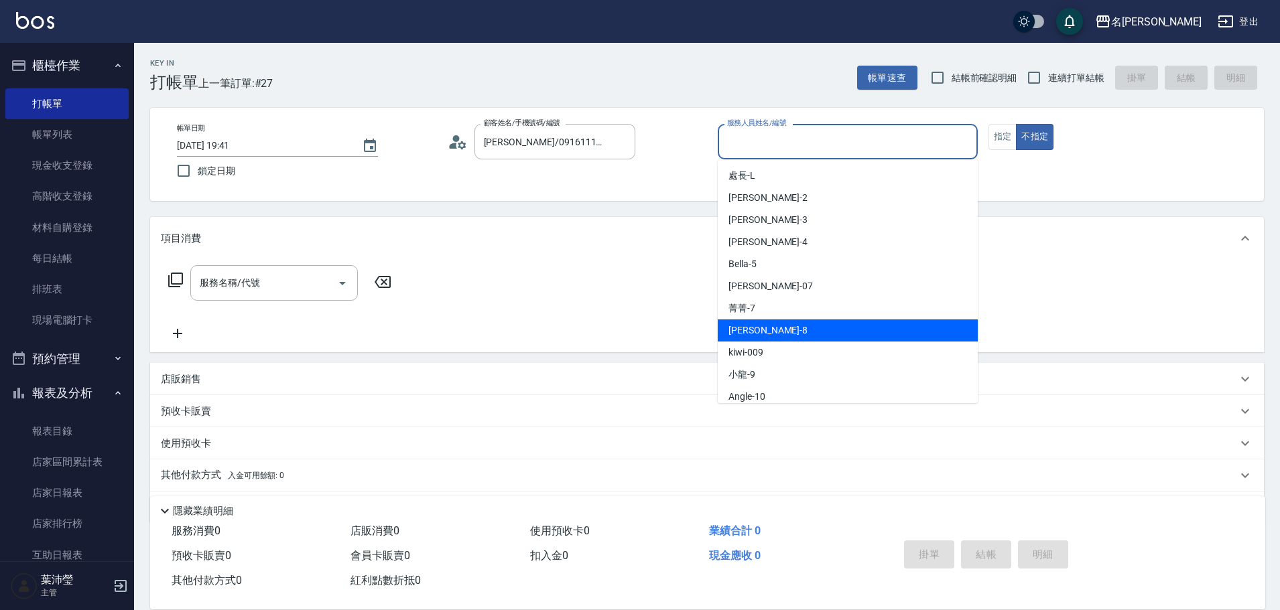
click at [780, 340] on div "Emma -8" at bounding box center [848, 331] width 260 height 22
type input "Emma-8"
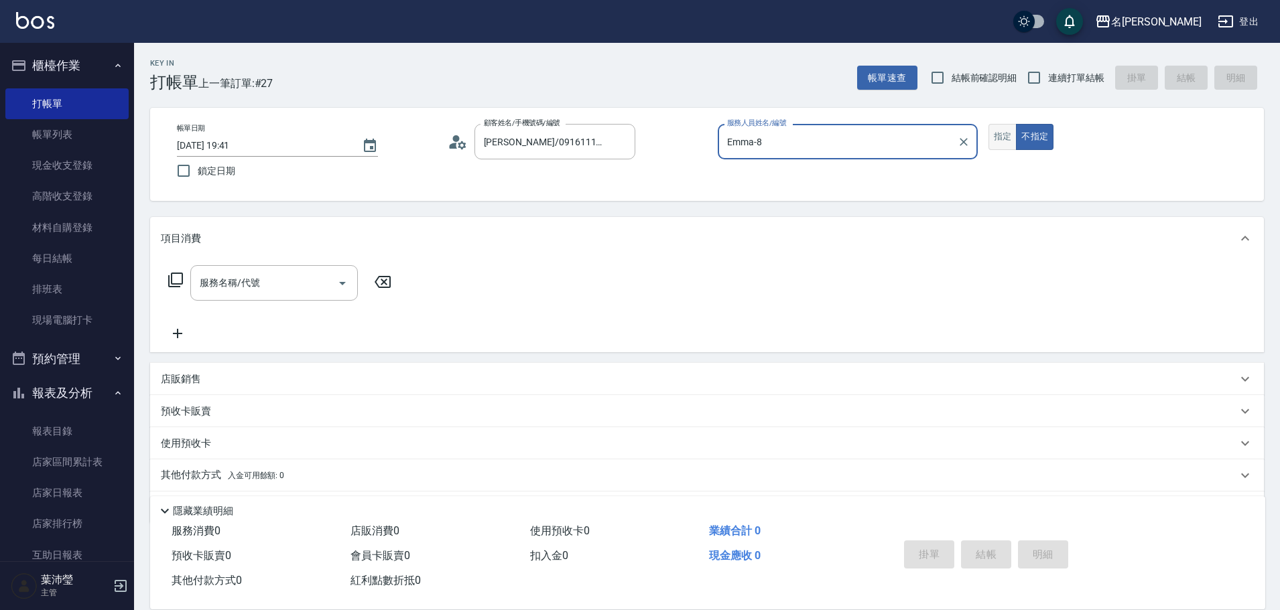
click at [998, 137] on button "指定" at bounding box center [1002, 137] width 29 height 26
click at [302, 286] on input "服務名稱/代號" at bounding box center [263, 282] width 135 height 23
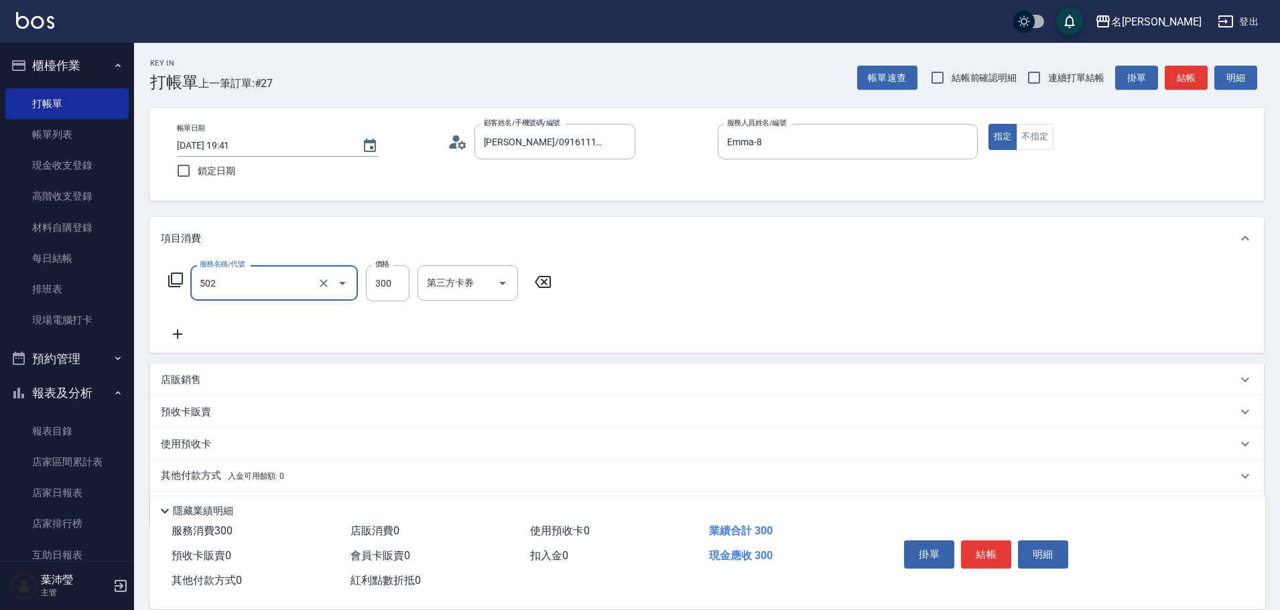
type input "洗髮(502)"
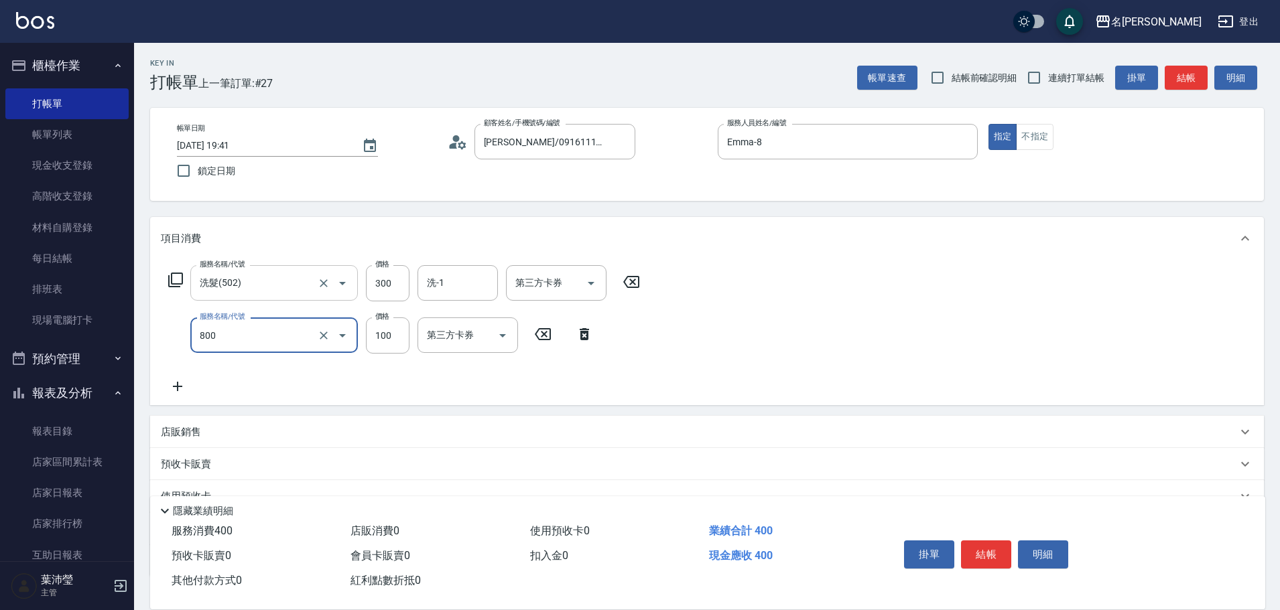
type input "快速修護(800)"
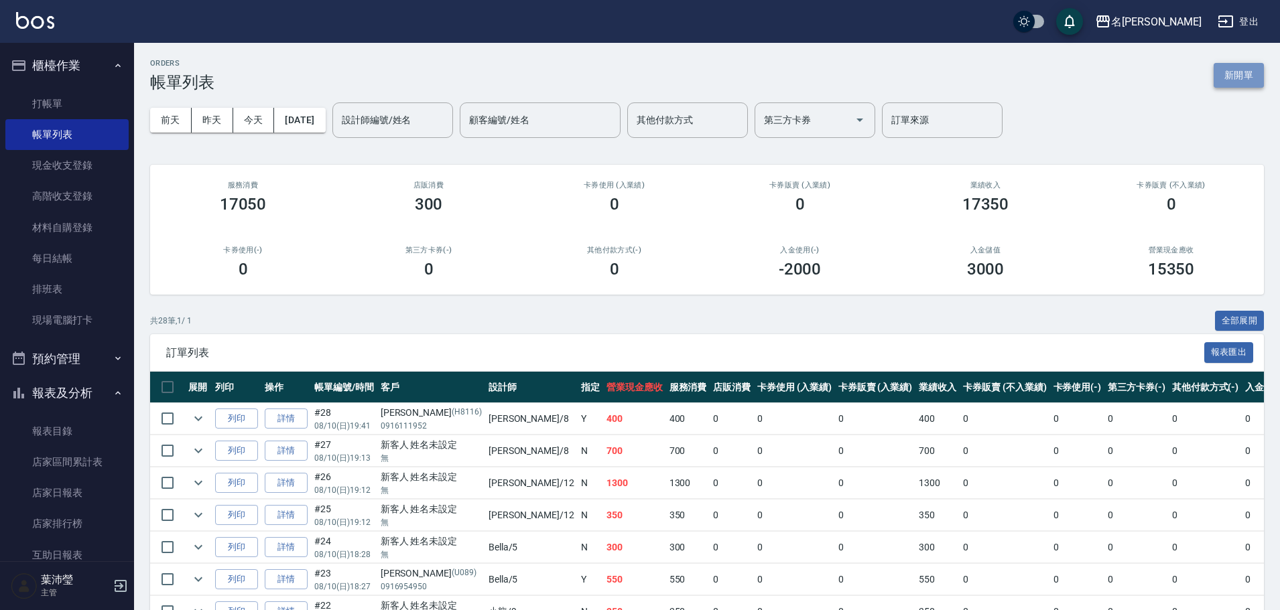
click at [1261, 78] on button "新開單" at bounding box center [1238, 75] width 50 height 25
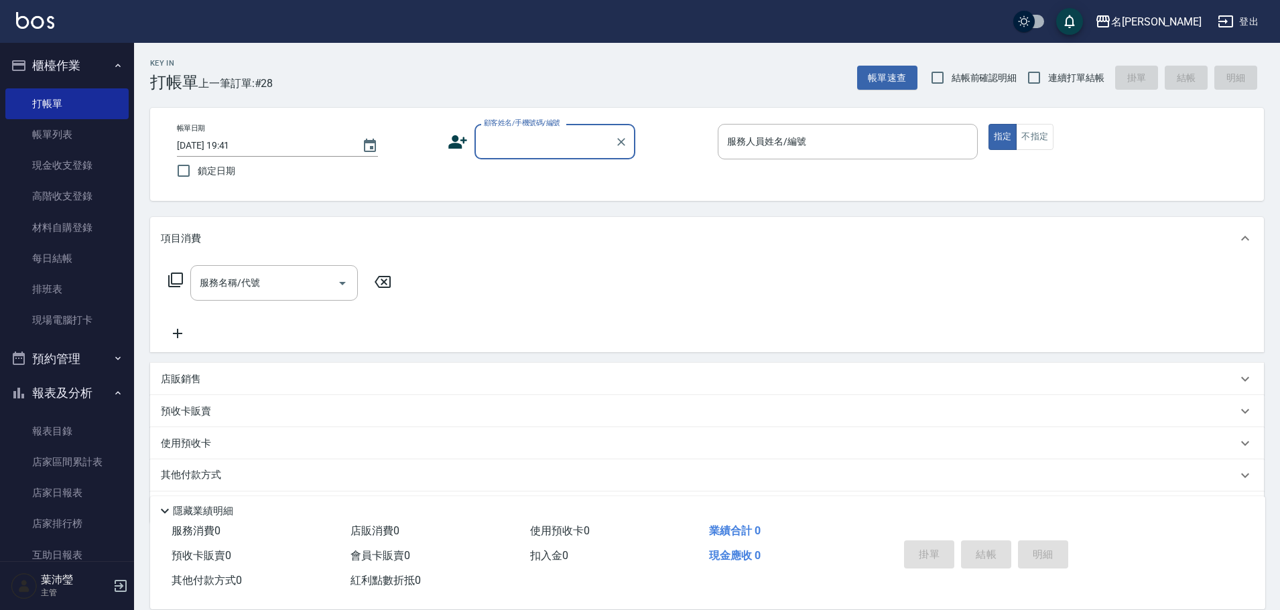
click at [562, 145] on input "顧客姓名/手機號碼/編號" at bounding box center [544, 141] width 129 height 23
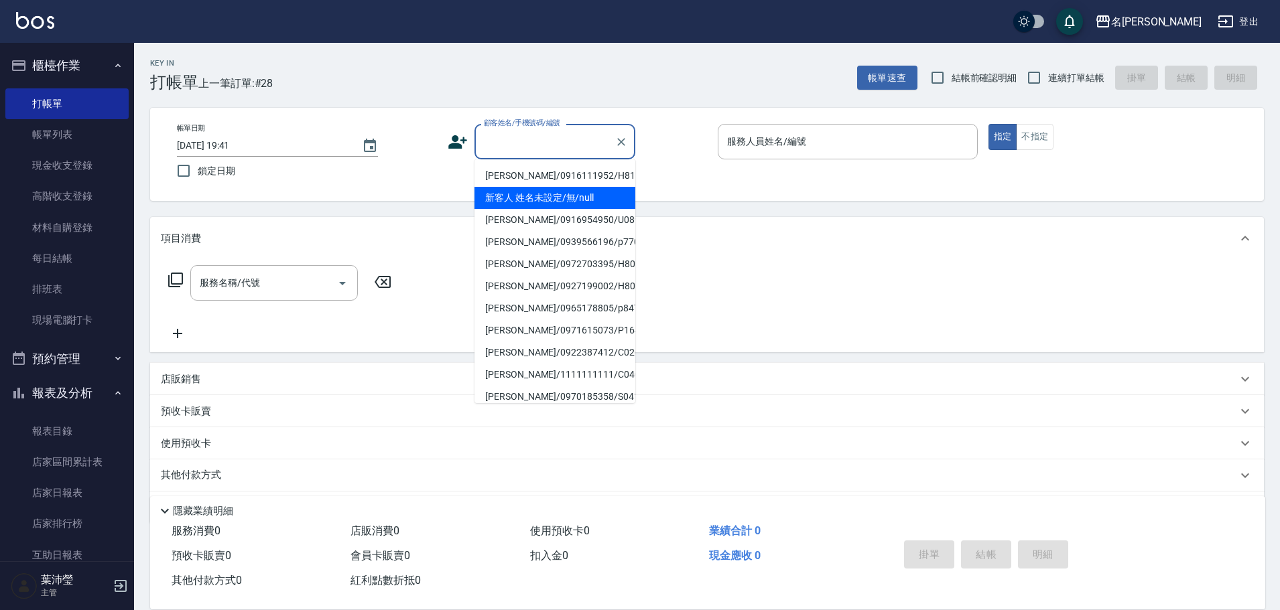
click at [572, 200] on li "新客人 姓名未設定/無/null" at bounding box center [554, 198] width 161 height 22
type input "新客人 姓名未設定/無/null"
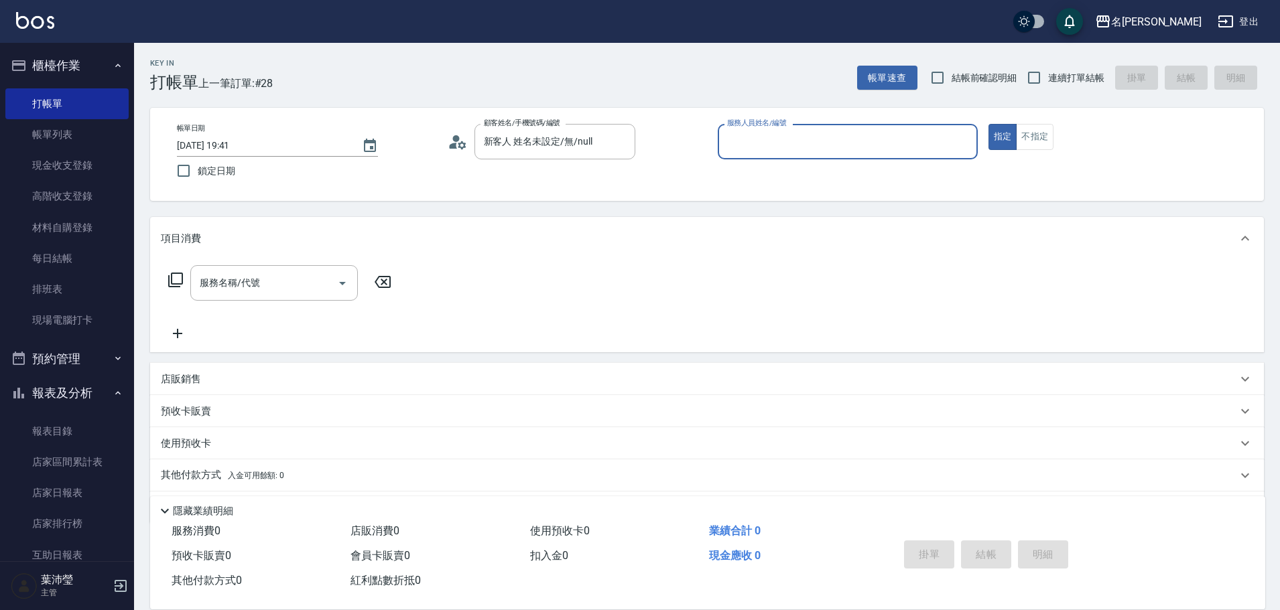
click at [750, 162] on p at bounding box center [848, 166] width 260 height 14
click at [761, 148] on input "服務人員姓名/編號" at bounding box center [848, 141] width 248 height 23
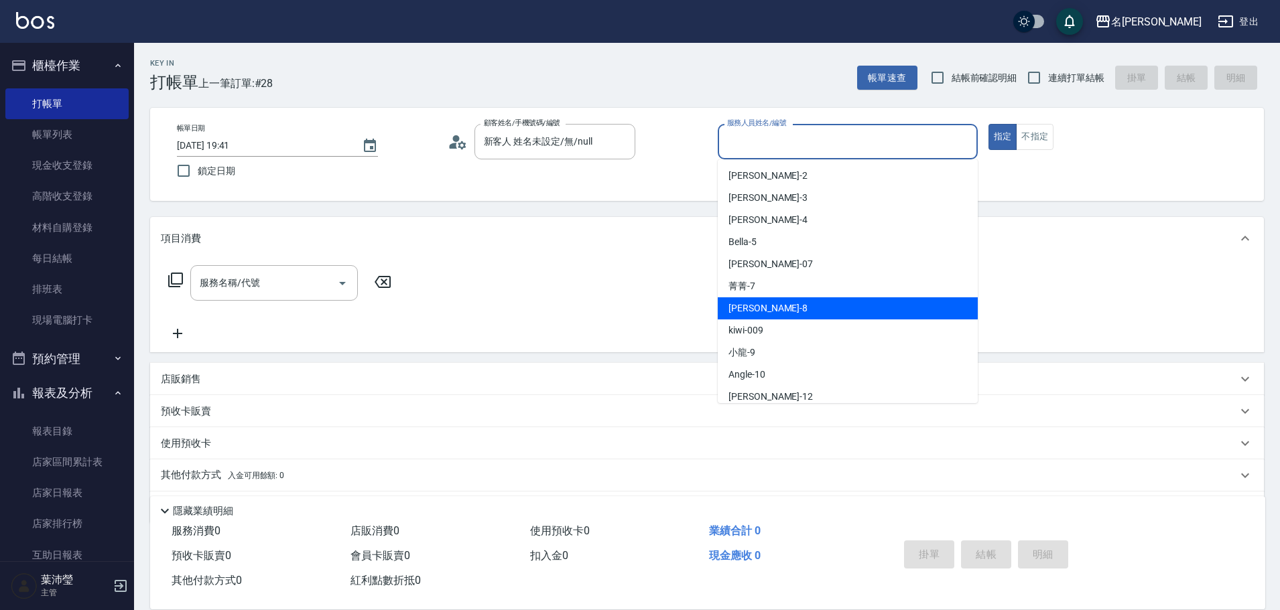
click at [784, 308] on div "Emma -8" at bounding box center [848, 309] width 260 height 22
type input "Emma-8"
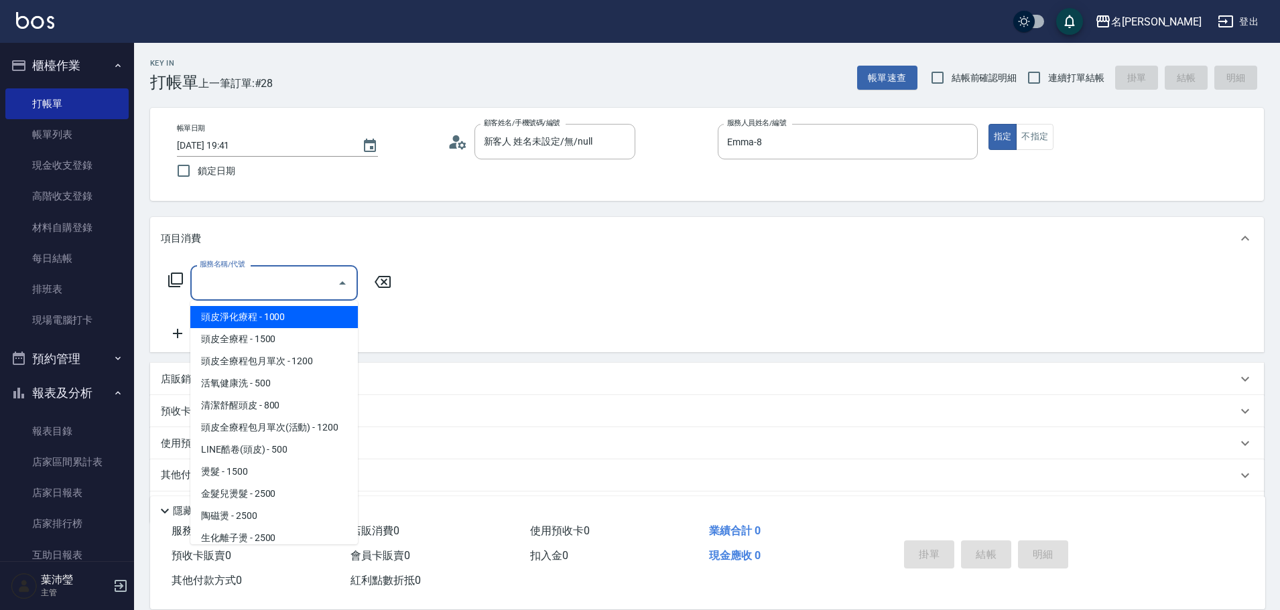
drag, startPoint x: 256, startPoint y: 280, endPoint x: 245, endPoint y: 277, distance: 11.9
click at [255, 280] on input "服務名稱/代號" at bounding box center [263, 282] width 135 height 23
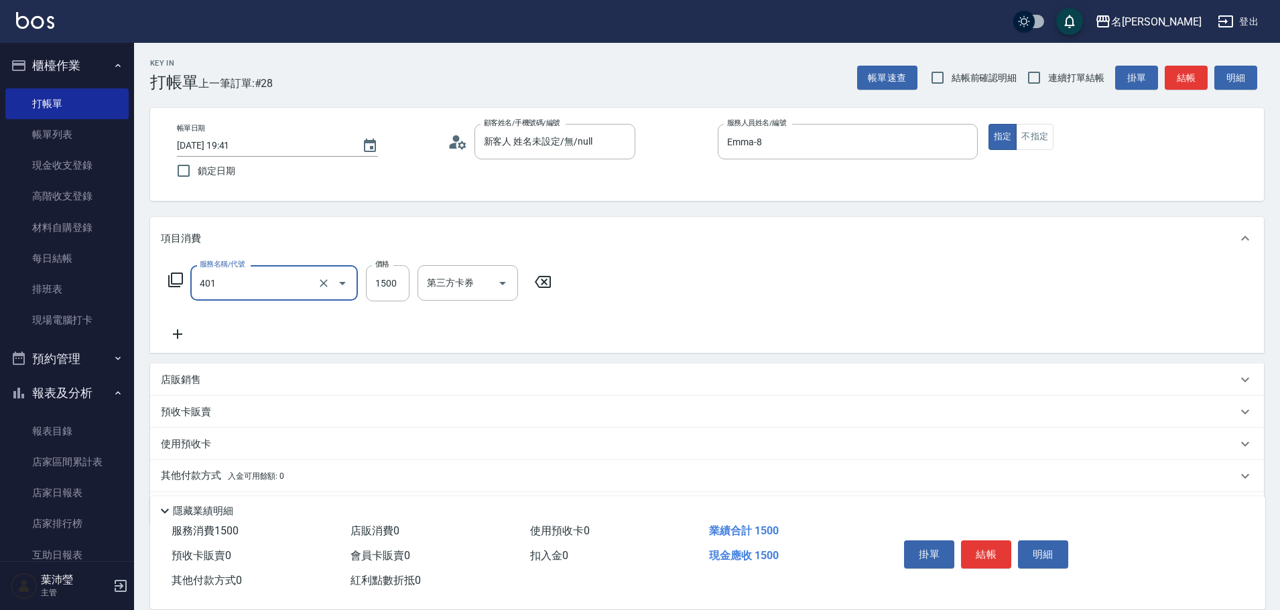
type input "染髮(401)"
type input "1"
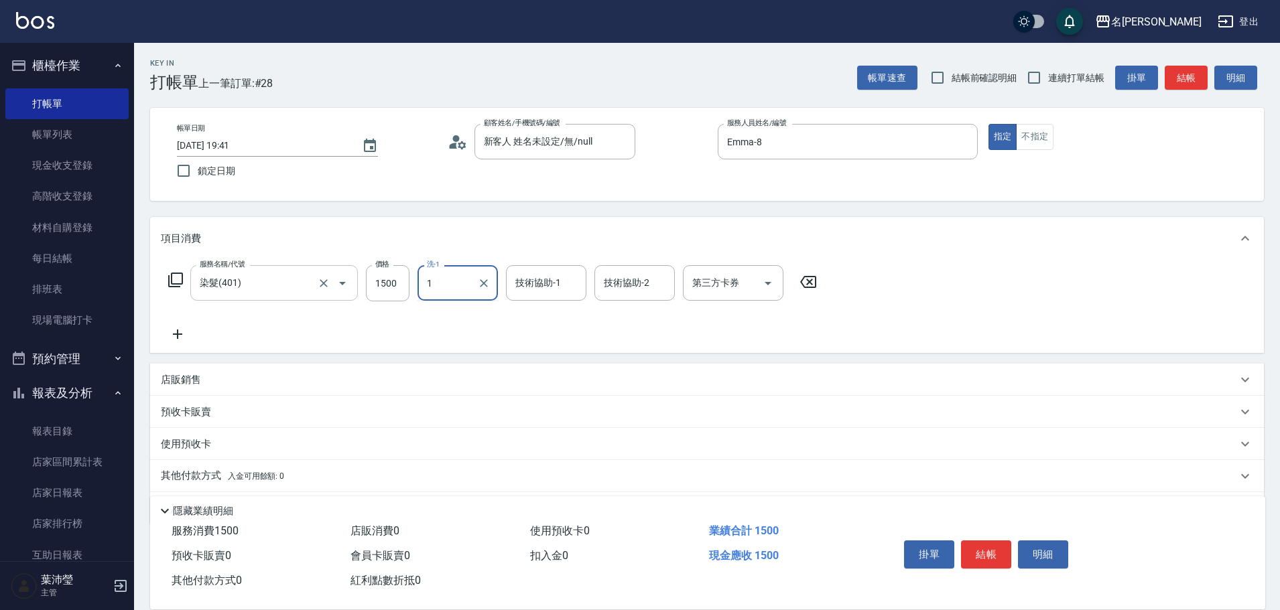
drag, startPoint x: 444, startPoint y: 295, endPoint x: 347, endPoint y: 295, distance: 97.2
click at [347, 295] on div "服務名稱/代號 染髮(401) 服務名稱/代號 價格 1500 價格 洗-1 1 洗-1 技術協助-1 技術協助-1 技術協助-2 技術協助-2 第三方卡券 …" at bounding box center [493, 283] width 664 height 36
click at [378, 284] on input "1500" at bounding box center [388, 283] width 44 height 36
type input "1000"
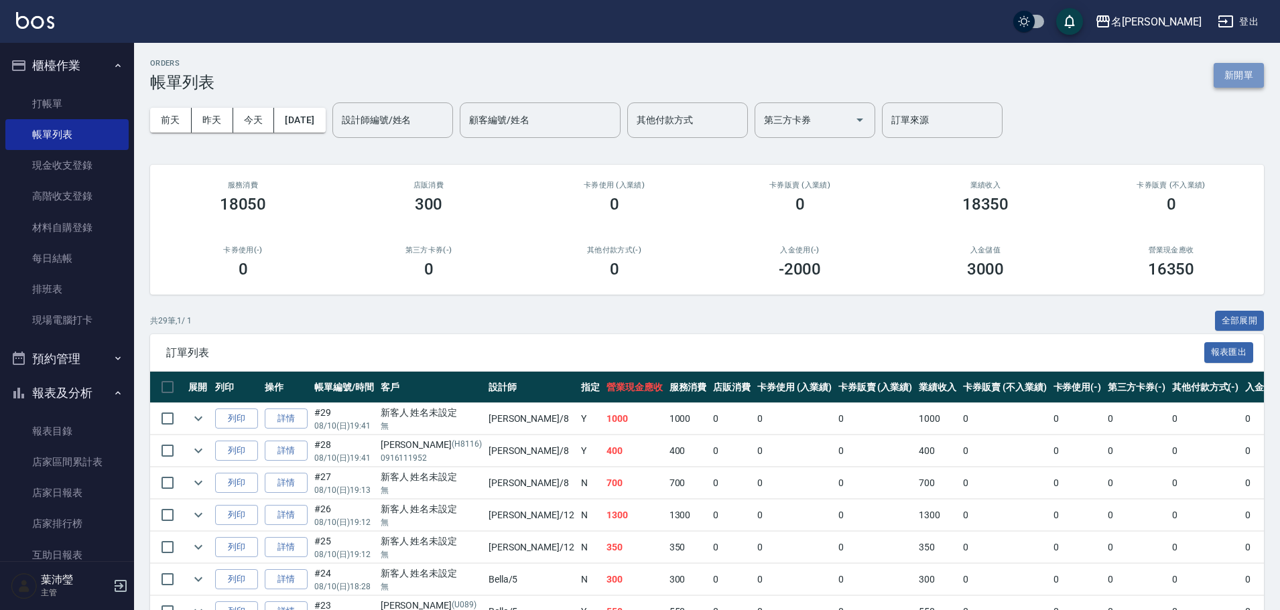
click at [1222, 70] on button "新開單" at bounding box center [1238, 75] width 50 height 25
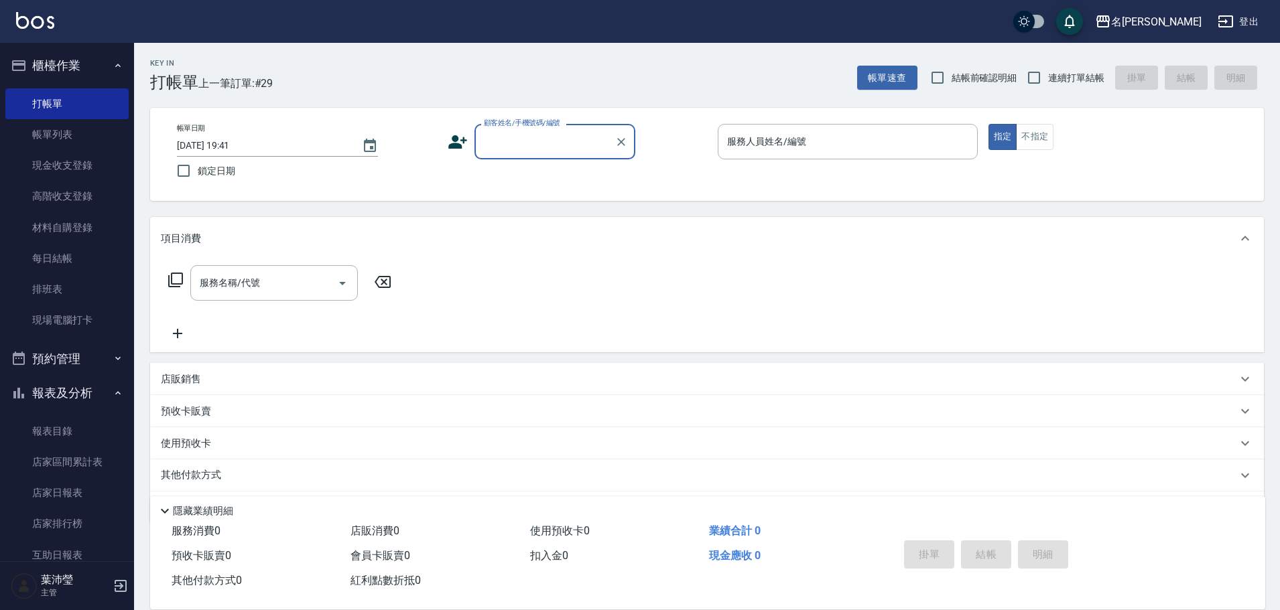
click at [559, 153] on input "顧客姓名/手機號碼/編號" at bounding box center [544, 141] width 129 height 23
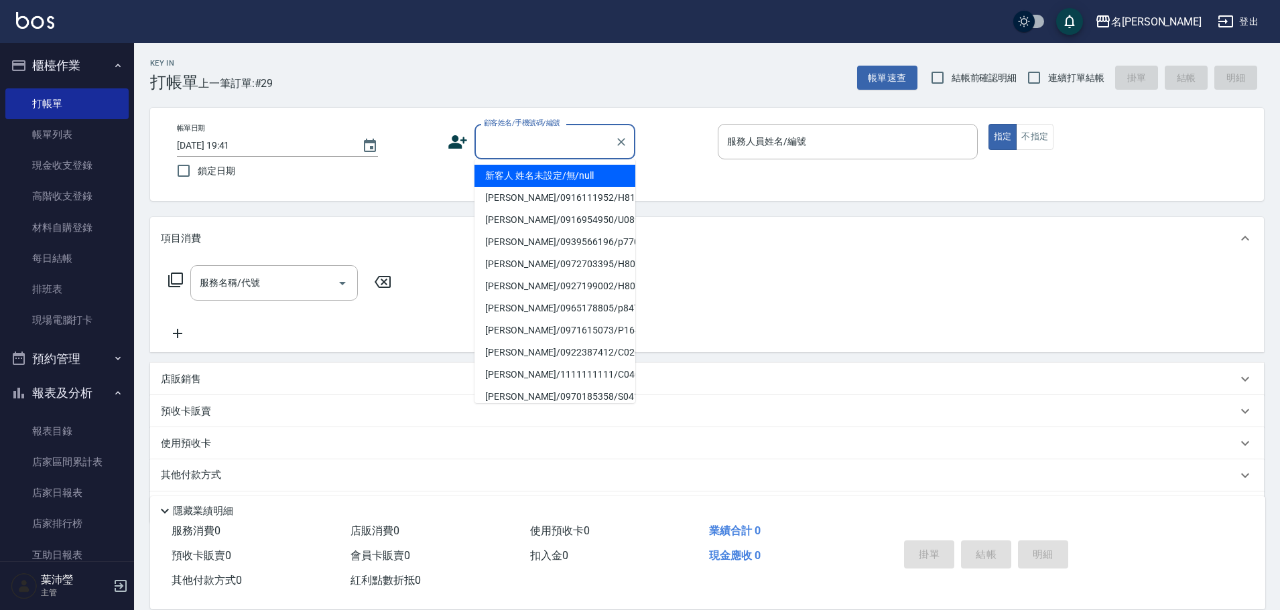
click at [561, 172] on li "新客人 姓名未設定/無/null" at bounding box center [554, 176] width 161 height 22
type input "新客人 姓名未設定/無/null"
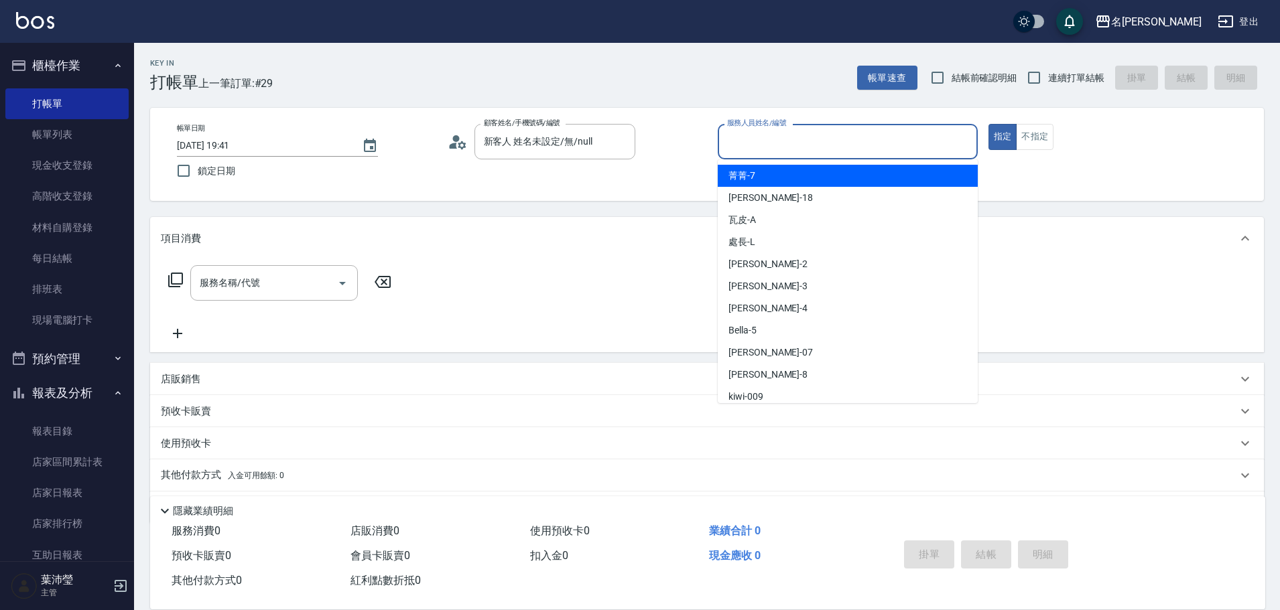
click at [867, 152] on input "服務人員姓名/編號" at bounding box center [848, 141] width 248 height 23
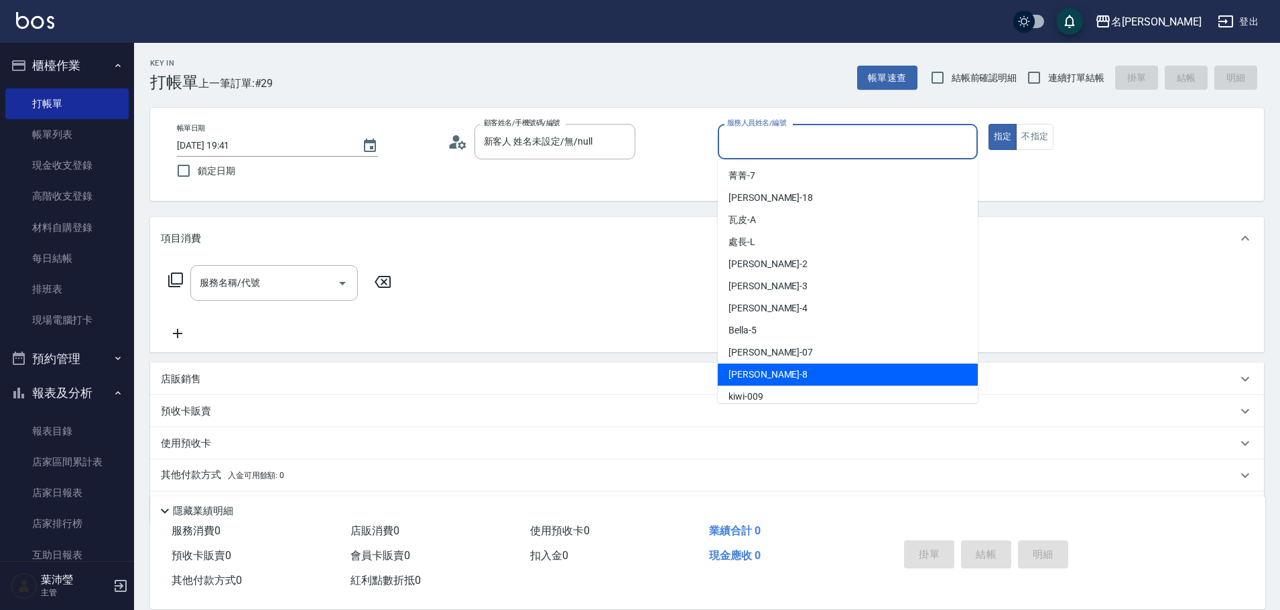
click at [773, 371] on div "Emma -8" at bounding box center [848, 375] width 260 height 22
type input "Emma-8"
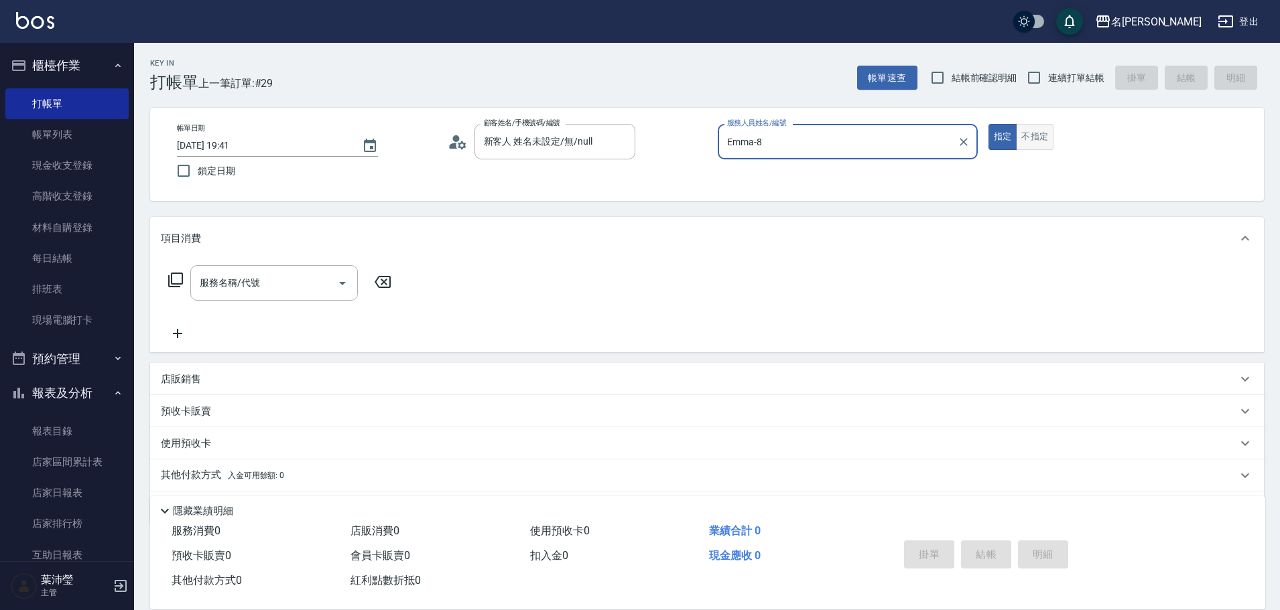
click at [1012, 131] on button "指定" at bounding box center [1002, 137] width 29 height 26
click at [1022, 131] on button "不指定" at bounding box center [1035, 137] width 38 height 26
click at [256, 275] on input "服務名稱/代號" at bounding box center [263, 282] width 135 height 23
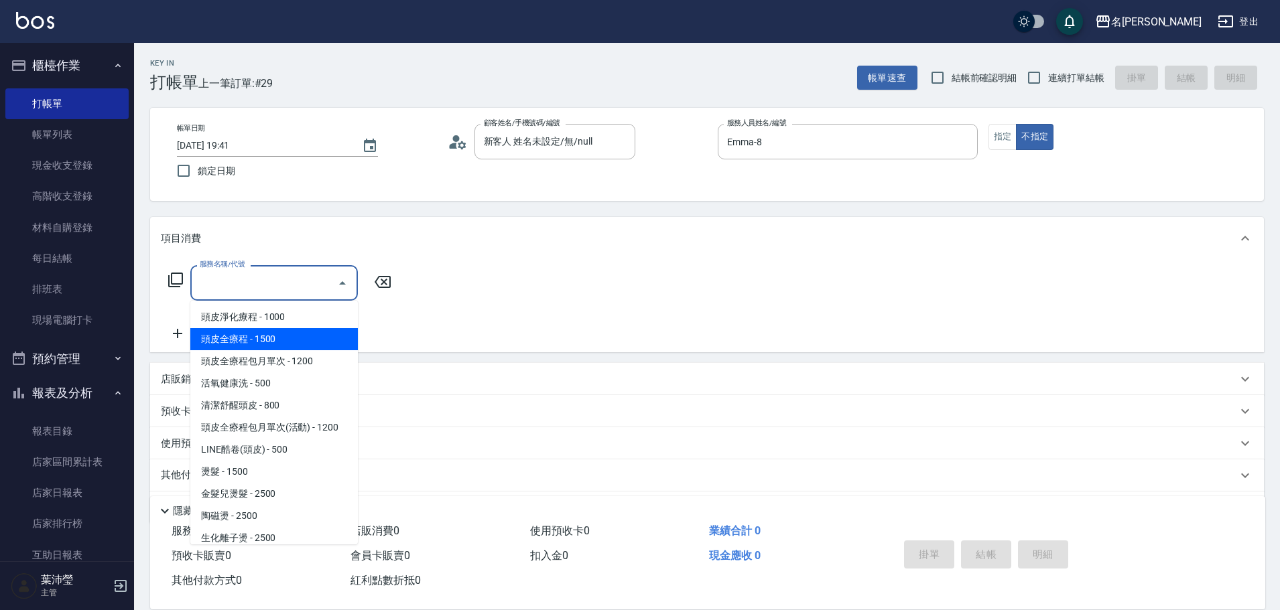
drag, startPoint x: 255, startPoint y: 350, endPoint x: 304, endPoint y: 332, distance: 51.5
click at [256, 350] on span "頭皮全療程 - 1500" at bounding box center [274, 339] width 168 height 22
type input "頭皮全療程(102)"
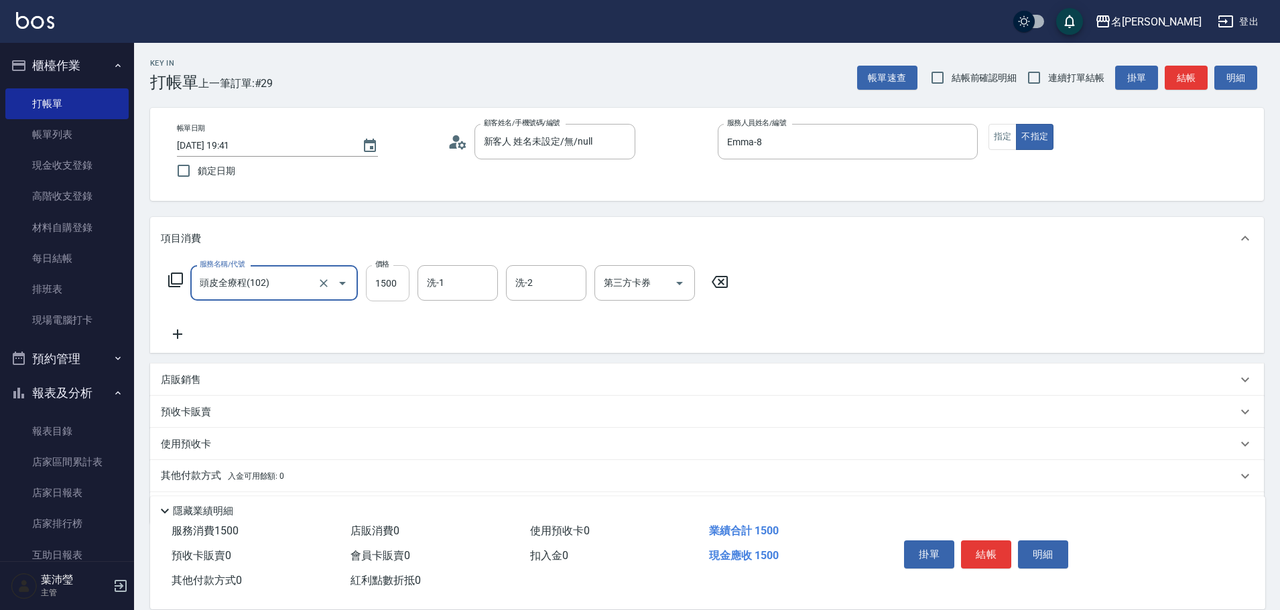
click at [398, 287] on input "1500" at bounding box center [388, 283] width 44 height 36
type input "1200"
click at [168, 333] on icon at bounding box center [178, 334] width 34 height 16
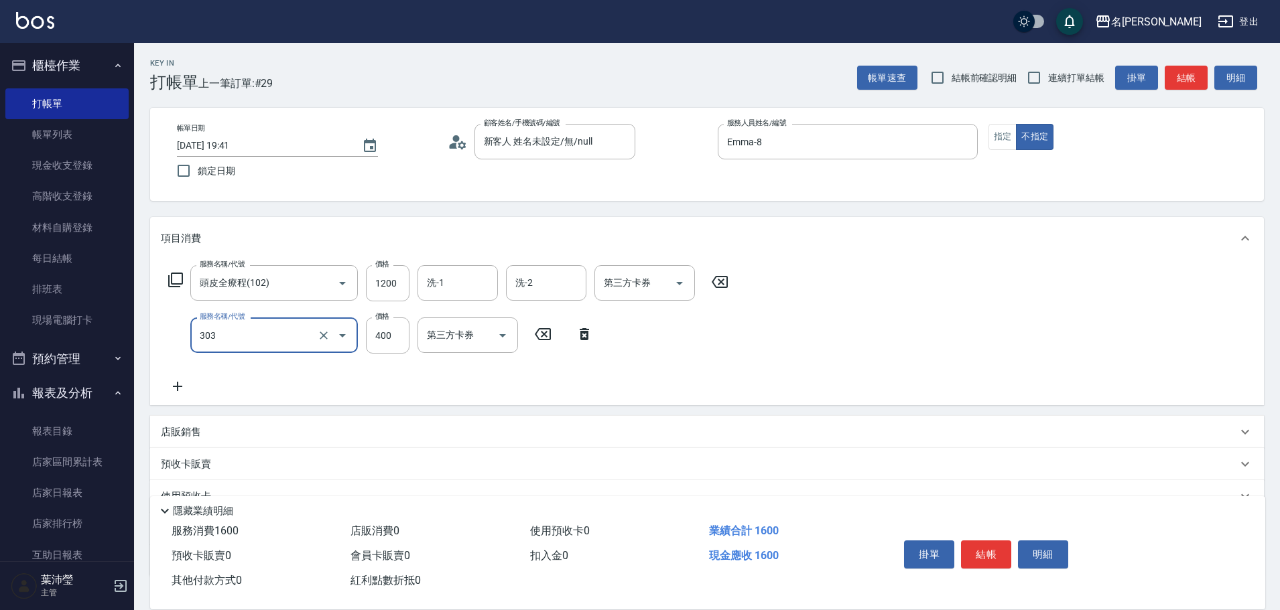
type input "剪髮C級設計師(303)"
type input "350"
click at [474, 293] on input "洗-1" at bounding box center [457, 282] width 68 height 23
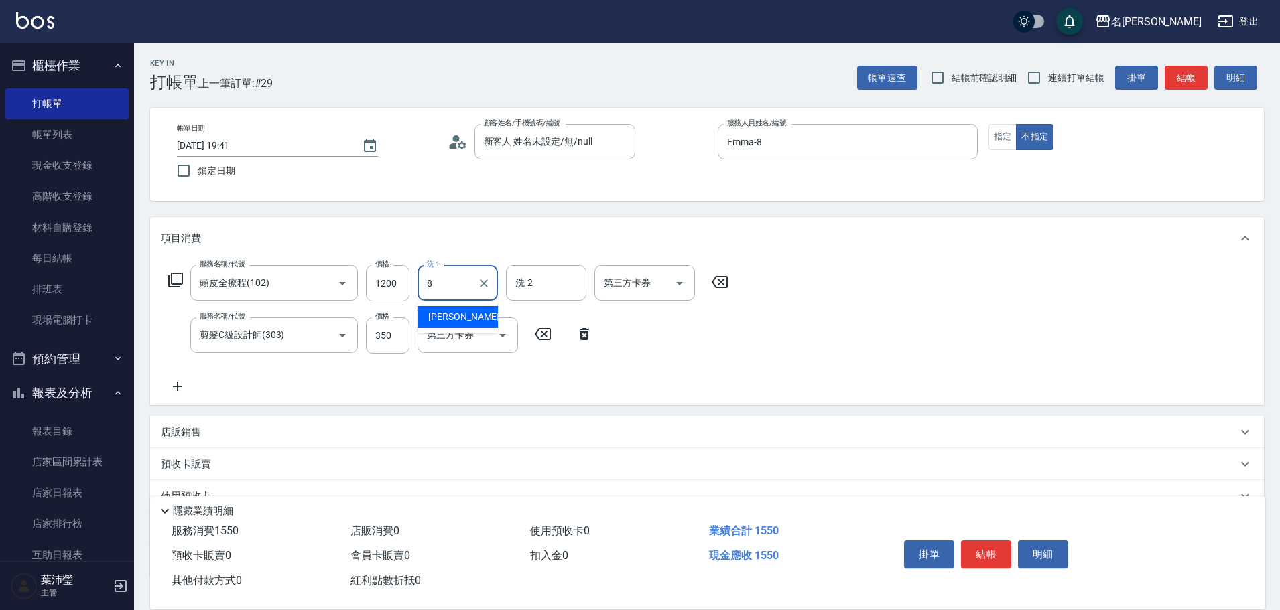
type input "Emma-8"
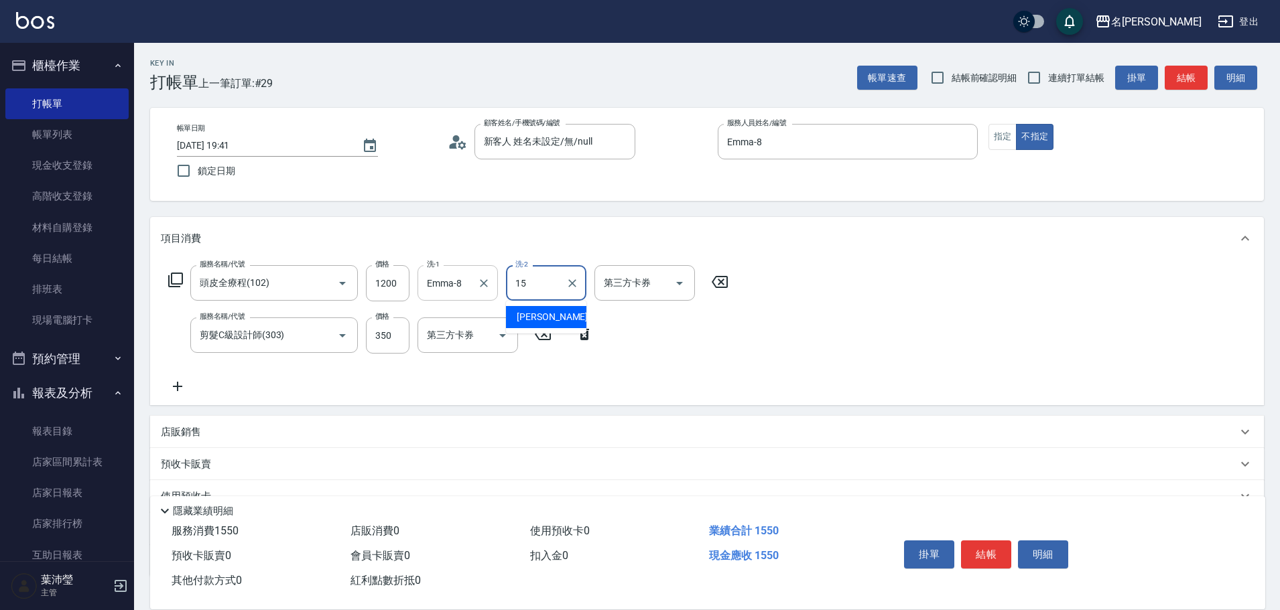
type input "慈均-15"
click at [977, 545] on button "結帳" at bounding box center [986, 555] width 50 height 28
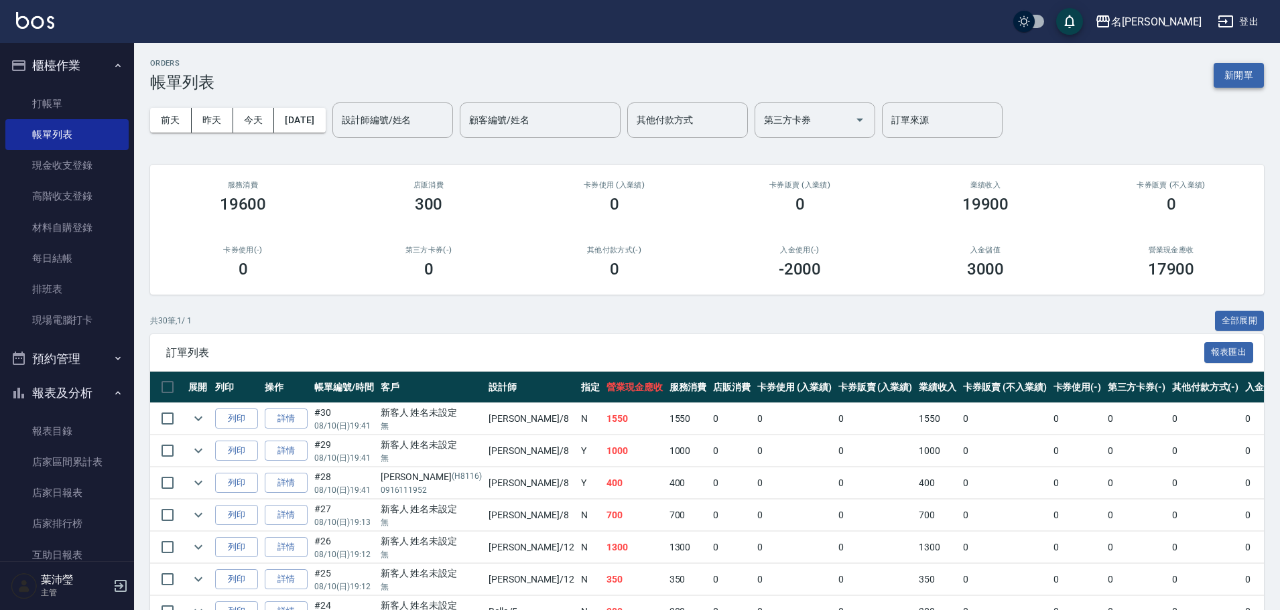
click at [1254, 71] on button "新開單" at bounding box center [1238, 75] width 50 height 25
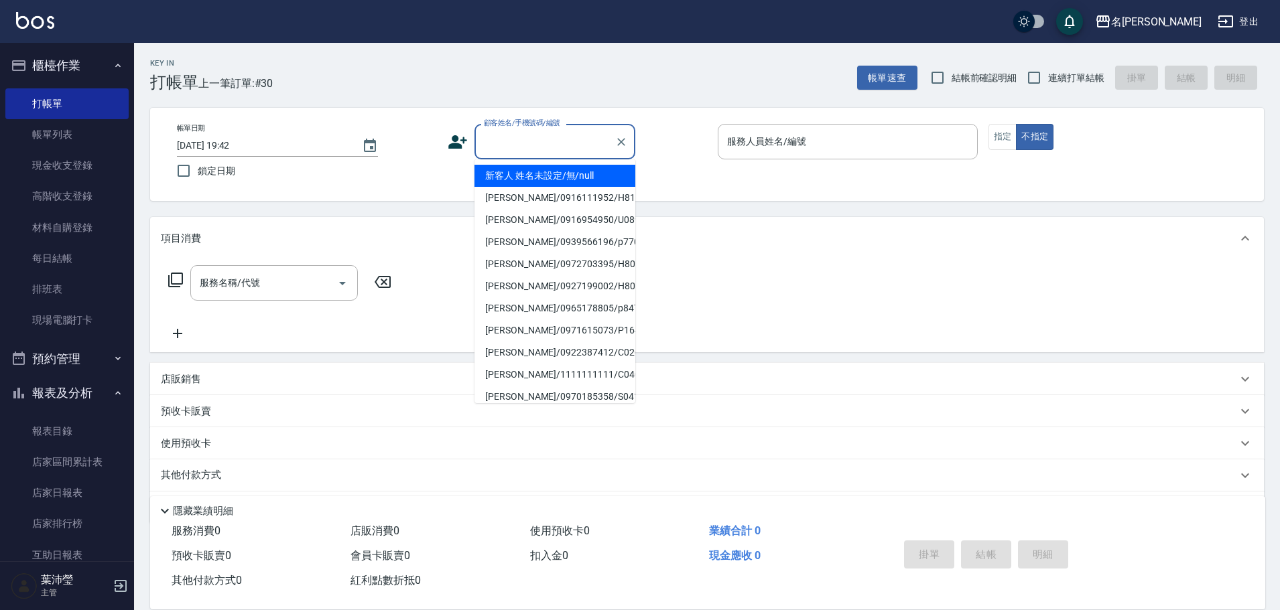
click at [559, 149] on input "顧客姓名/手機號碼/編號" at bounding box center [544, 141] width 129 height 23
click at [598, 176] on li "新客人 姓名未設定/無/null" at bounding box center [554, 176] width 161 height 22
type input "新客人 姓名未設定/無/null"
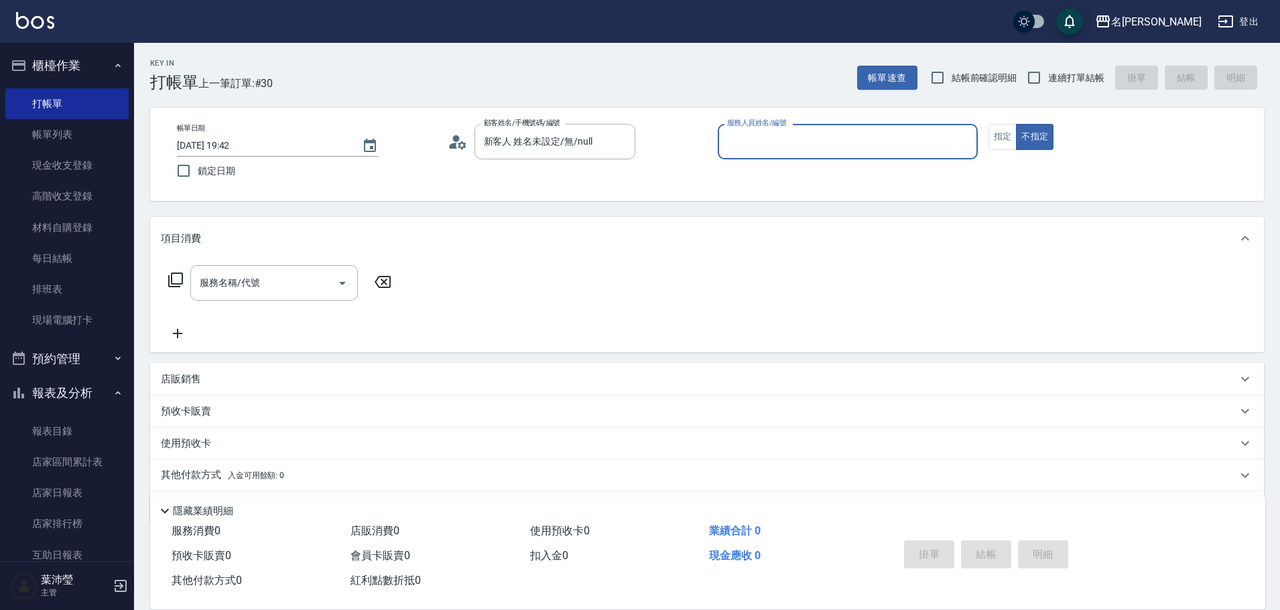
click at [728, 137] on input "服務人員姓名/編號" at bounding box center [848, 141] width 248 height 23
type input "Emma-8"
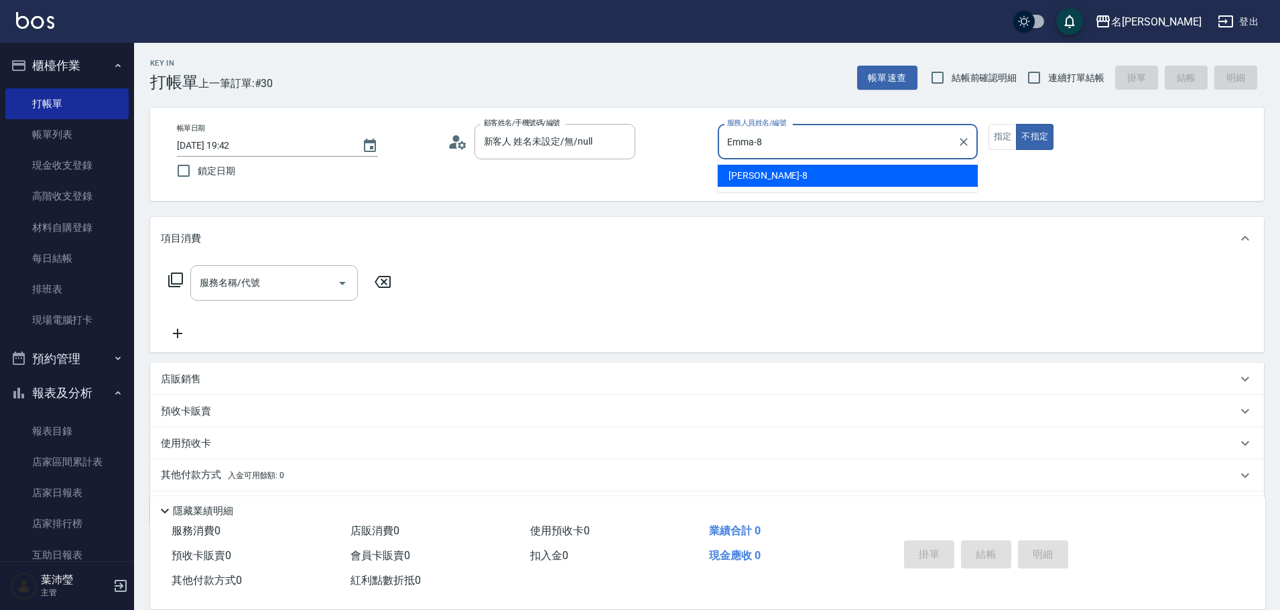
type button "false"
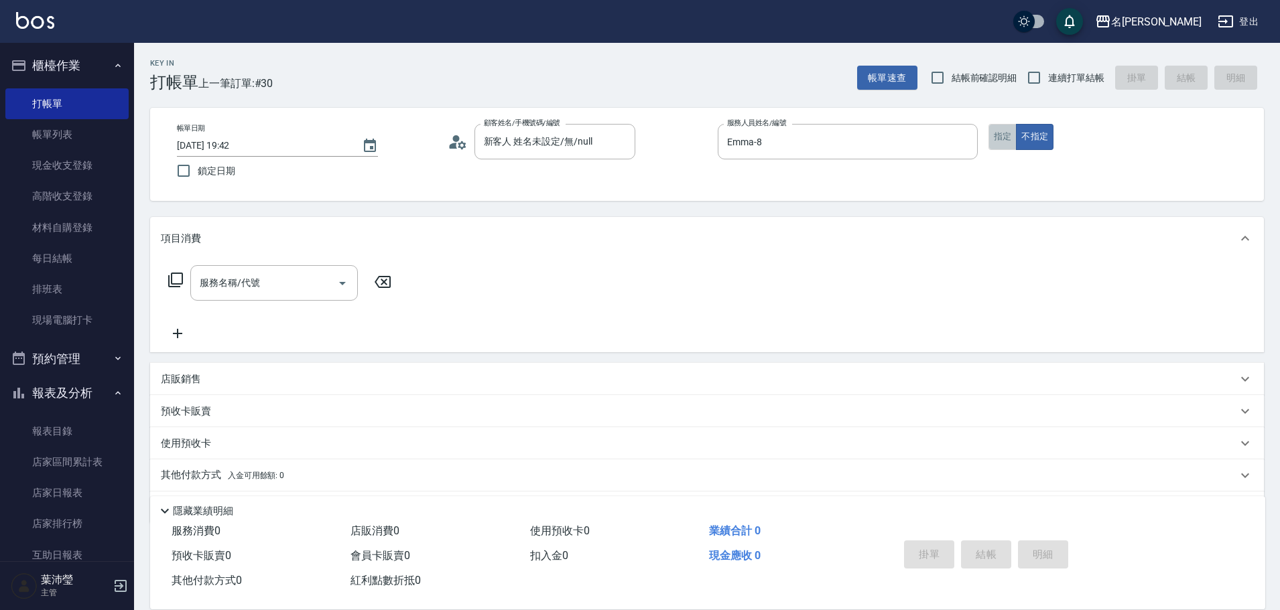
click at [992, 136] on button "指定" at bounding box center [1002, 137] width 29 height 26
click at [255, 290] on input "服務名稱/代號" at bounding box center [263, 282] width 135 height 23
drag, startPoint x: 255, startPoint y: 290, endPoint x: 129, endPoint y: 297, distance: 126.1
click at [129, 297] on div "名留龍江 登出 櫃檯作業 打帳單 帳單列表 現金收支登錄 高階收支登錄 材料自購登錄 每日結帳 排班表 現場電腦打卡 預約管理 預約管理 單日預約紀錄 單週預…" at bounding box center [640, 326] width 1280 height 653
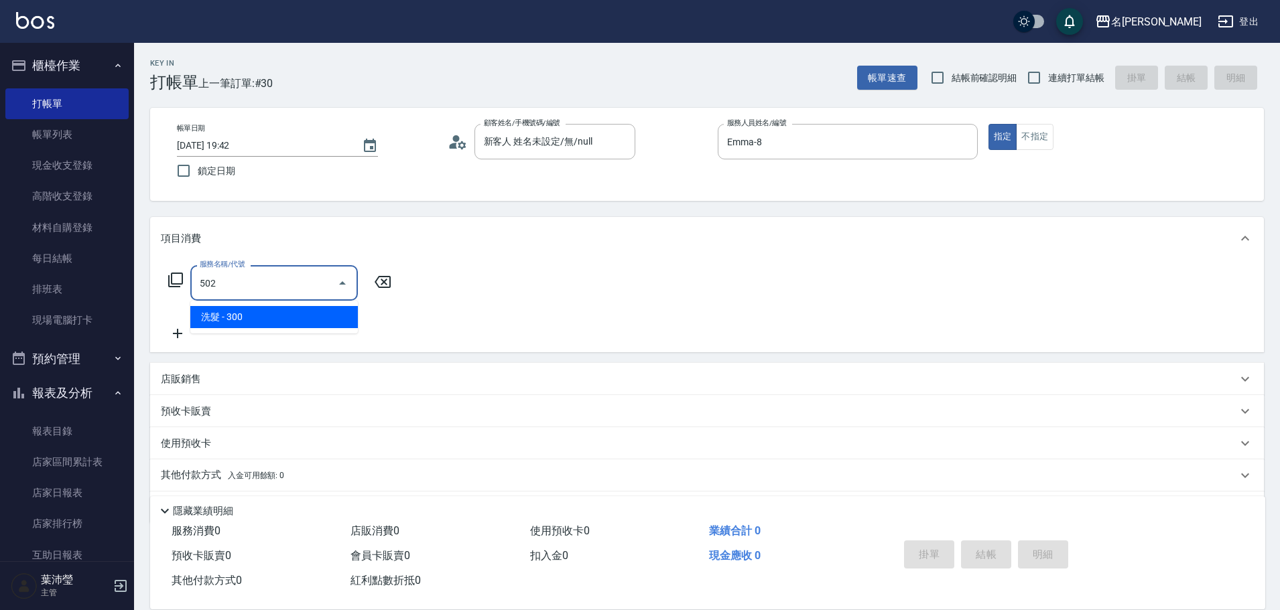
type input "洗髮(502)"
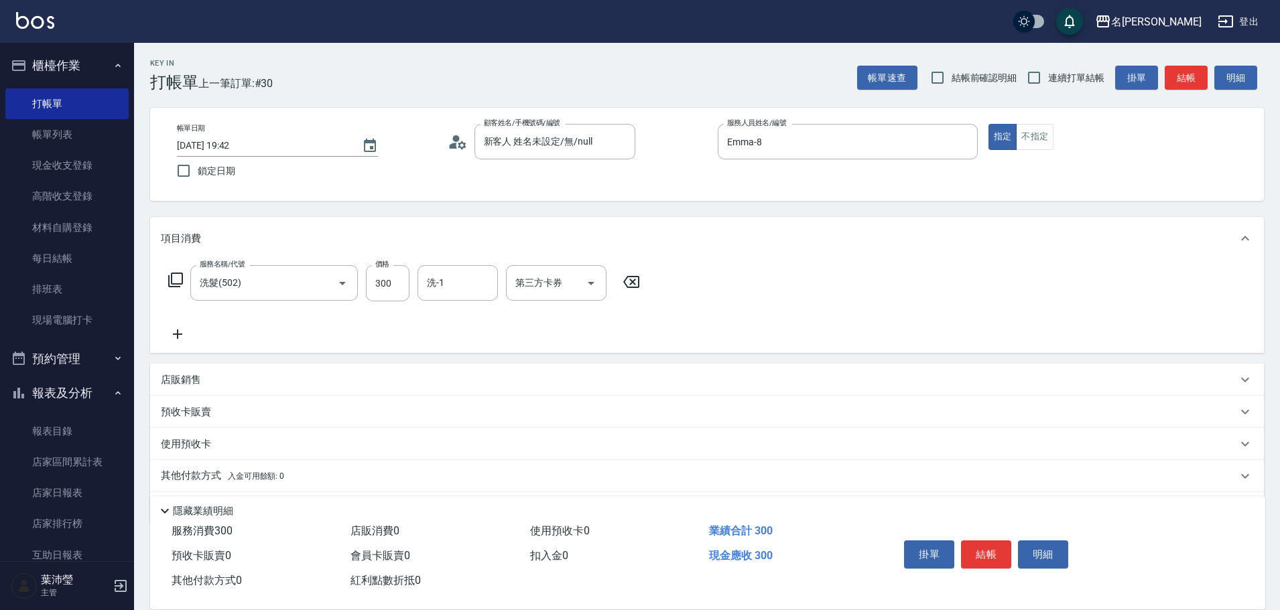
click at [187, 328] on icon at bounding box center [178, 334] width 34 height 16
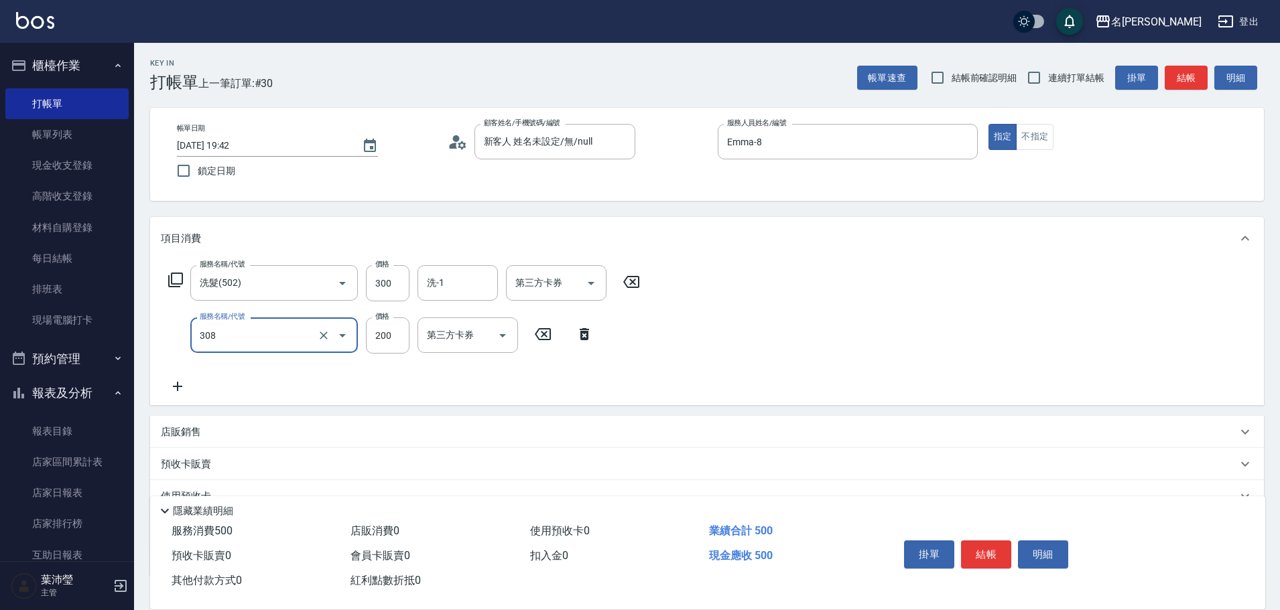
type input "學生剪髮(UP)(308)"
type input "250"
click at [974, 541] on button "結帳" at bounding box center [986, 555] width 50 height 28
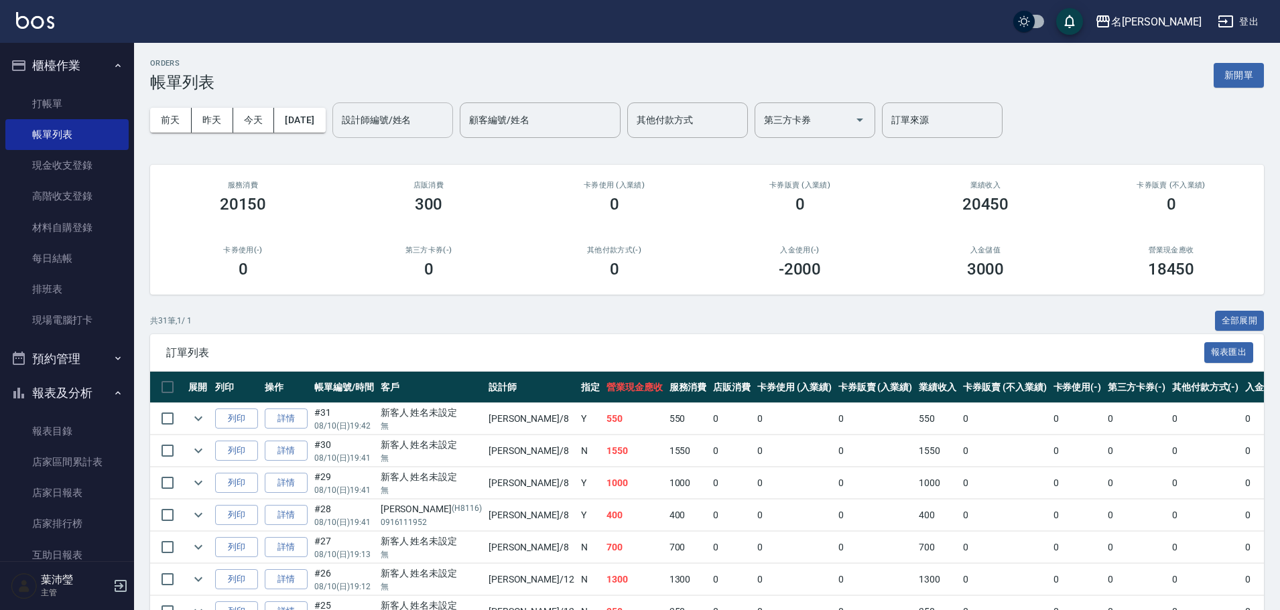
click at [449, 107] on div "設計師編號/姓名" at bounding box center [392, 121] width 121 height 36
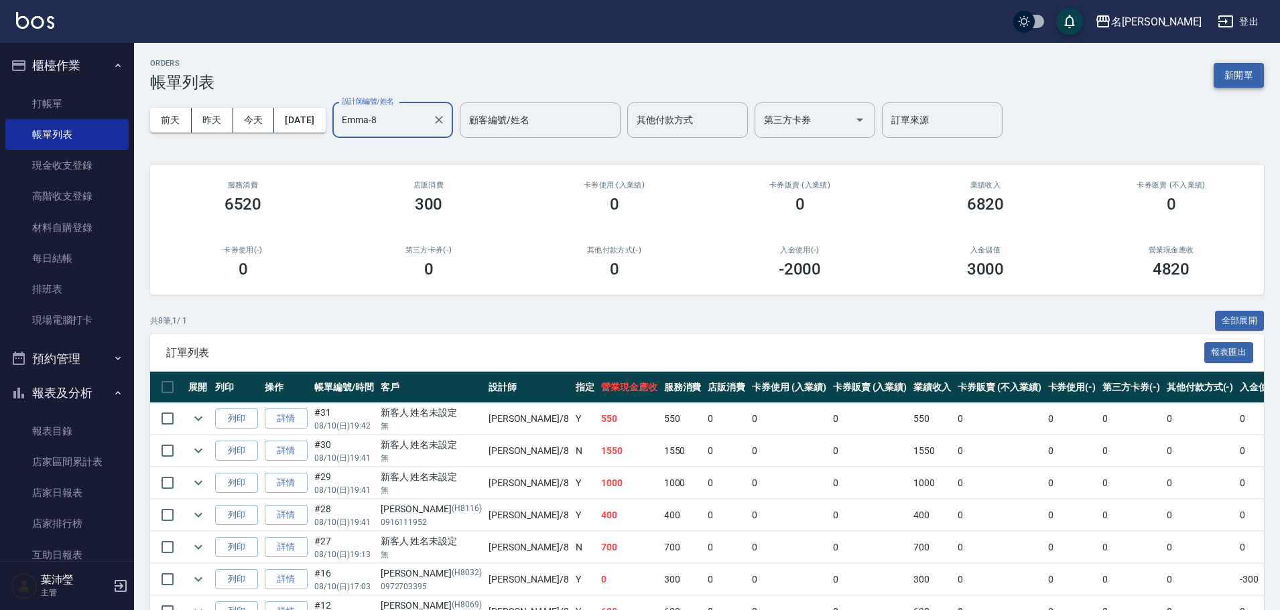
type input "Emma-8"
click at [1240, 64] on button "新開單" at bounding box center [1238, 75] width 50 height 25
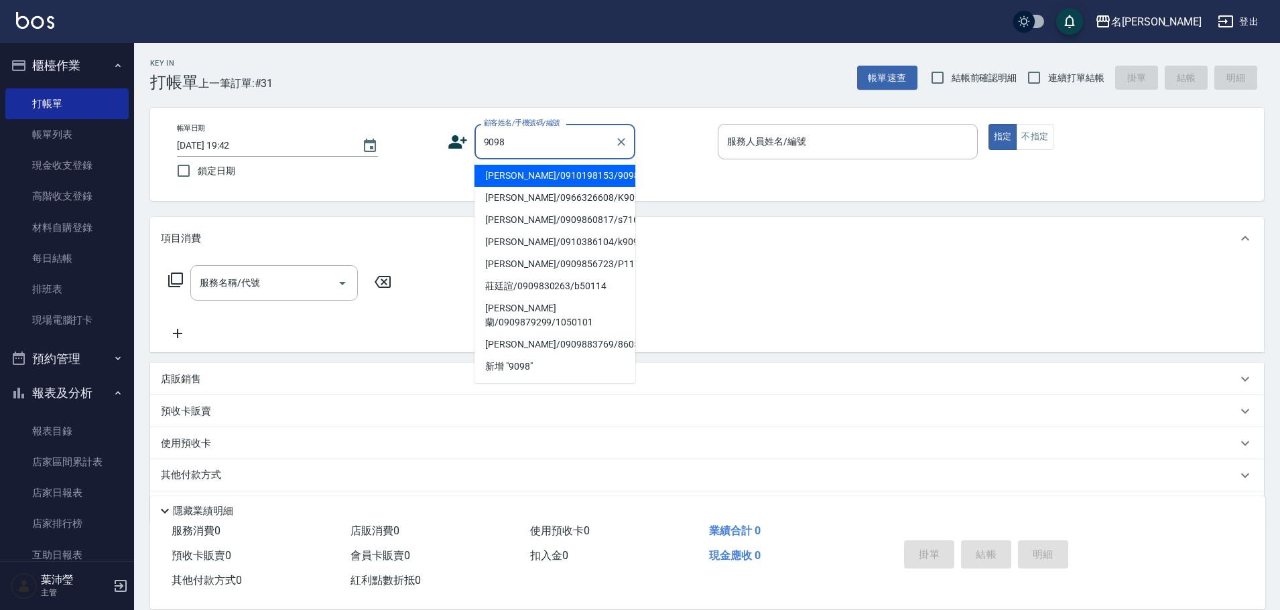
drag, startPoint x: 582, startPoint y: 140, endPoint x: 430, endPoint y: 143, distance: 152.1
click at [430, 143] on div "帳單日期 [DATE] 19:42 鎖定日期 顧客姓名/手機號碼/編號 9098 顧客姓名/手機號碼/編號 服務人員姓名/編號 服務人員姓名/編號 指定 不指定" at bounding box center [706, 154] width 1081 height 61
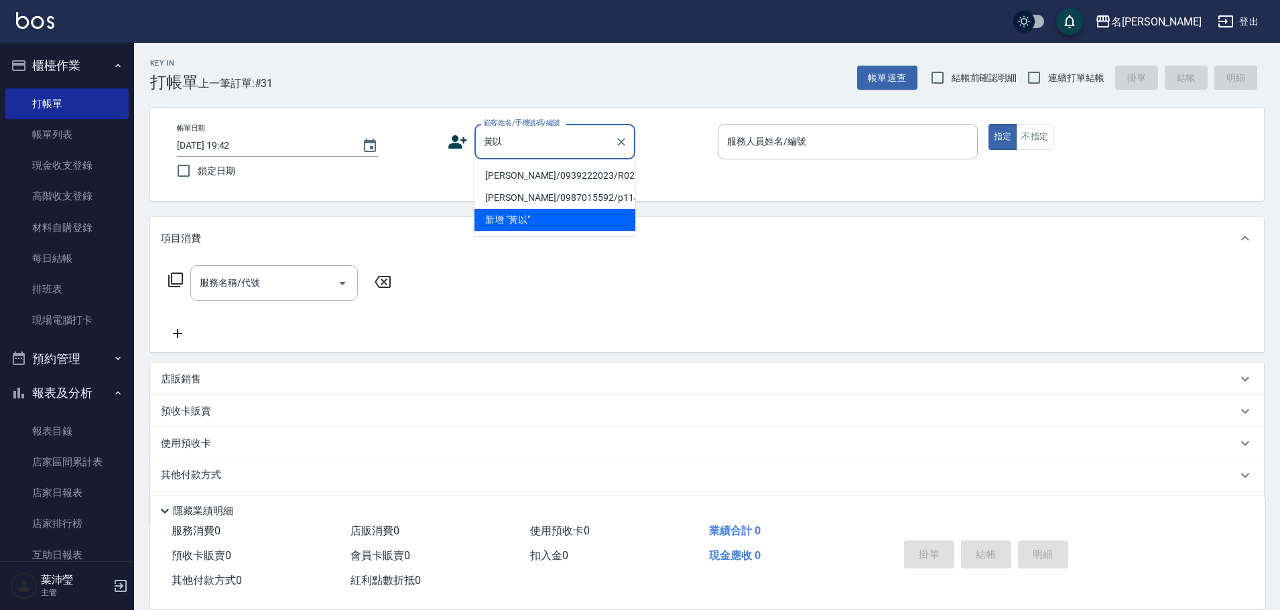
click at [500, 180] on li "[PERSON_NAME]/0939222023/R028" at bounding box center [554, 176] width 161 height 22
type input "[PERSON_NAME]/0939222023/R028"
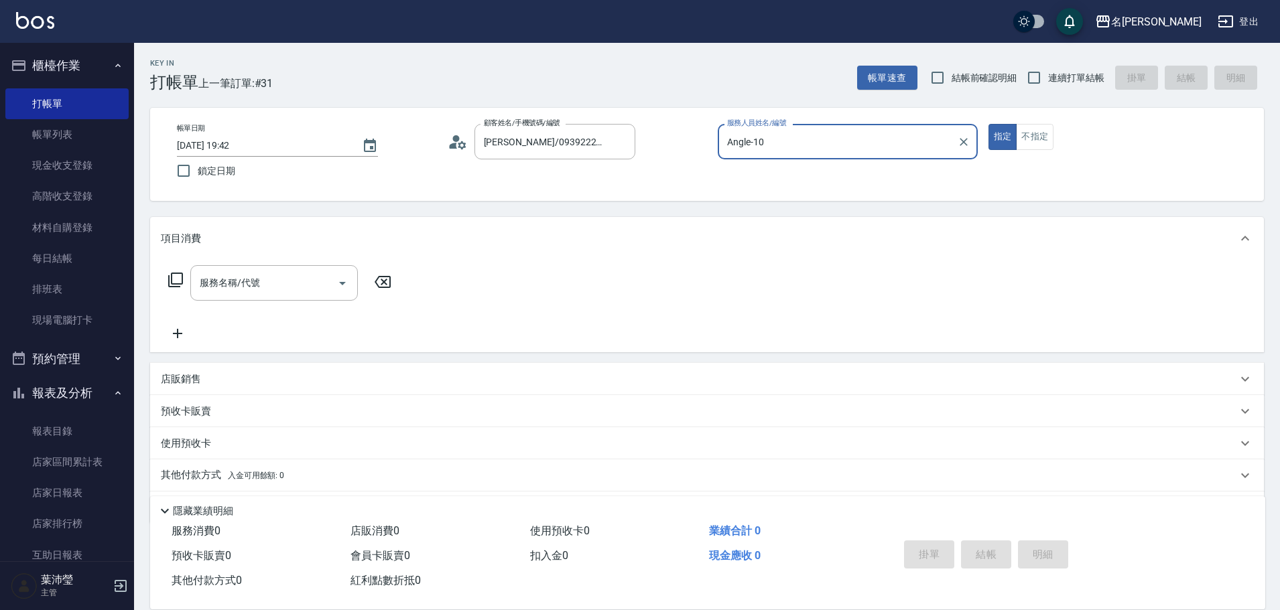
click at [801, 155] on div "Angle-10 服務人員姓名/編號" at bounding box center [848, 142] width 260 height 36
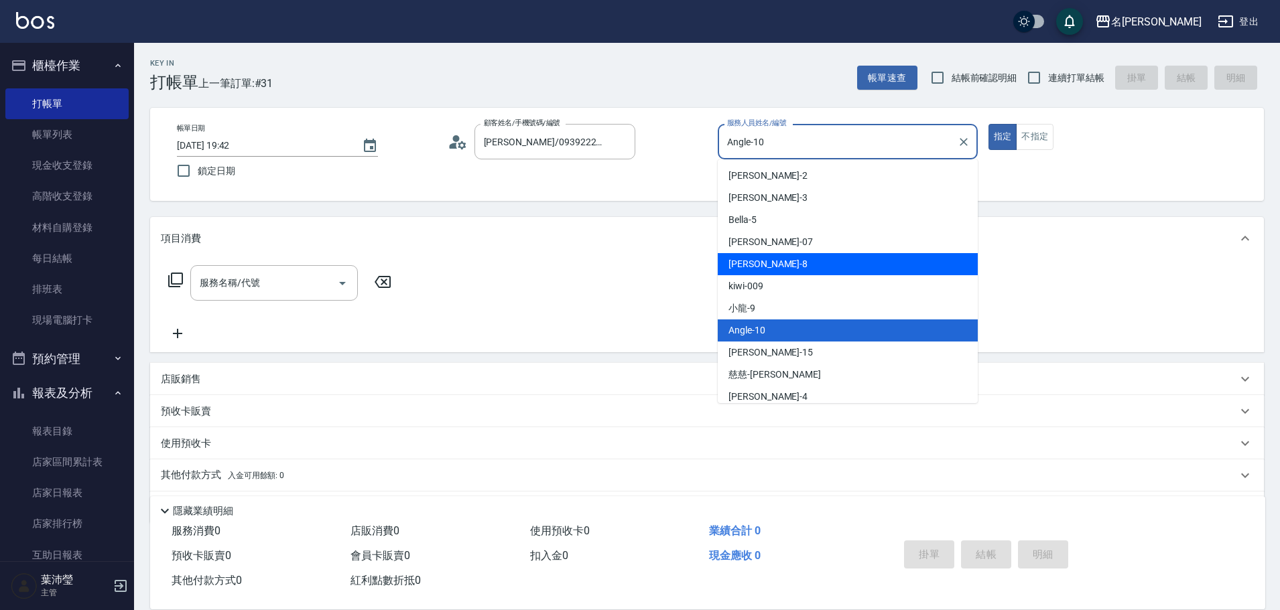
click at [780, 263] on div "Emma -8" at bounding box center [848, 264] width 260 height 22
type input "Emma-8"
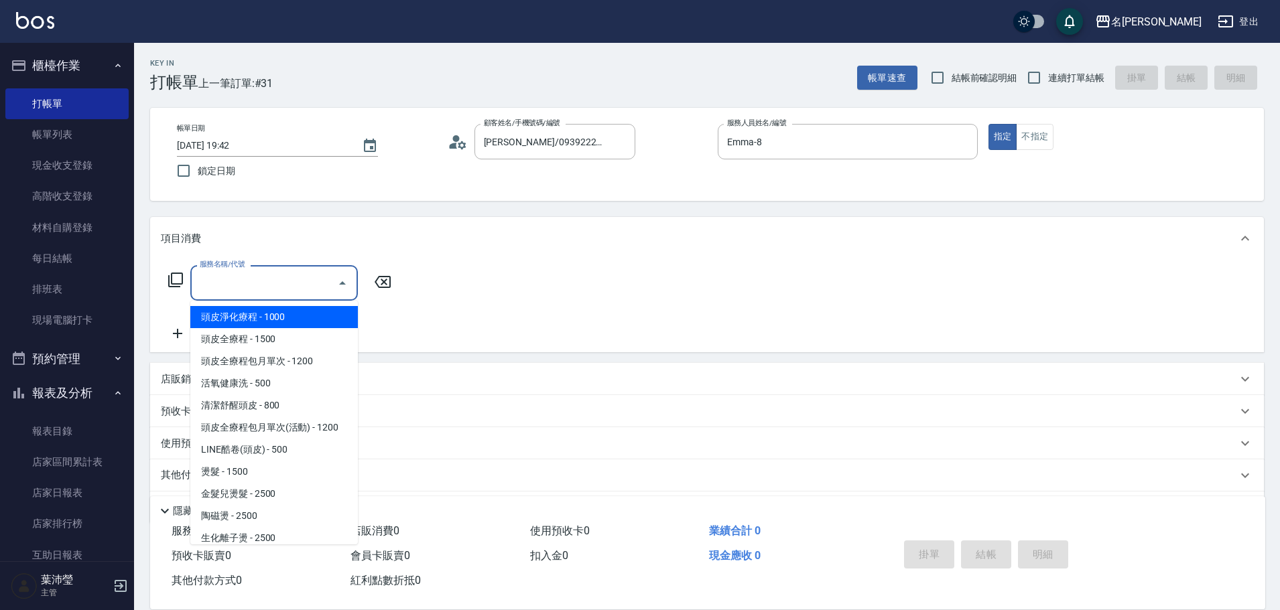
click at [297, 281] on input "服務名稱/代號" at bounding box center [263, 282] width 135 height 23
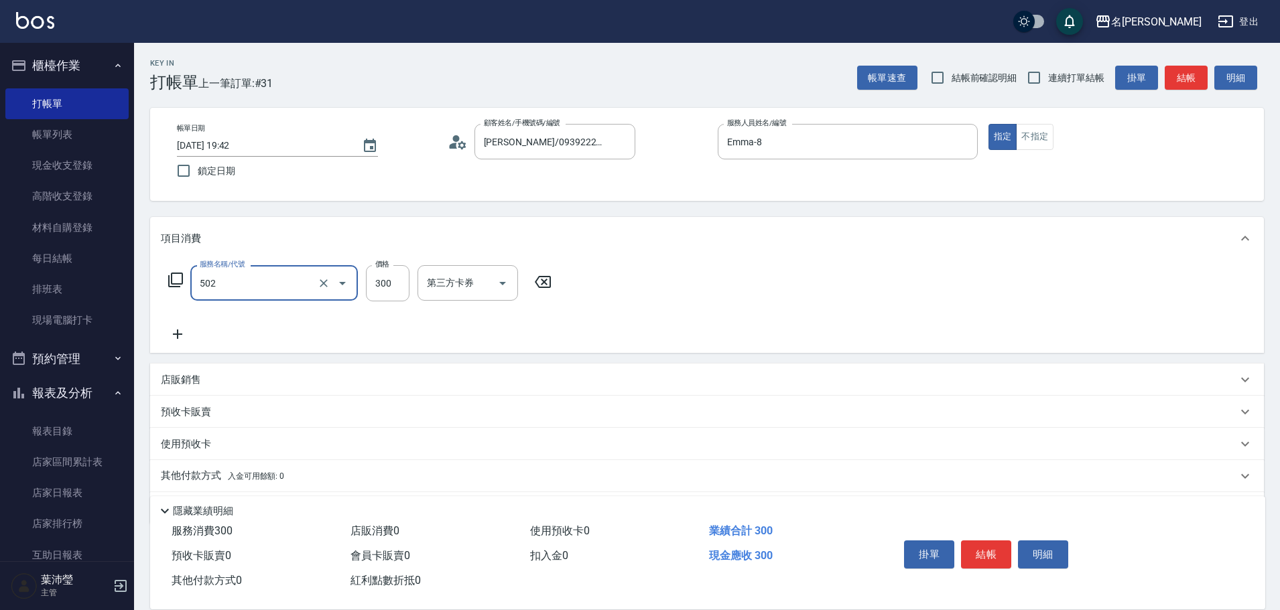
type input "洗髮(502)"
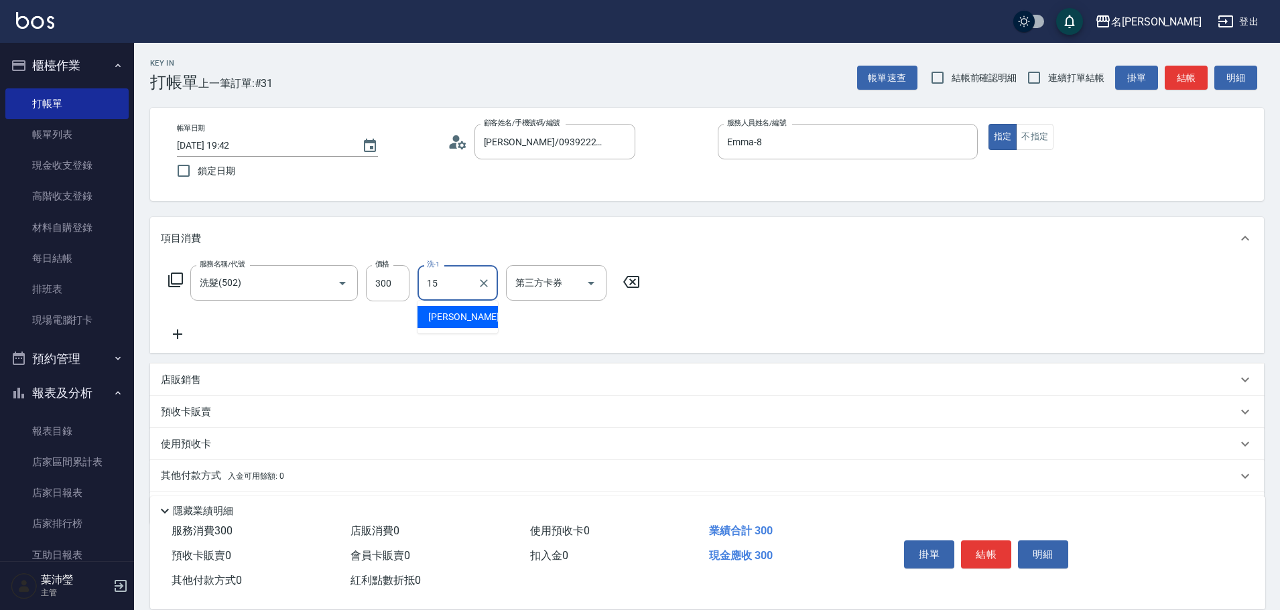
type input "慈均-15"
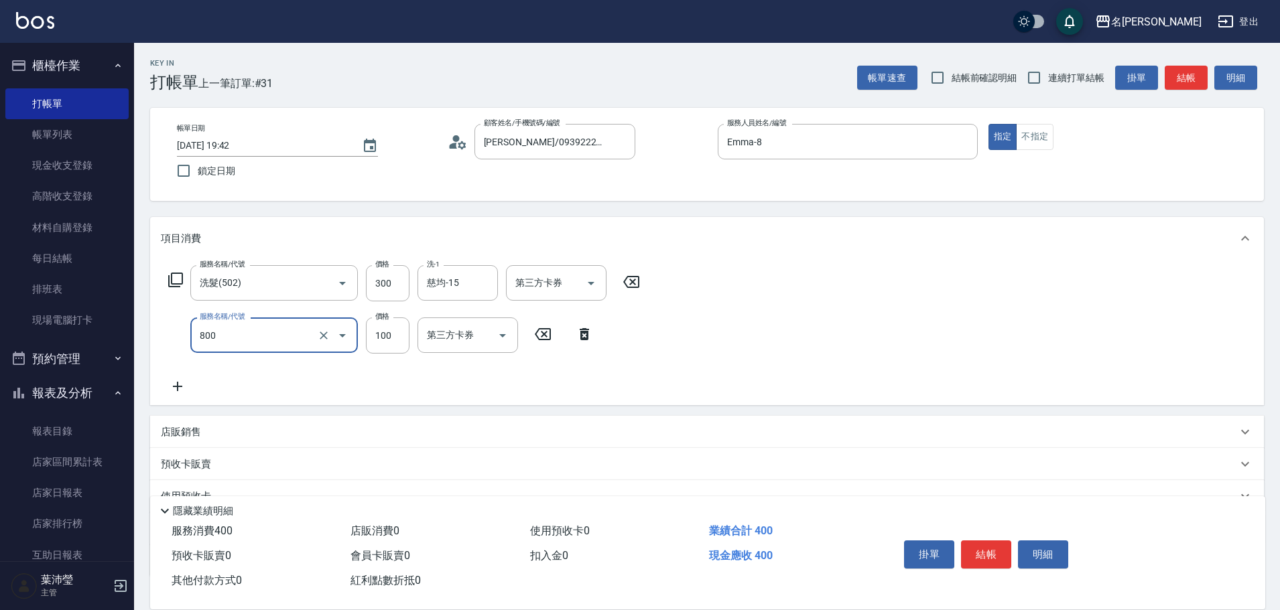
type input "快速修護(800)"
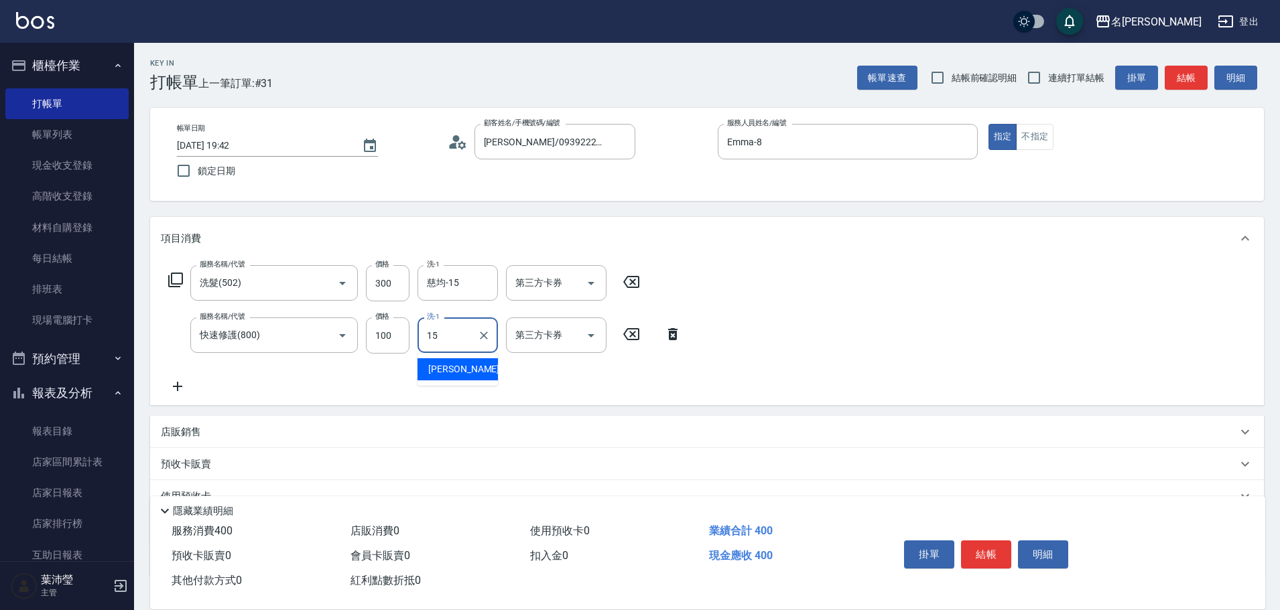
type input "慈均-15"
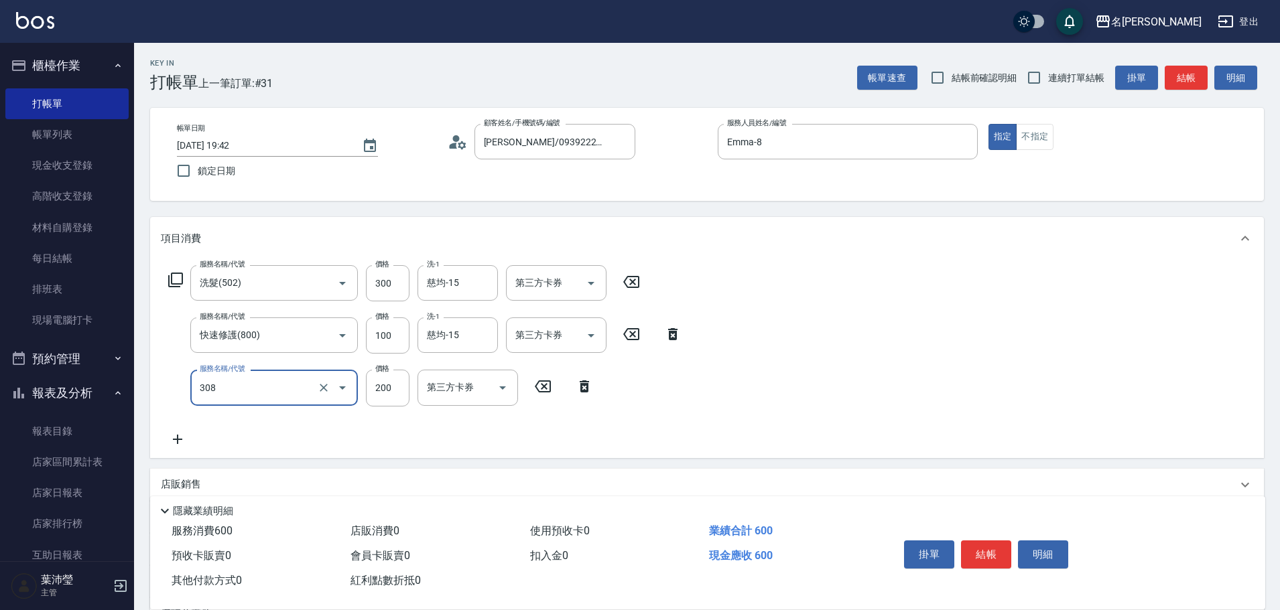
type input "學生剪髮(UP)(308)"
type input "250"
click at [996, 554] on button "結帳" at bounding box center [986, 555] width 50 height 28
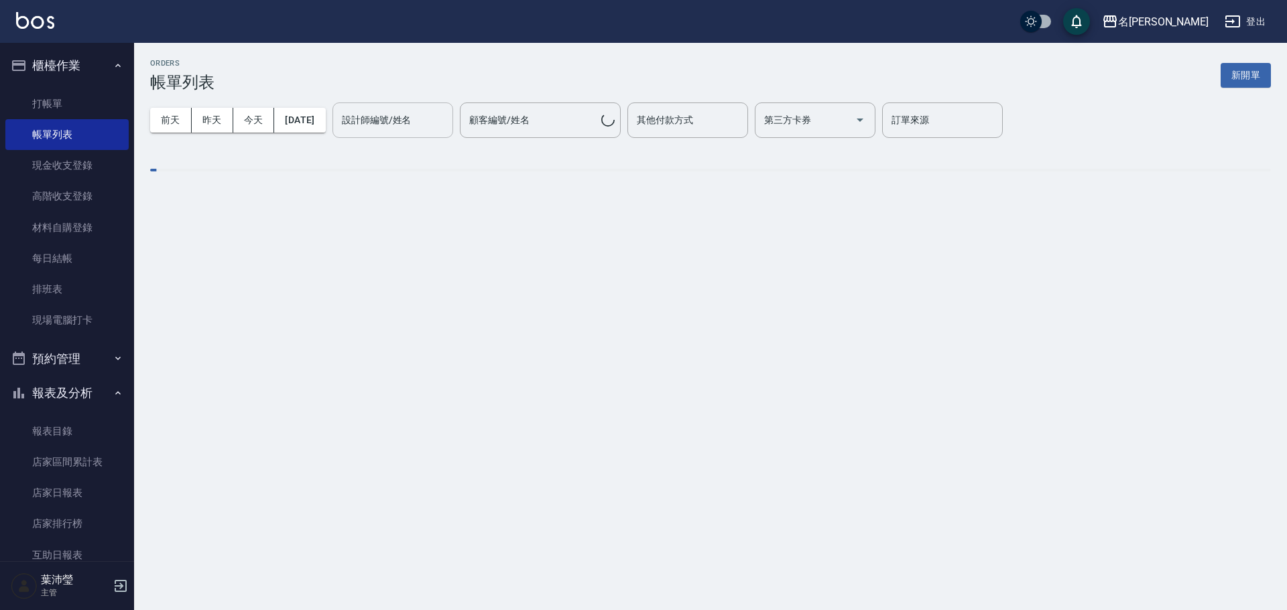
click at [447, 130] on input "設計師編號/姓名" at bounding box center [392, 120] width 109 height 23
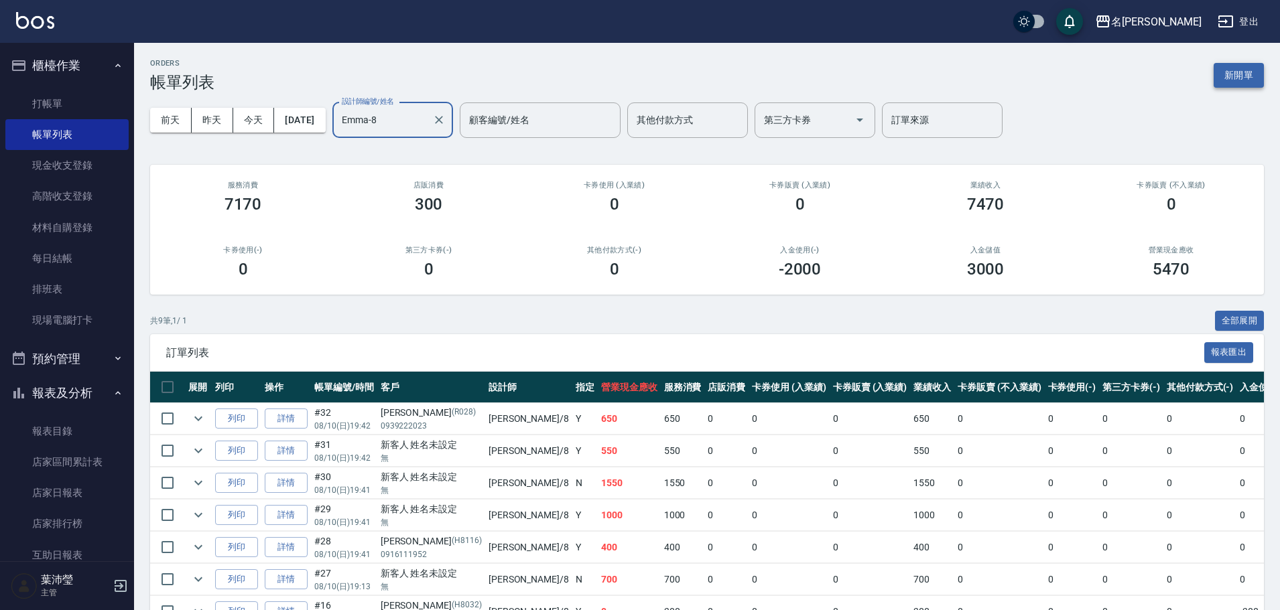
type input "Emma-8"
click at [1236, 67] on button "新開單" at bounding box center [1238, 75] width 50 height 25
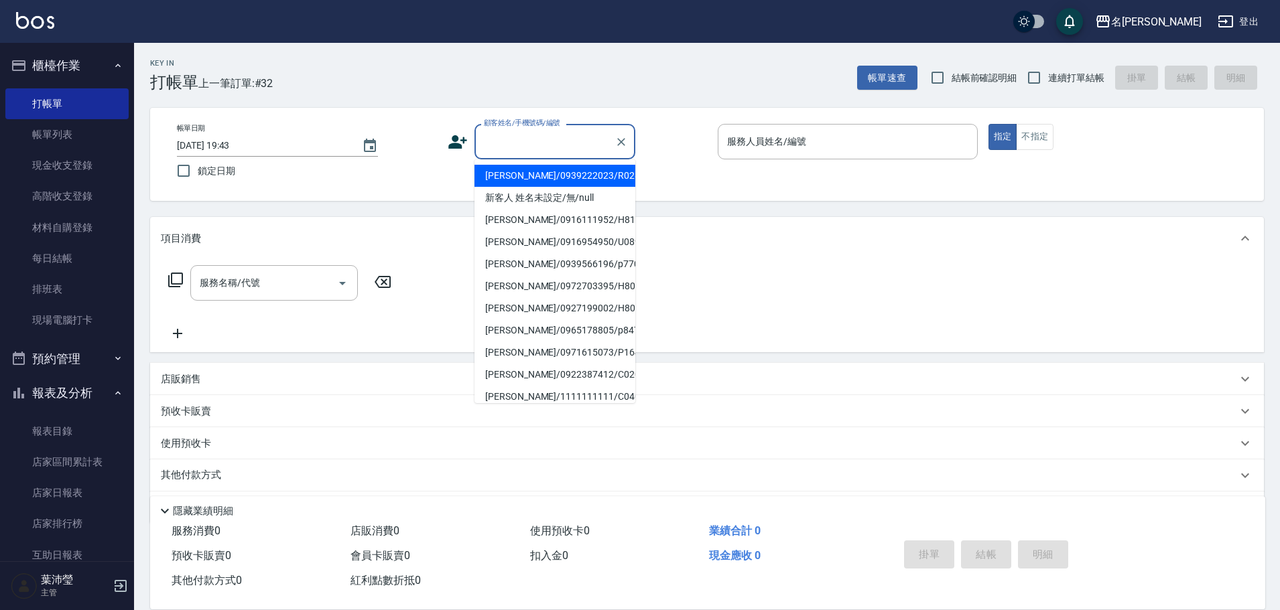
click at [505, 137] on input "顧客姓名/手機號碼/編號" at bounding box center [544, 141] width 129 height 23
click at [512, 194] on li "新客人 姓名未設定/無/null" at bounding box center [554, 198] width 161 height 22
type input "新客人 姓名未設定/無/null"
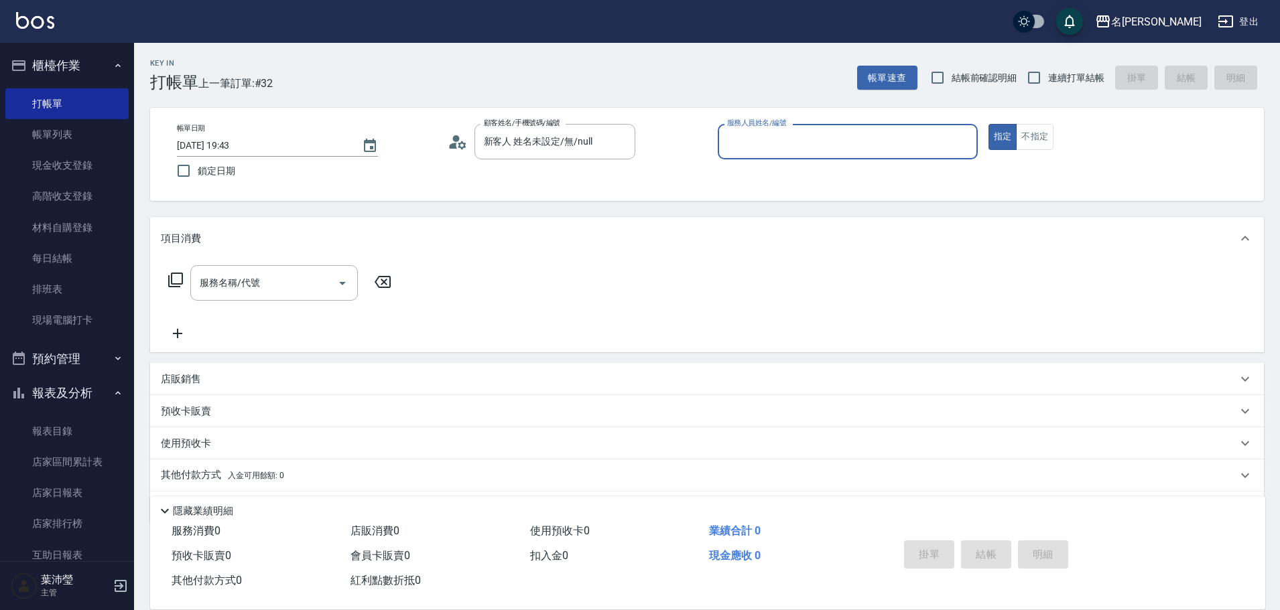
click at [764, 147] on input "服務人員姓名/編號" at bounding box center [848, 141] width 248 height 23
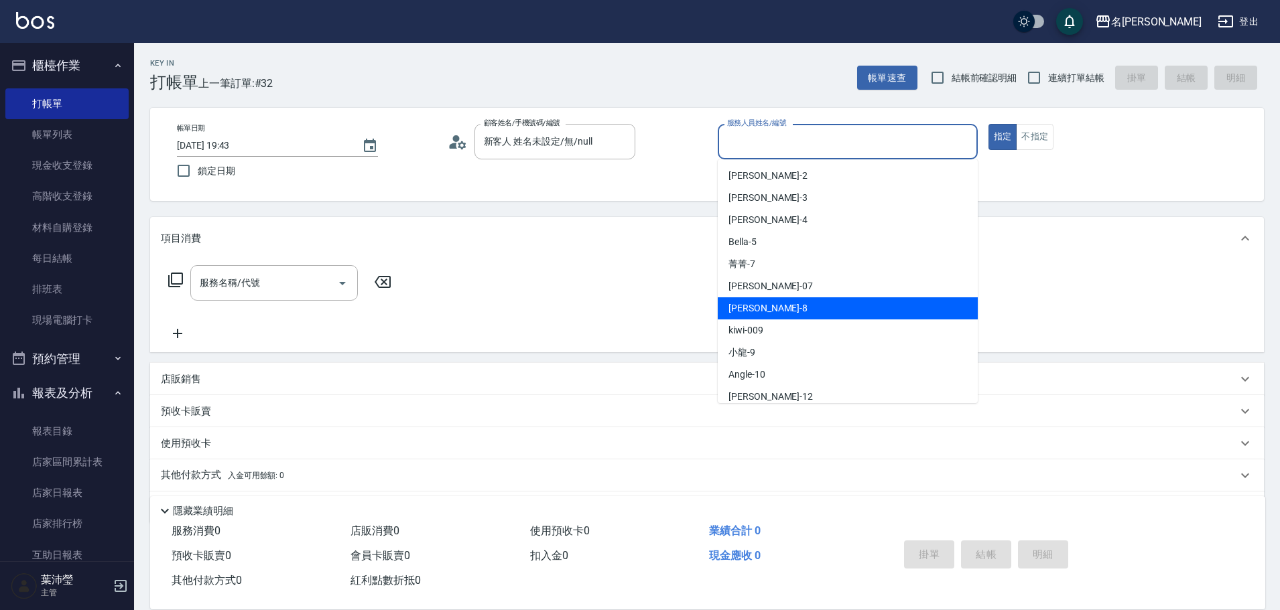
click at [772, 302] on div "Emma -8" at bounding box center [848, 309] width 260 height 22
type input "Emma-8"
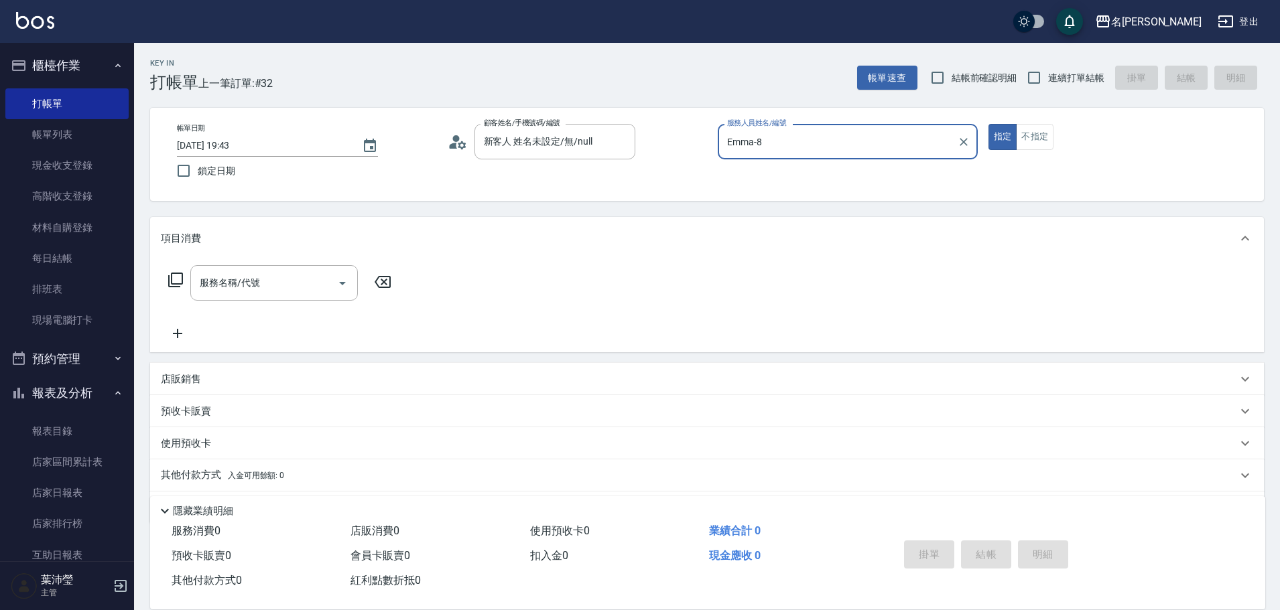
click at [1037, 123] on div "帳單日期 [DATE] 19:43 鎖定日期 顧客姓名/手機號碼/編號 新客人 姓名未設定/無/null 顧客姓名/手機號碼/編號 服務人員姓名/編號 [PE…" at bounding box center [707, 154] width 1114 height 93
click at [1025, 138] on button "不指定" at bounding box center [1035, 137] width 38 height 26
click at [291, 293] on input "服務名稱/代號" at bounding box center [263, 282] width 135 height 23
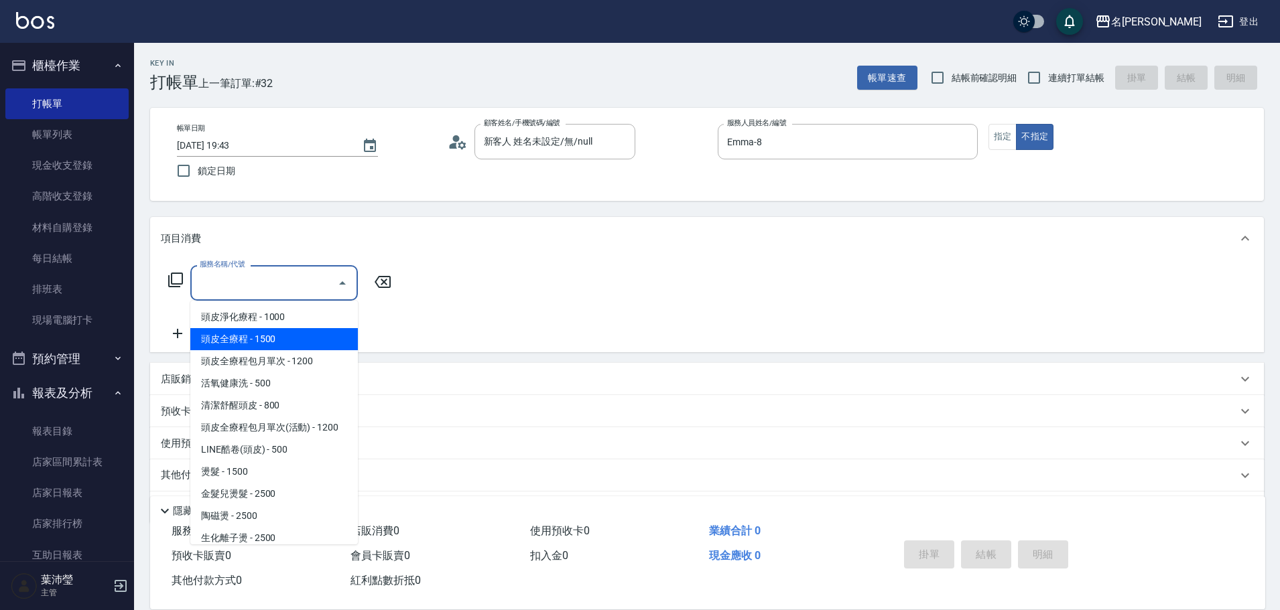
click at [269, 344] on span "頭皮全療程 - 1500" at bounding box center [274, 339] width 168 height 22
type input "頭皮全療程(102)"
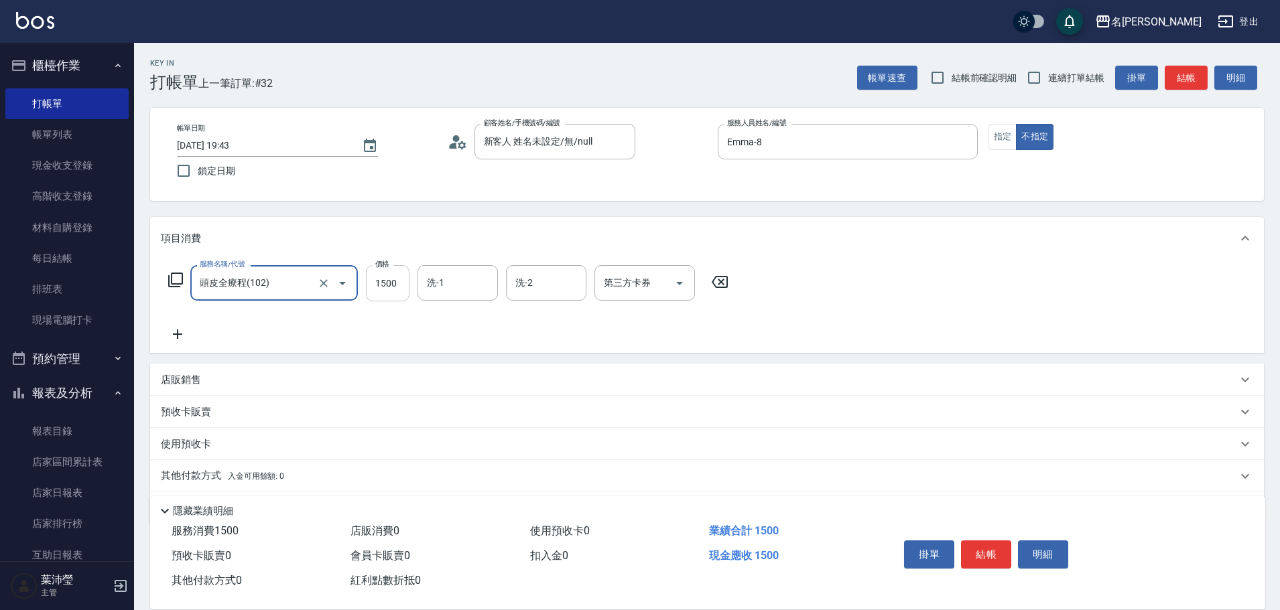
click at [389, 282] on input "1500" at bounding box center [388, 283] width 44 height 36
drag, startPoint x: 393, startPoint y: 282, endPoint x: 362, endPoint y: 283, distance: 30.2
click at [362, 283] on div "服務名稱/代號 頭皮全療程(102) 服務名稱/代號 價格 15200 價格 洗-1 洗-1 洗-2 洗-2 第三方卡券 第三方卡券" at bounding box center [449, 283] width 576 height 36
type input "1200"
click at [990, 543] on button "結帳" at bounding box center [986, 555] width 50 height 28
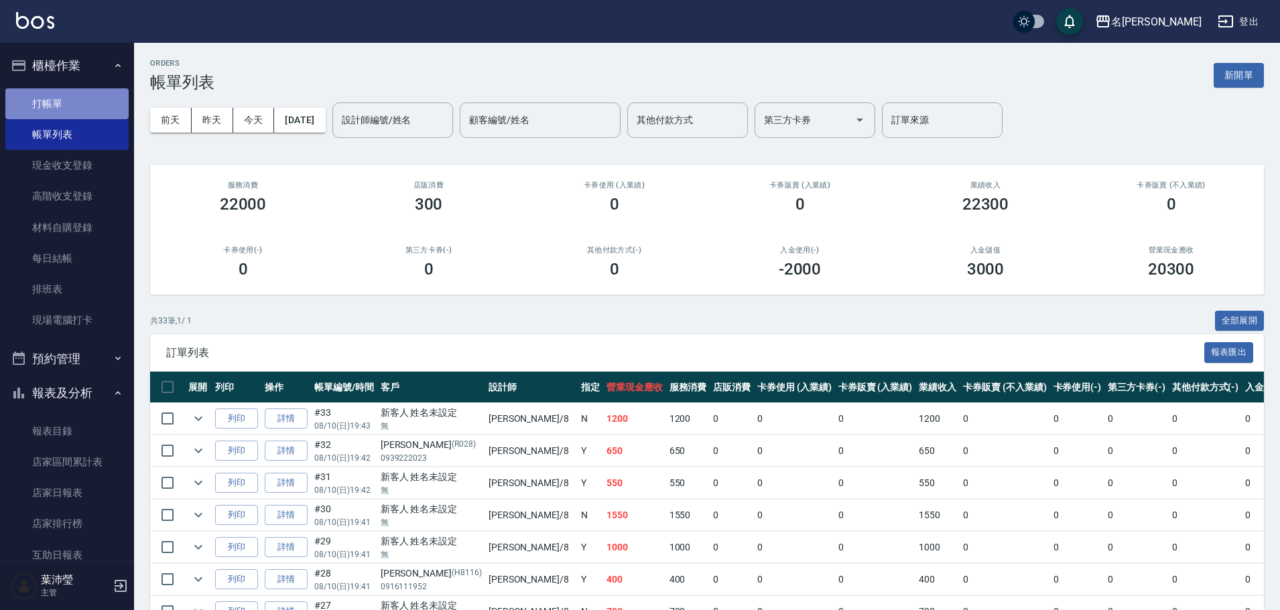
click at [115, 101] on link "打帳單" at bounding box center [66, 103] width 123 height 31
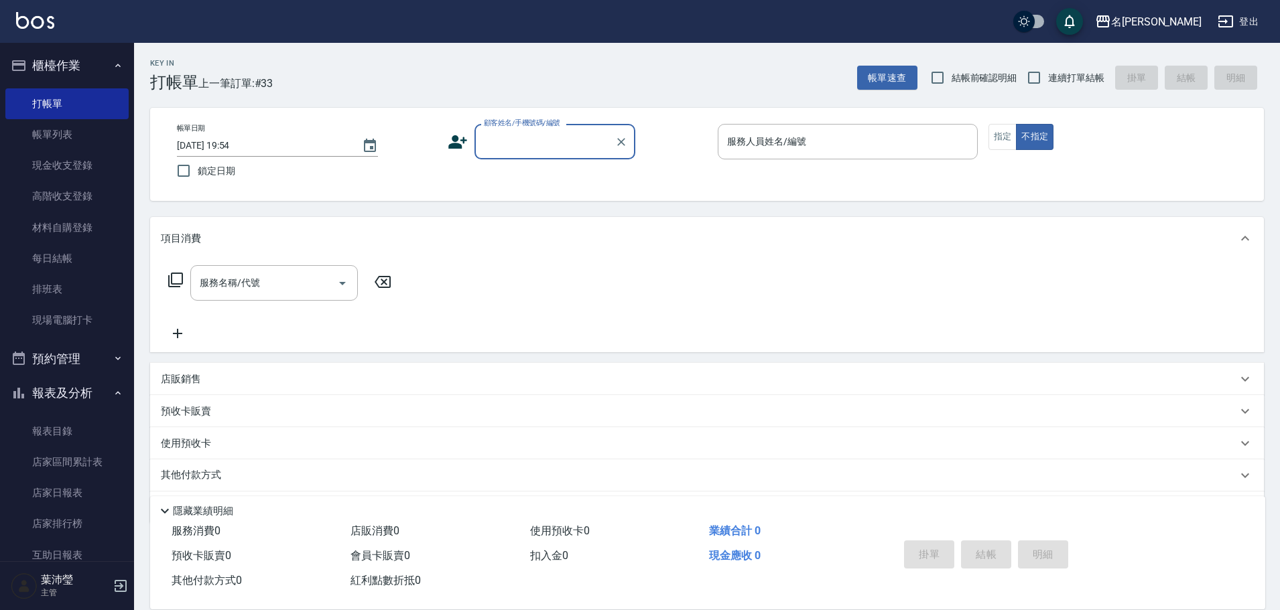
click at [555, 147] on input "顧客姓名/手機號碼/編號" at bounding box center [544, 141] width 129 height 23
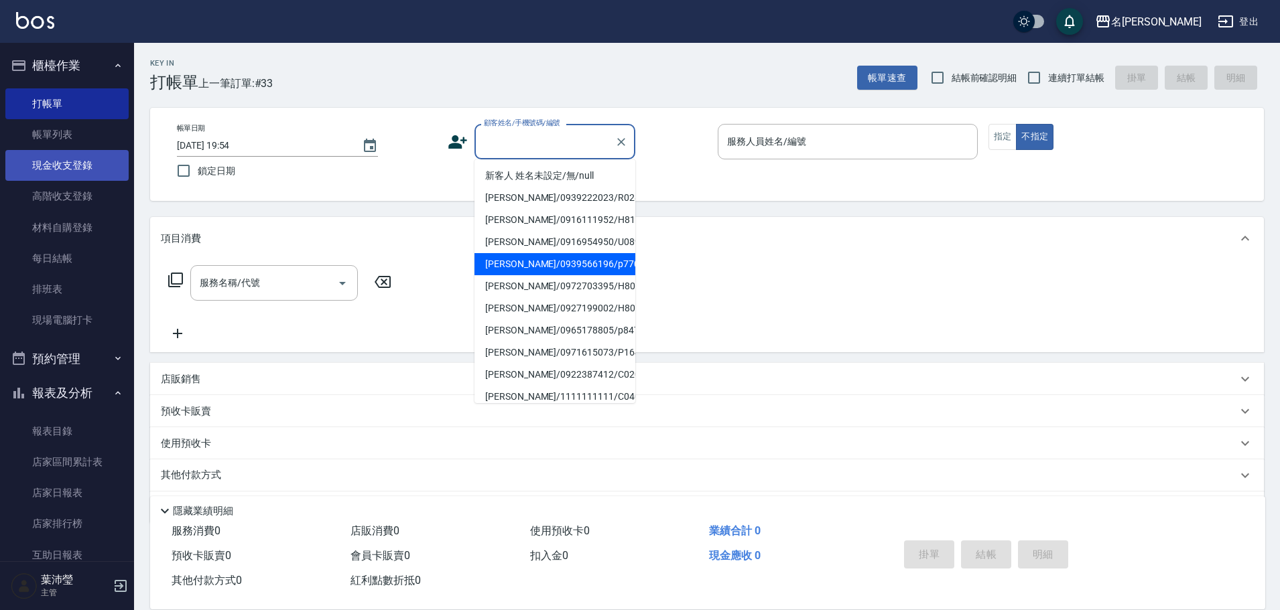
click at [86, 161] on link "現金收支登錄" at bounding box center [66, 165] width 123 height 31
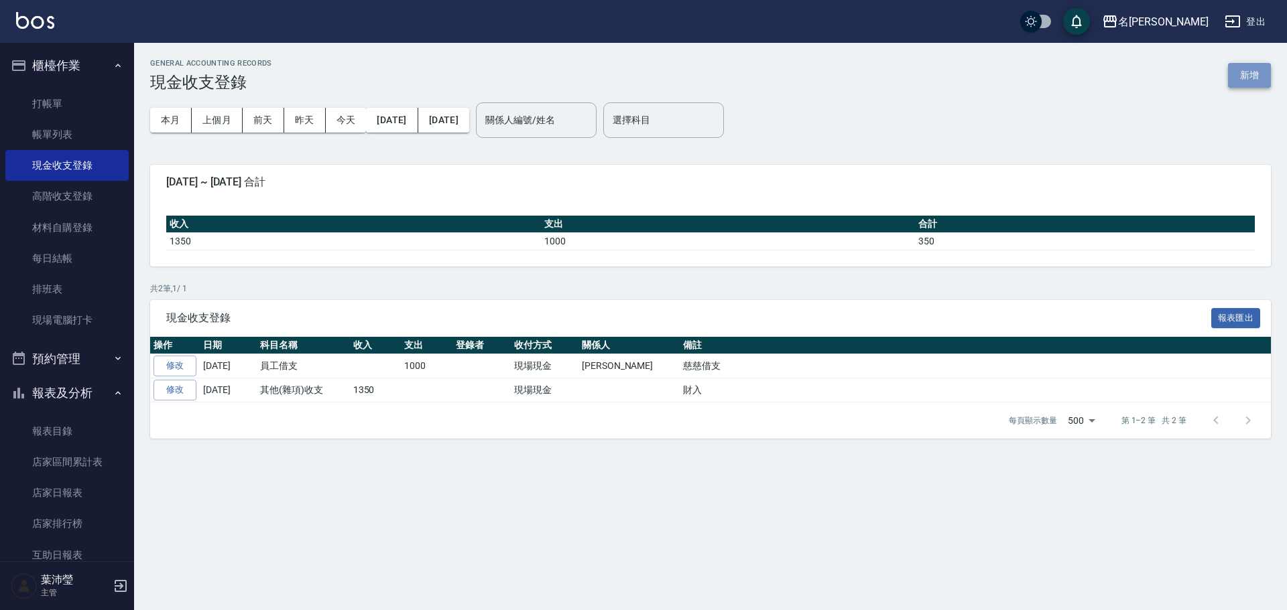
click at [1250, 70] on button "新增" at bounding box center [1249, 75] width 43 height 25
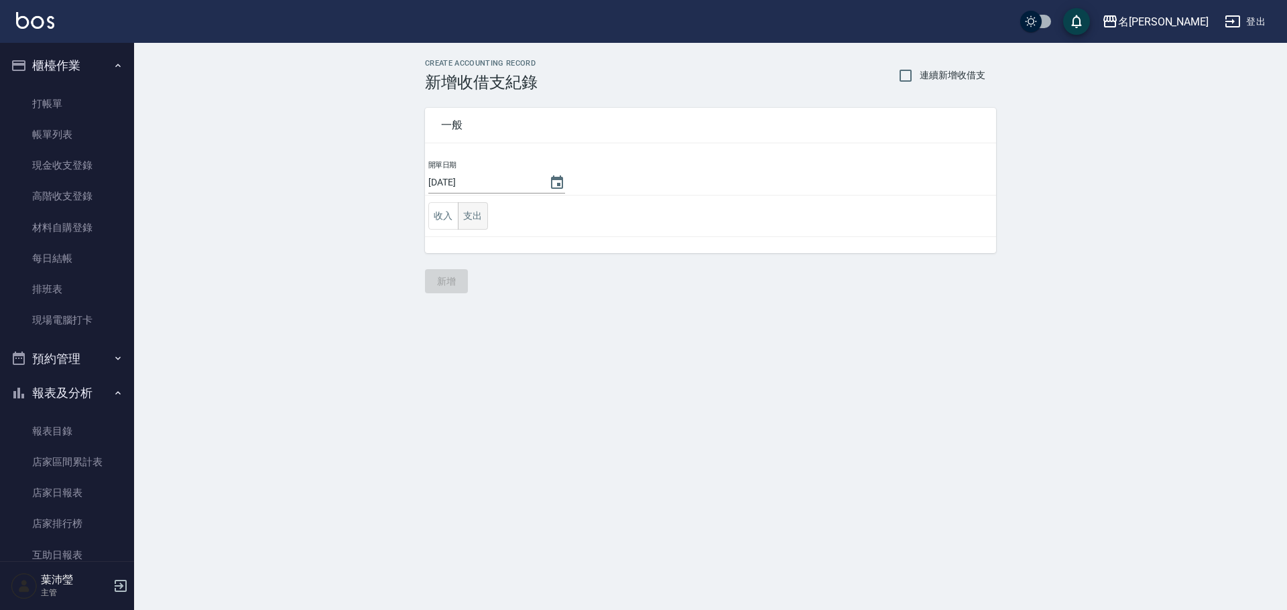
click at [474, 219] on button "支出" at bounding box center [473, 215] width 30 height 27
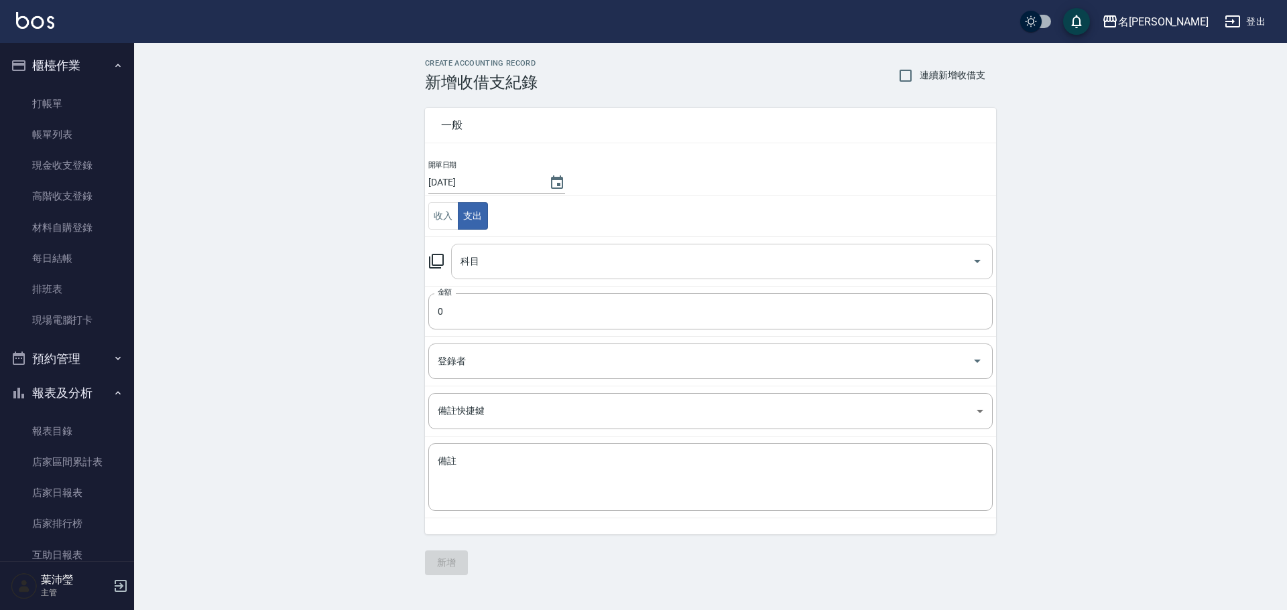
click at [501, 250] on input "科目" at bounding box center [711, 261] width 509 height 23
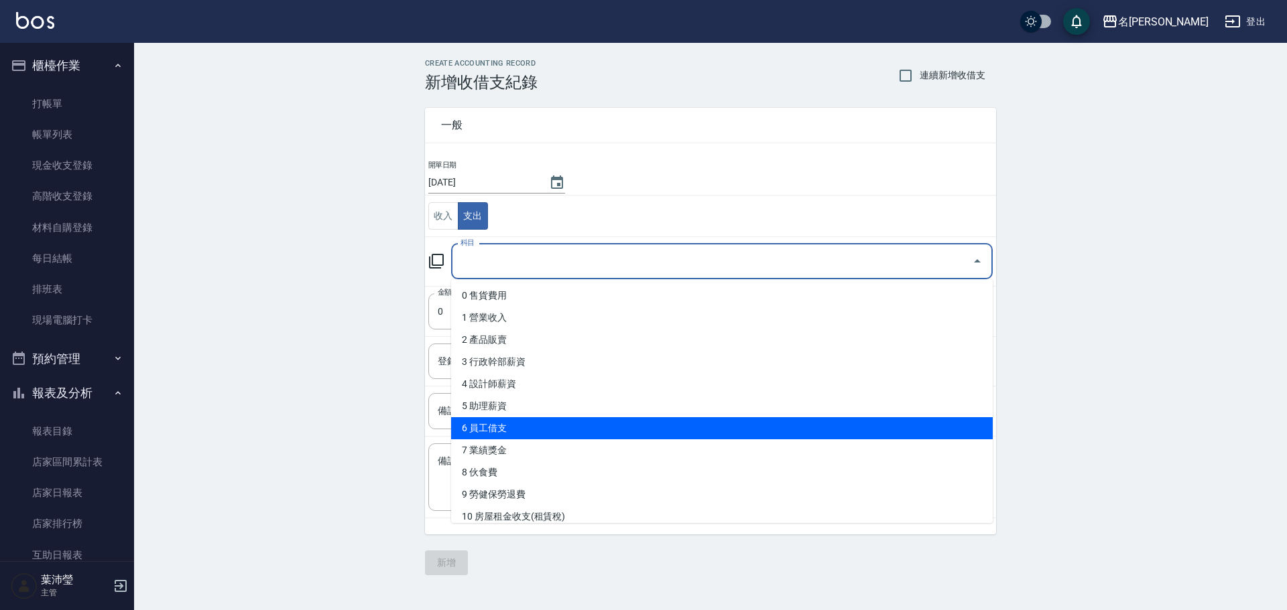
click at [622, 421] on li "6 員工借支" at bounding box center [721, 428] width 541 height 22
type input "6 員工借支"
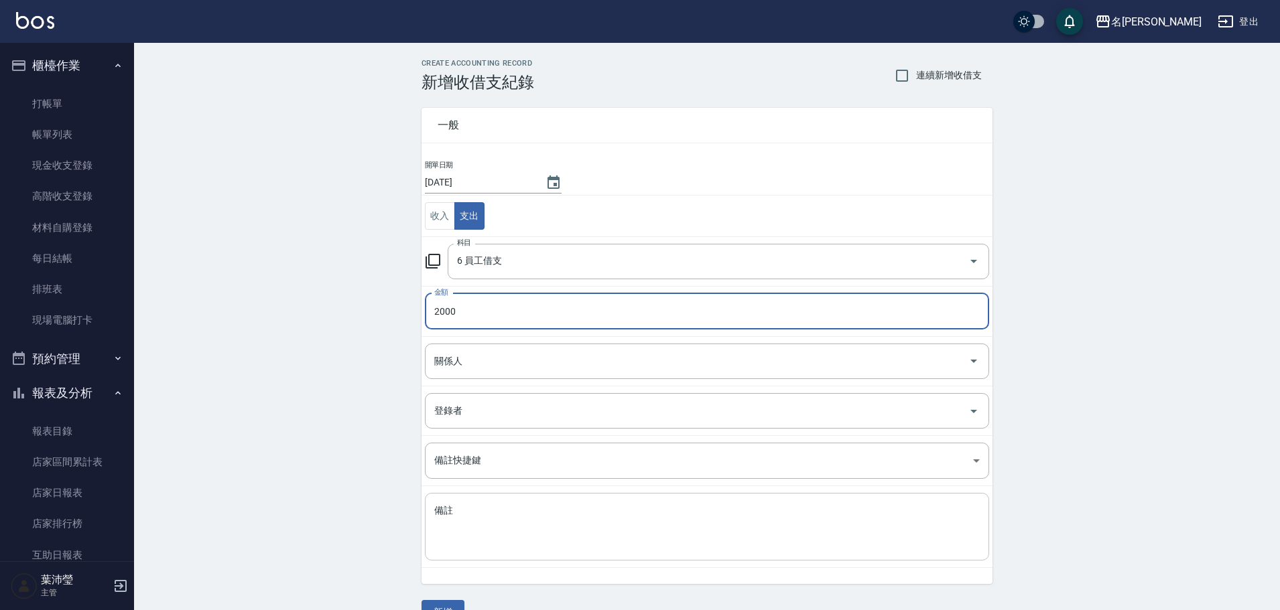
type input "2000"
click at [511, 513] on textarea "備註" at bounding box center [706, 528] width 545 height 46
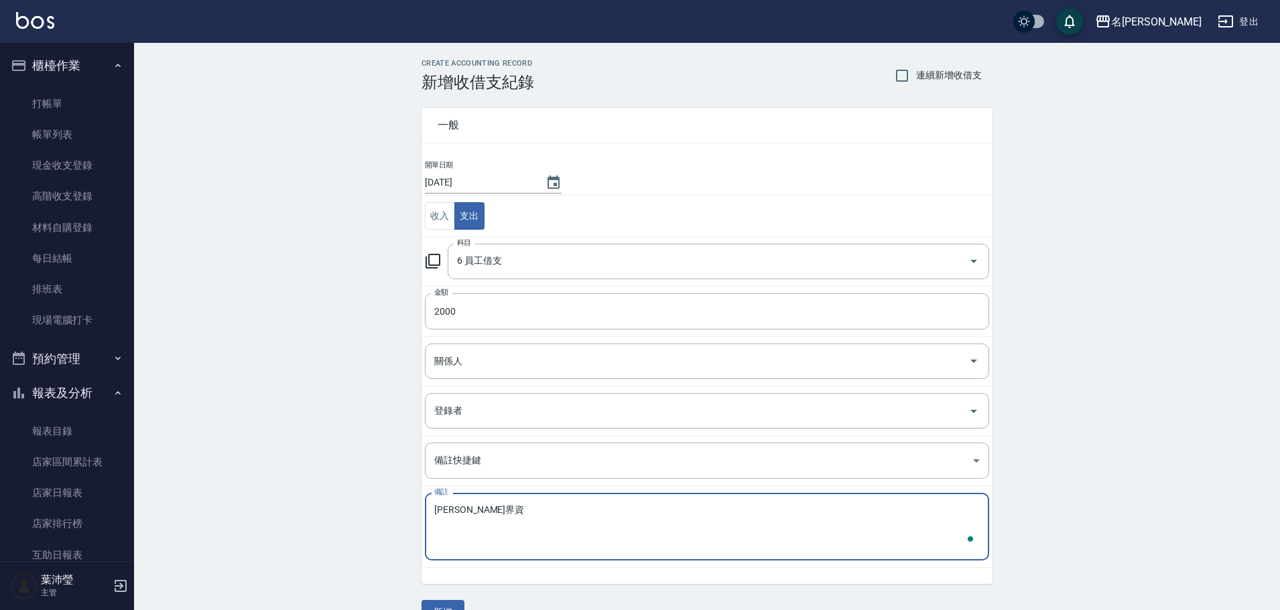
click at [472, 512] on textarea "[PERSON_NAME]界資" at bounding box center [706, 528] width 545 height 46
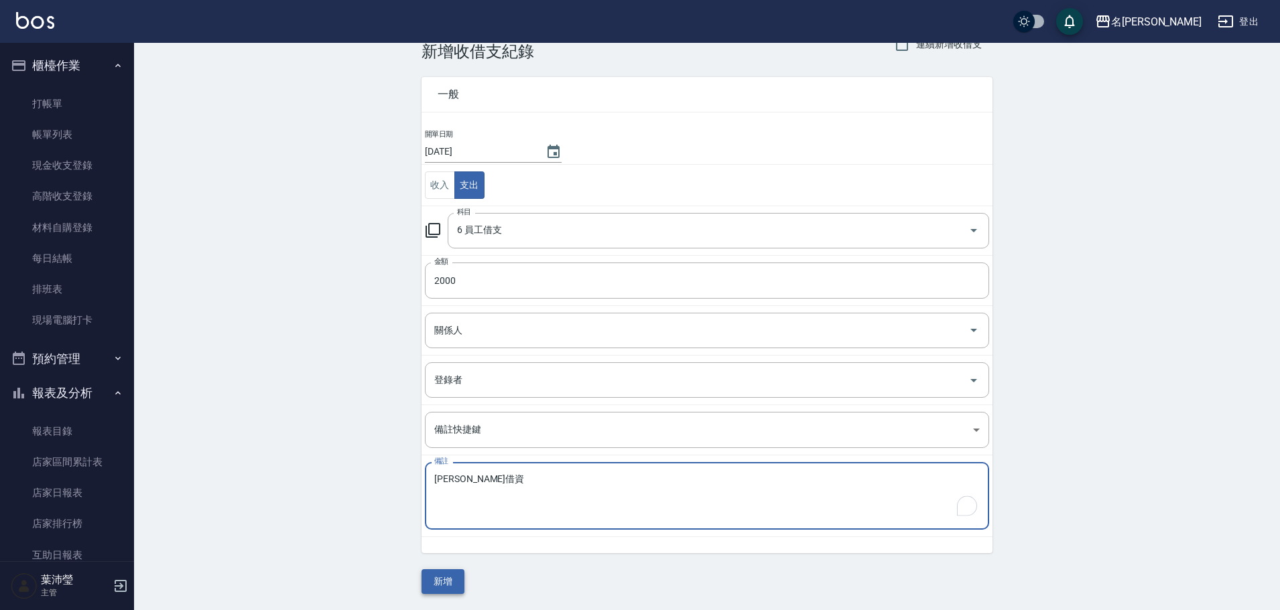
type textarea "[PERSON_NAME]借資"
click at [444, 588] on button "新增" at bounding box center [442, 582] width 43 height 25
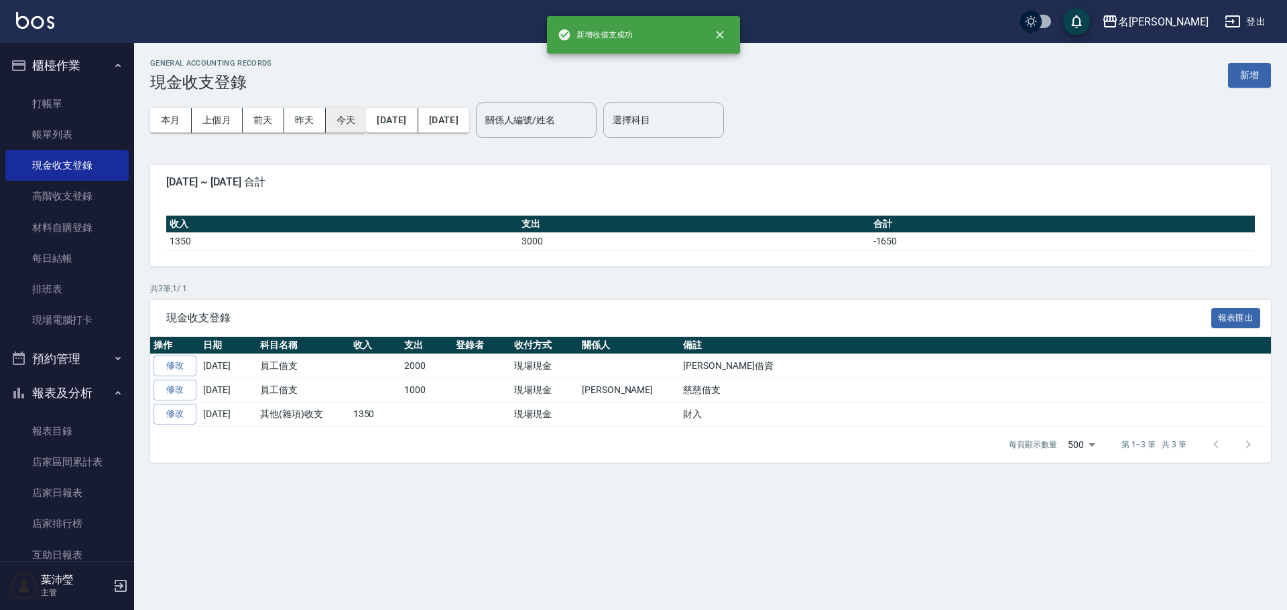
click at [344, 125] on button "今天" at bounding box center [346, 120] width 41 height 25
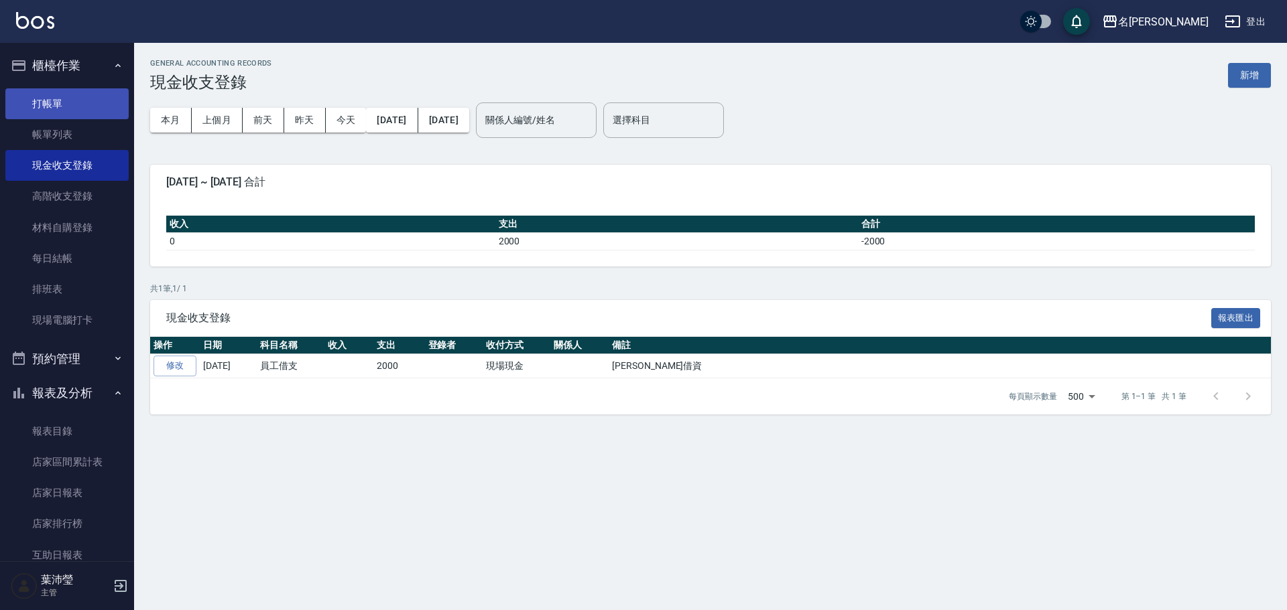
click at [88, 112] on link "打帳單" at bounding box center [66, 103] width 123 height 31
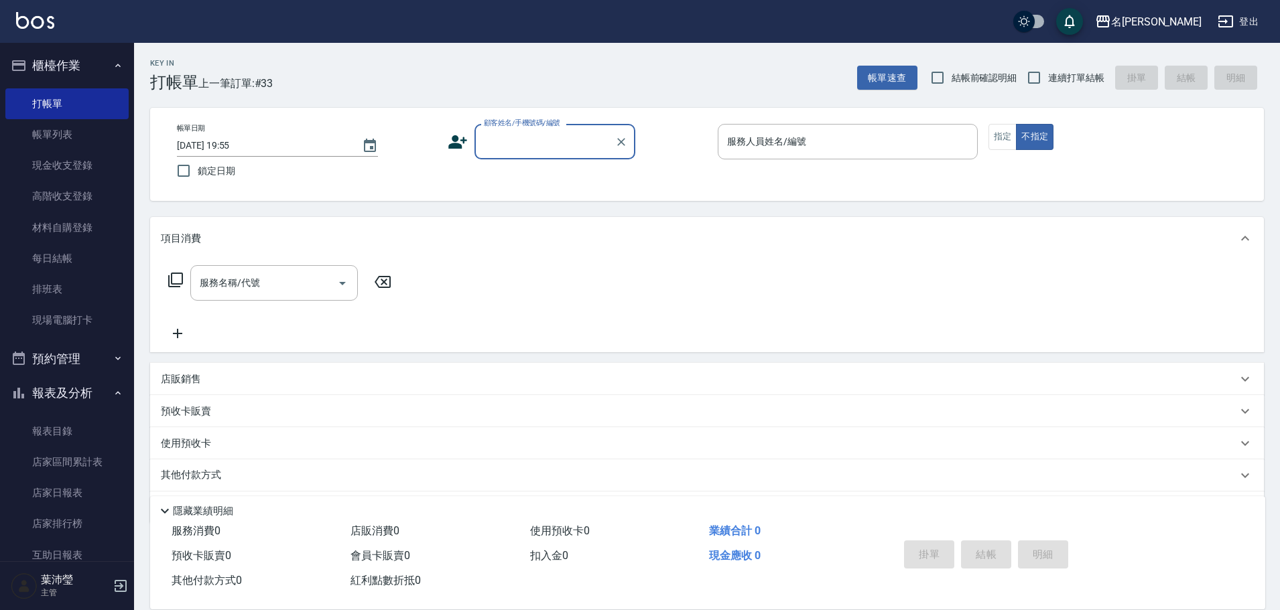
click at [503, 151] on input "顧客姓名/手機號碼/編號" at bounding box center [544, 141] width 129 height 23
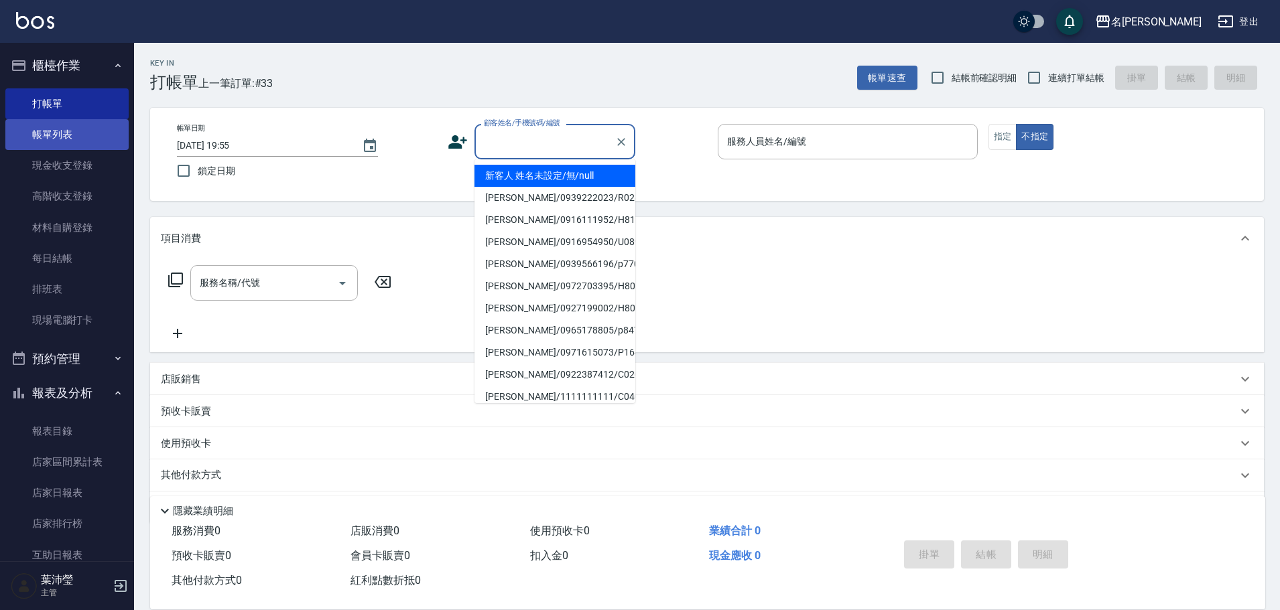
click at [81, 123] on link "帳單列表" at bounding box center [66, 134] width 123 height 31
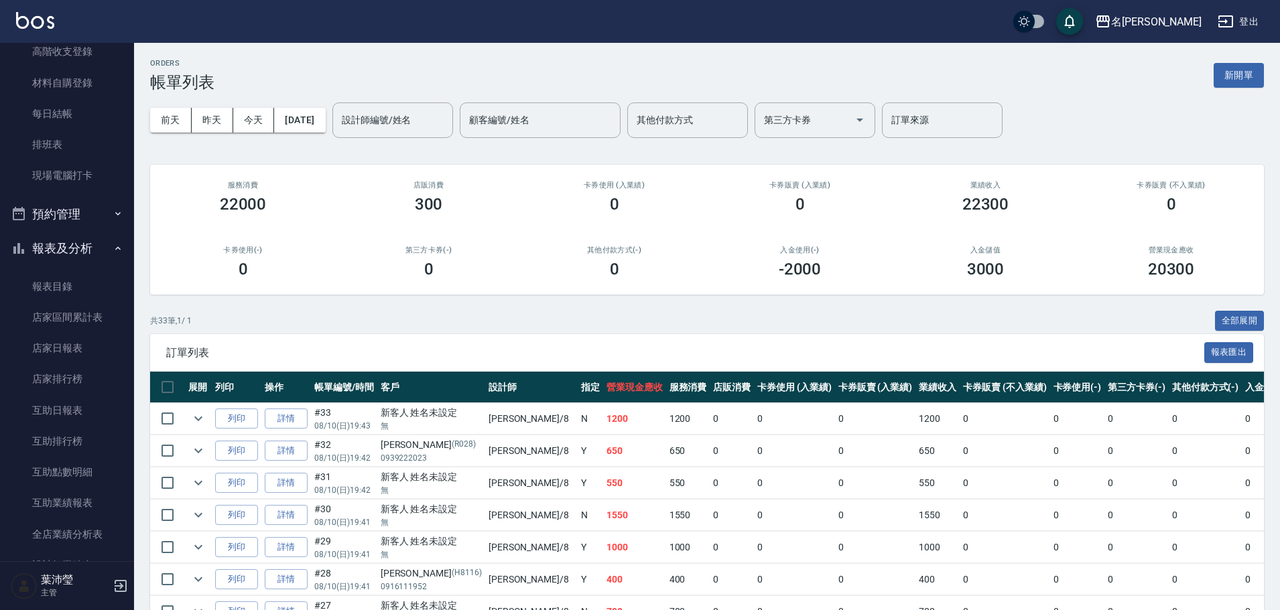
scroll to position [163, 0]
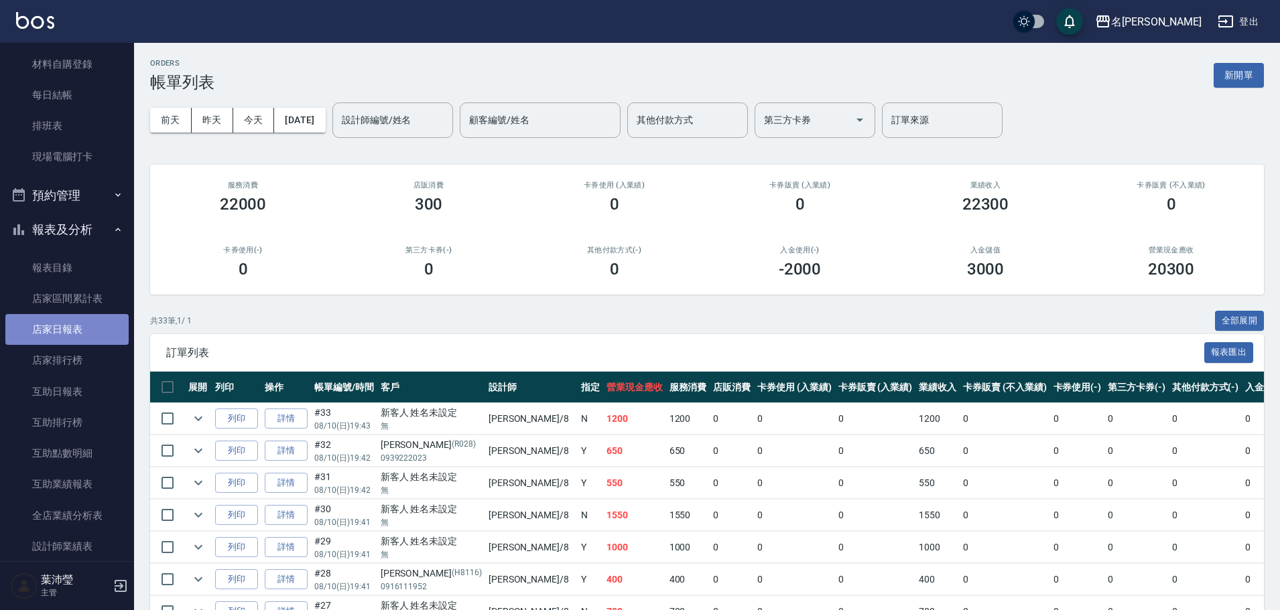
click at [76, 334] on link "店家日報表" at bounding box center [66, 329] width 123 height 31
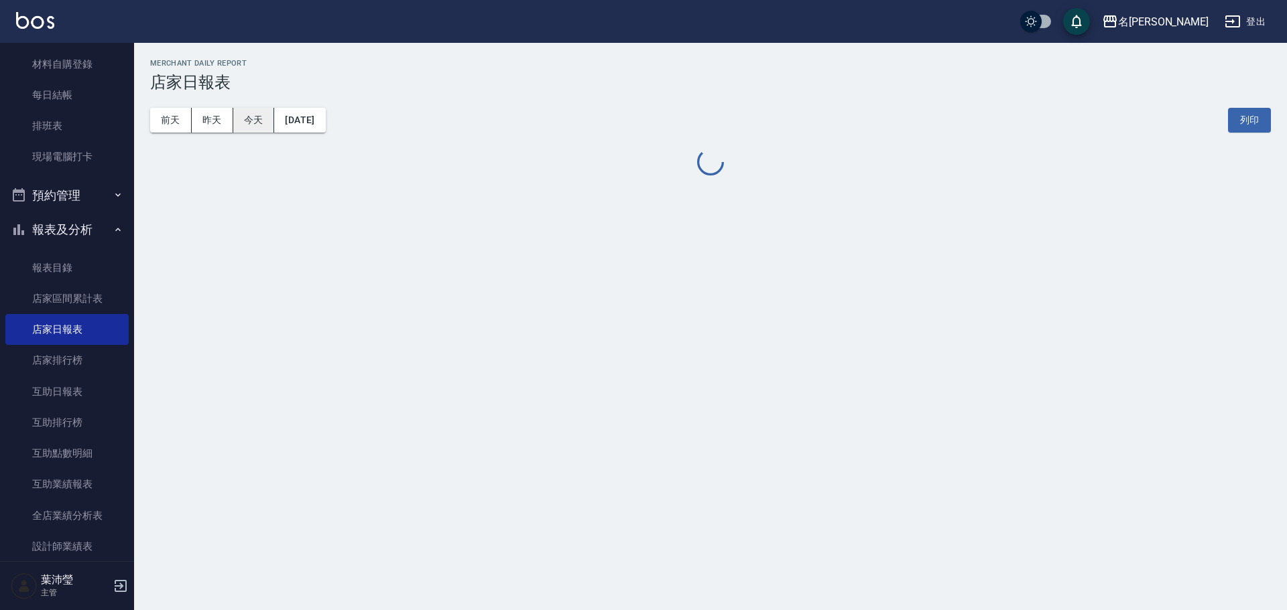
click at [245, 123] on button "今天" at bounding box center [254, 120] width 42 height 25
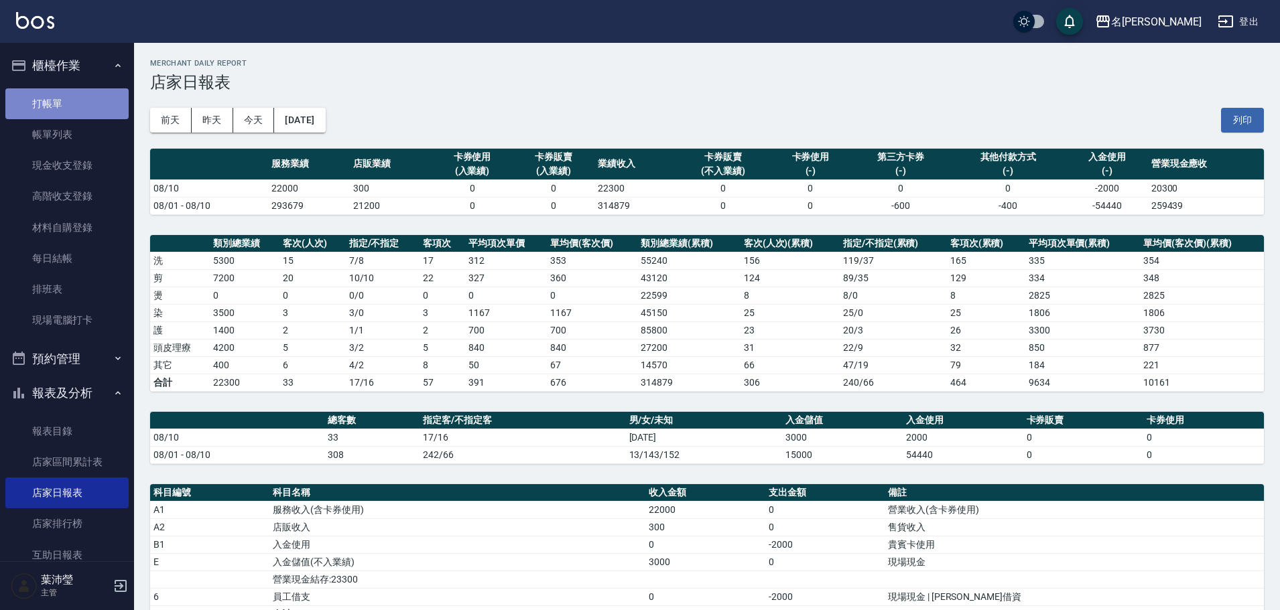
click at [94, 105] on link "打帳單" at bounding box center [66, 103] width 123 height 31
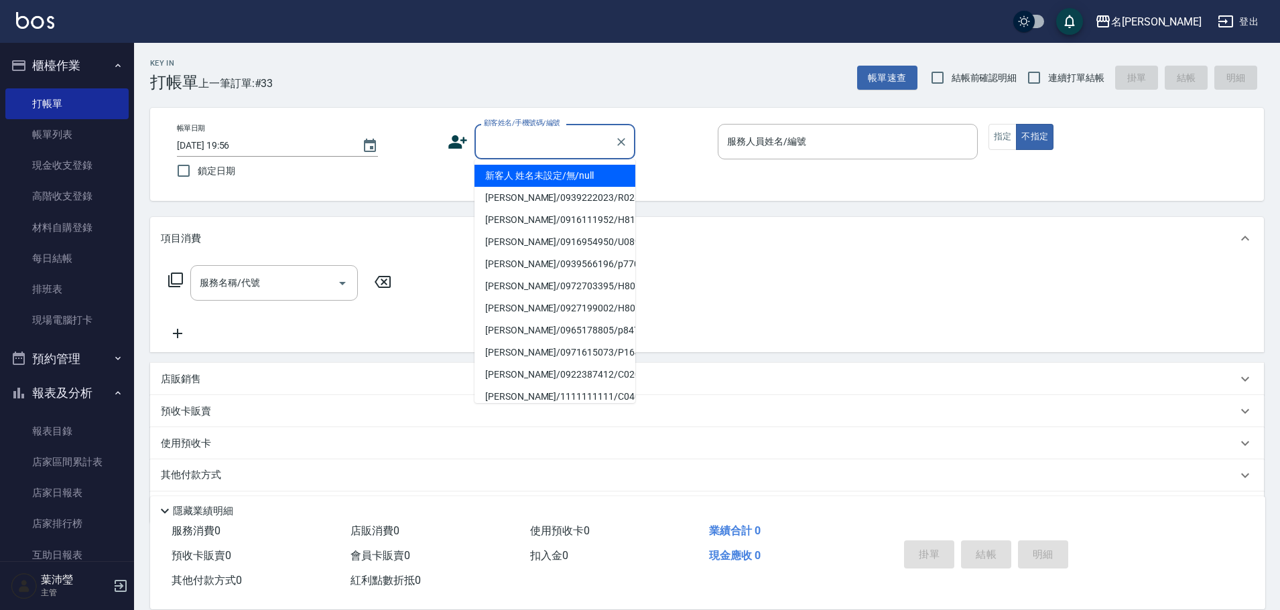
click at [525, 142] on input "顧客姓名/手機號碼/編號" at bounding box center [544, 141] width 129 height 23
click at [559, 176] on li "新客人 姓名未設定/無/null" at bounding box center [554, 176] width 161 height 22
type input "新客人 姓名未設定/無/null"
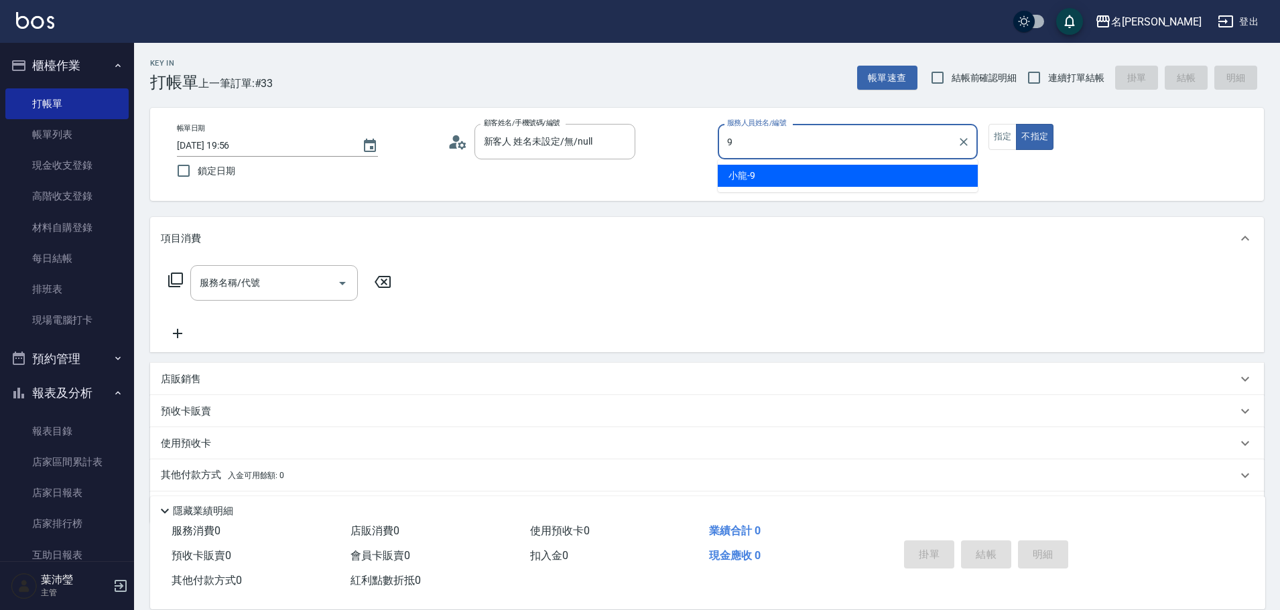
click at [850, 175] on div "小龍 -9" at bounding box center [848, 176] width 260 height 22
type input "小龍-9"
click at [176, 277] on icon at bounding box center [176, 280] width 16 height 16
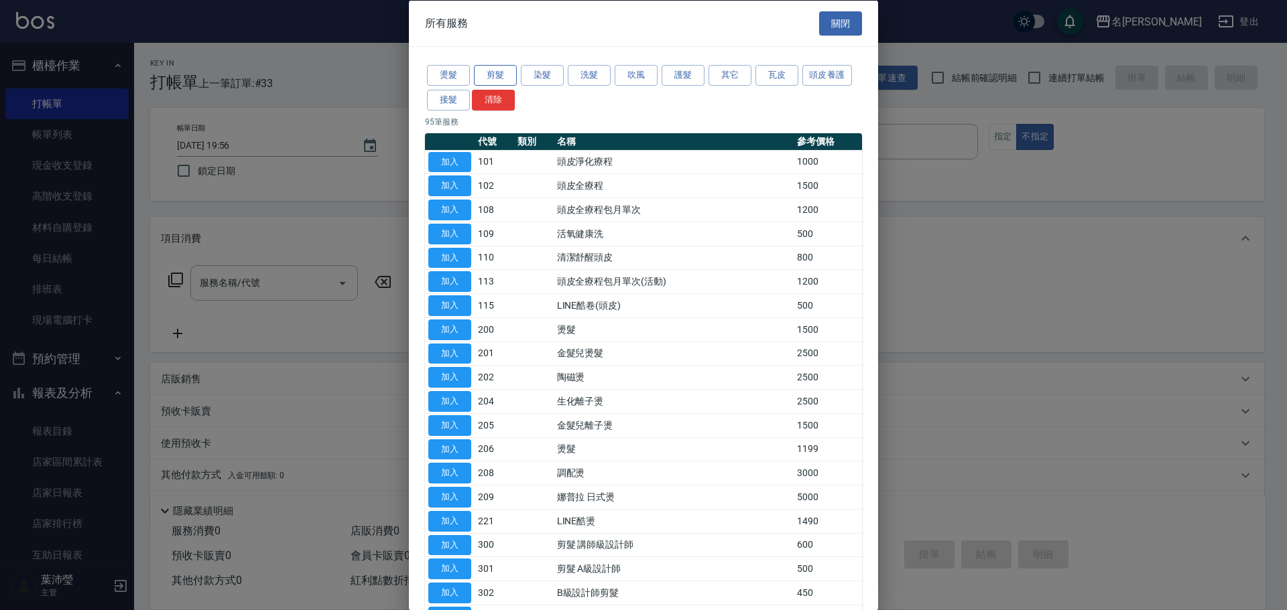
click at [499, 72] on button "剪髮" at bounding box center [495, 75] width 43 height 21
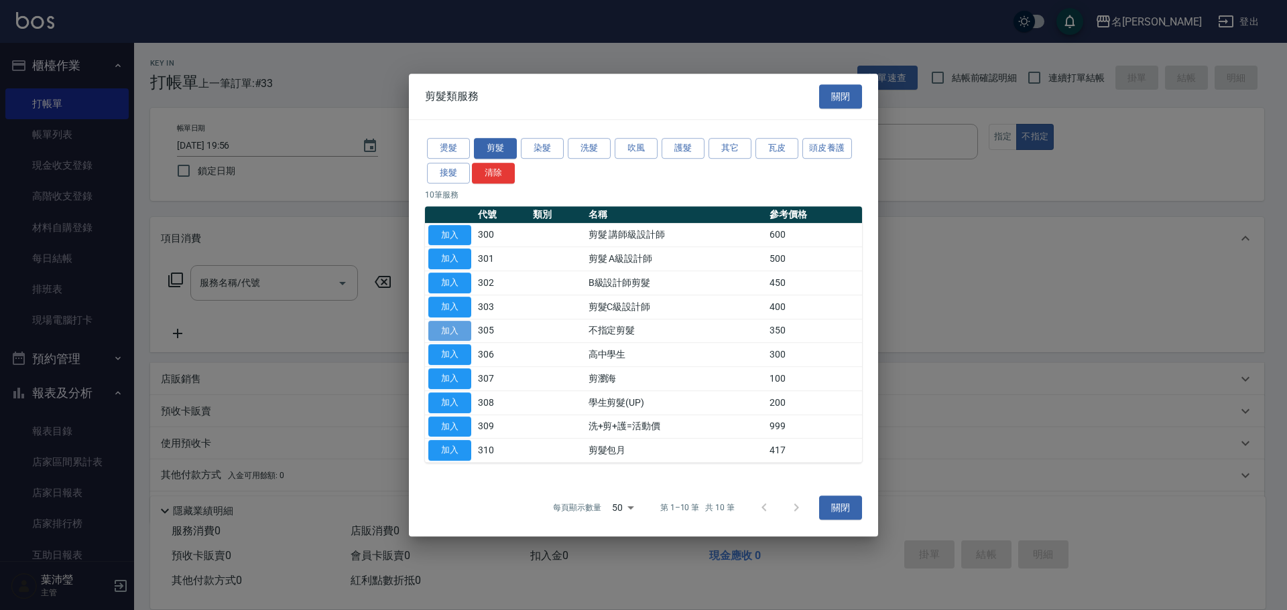
click at [466, 328] on button "加入" at bounding box center [449, 331] width 43 height 21
type input "不指定剪髮(305)"
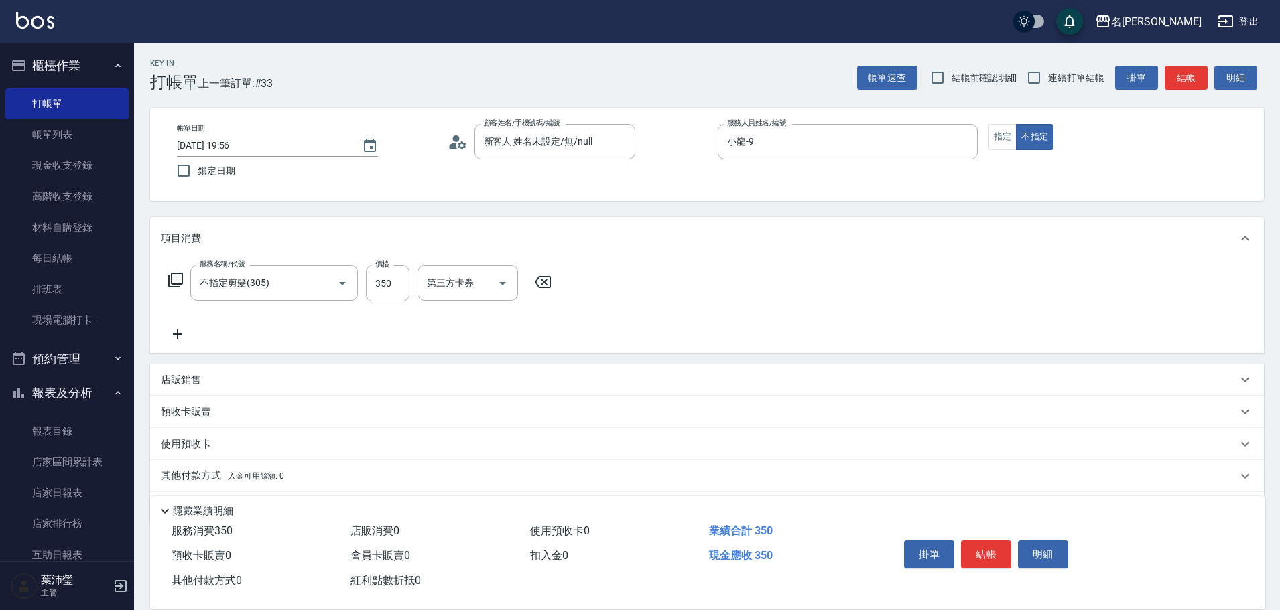
click at [174, 285] on icon at bounding box center [176, 280] width 16 height 16
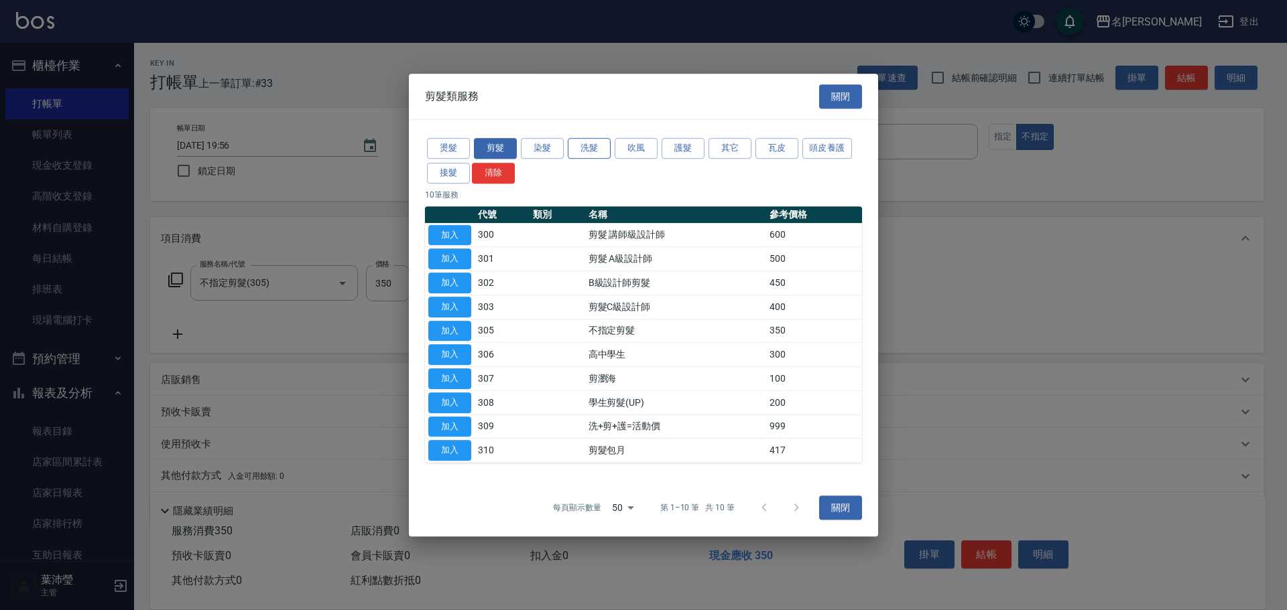
click at [588, 143] on button "洗髮" at bounding box center [589, 148] width 43 height 21
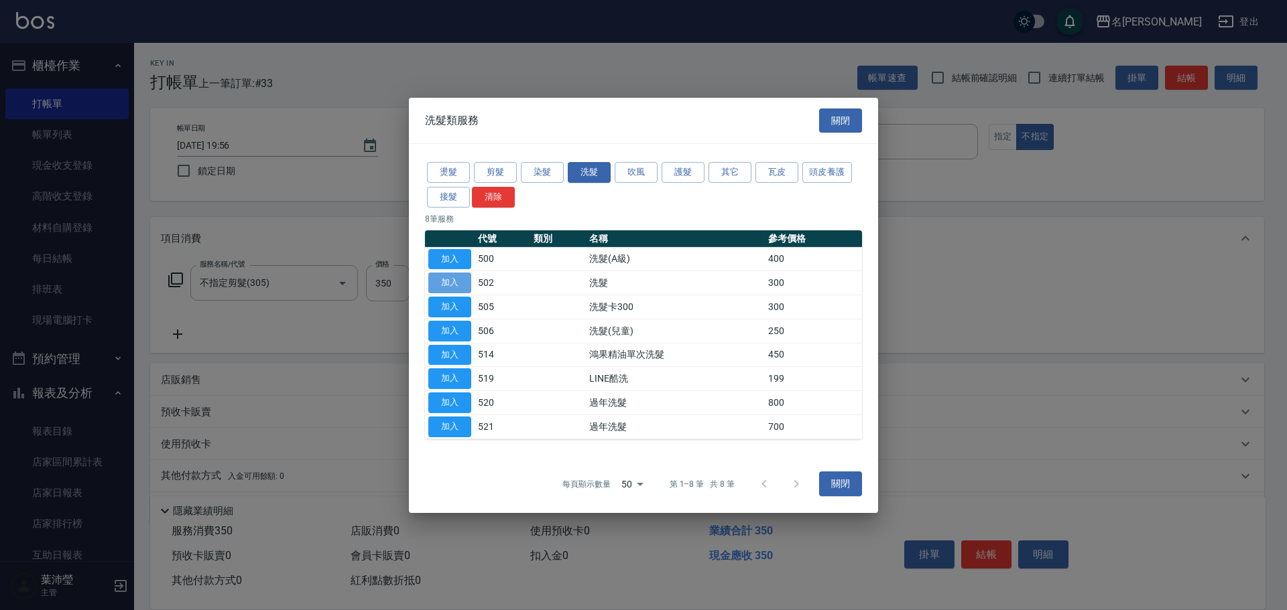
click at [457, 283] on button "加入" at bounding box center [449, 283] width 43 height 21
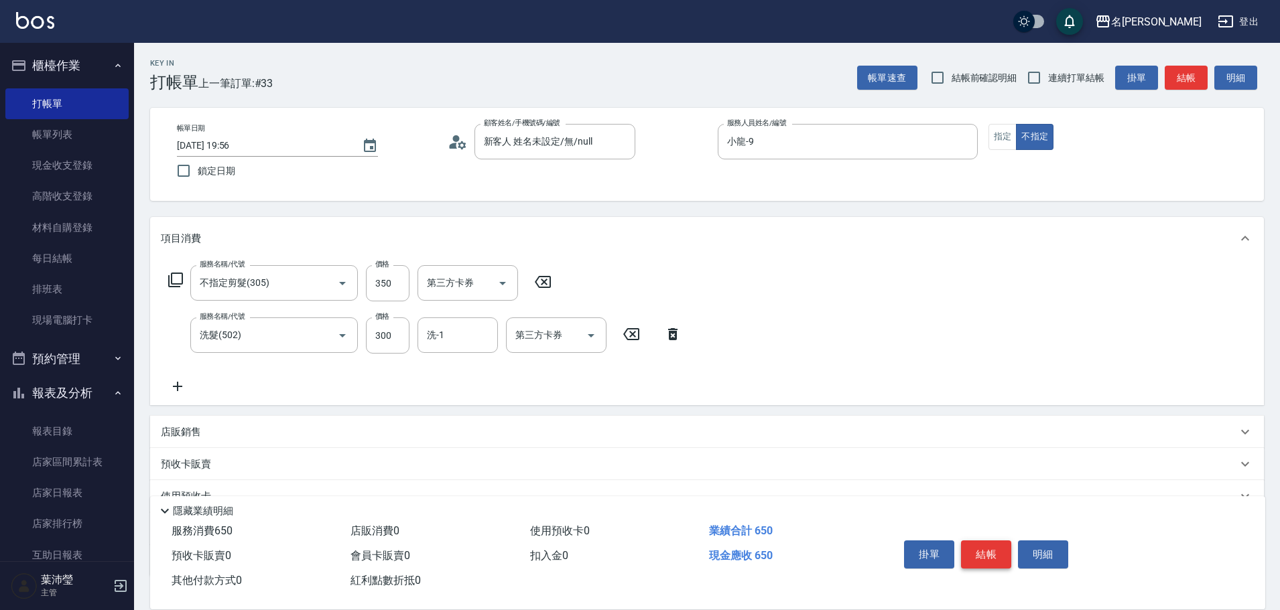
click at [982, 551] on button "結帳" at bounding box center [986, 555] width 50 height 28
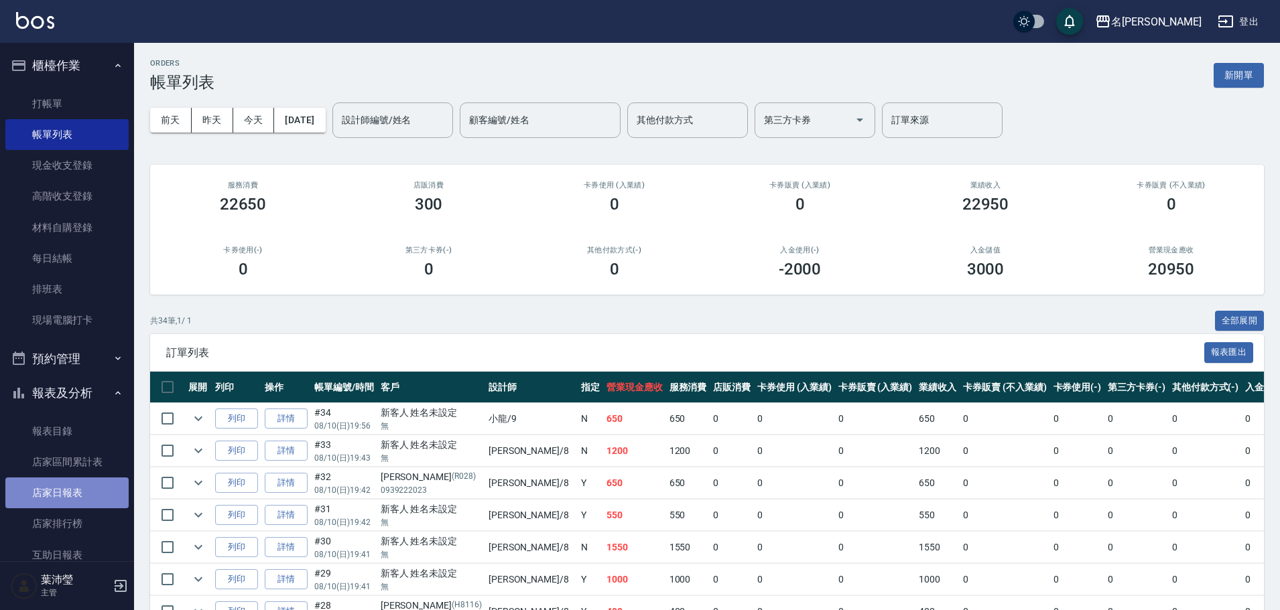
click at [84, 501] on link "店家日報表" at bounding box center [66, 493] width 123 height 31
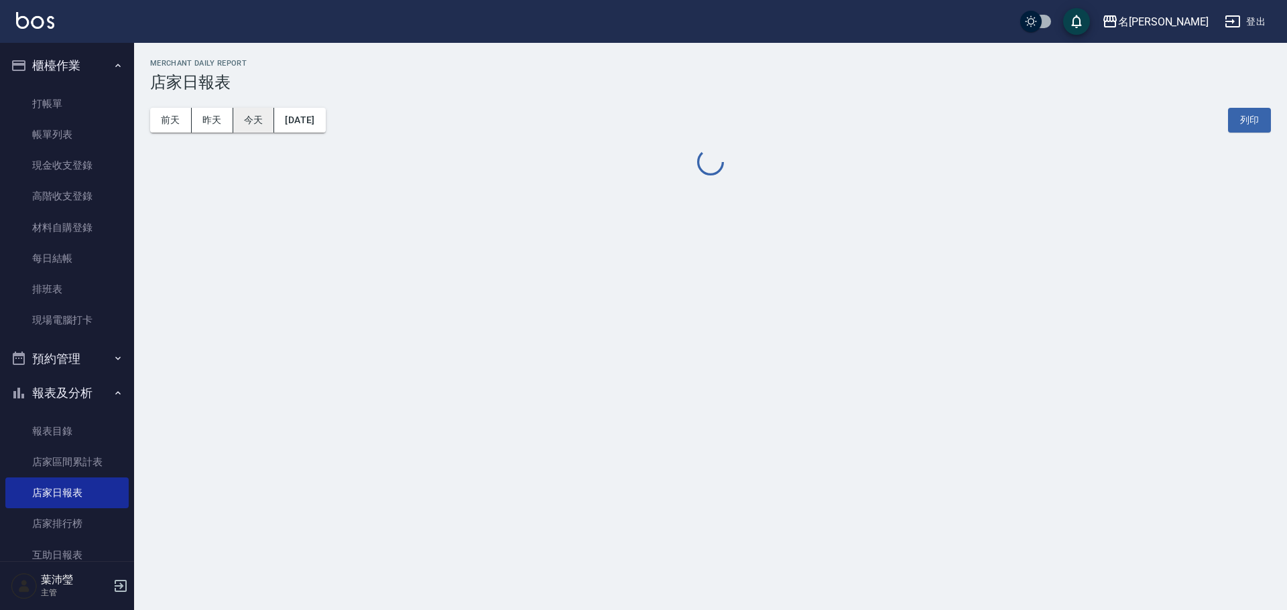
click at [264, 110] on button "今天" at bounding box center [254, 120] width 42 height 25
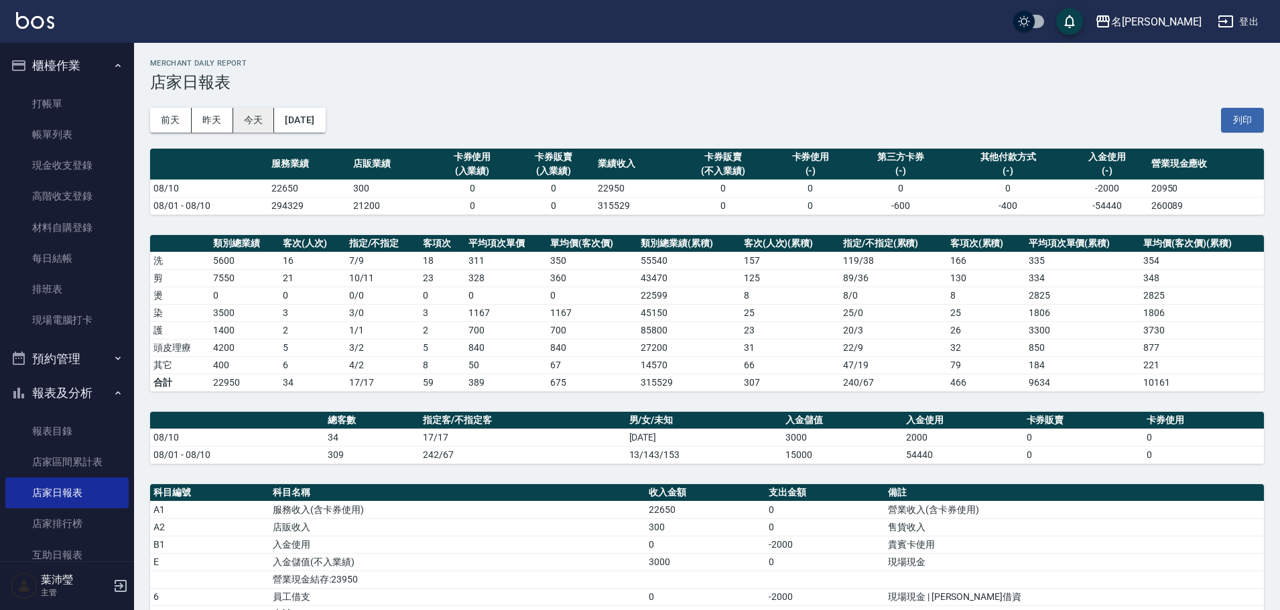
click at [255, 121] on button "今天" at bounding box center [254, 120] width 42 height 25
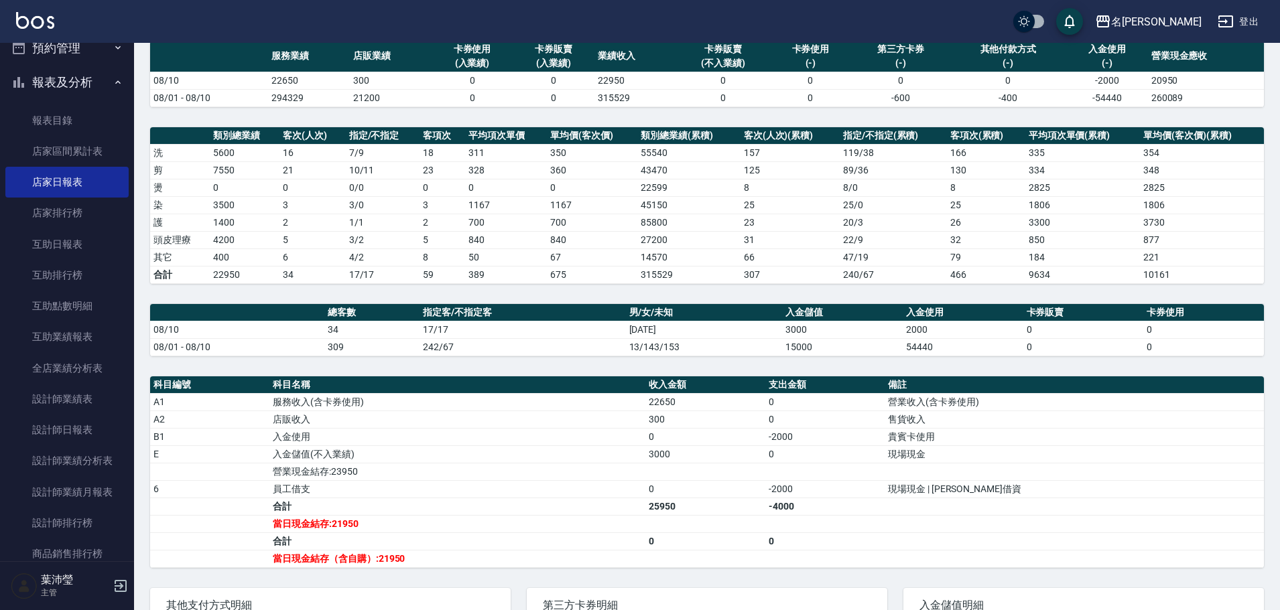
scroll to position [326, 0]
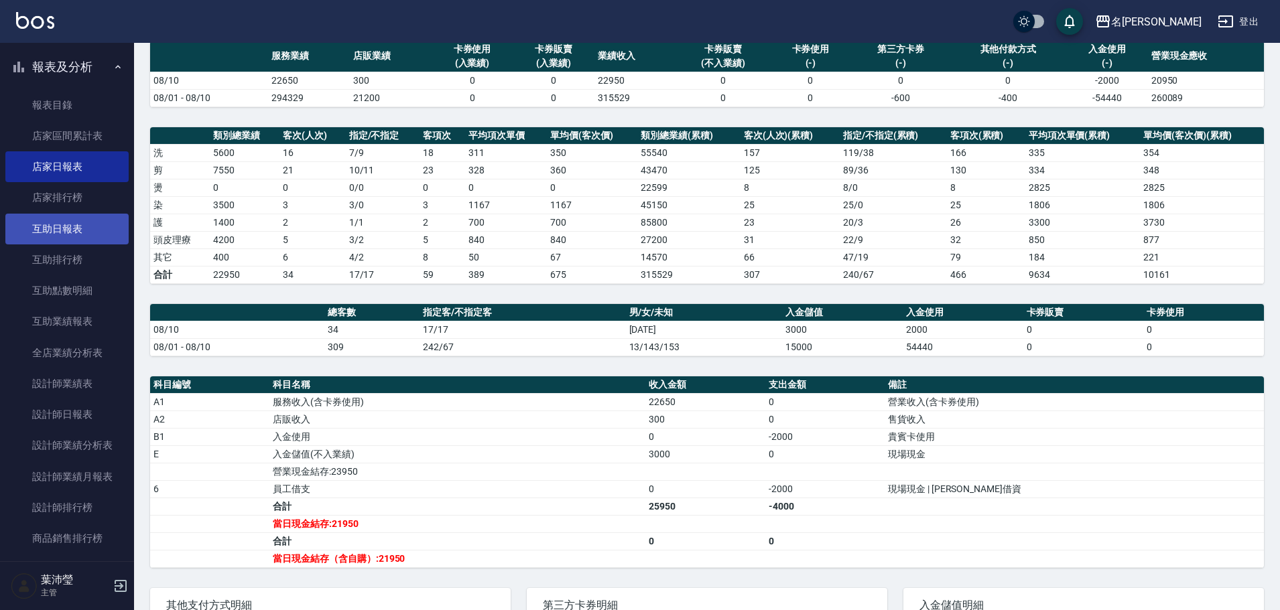
click at [90, 225] on link "互助日報表" at bounding box center [66, 229] width 123 height 31
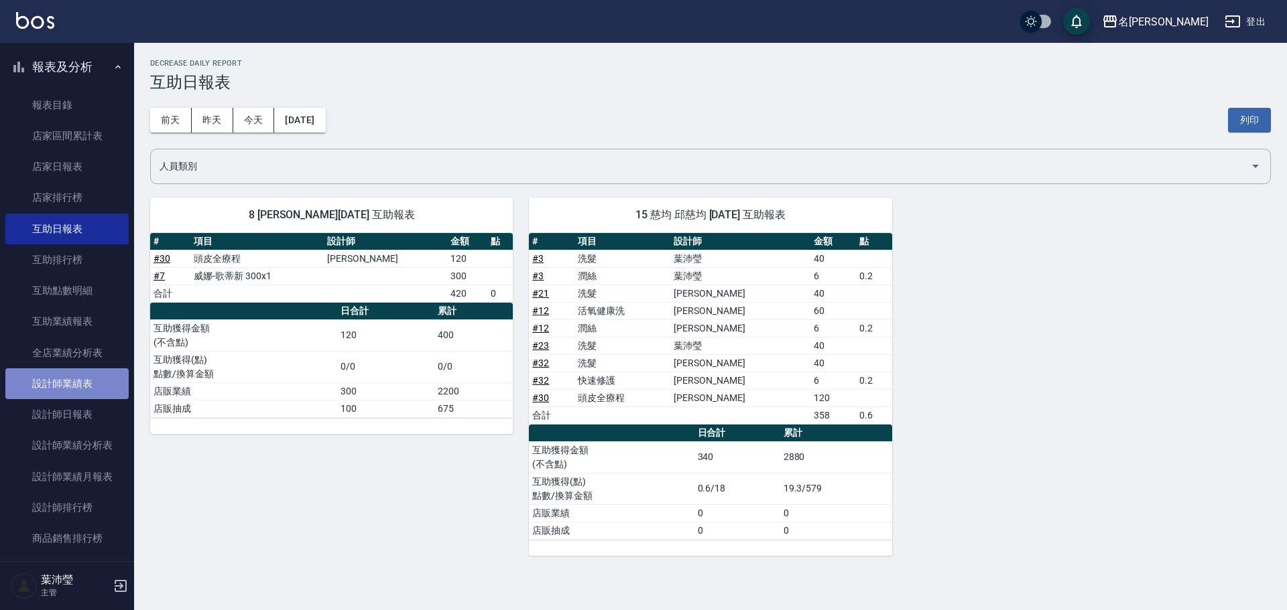
click at [96, 389] on link "設計師業績表" at bounding box center [66, 384] width 123 height 31
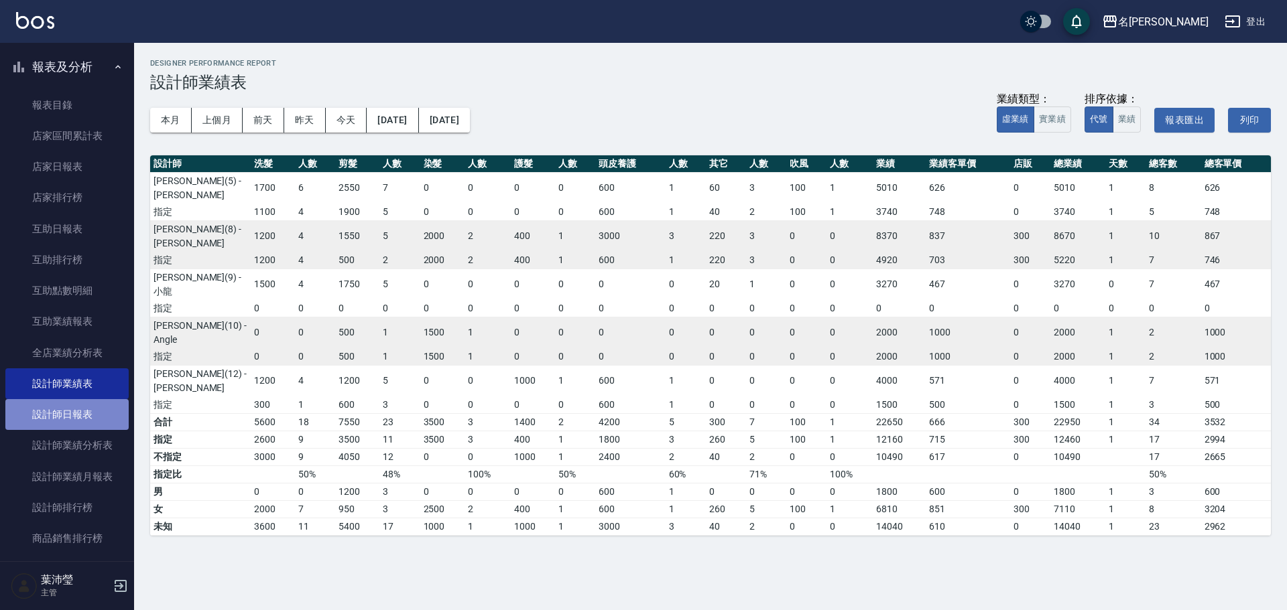
click at [105, 413] on link "設計師日報表" at bounding box center [66, 414] width 123 height 31
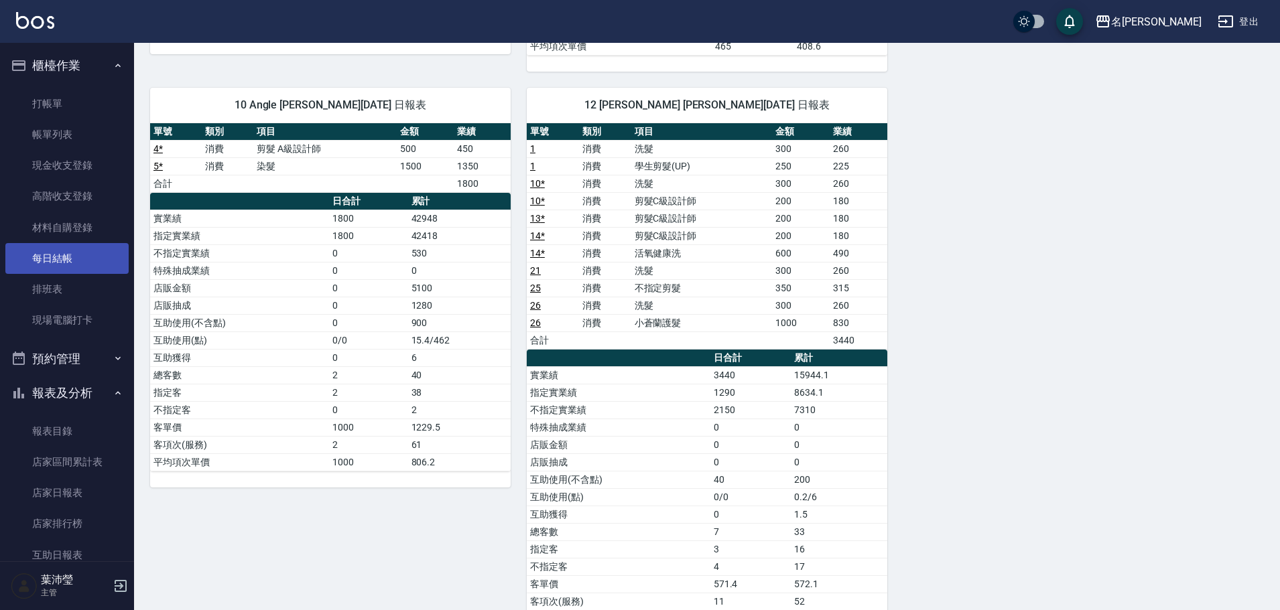
click at [86, 264] on link "每日結帳" at bounding box center [66, 258] width 123 height 31
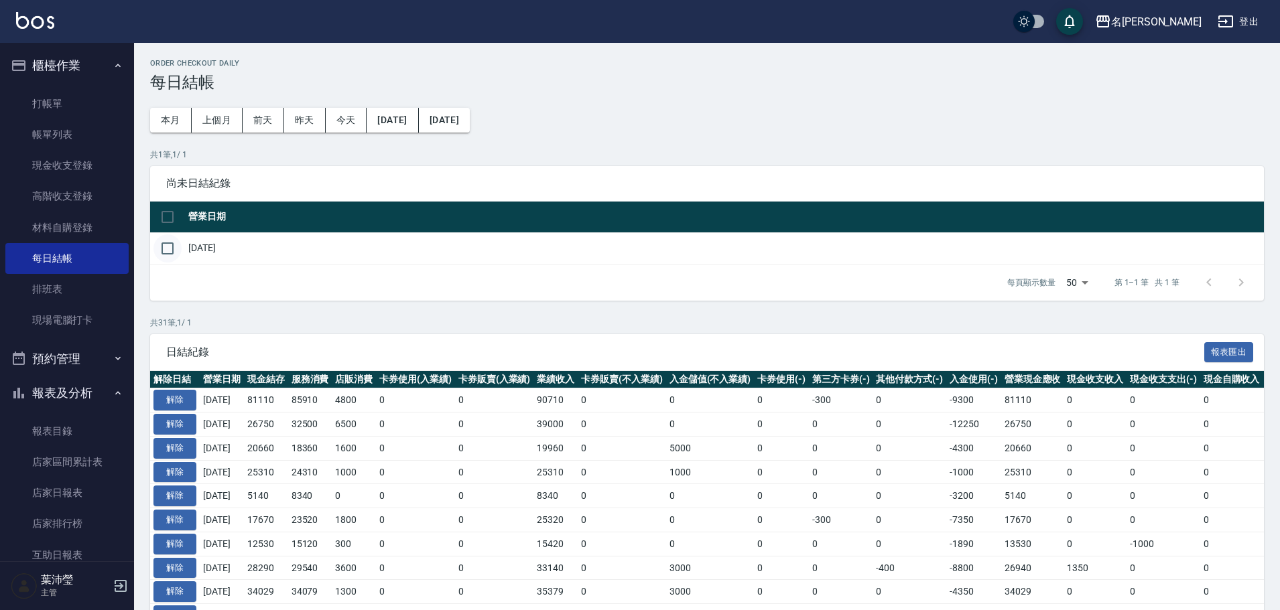
click at [175, 241] on input "checkbox" at bounding box center [167, 249] width 28 height 28
checkbox input "true"
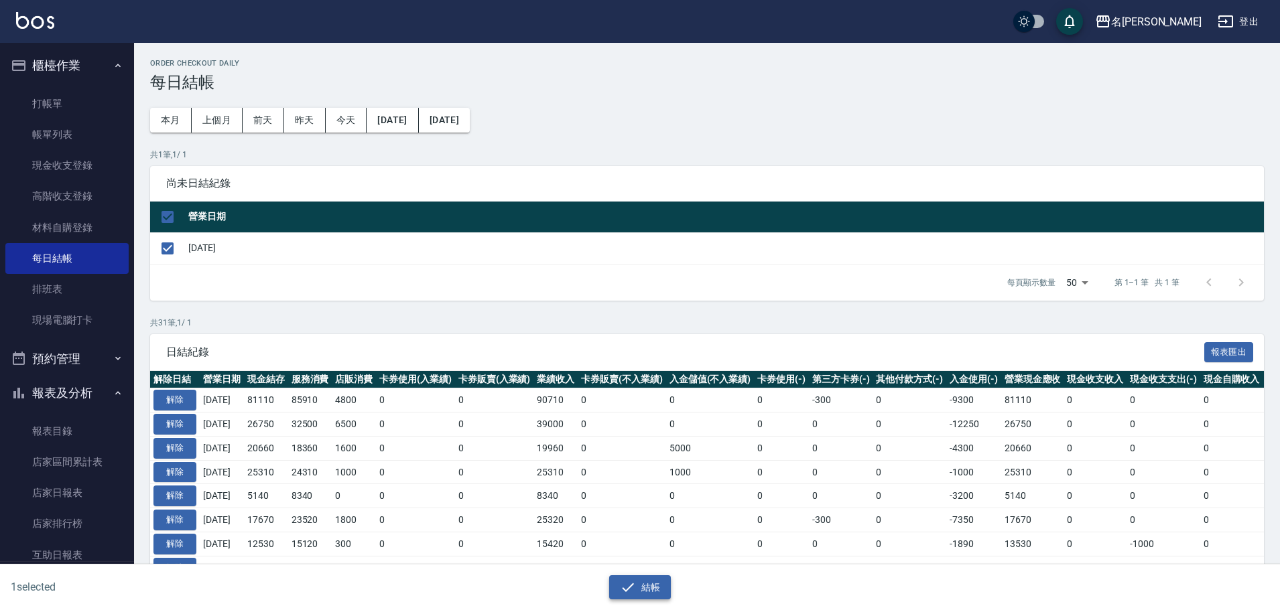
click at [647, 591] on button "結帳" at bounding box center [640, 588] width 62 height 25
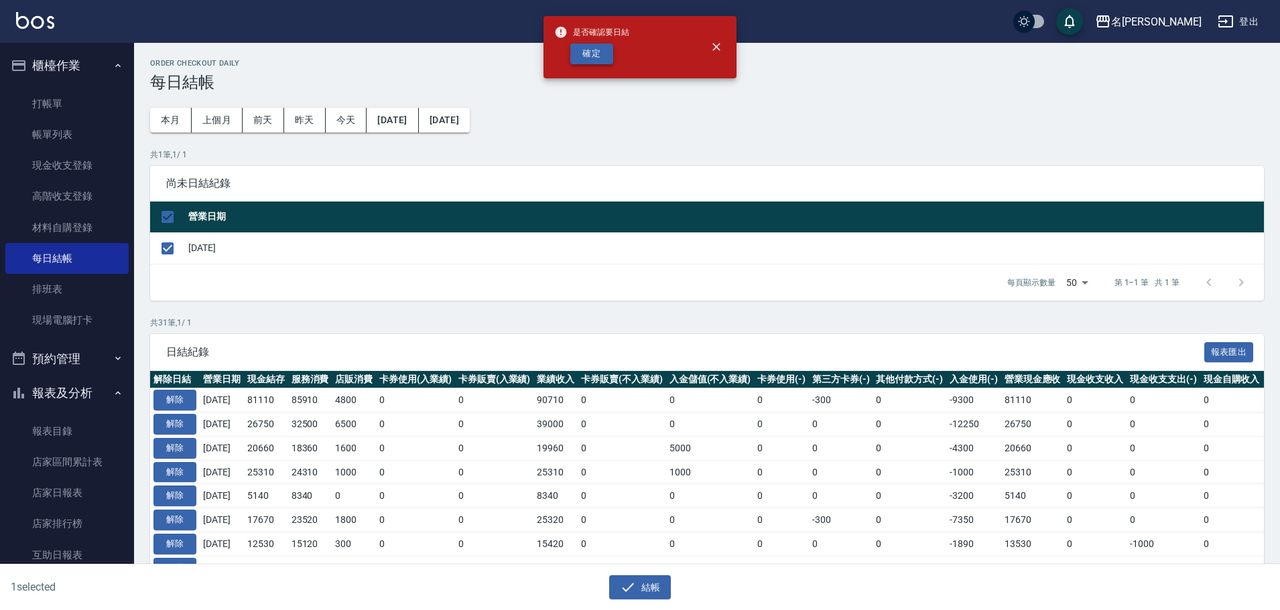
click at [588, 60] on button "確定" at bounding box center [591, 54] width 43 height 21
checkbox input "false"
